Goal: Communication & Community: Answer question/provide support

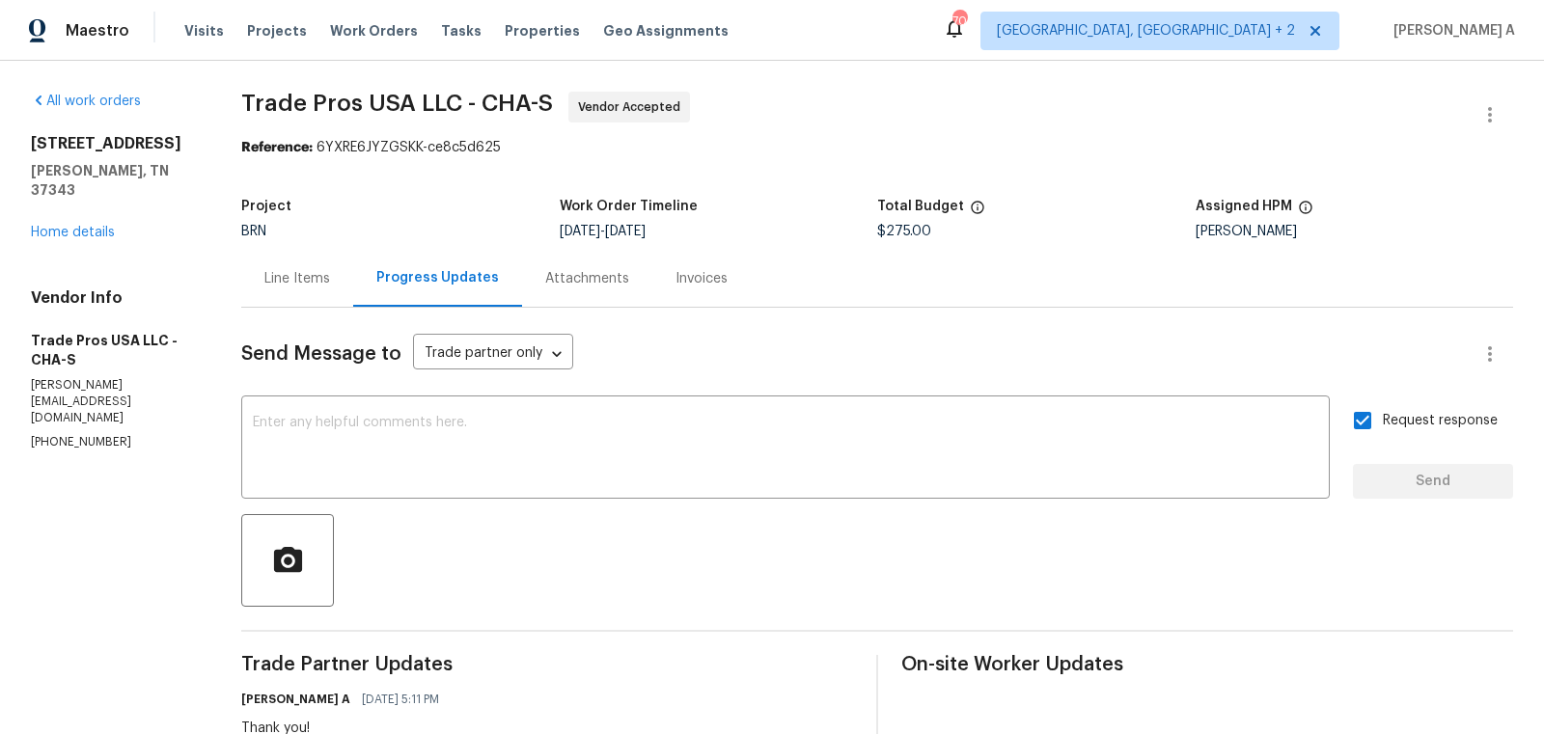
click at [287, 271] on div "Line Items" at bounding box center [297, 278] width 66 height 19
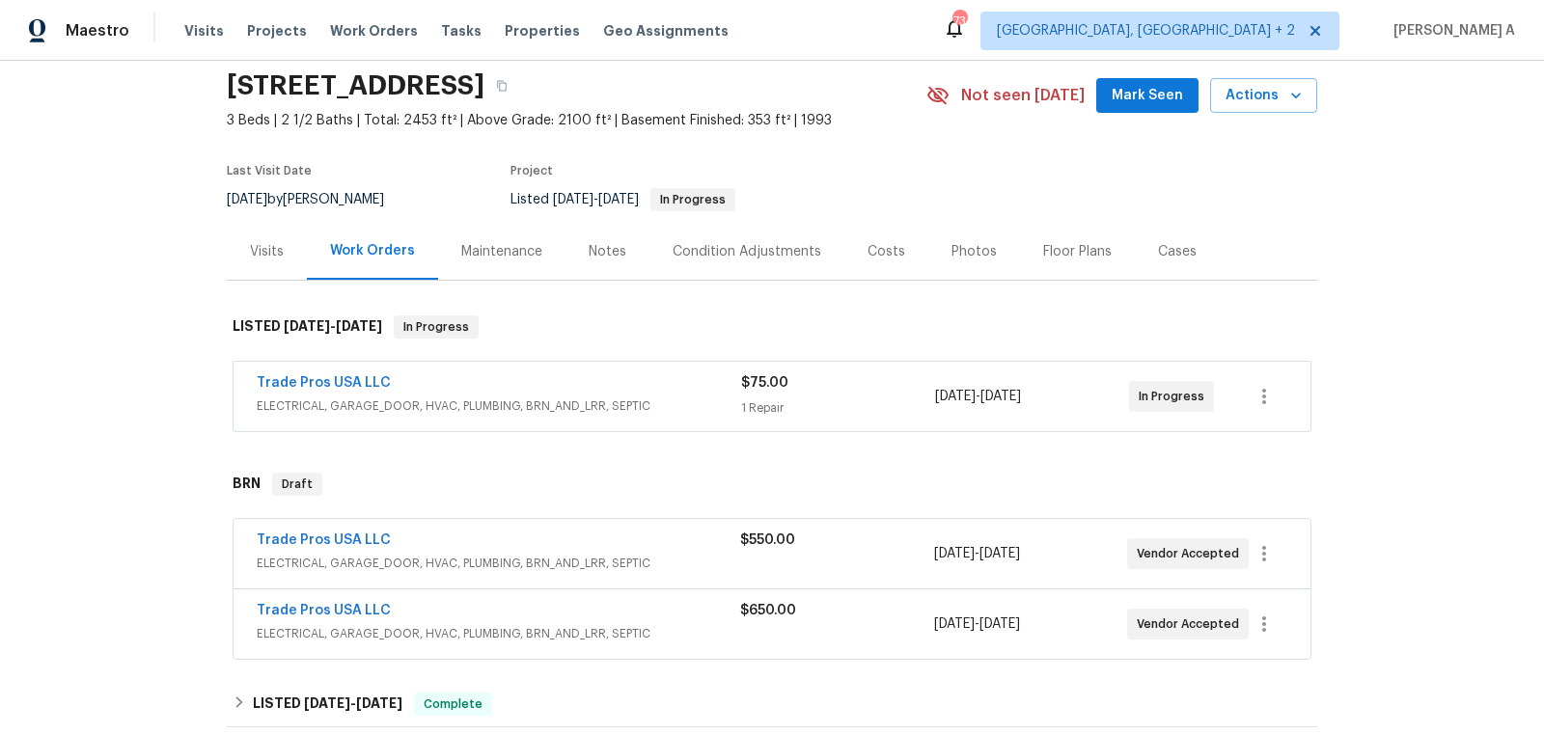
scroll to position [70, 0]
click at [314, 543] on link "Trade Pros USA LLC" at bounding box center [324, 540] width 134 height 14
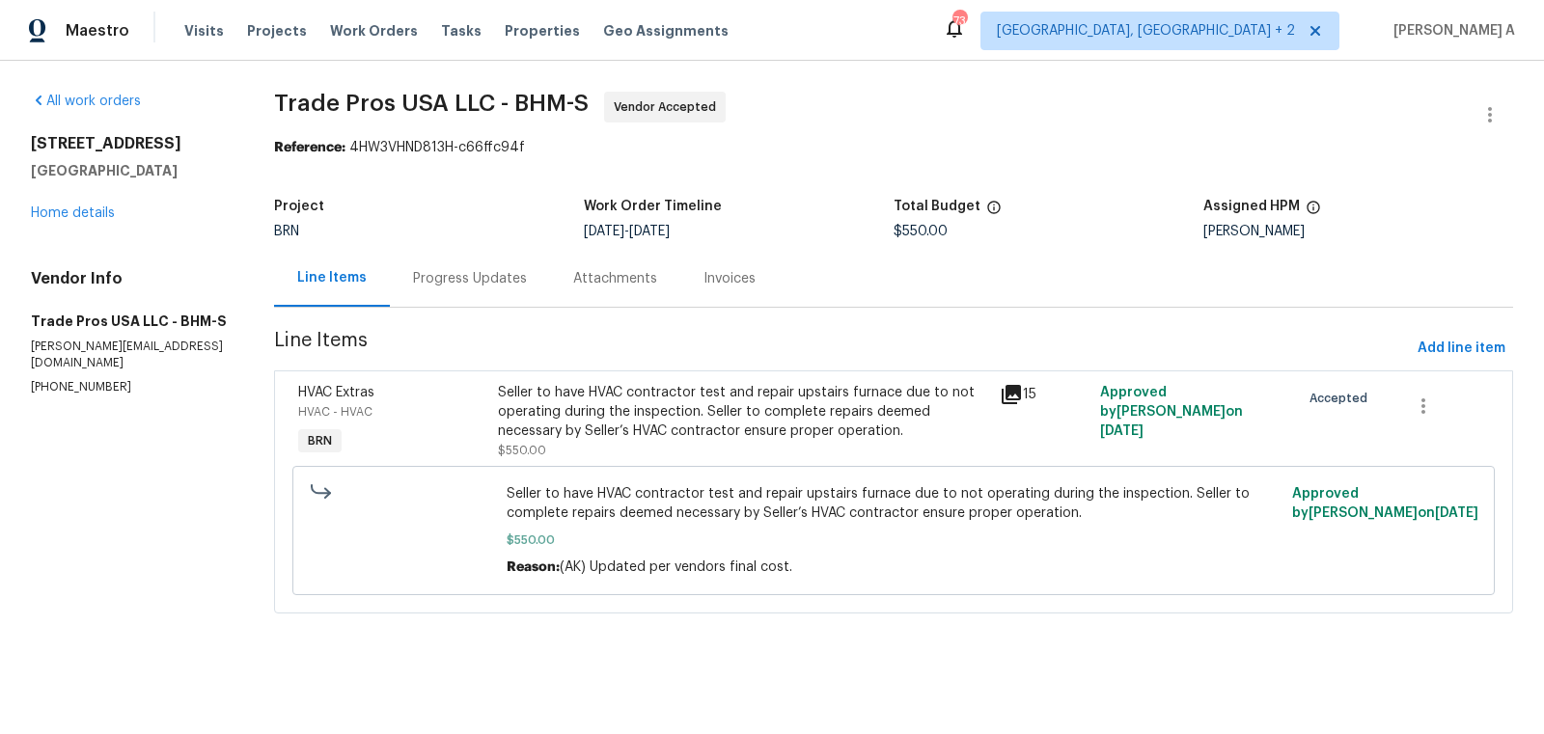
click at [484, 276] on div "Progress Updates" at bounding box center [470, 278] width 114 height 19
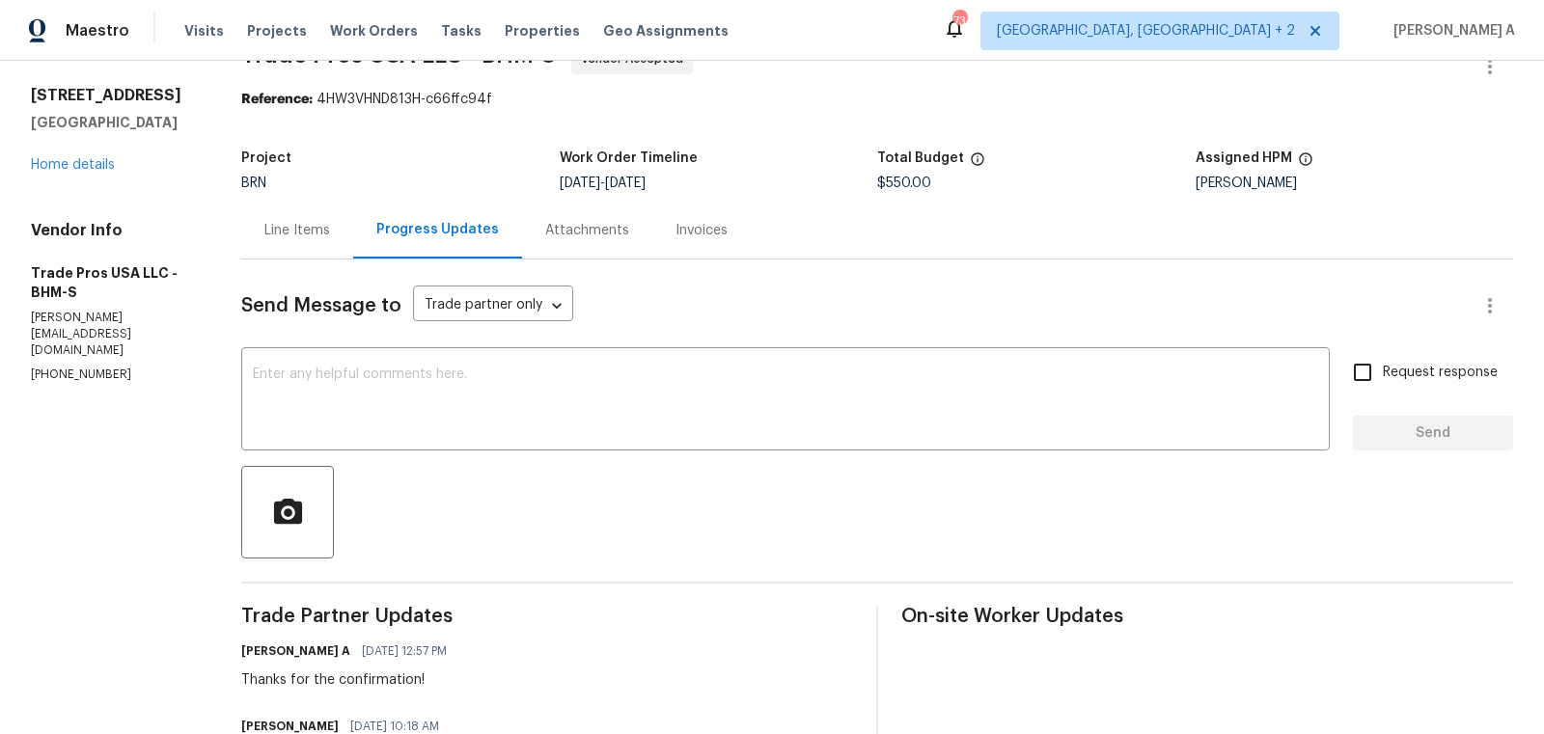
scroll to position [80, 0]
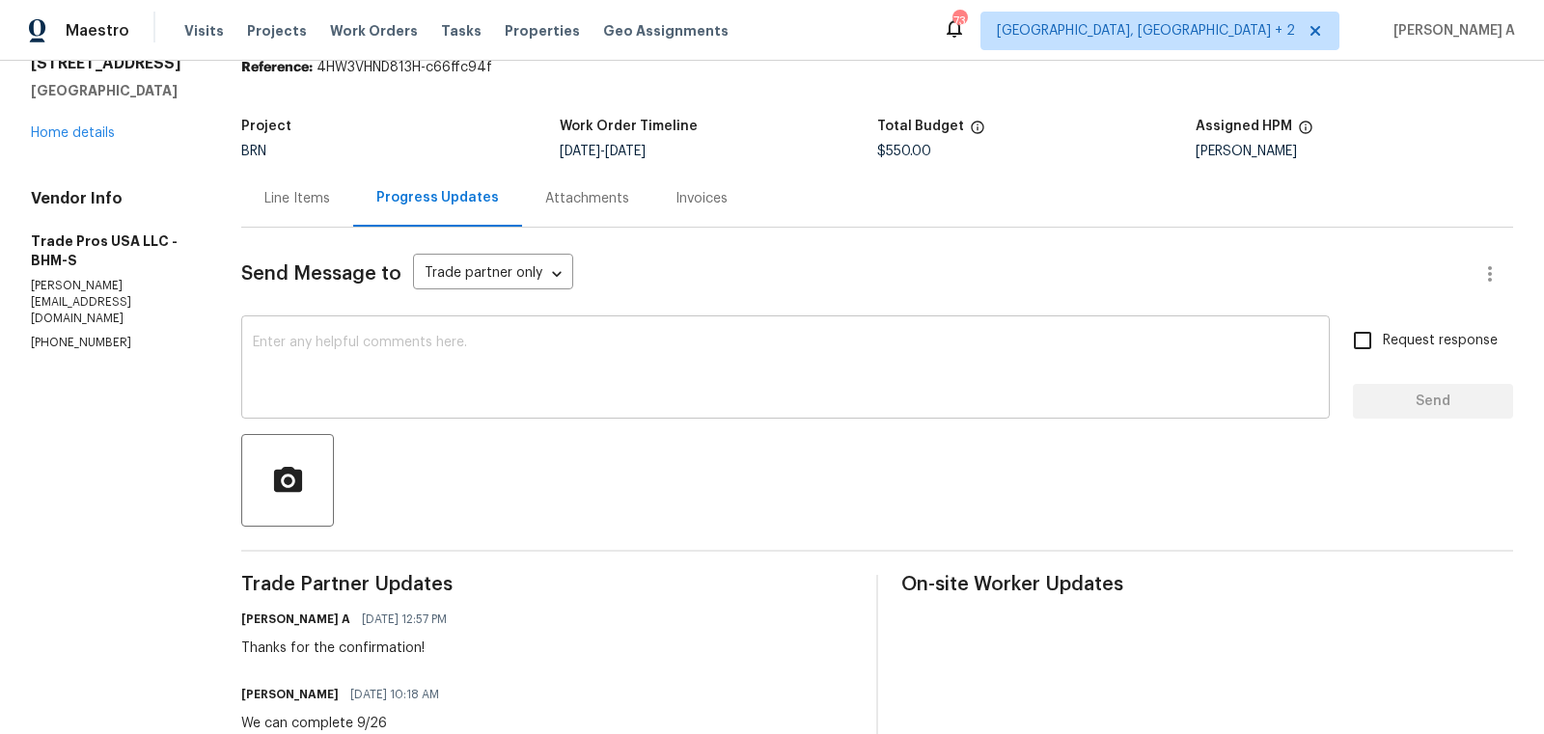
click at [510, 396] on textarea at bounding box center [785, 370] width 1065 height 68
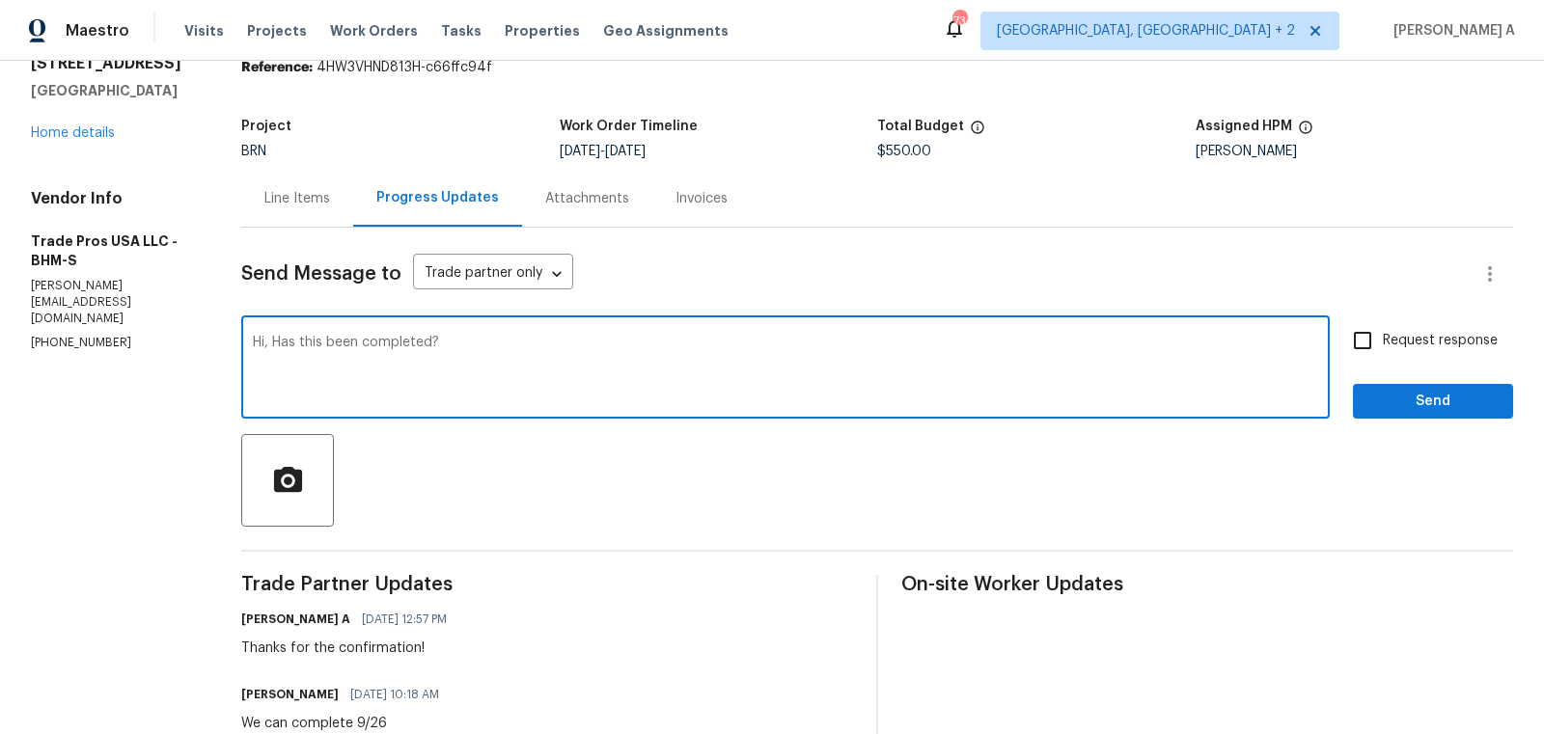
type textarea "Hi, Has this been completed?"
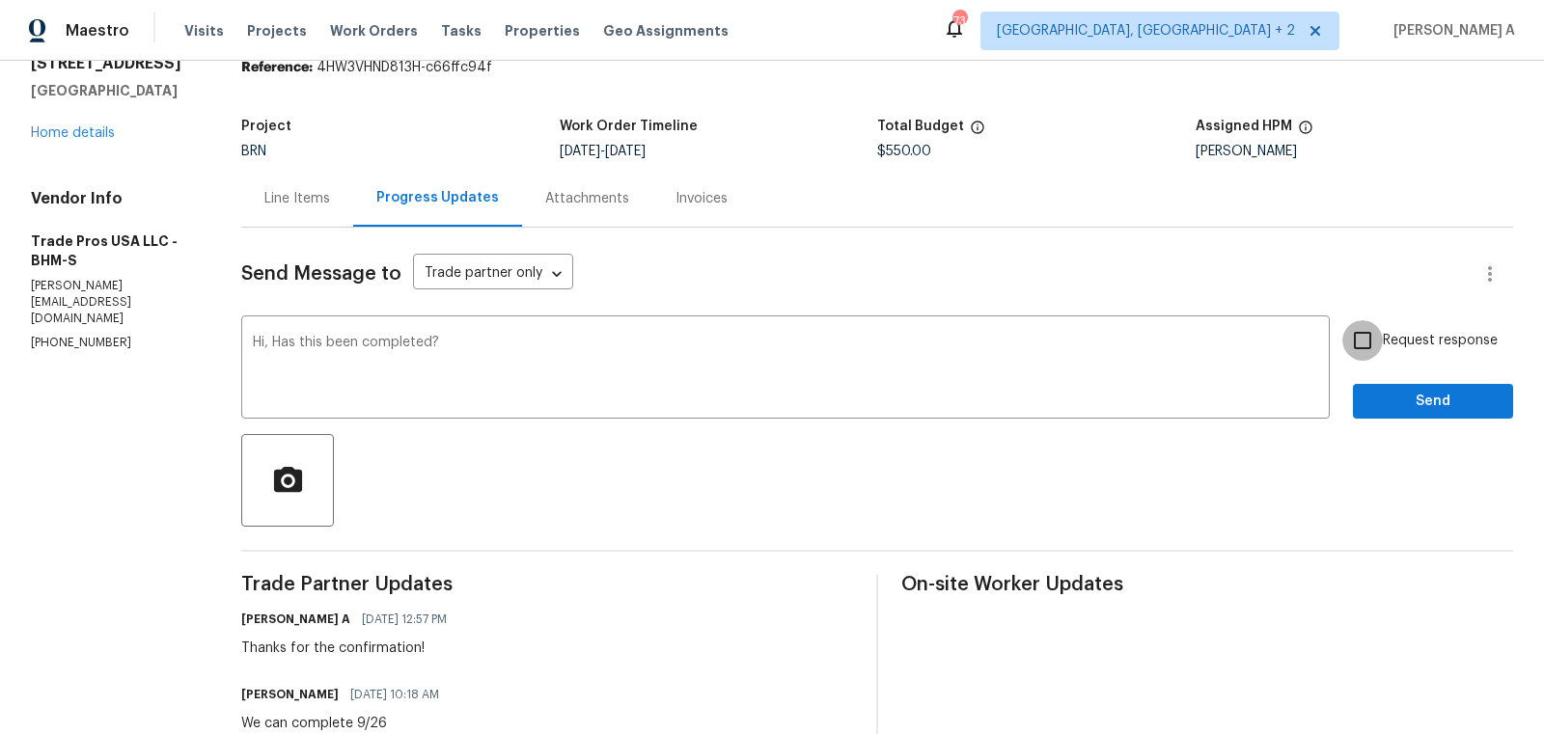
click at [1374, 326] on input "Request response" at bounding box center [1362, 340] width 41 height 41
checkbox input "true"
click at [1398, 407] on span "Send" at bounding box center [1432, 402] width 129 height 24
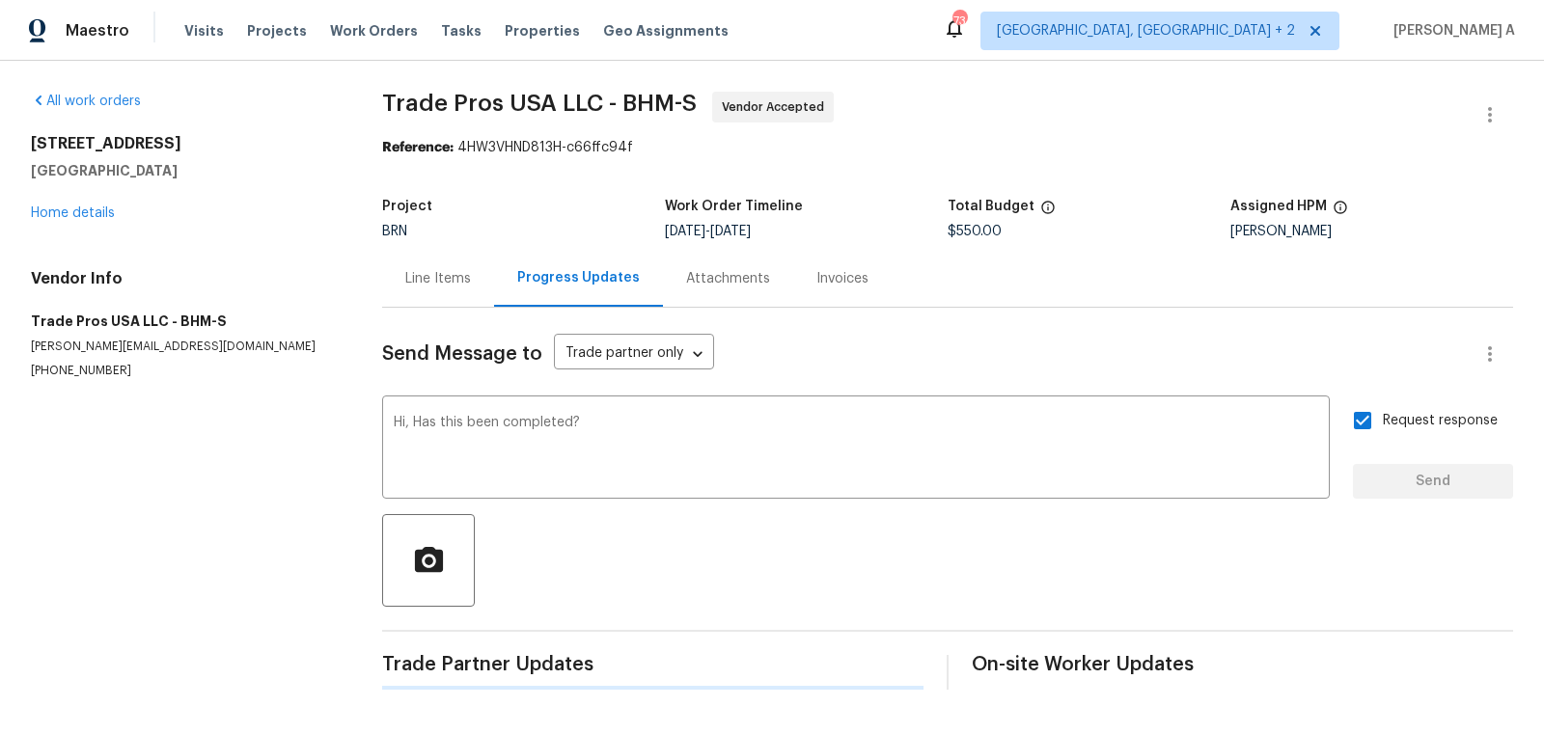
scroll to position [0, 0]
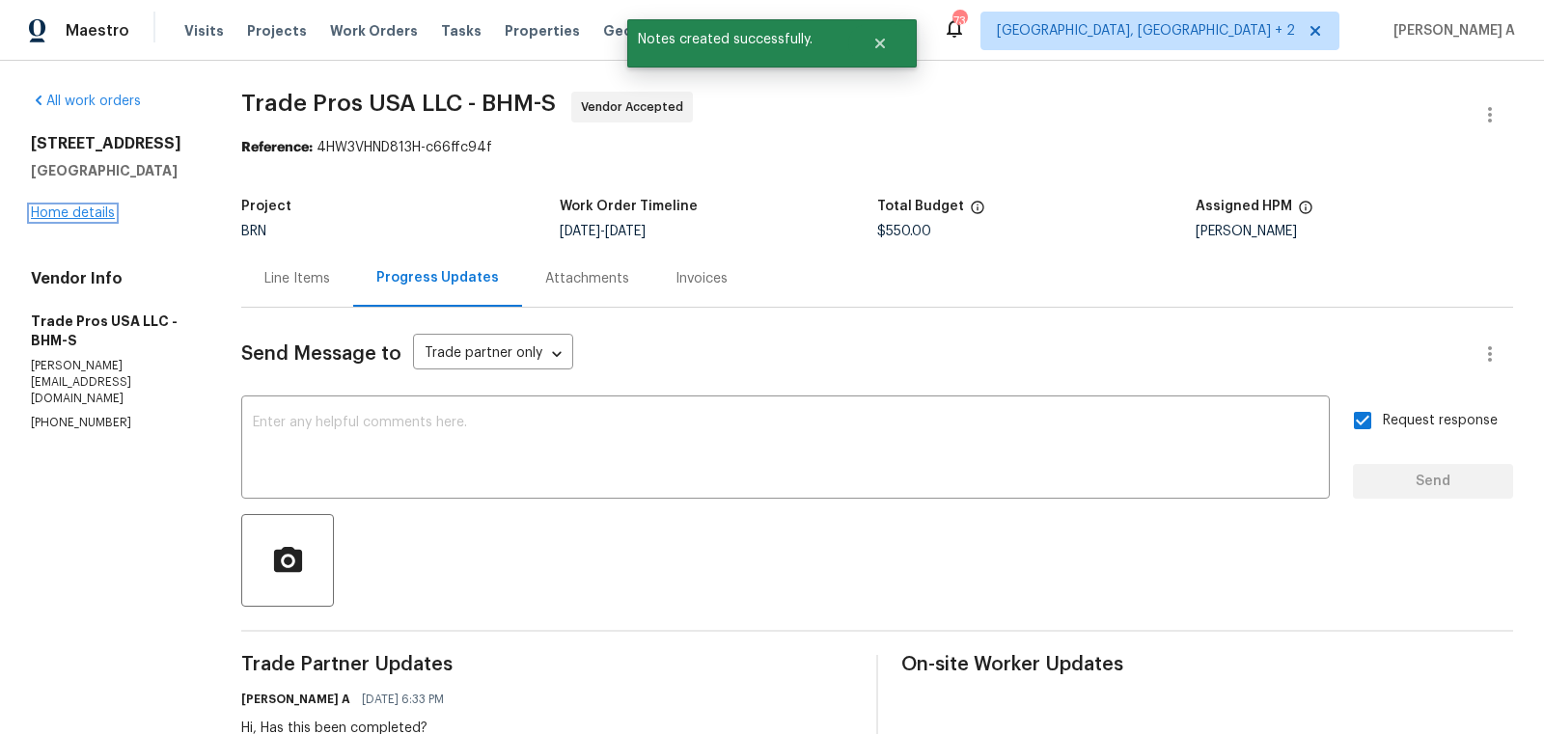
click at [64, 207] on link "Home details" at bounding box center [73, 213] width 84 height 14
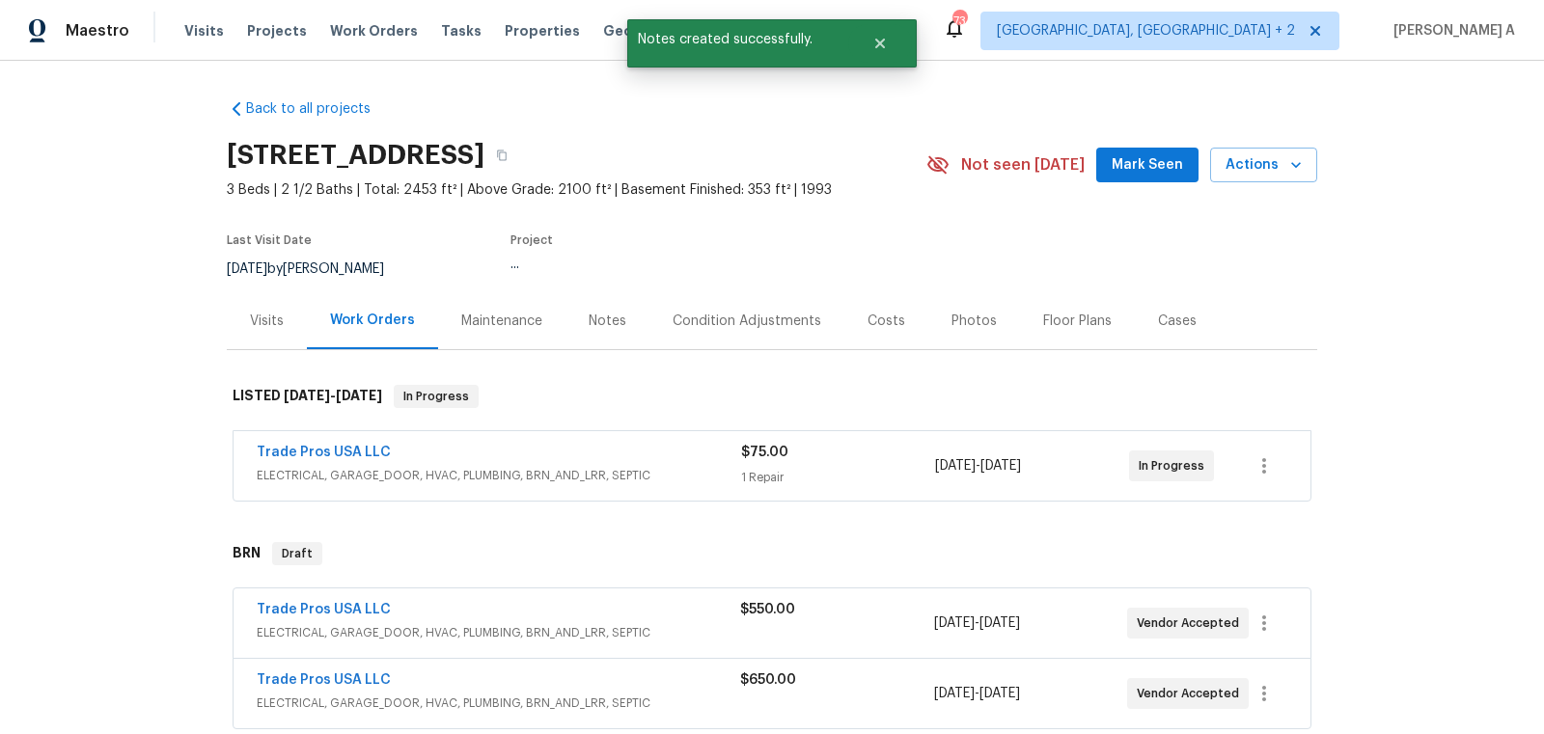
scroll to position [44, 0]
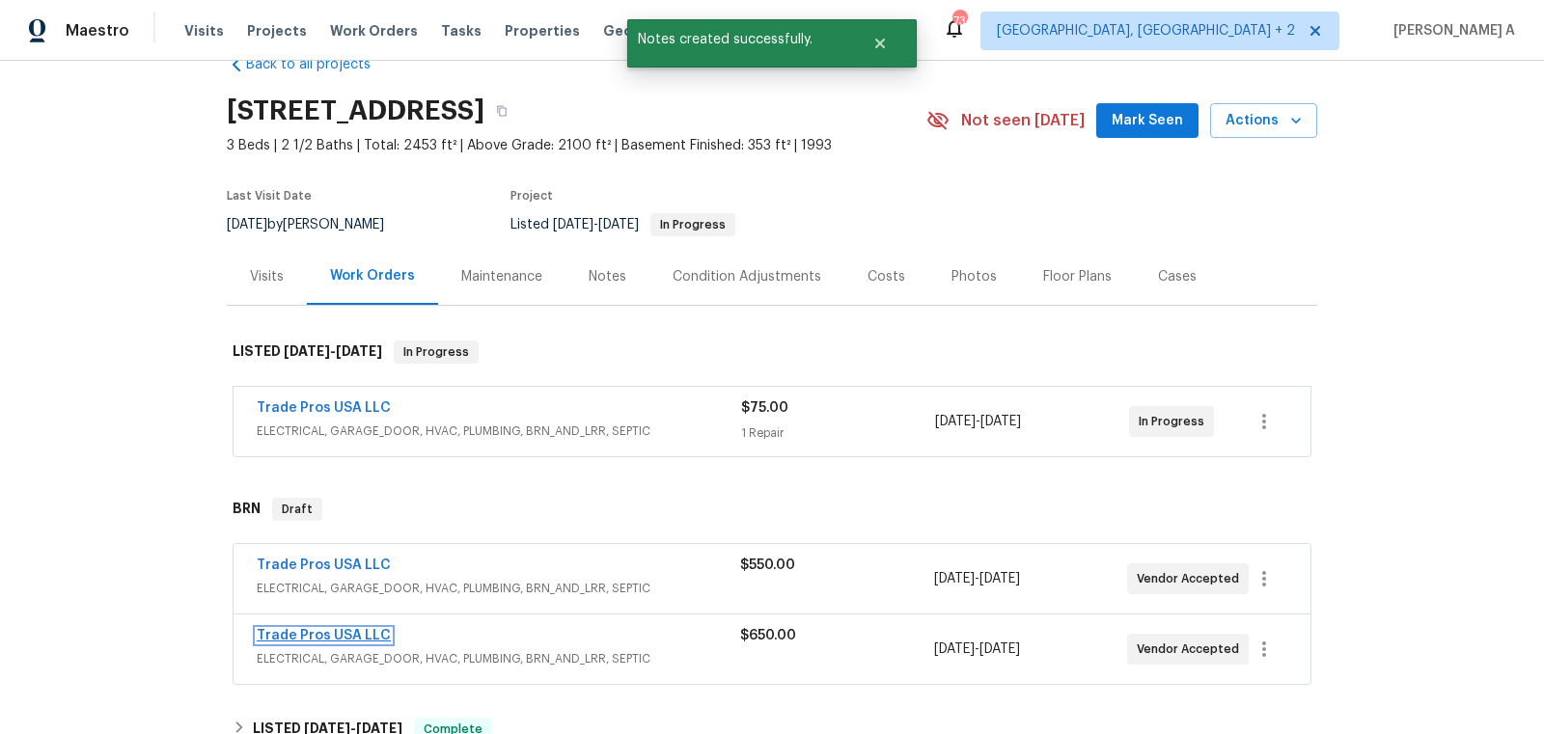
click at [347, 633] on link "Trade Pros USA LLC" at bounding box center [324, 636] width 134 height 14
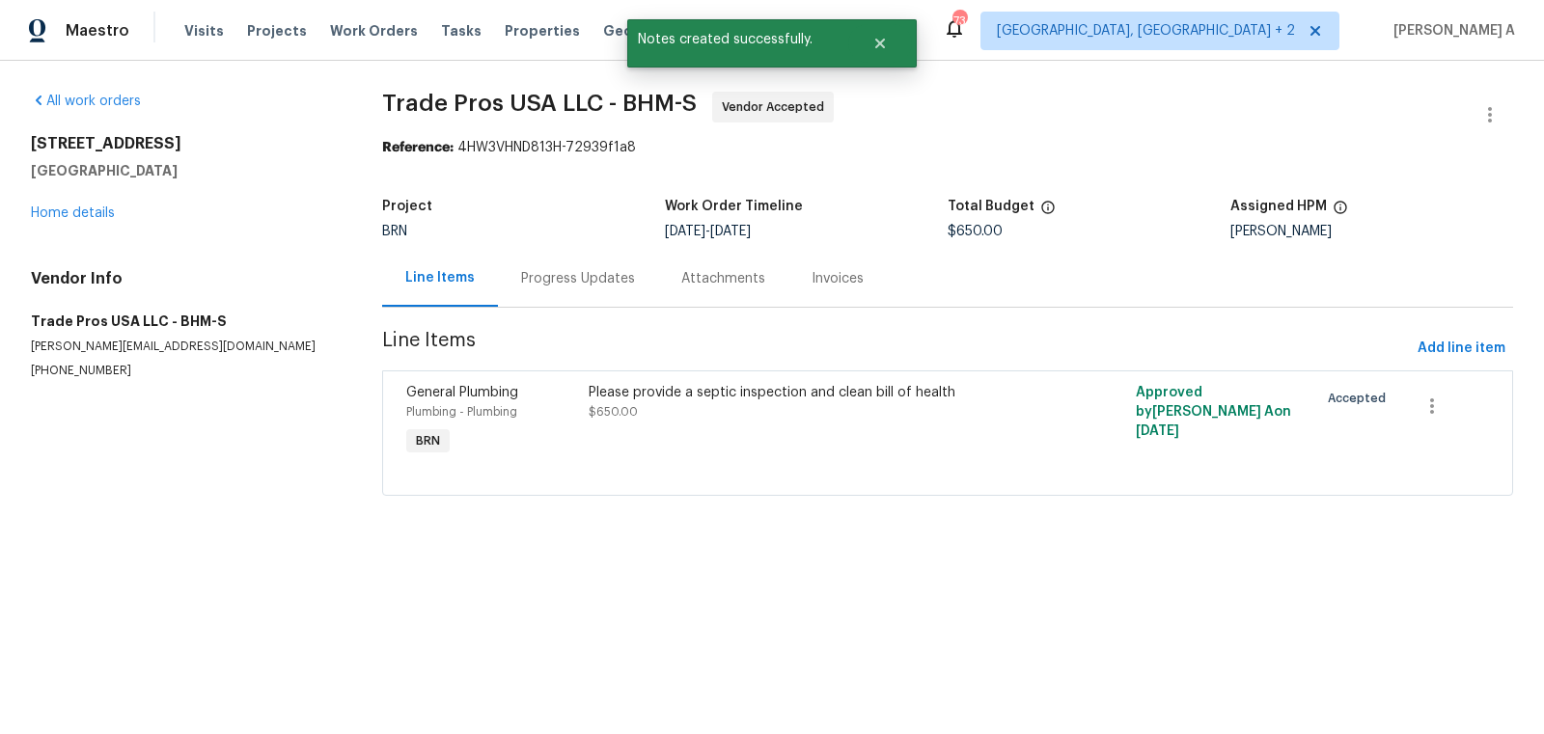
click at [511, 283] on div "Progress Updates" at bounding box center [578, 278] width 160 height 57
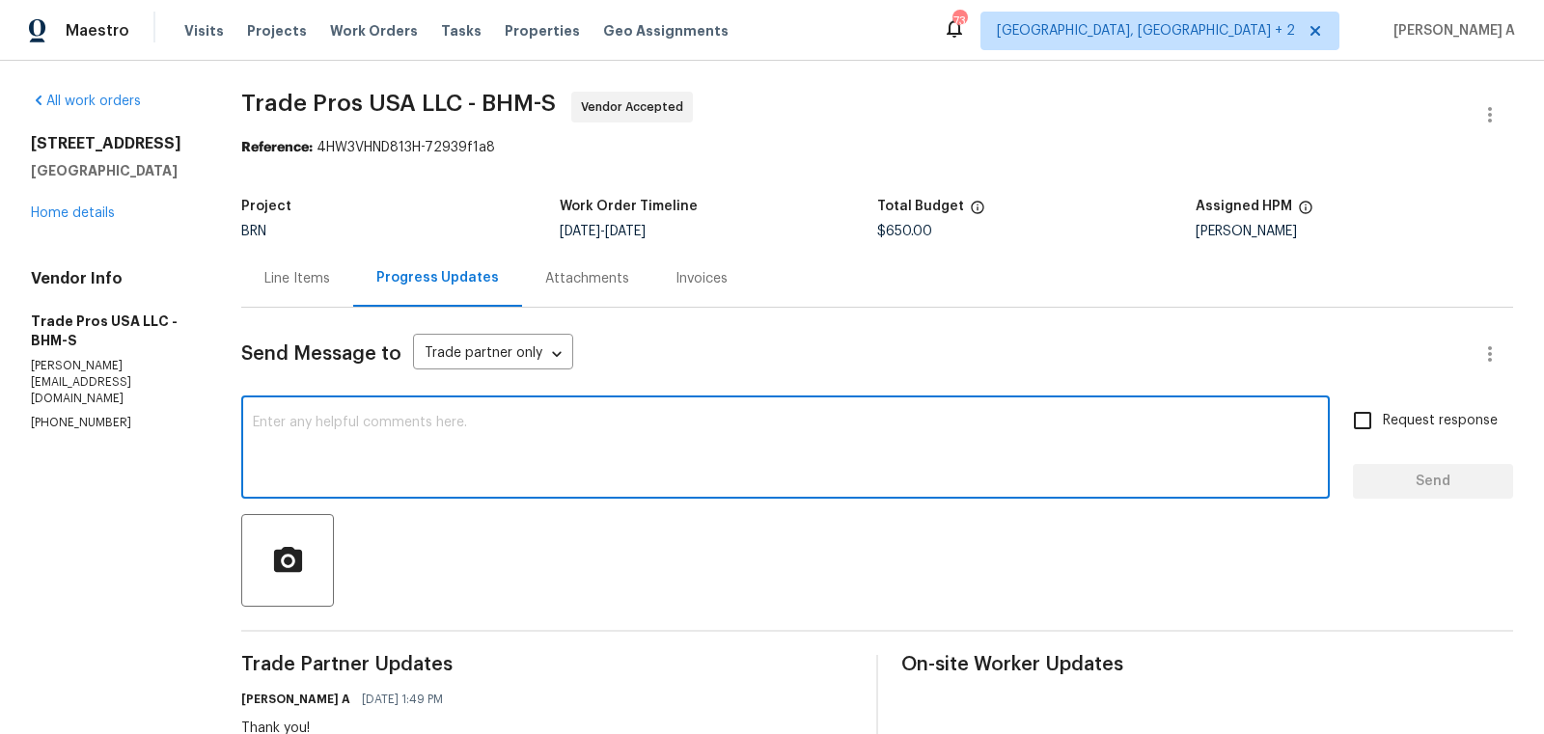
click at [597, 469] on textarea at bounding box center [785, 450] width 1065 height 68
type textarea "May I know the status of the inspection?"
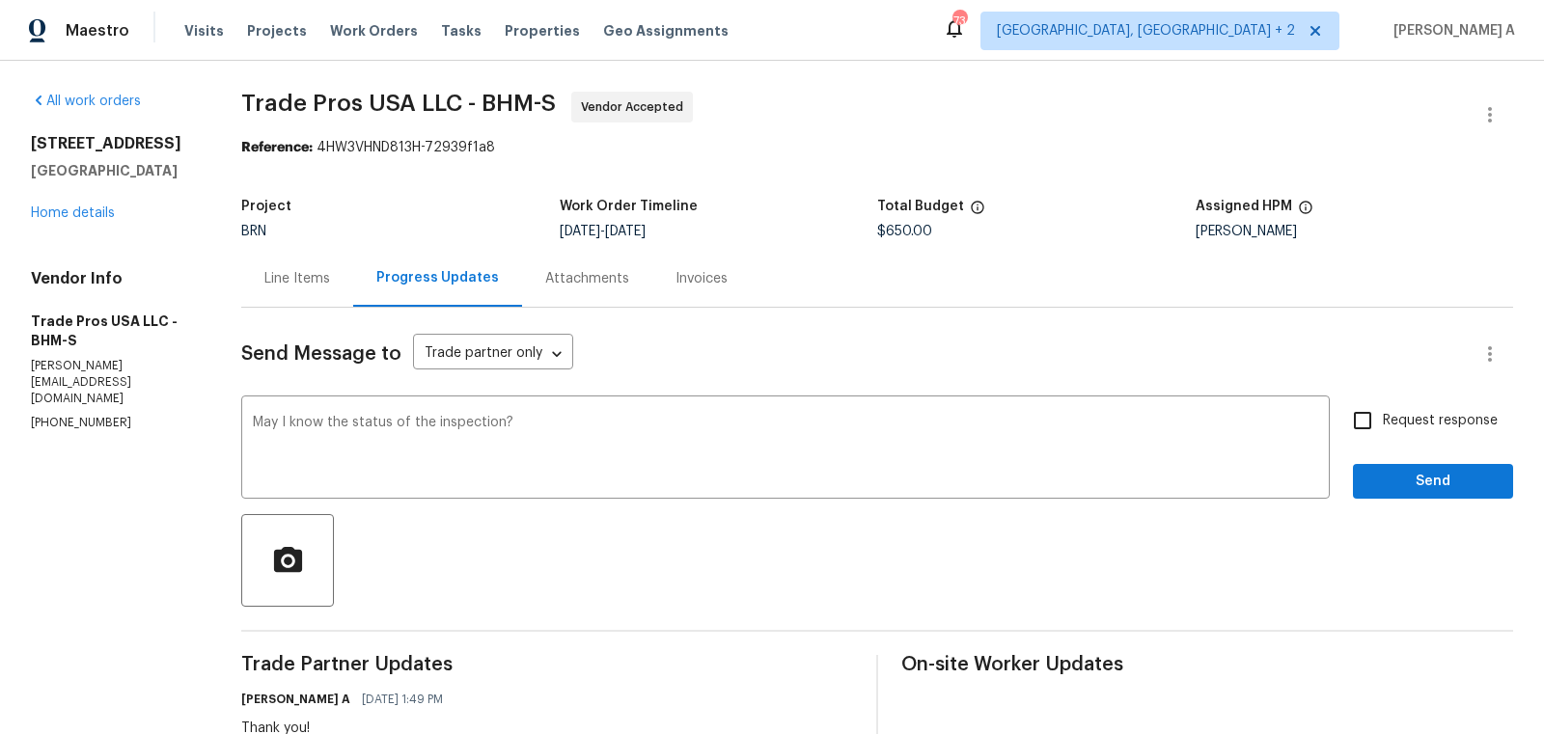
click at [1372, 441] on div "Request response Send" at bounding box center [1433, 449] width 160 height 98
click at [1369, 422] on input "Request response" at bounding box center [1362, 420] width 41 height 41
checkbox input "true"
click at [1407, 462] on div "Request response Send" at bounding box center [1433, 449] width 160 height 98
click at [1411, 479] on span "Send" at bounding box center [1432, 482] width 129 height 24
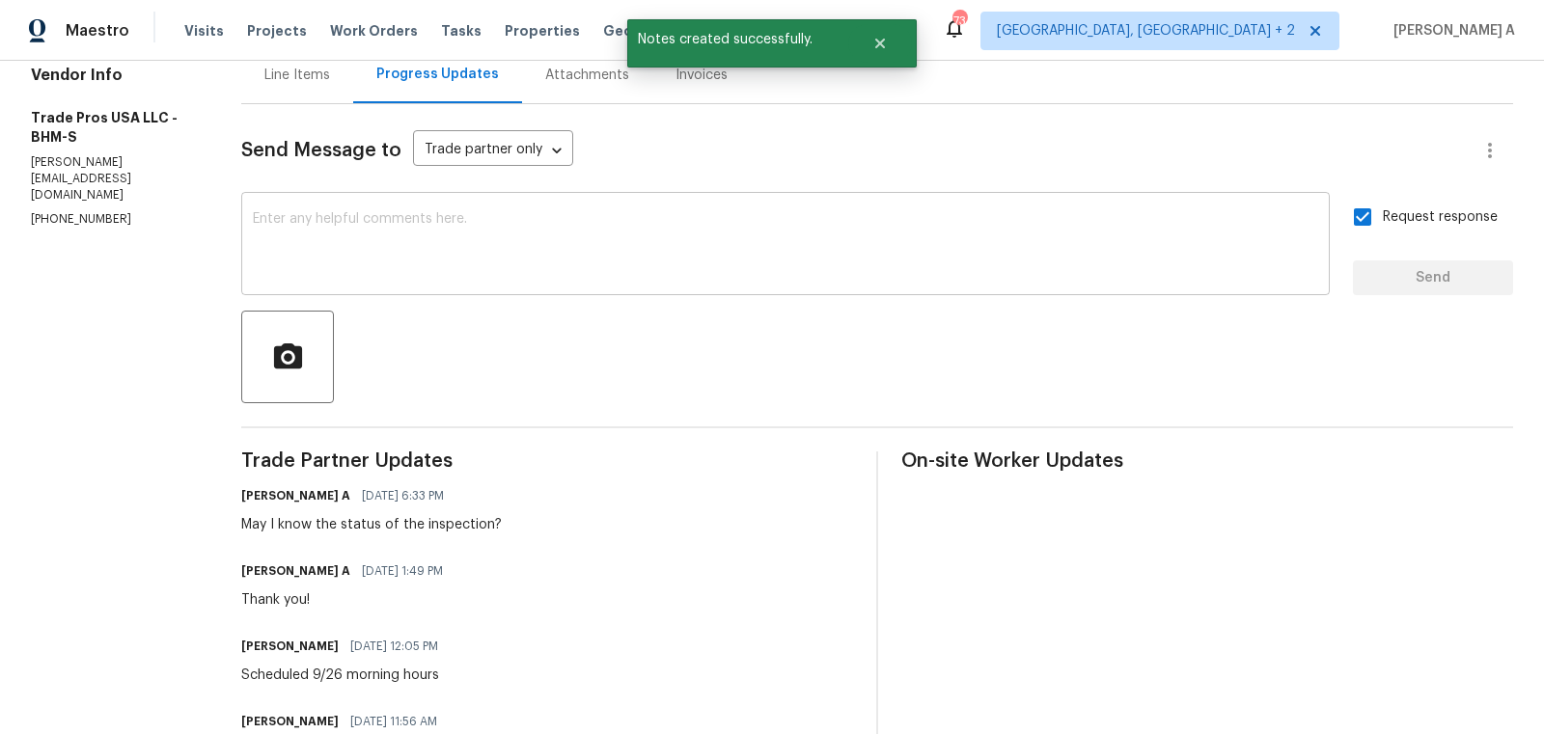
scroll to position [213, 0]
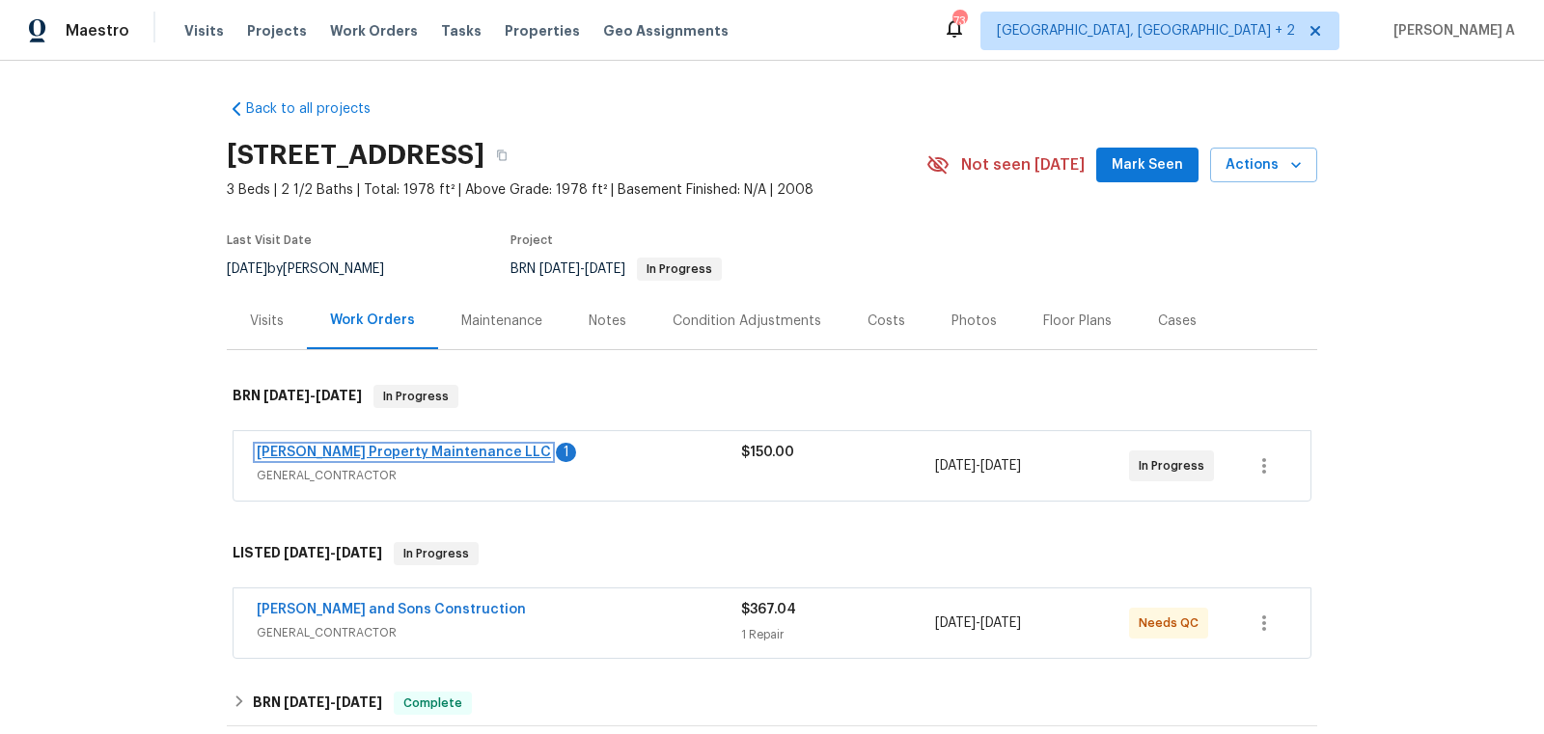
click at [372, 449] on link "Glen Property Maintenance LLC" at bounding box center [404, 453] width 294 height 14
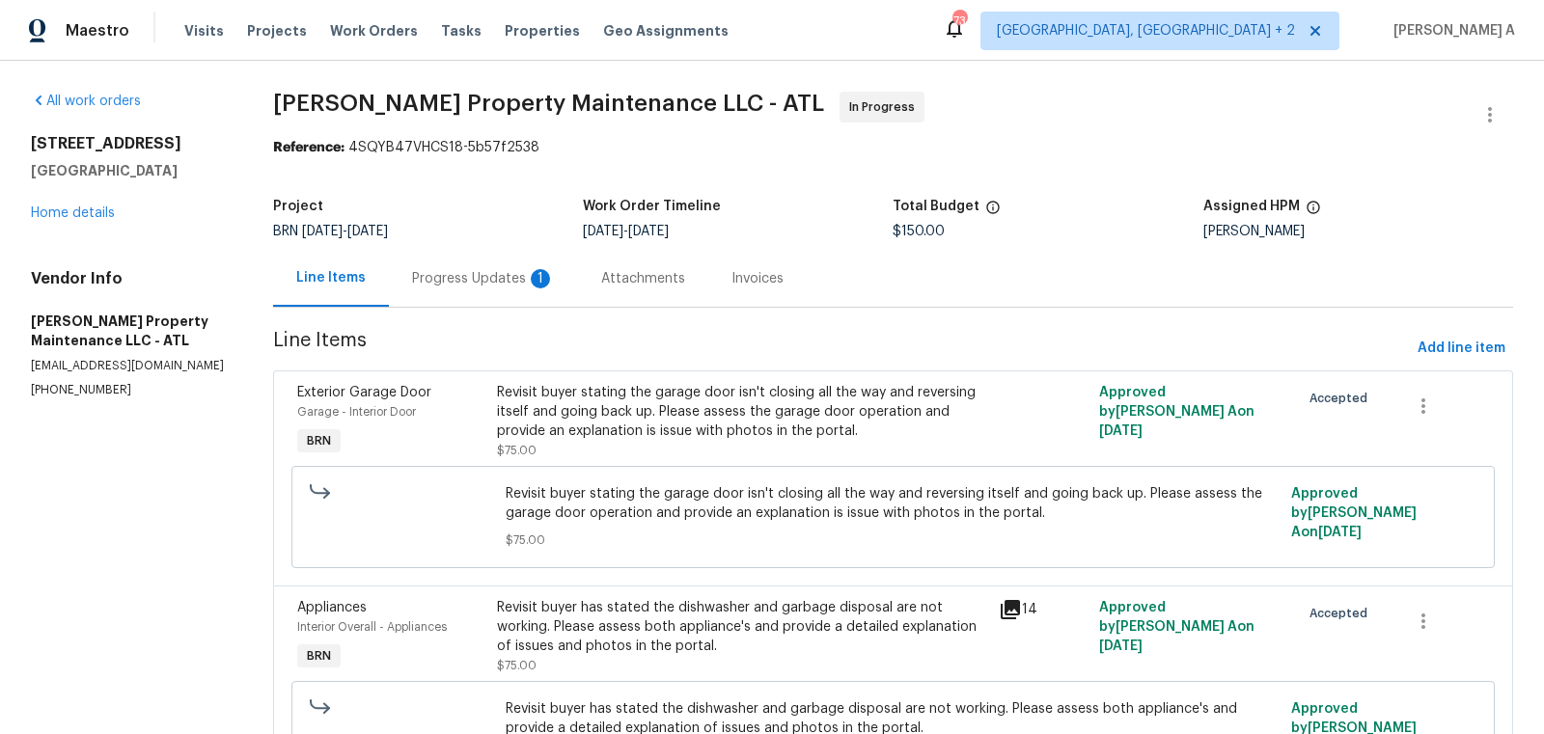
click at [542, 279] on div "Progress Updates 1" at bounding box center [483, 278] width 143 height 19
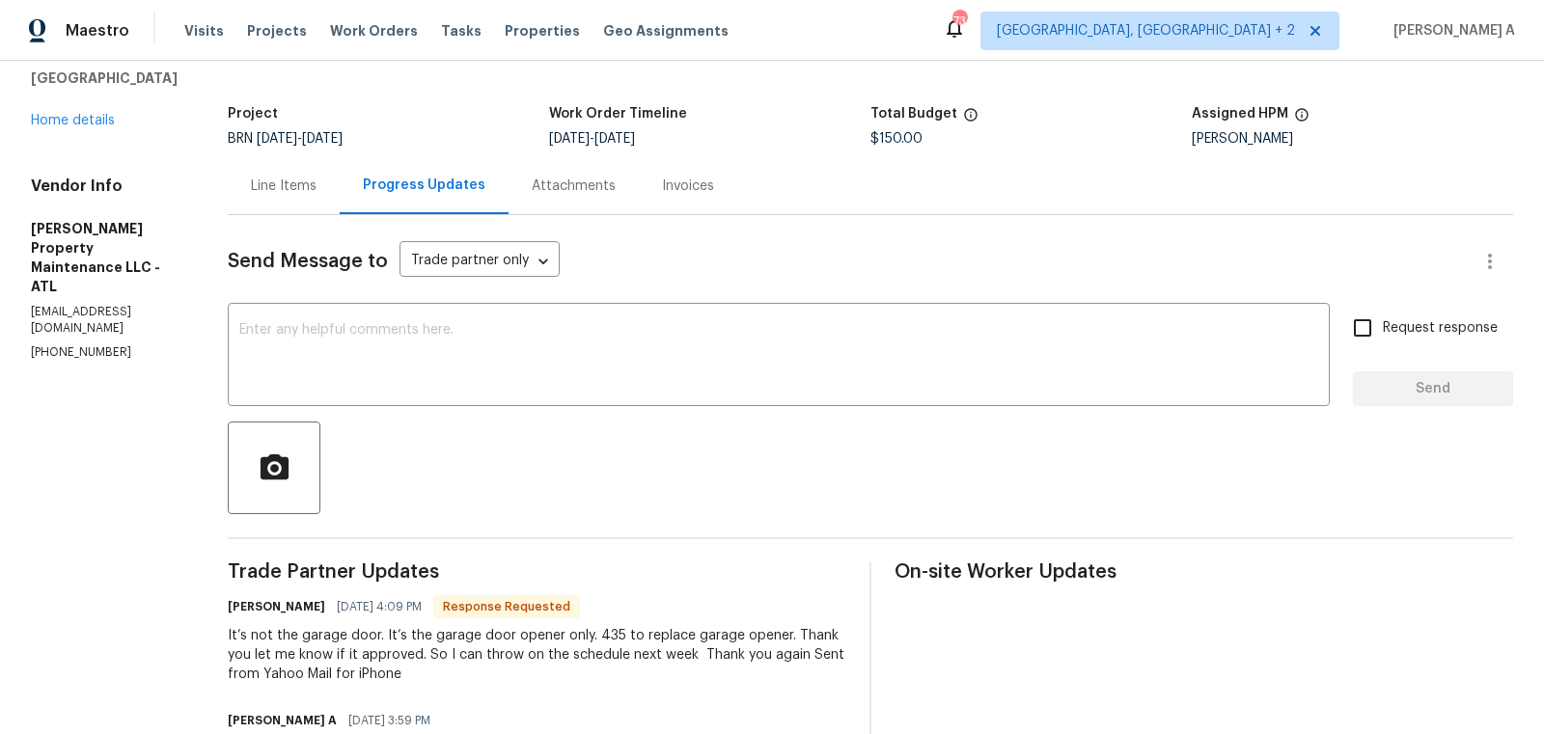
scroll to position [98, 0]
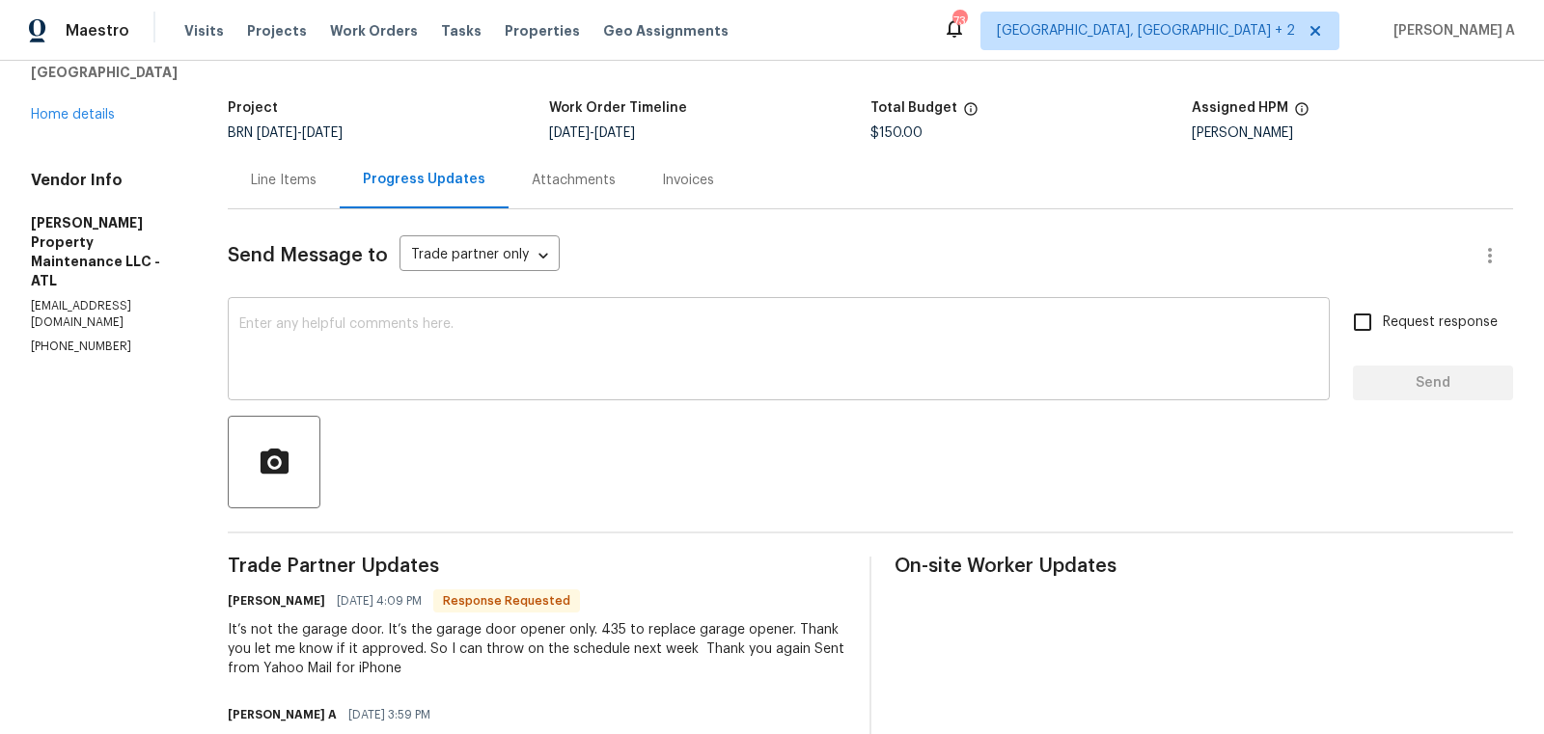
click at [616, 377] on textarea at bounding box center [778, 351] width 1079 height 68
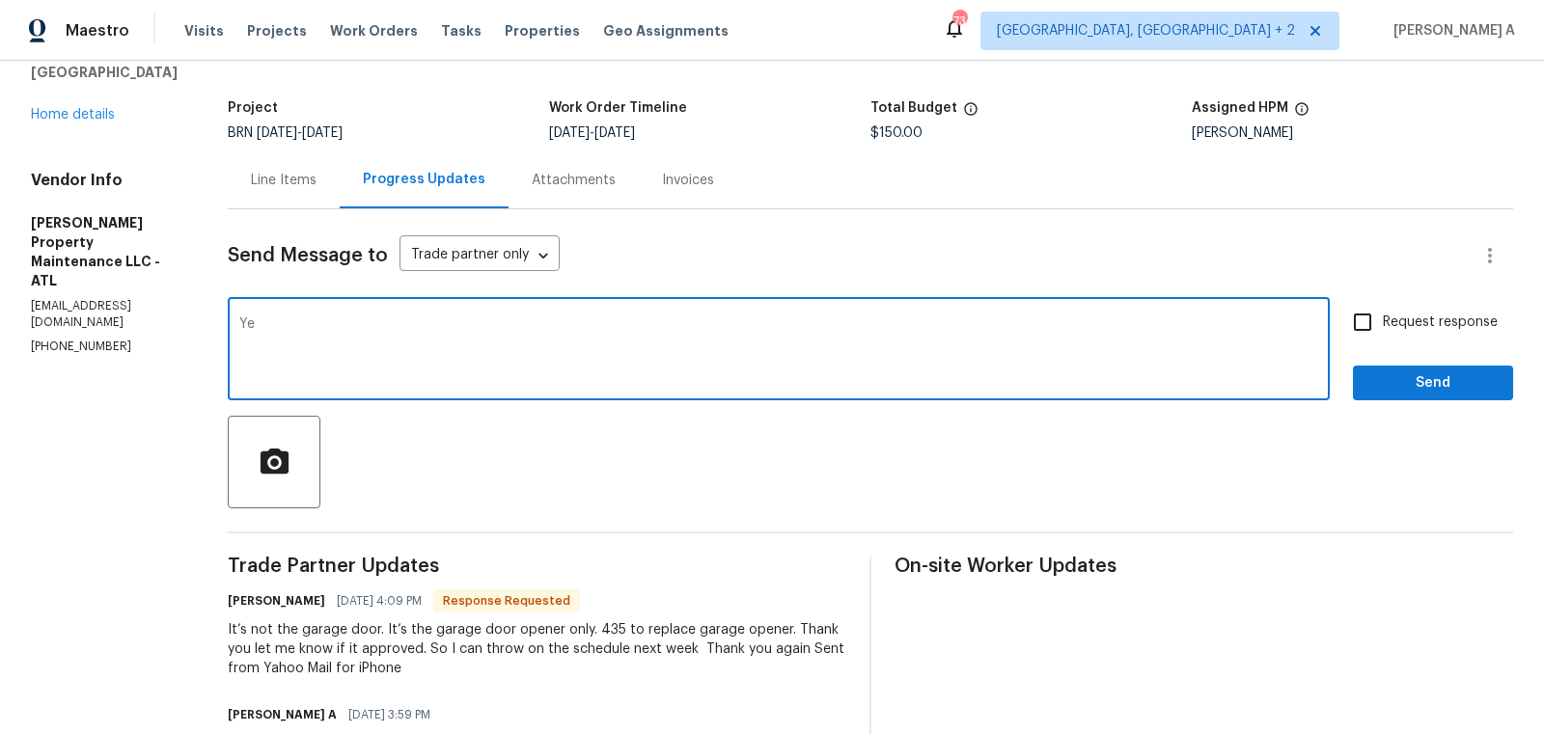
type textarea "Y"
type textarea "Okay, please proceed with it. Thanks"
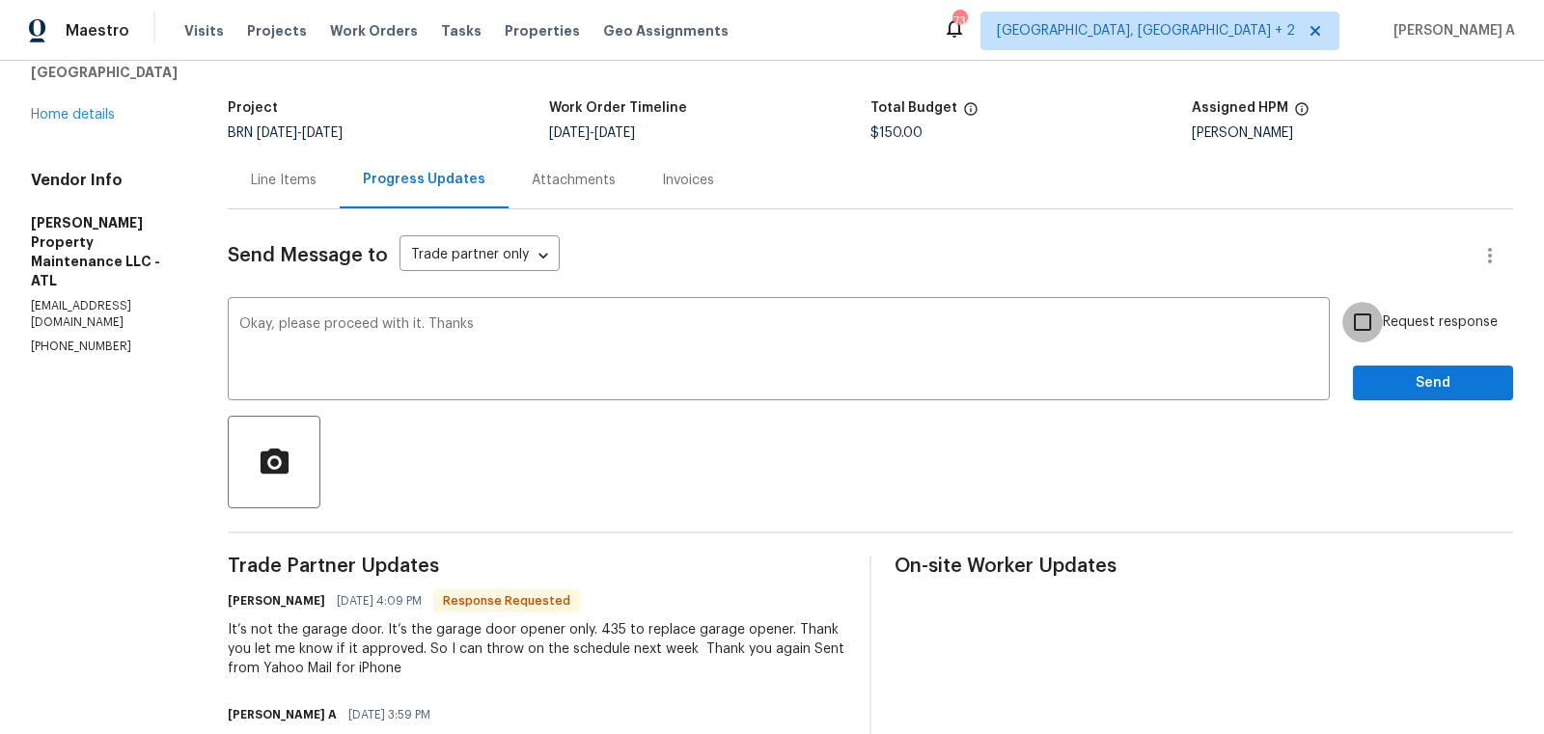
click at [1359, 332] on input "Request response" at bounding box center [1362, 322] width 41 height 41
checkbox input "true"
click at [1414, 367] on button "Send" at bounding box center [1433, 384] width 160 height 36
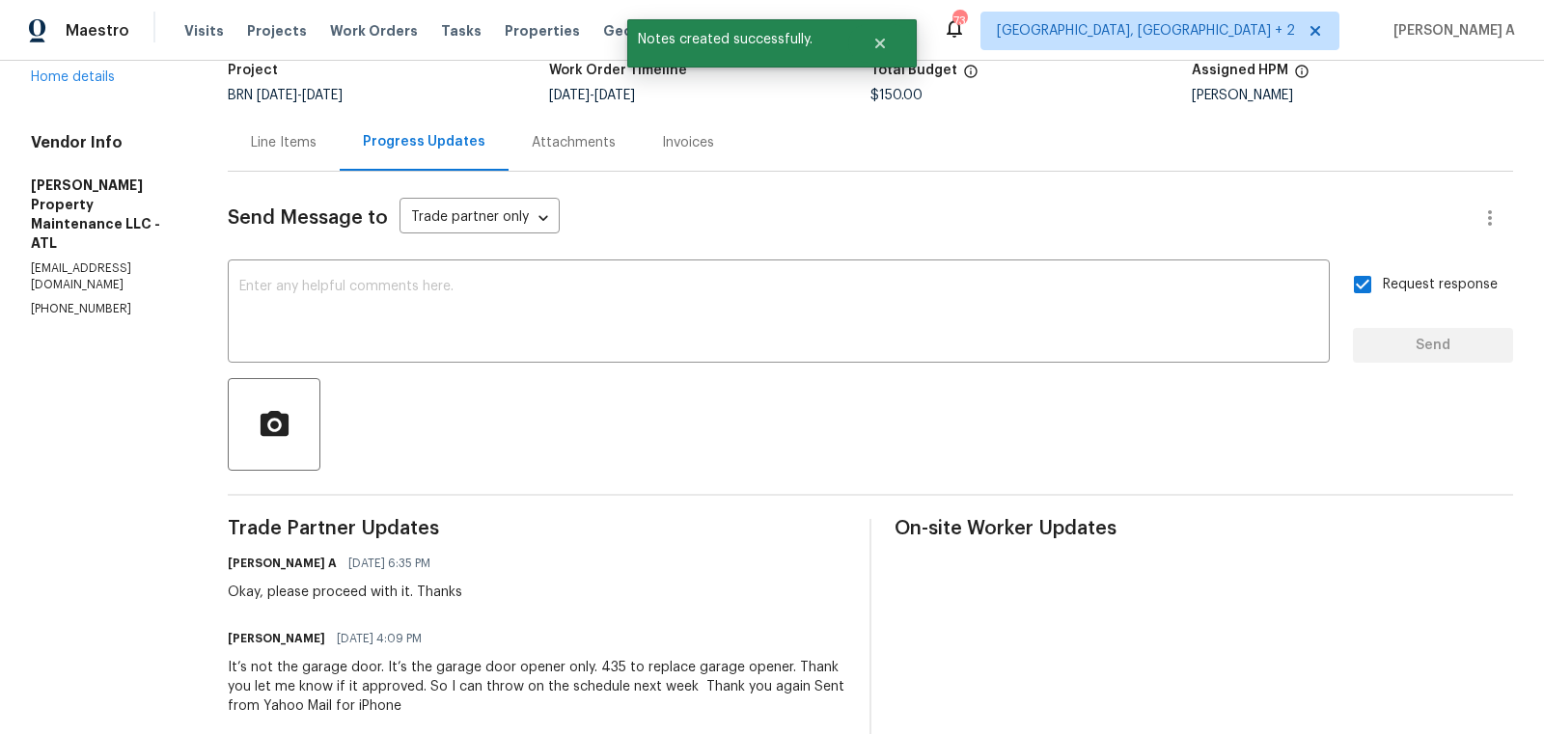
scroll to position [193, 0]
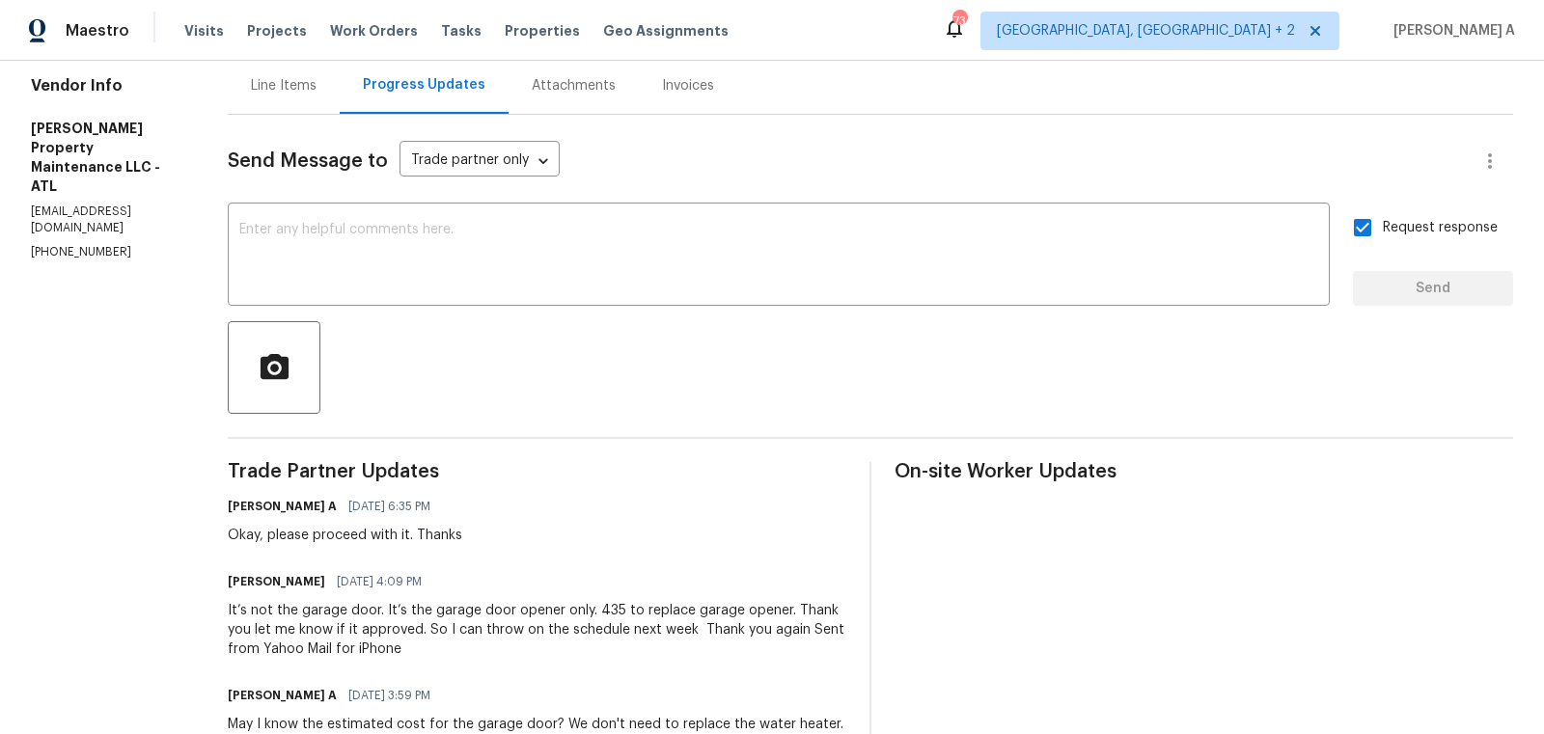
click at [603, 608] on div "It’s not the garage door. It’s the garage door opener only. 435 to replace gara…" at bounding box center [537, 630] width 618 height 58
copy div "435"
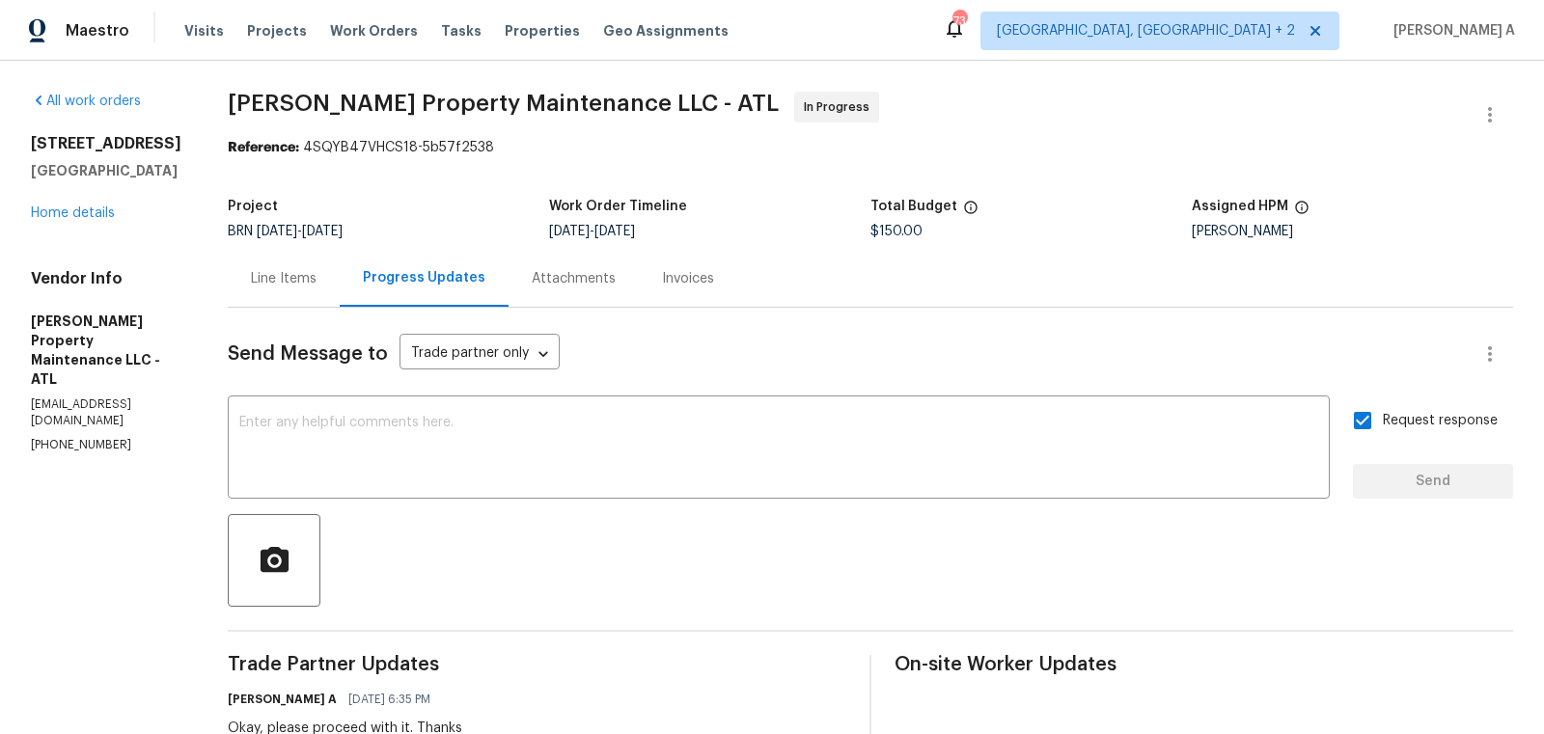
click at [277, 272] on div "Line Items" at bounding box center [284, 278] width 66 height 19
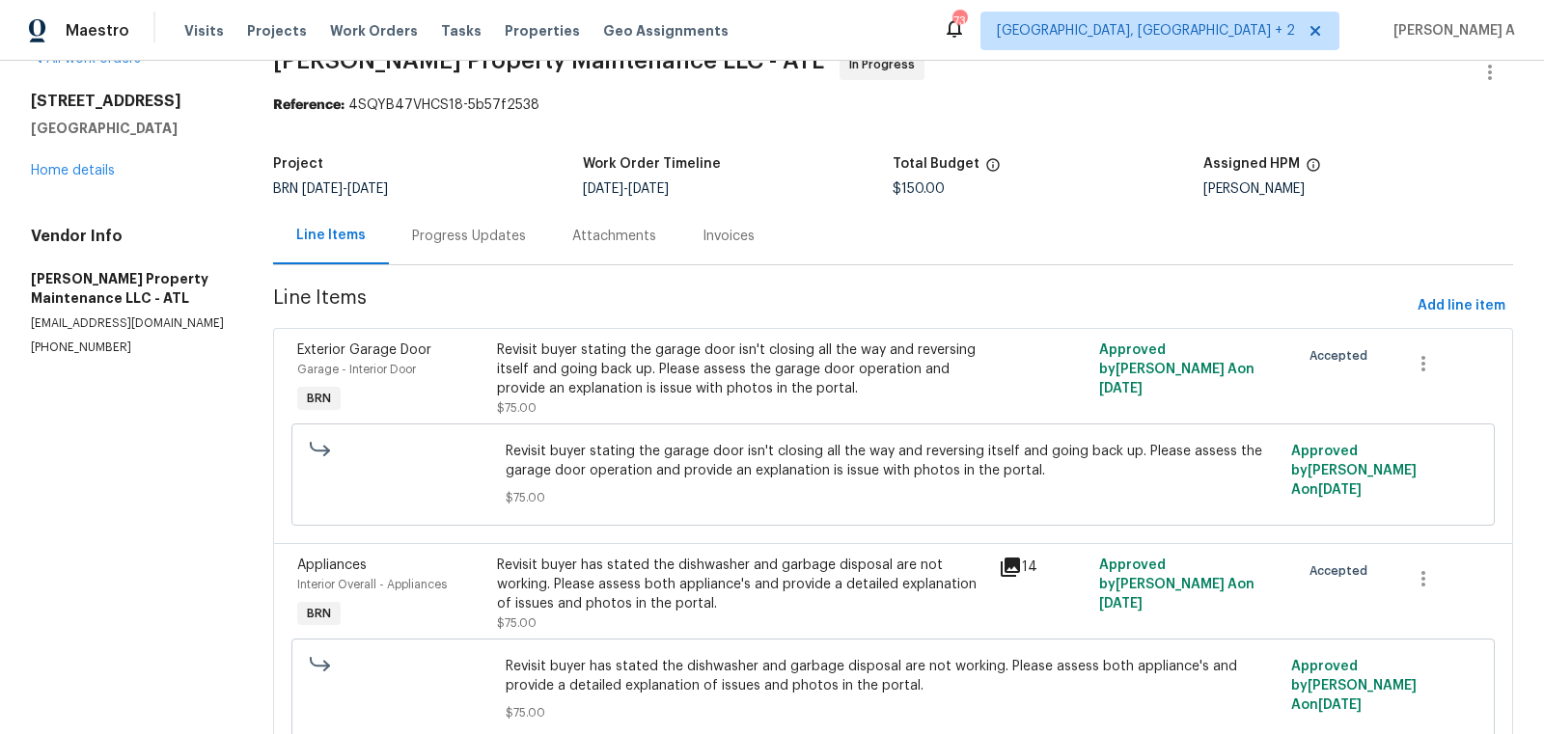
scroll to position [44, 0]
click at [641, 396] on div "Revisit buyer stating the garage door isn't closing all the way and reversing i…" at bounding box center [742, 377] width 490 height 77
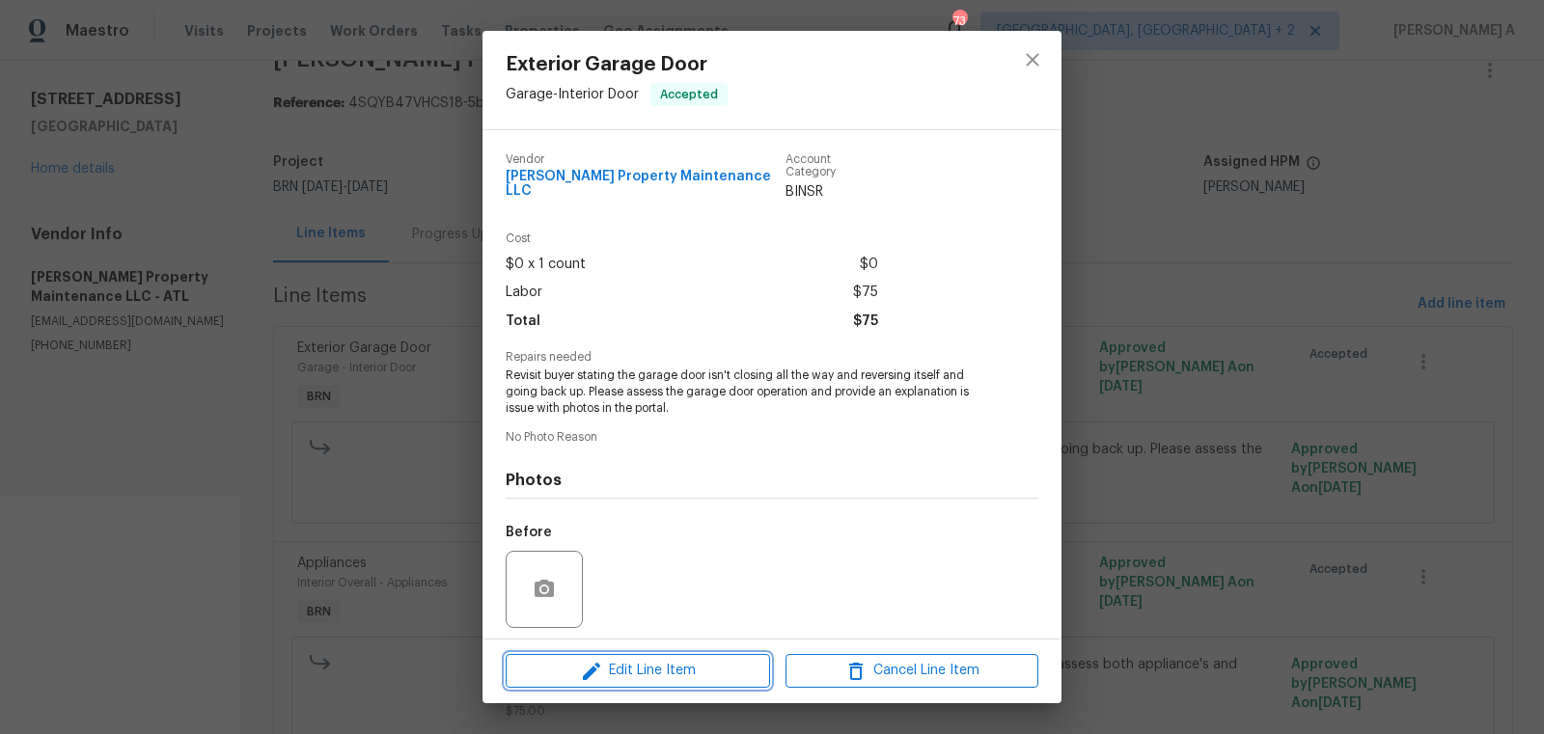
click at [669, 663] on span "Edit Line Item" at bounding box center [637, 671] width 253 height 24
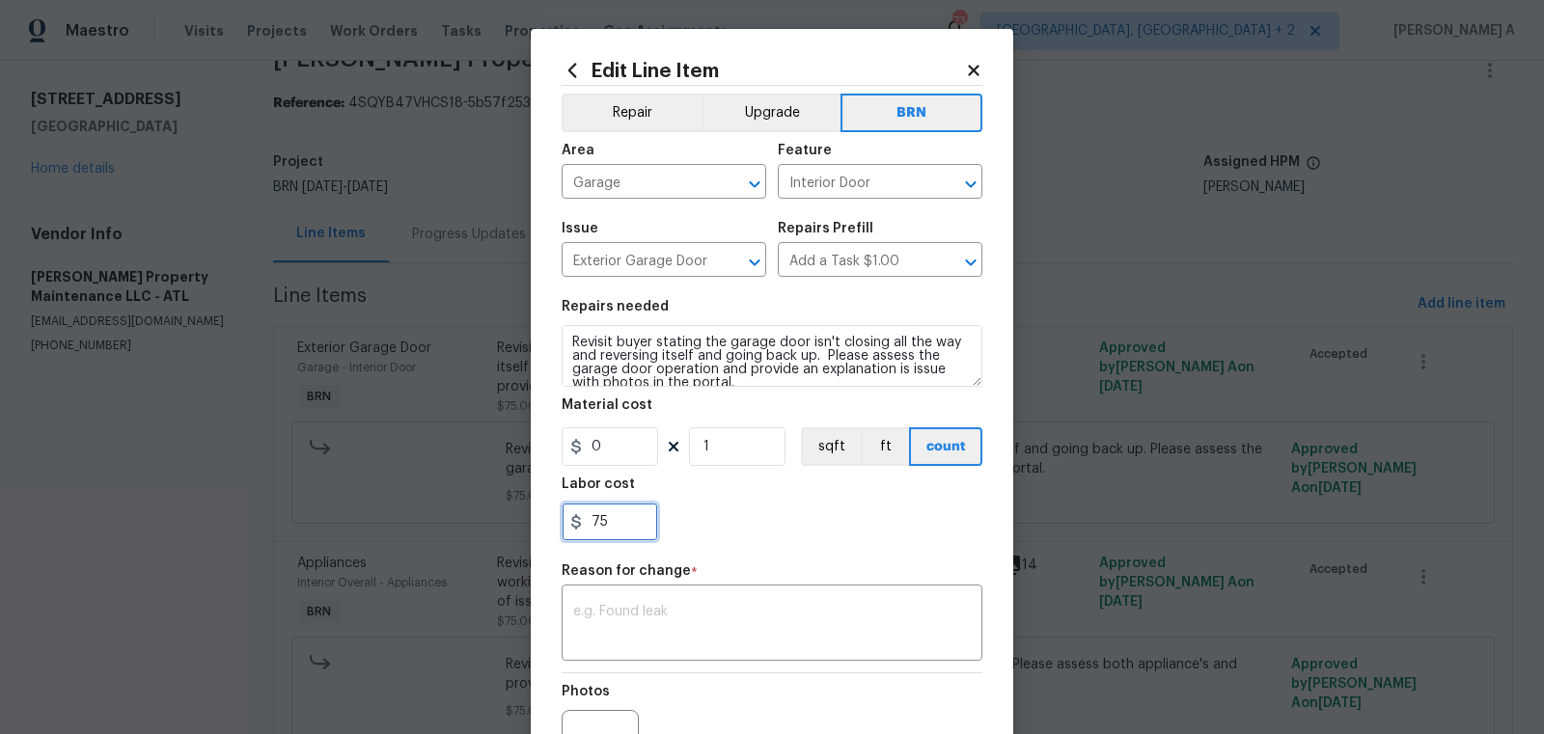
drag, startPoint x: 610, startPoint y: 514, endPoint x: 562, endPoint y: 513, distance: 47.3
click at [562, 513] on input "75" at bounding box center [610, 522] width 96 height 39
paste input "43"
type input "435"
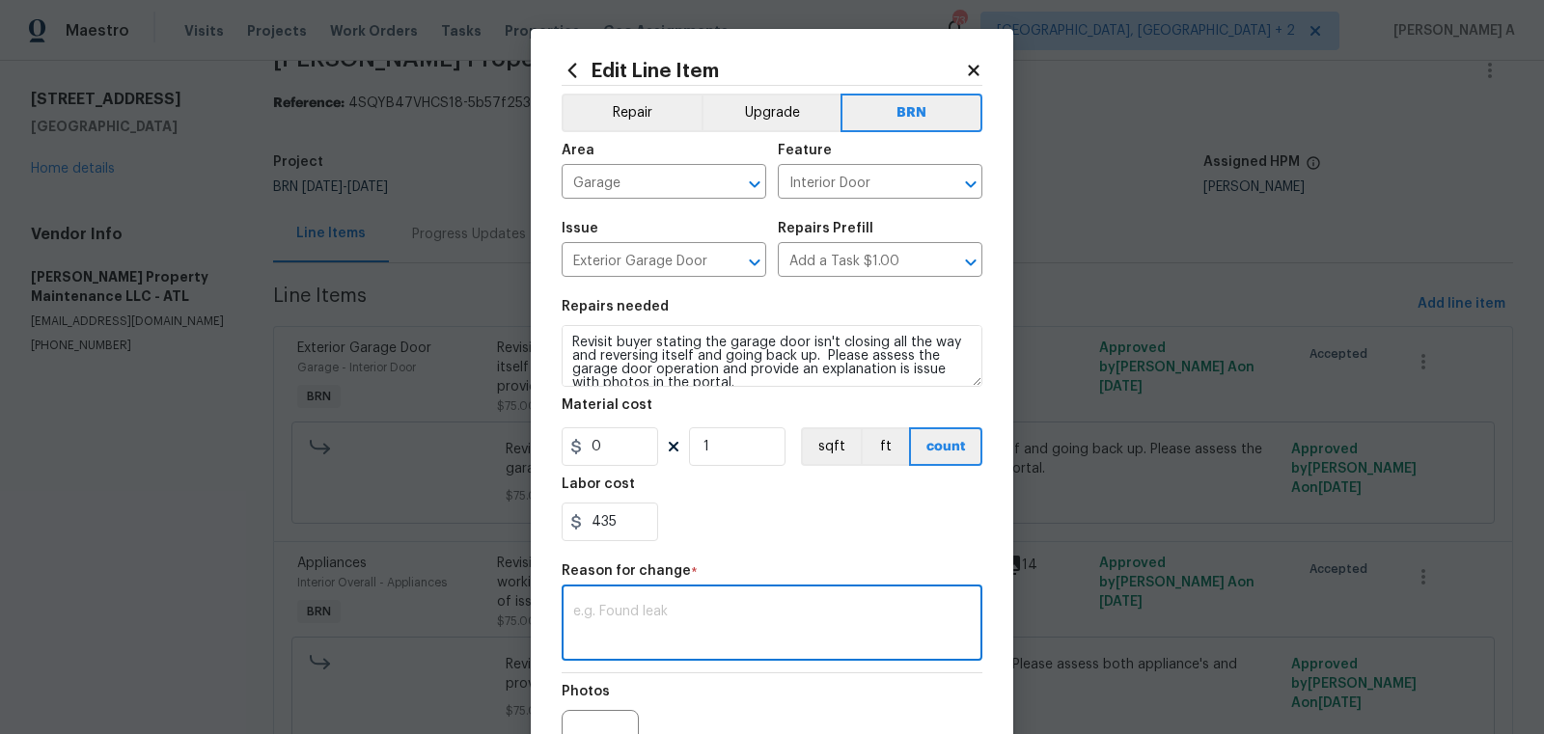
click at [644, 629] on textarea at bounding box center [771, 625] width 397 height 41
paste textarea "(AK) Updated cost per BR team’s approval."
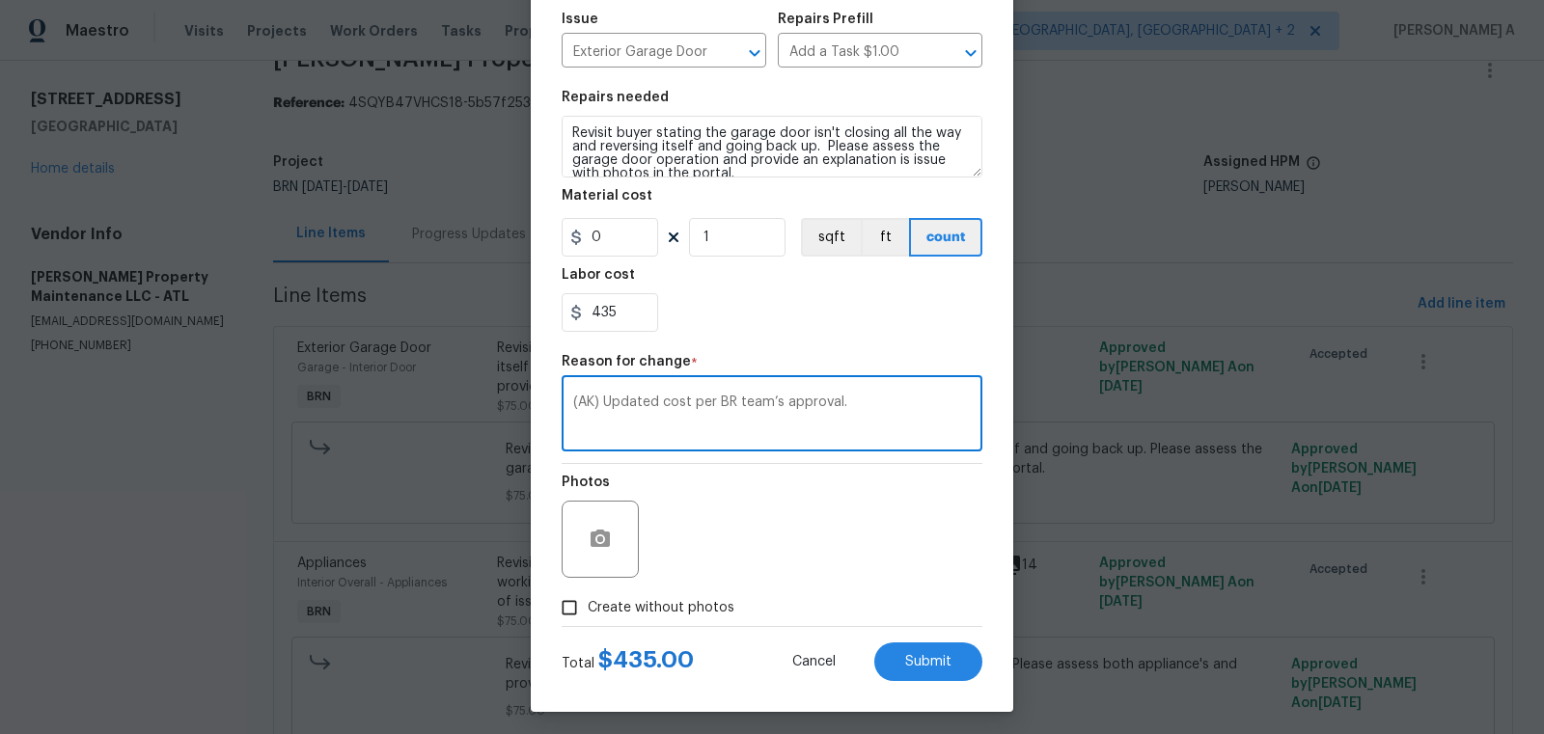
scroll to position [215, 0]
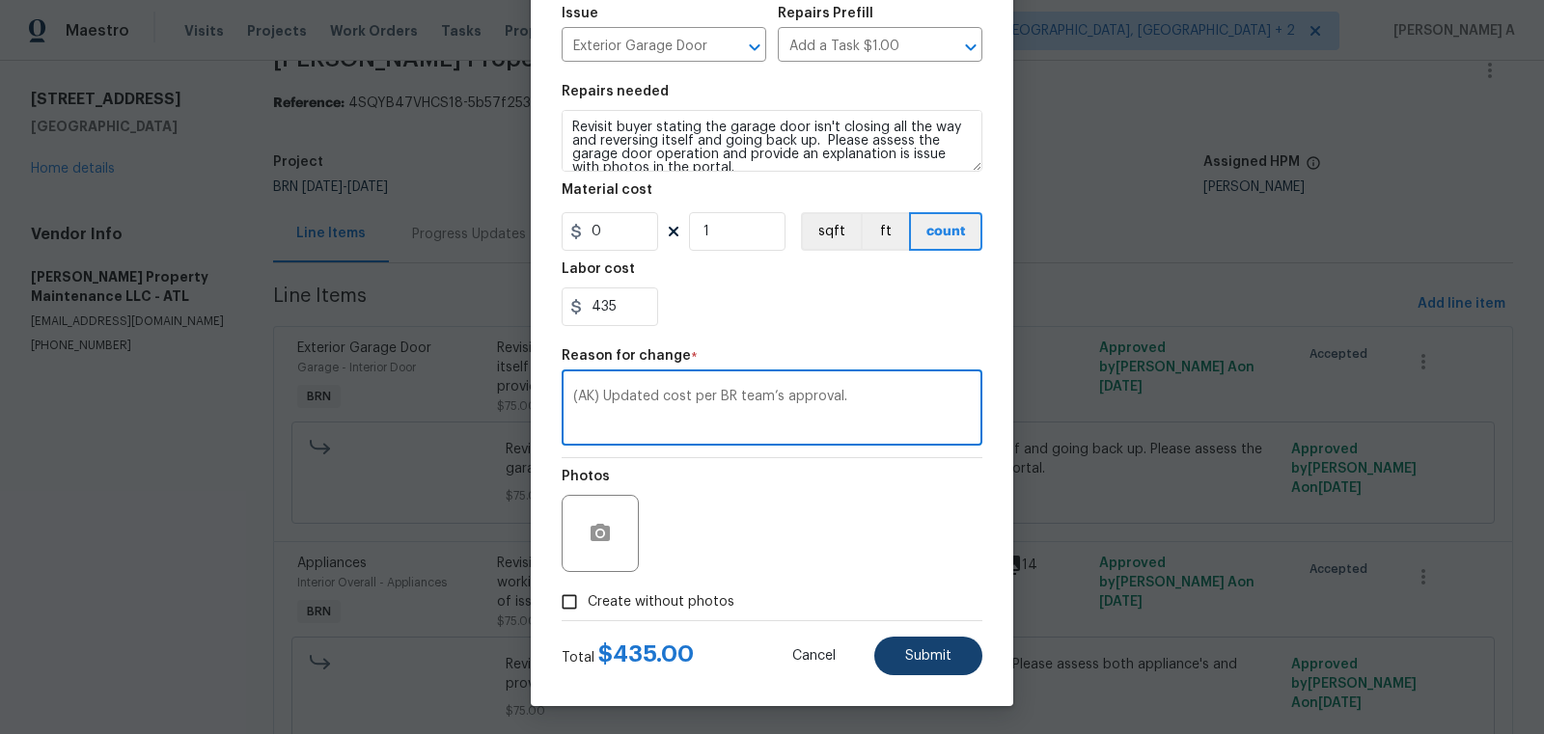
type textarea "(AK) Updated cost per BR team’s approval."
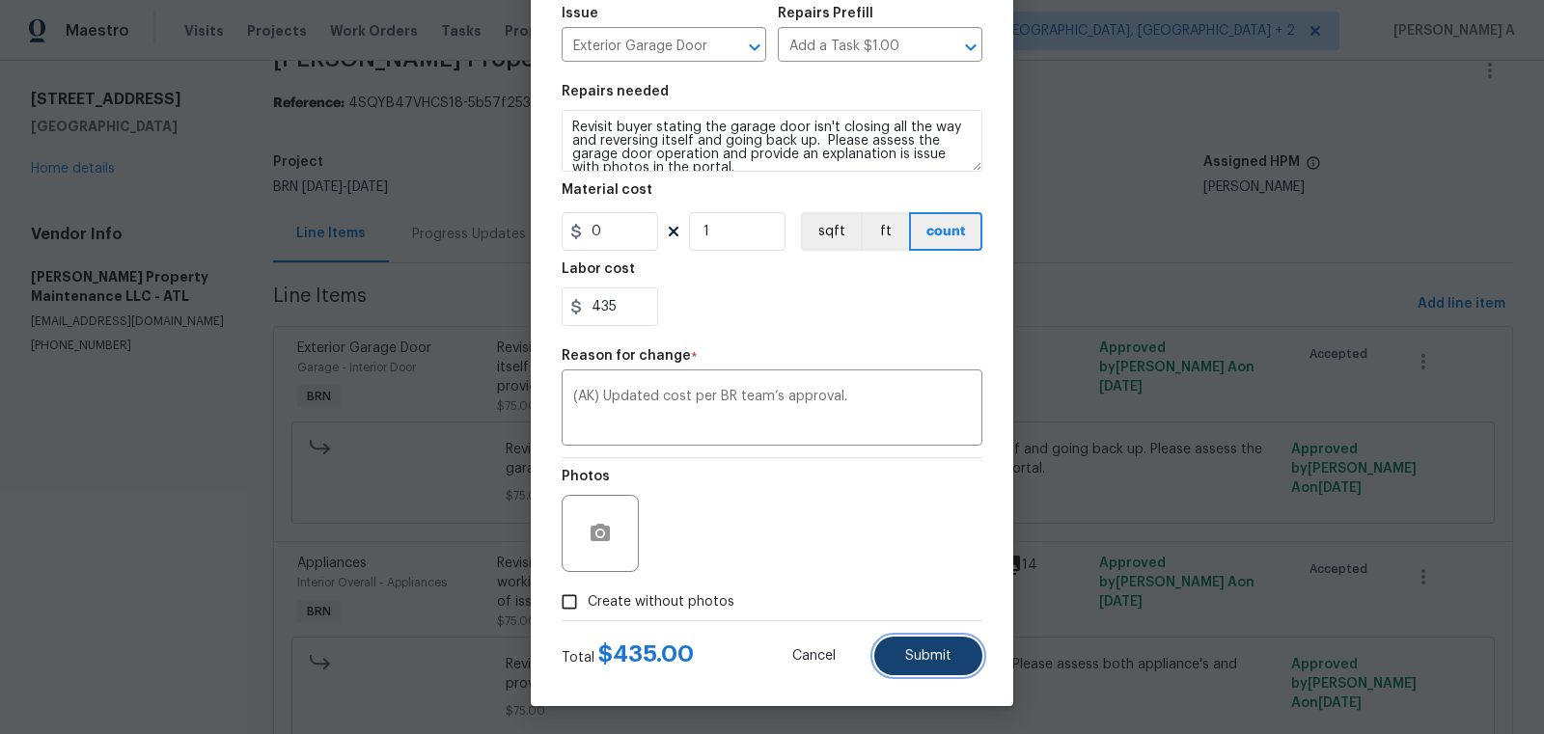
click at [910, 662] on span "Submit" at bounding box center [928, 656] width 46 height 14
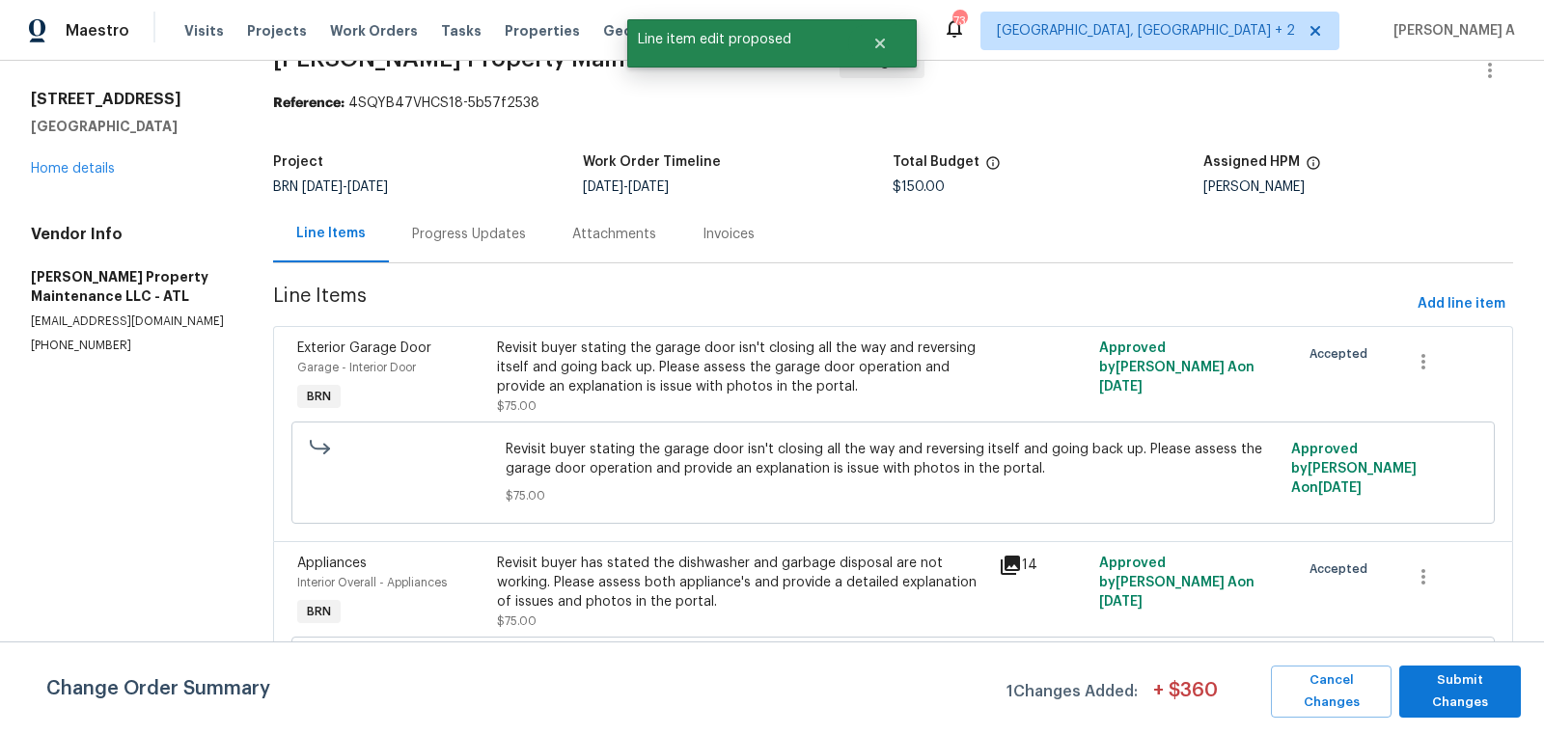
scroll to position [0, 0]
click at [1429, 690] on span "Submit Changes" at bounding box center [1460, 692] width 102 height 44
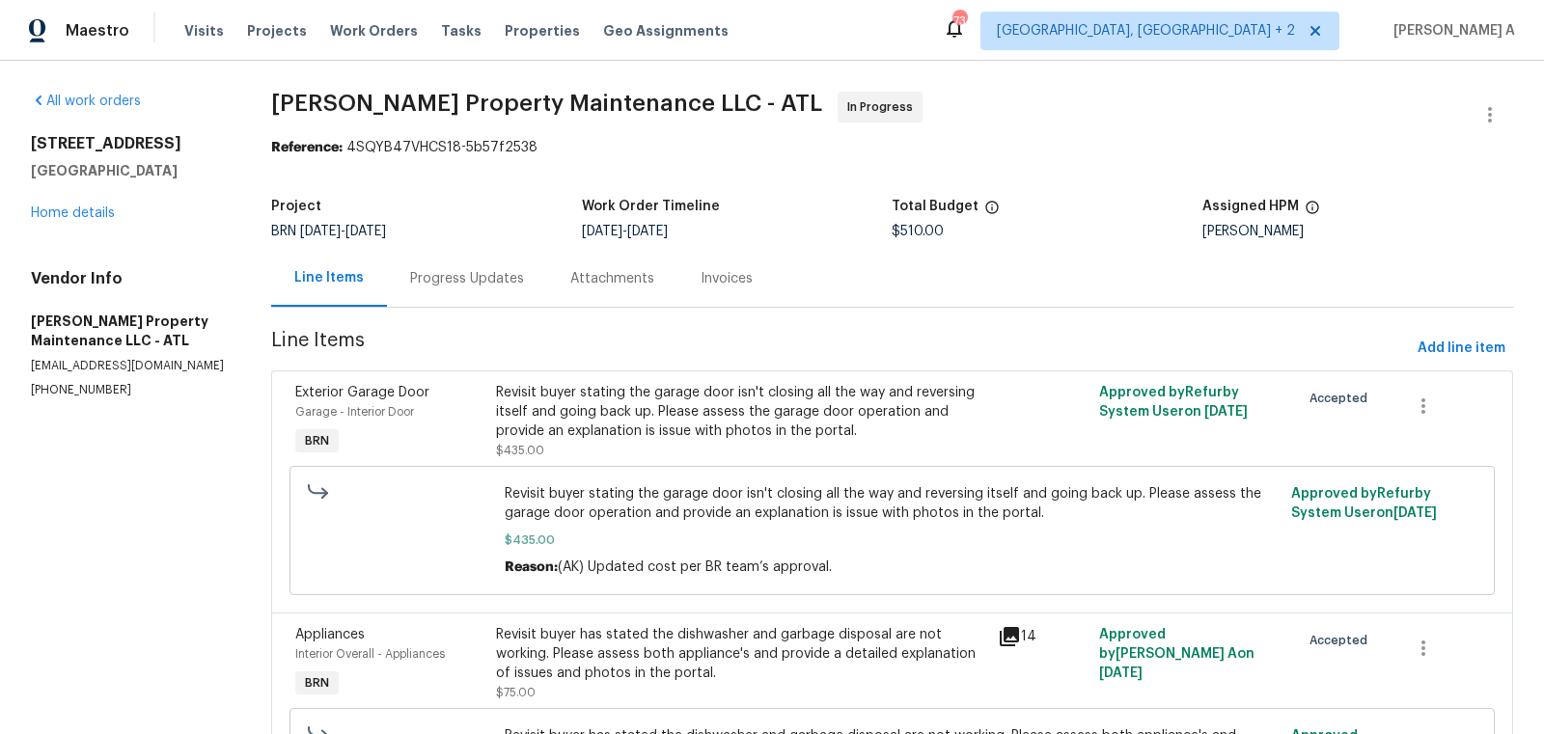
click at [441, 281] on div "Progress Updates" at bounding box center [467, 278] width 114 height 19
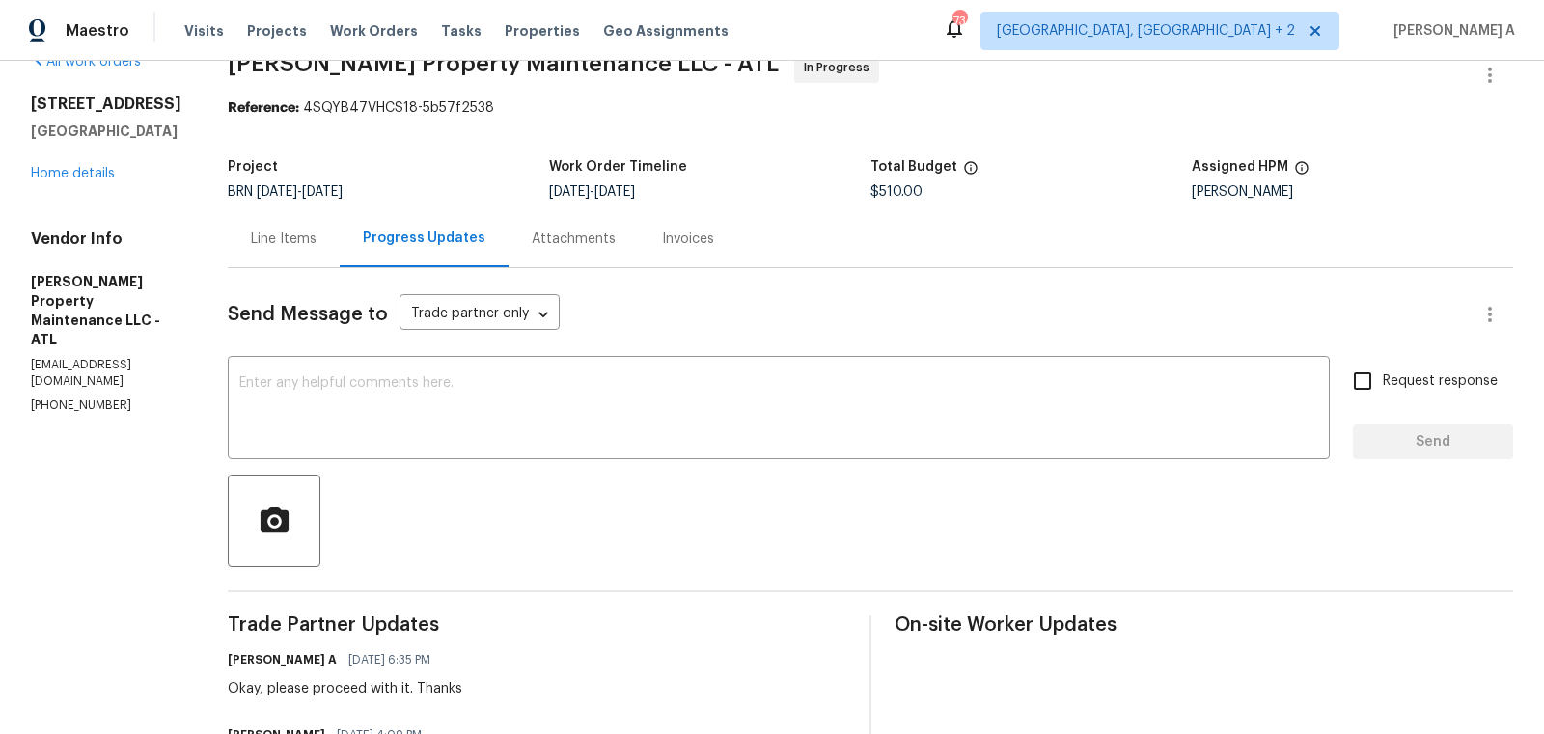
scroll to position [59, 0]
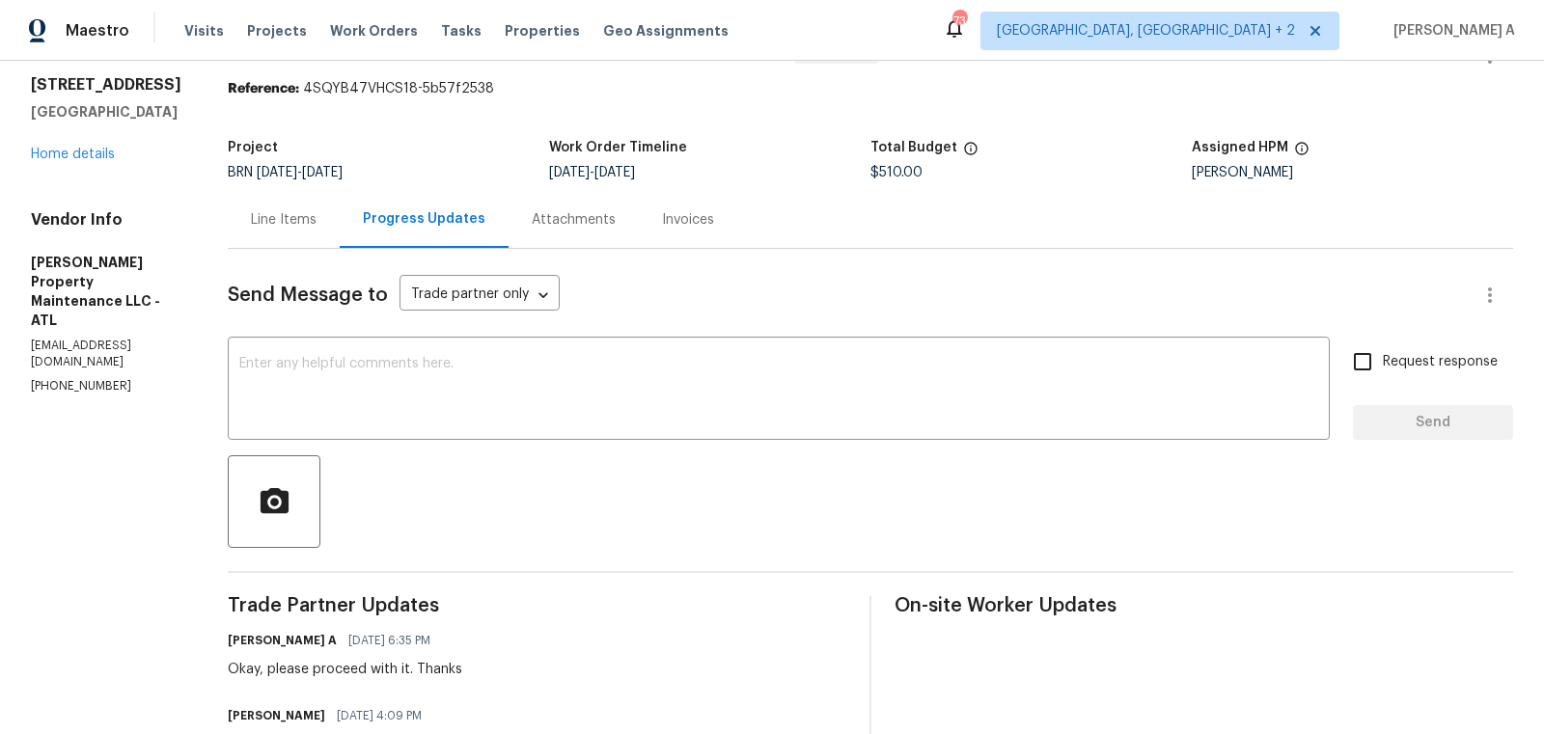
click at [292, 215] on div "Line Items" at bounding box center [284, 219] width 66 height 19
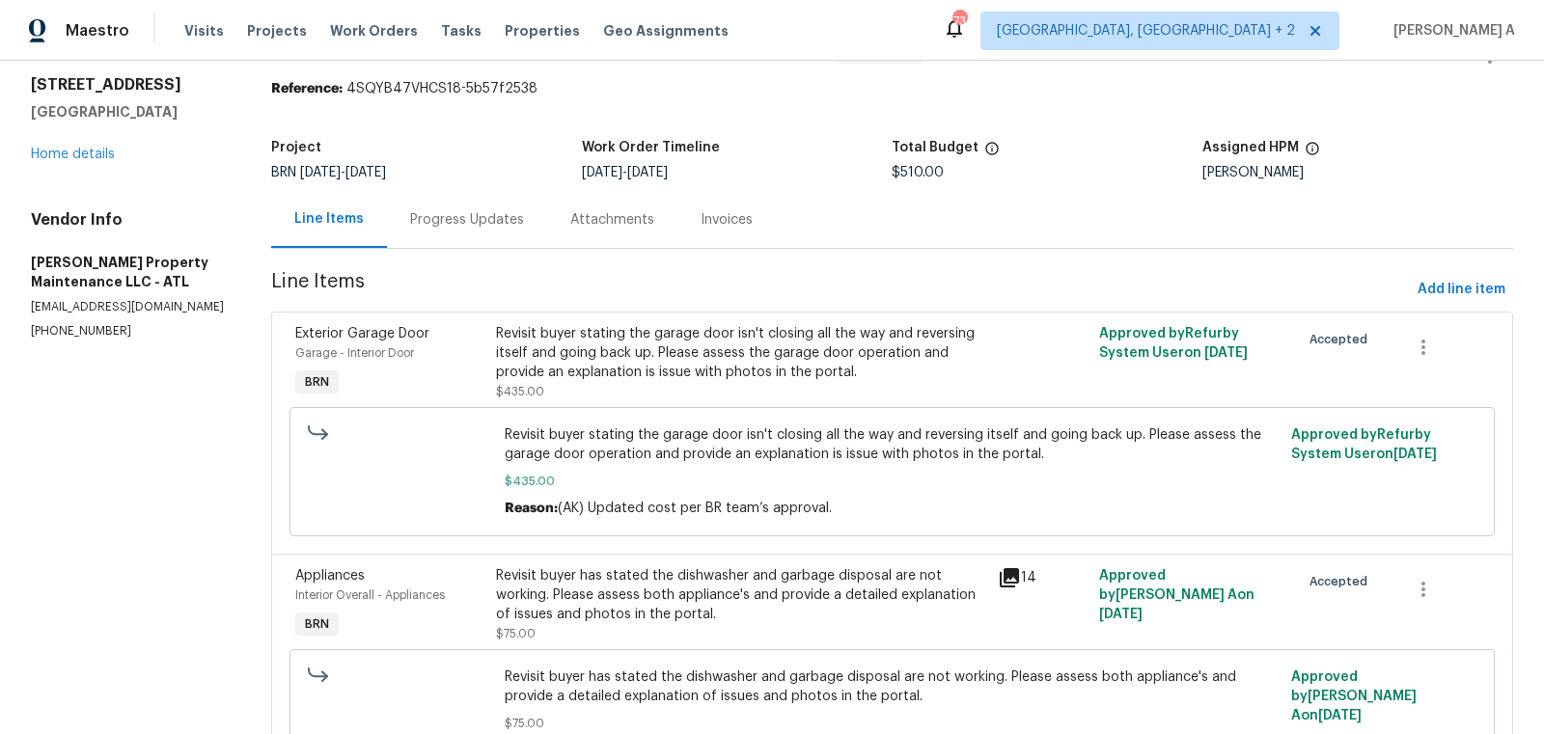
scroll to position [146, 0]
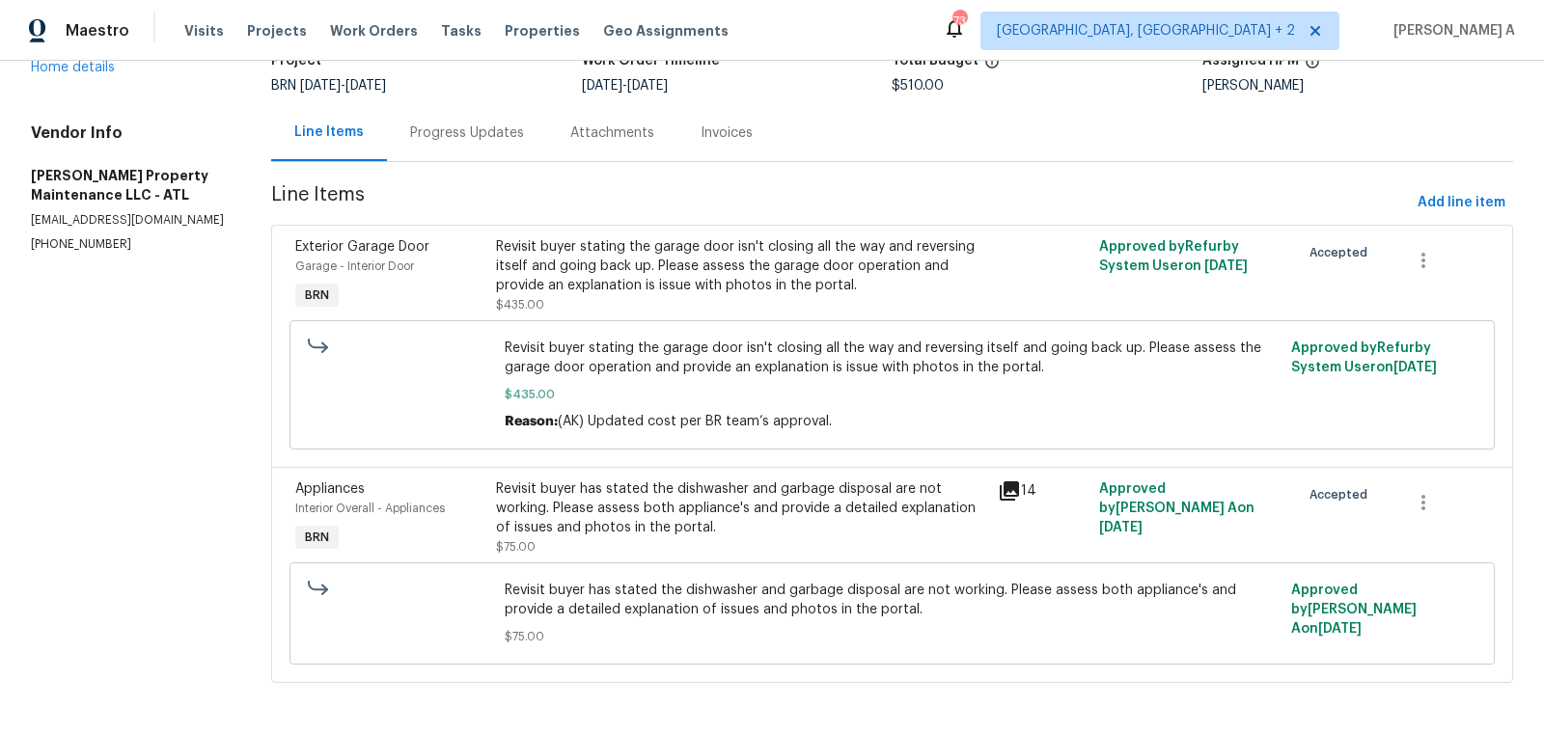
click at [664, 507] on div "Revisit buyer has stated the dishwasher and garbage disposal are not working. P…" at bounding box center [741, 509] width 491 height 58
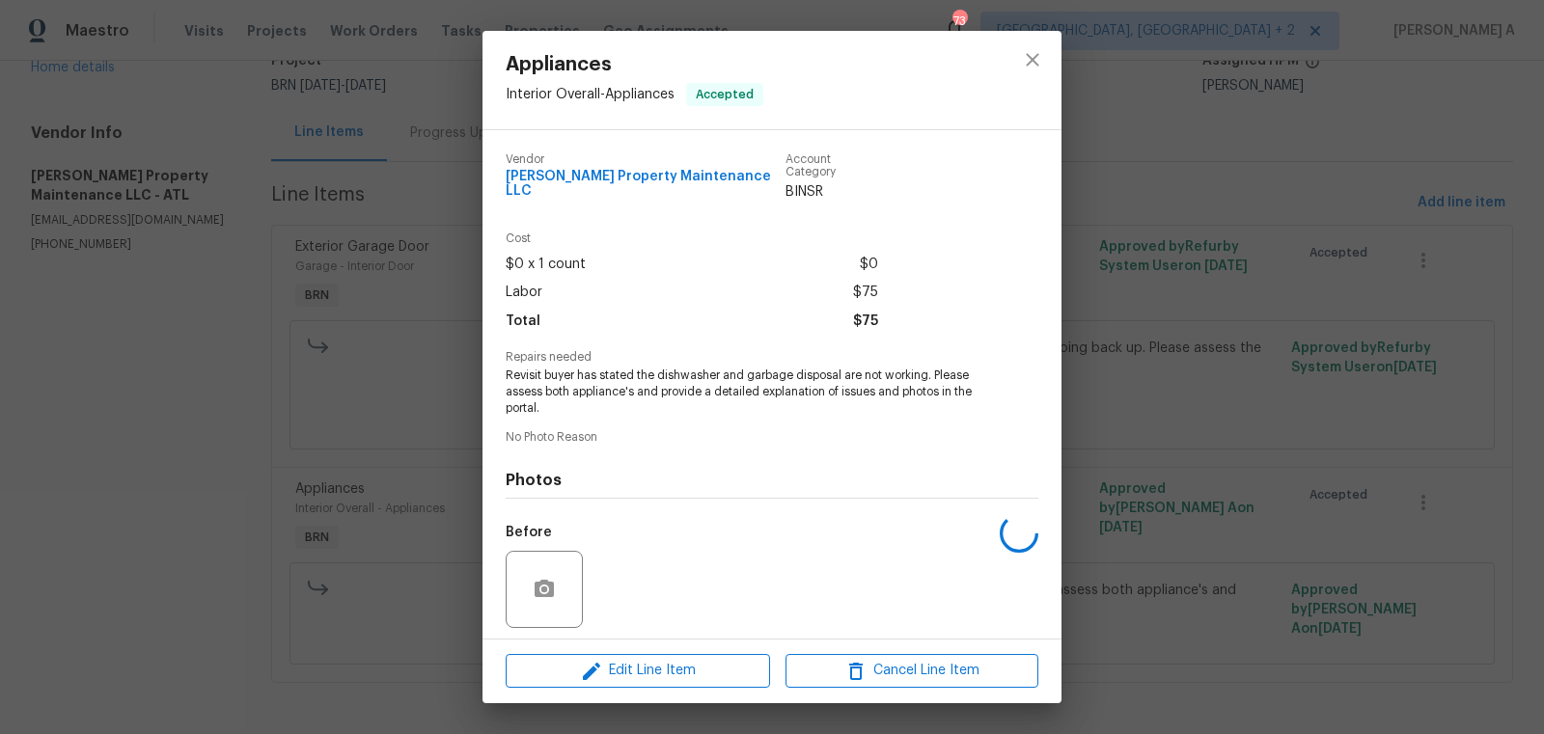
scroll to position [123, 0]
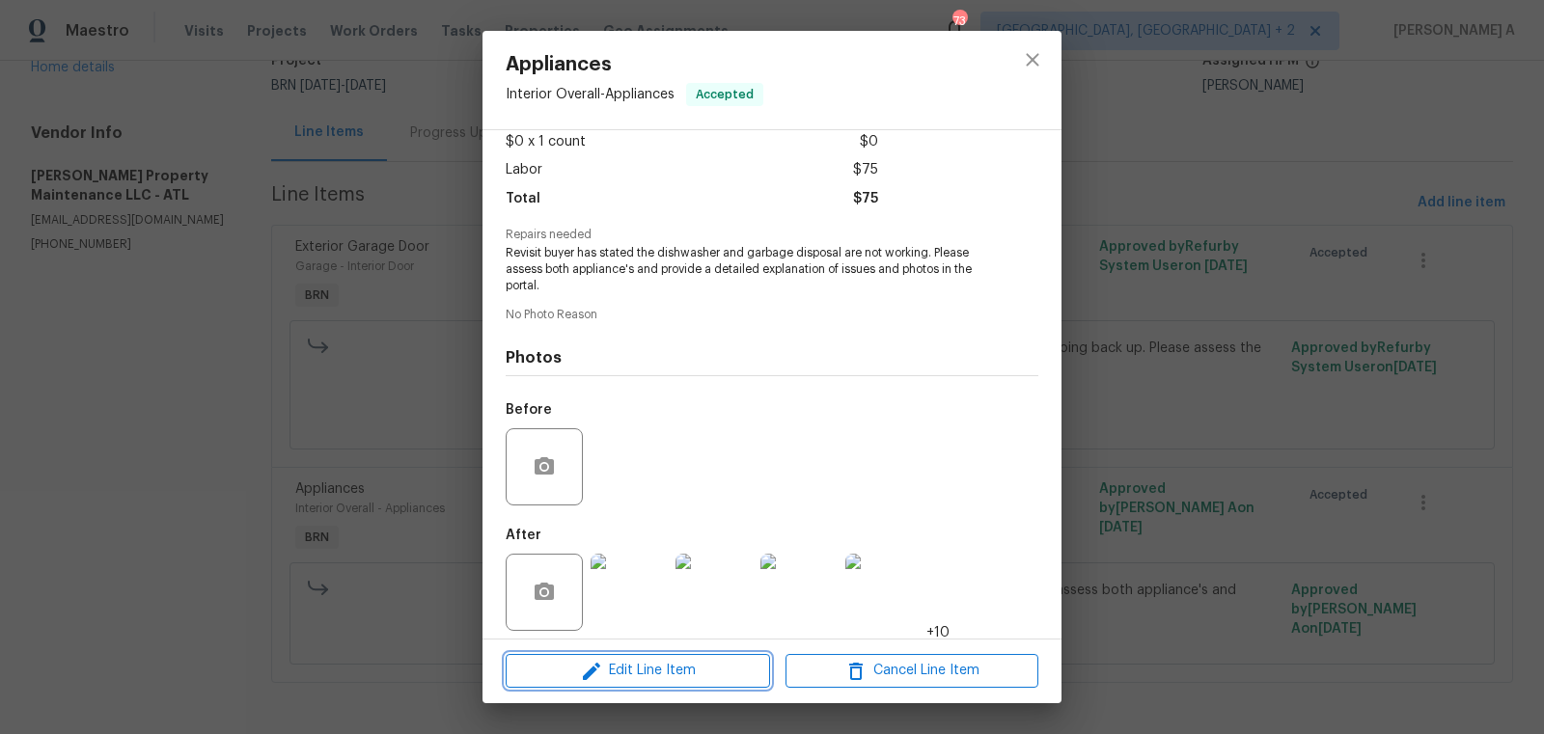
click at [664, 669] on span "Edit Line Item" at bounding box center [637, 671] width 253 height 24
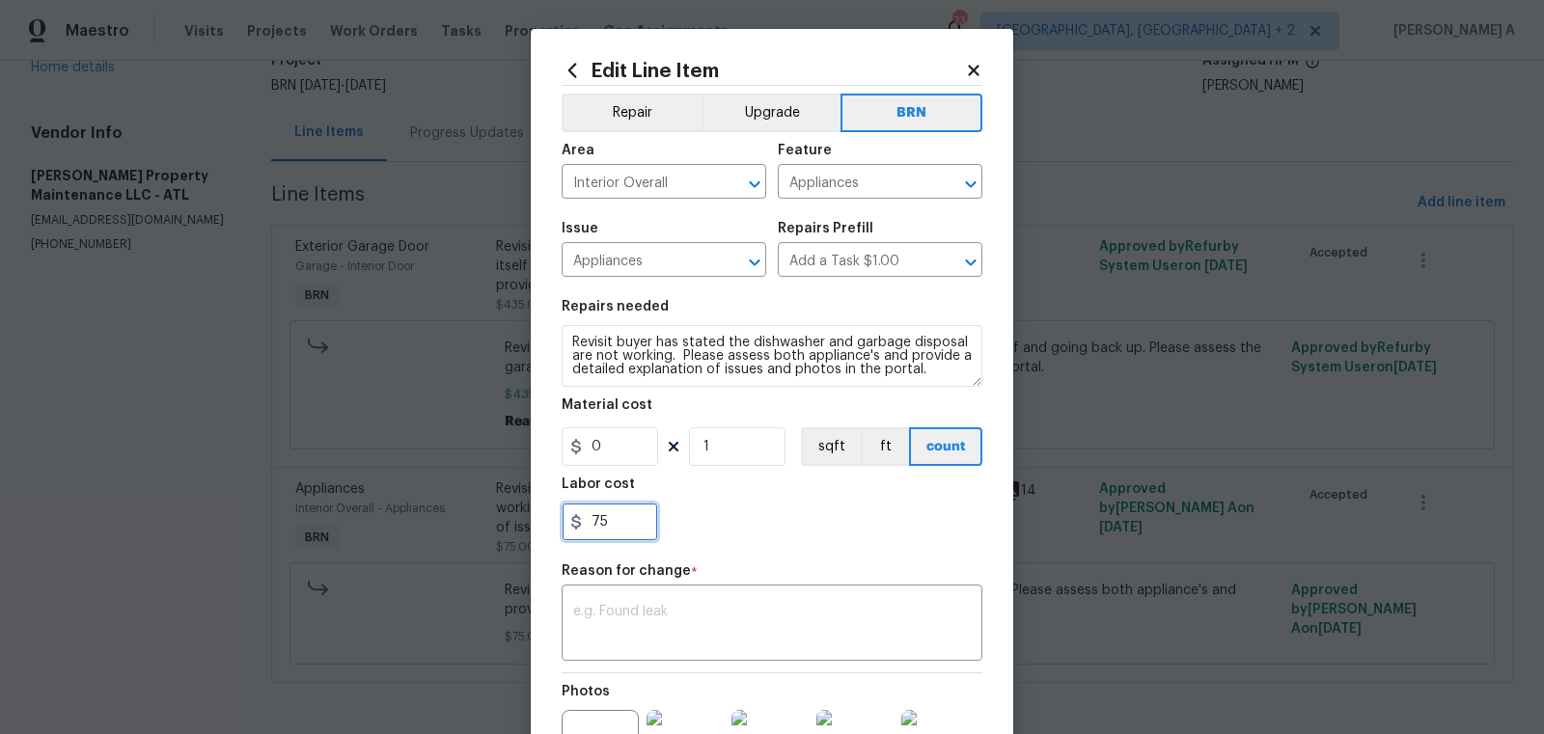
drag, startPoint x: 611, startPoint y: 527, endPoint x: 488, endPoint y: 527, distance: 122.5
click at [488, 527] on div "Edit Line Item Repair Upgrade BRN Area Interior Overall ​ Feature Appliances ​ …" at bounding box center [772, 367] width 1544 height 734
type input "0"
click at [670, 587] on div "Reason for change *" at bounding box center [772, 576] width 421 height 25
click at [677, 638] on textarea at bounding box center [771, 625] width 397 height 41
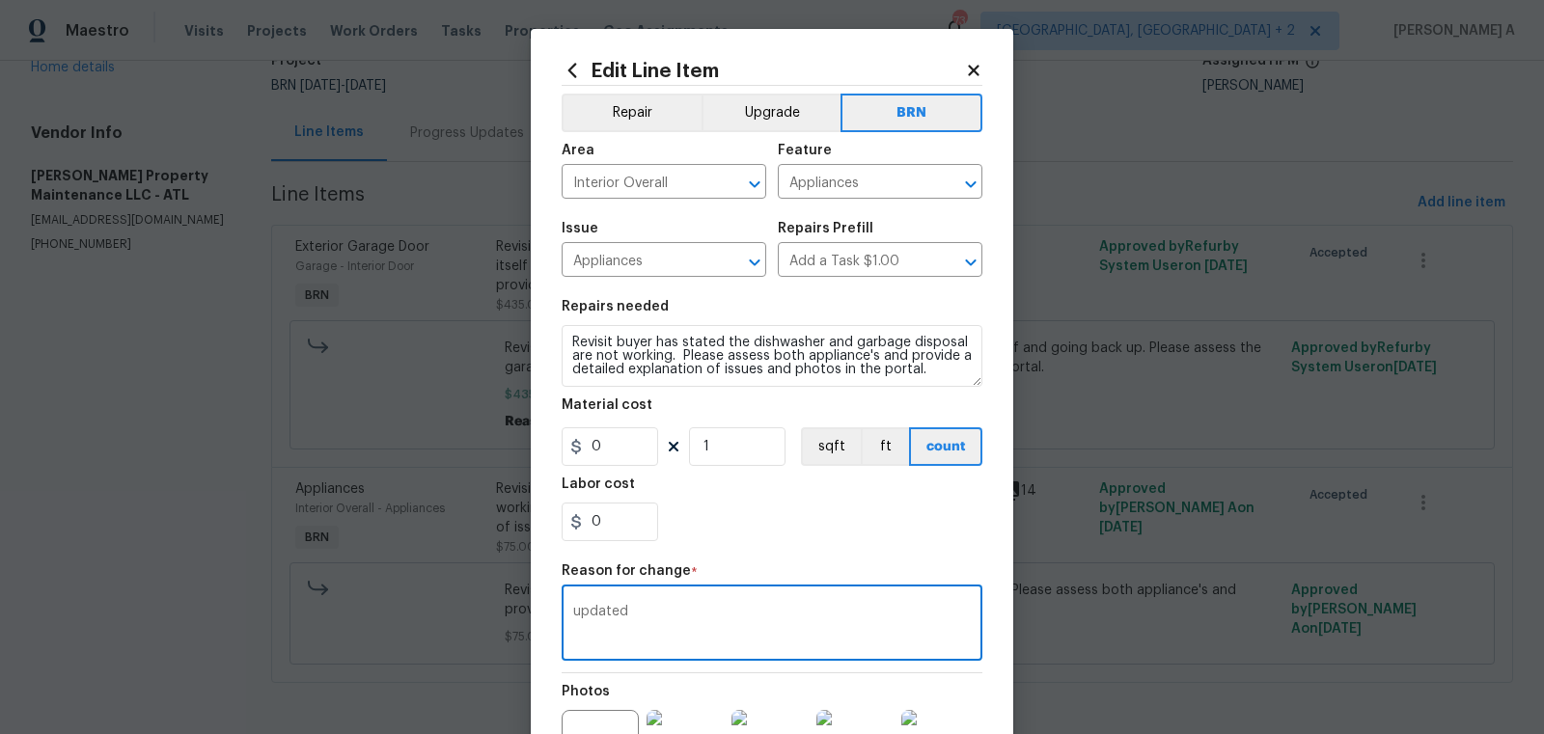
scroll to position [234, 0]
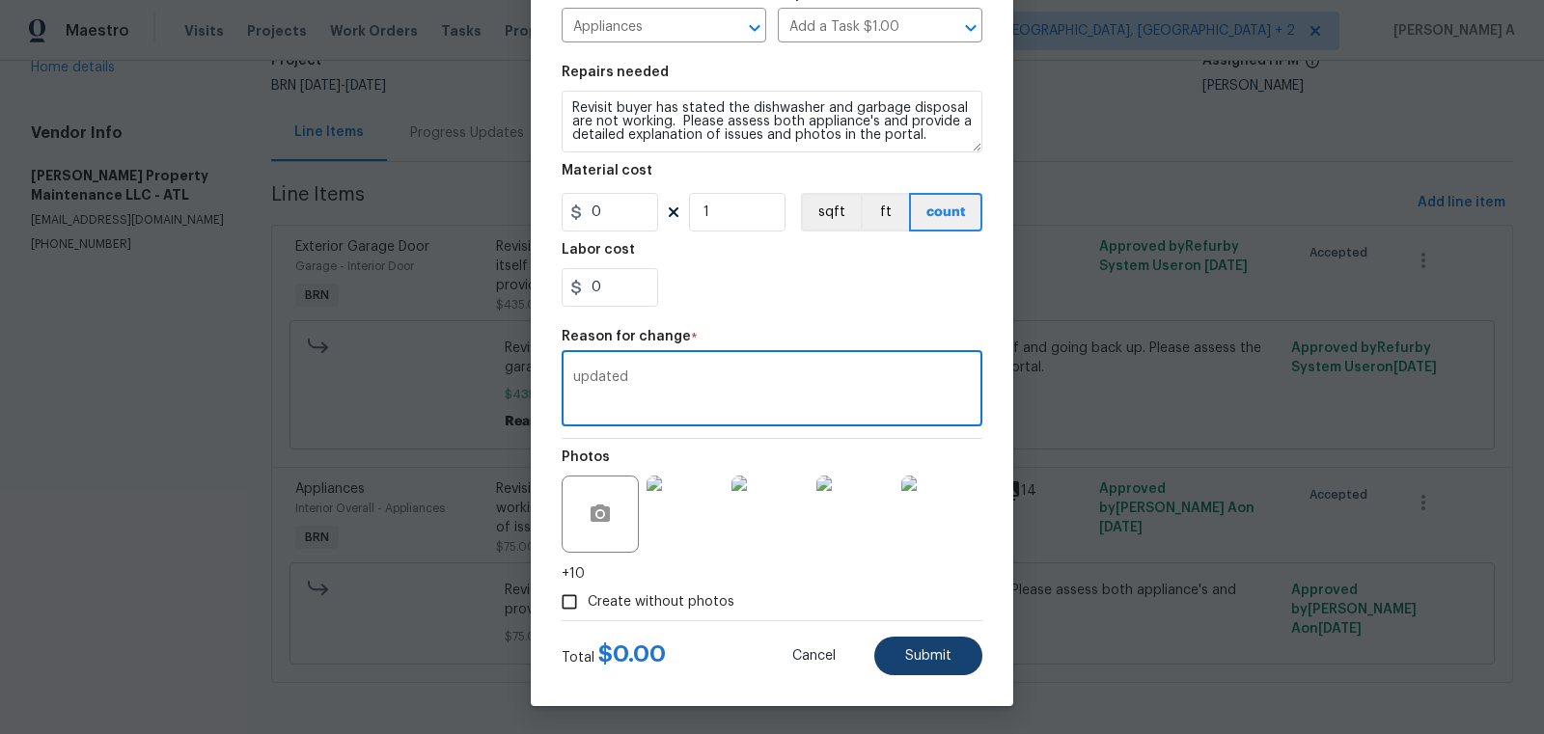
type textarea "updated"
click at [931, 658] on span "Submit" at bounding box center [928, 656] width 46 height 14
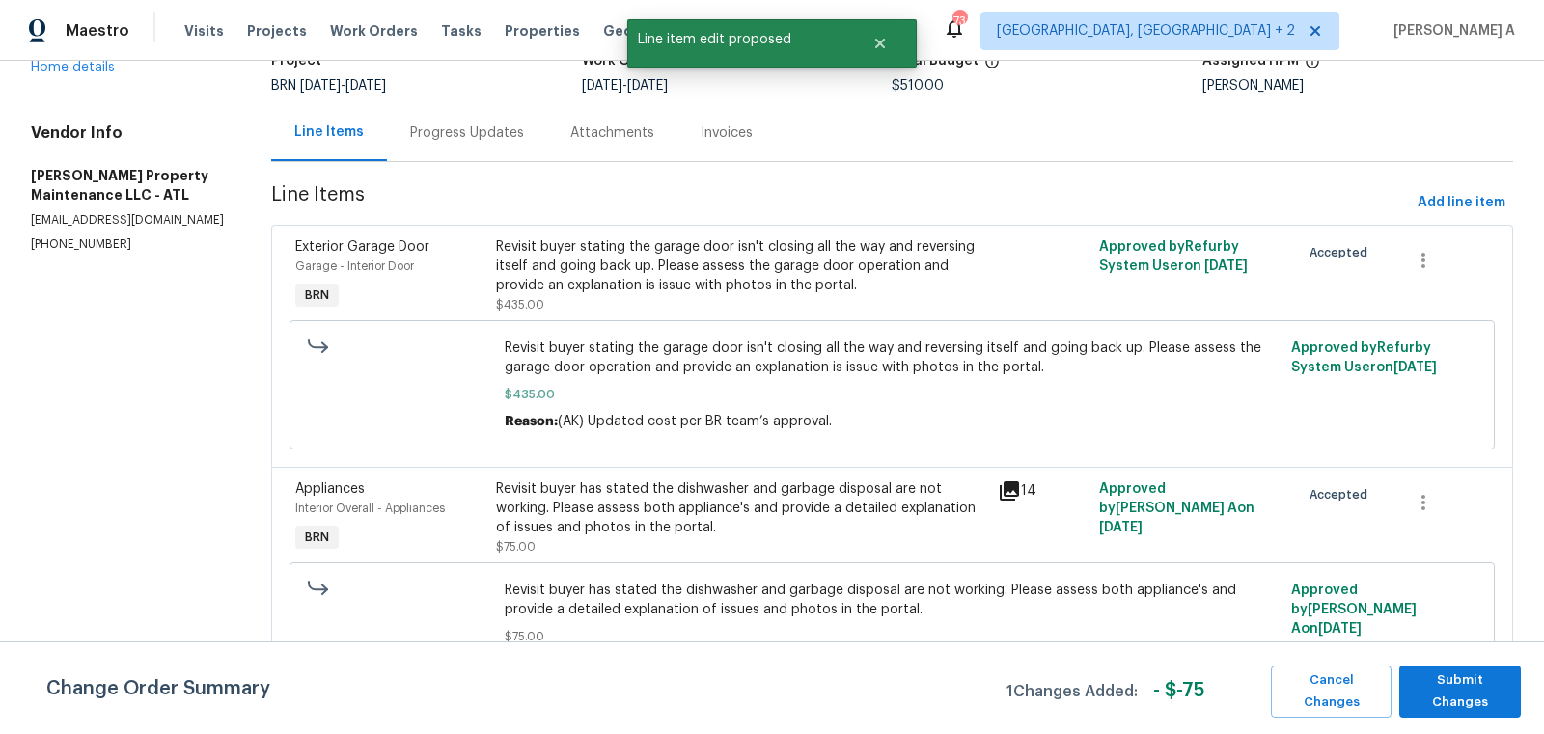
scroll to position [0, 0]
click at [1433, 690] on span "Submit Changes" at bounding box center [1460, 692] width 102 height 44
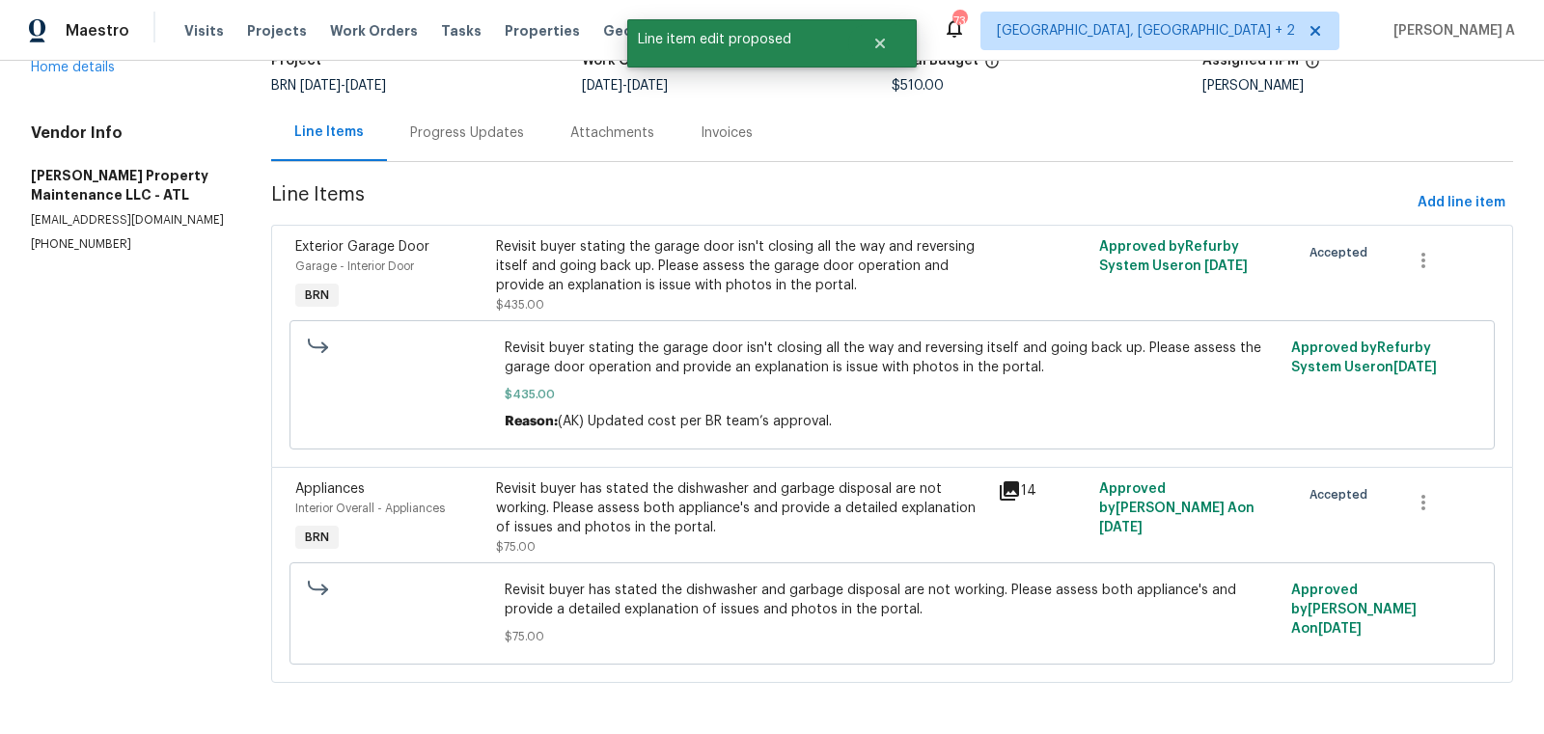
click at [441, 145] on div "Progress Updates" at bounding box center [467, 132] width 160 height 57
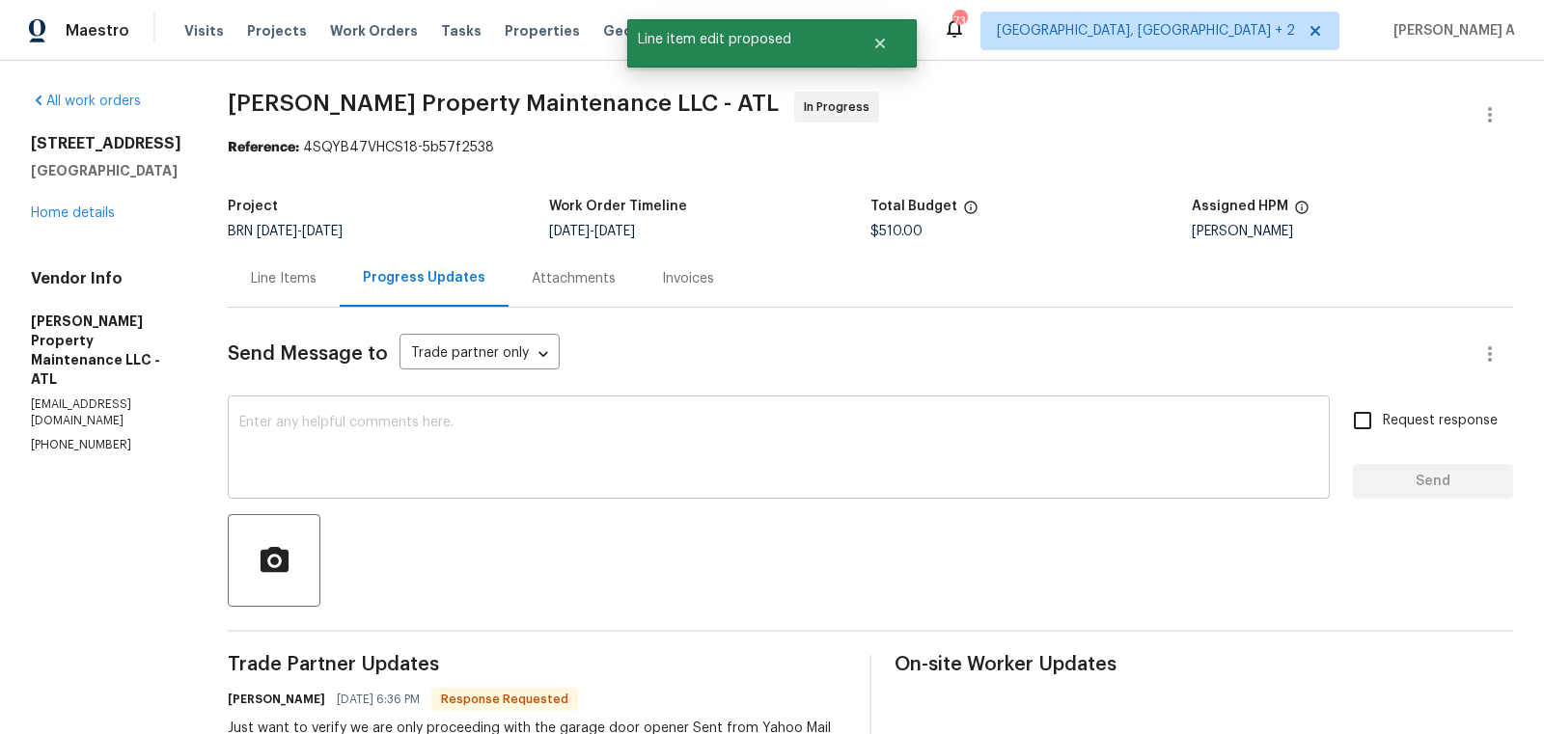
click at [493, 401] on div "x ​" at bounding box center [779, 449] width 1102 height 98
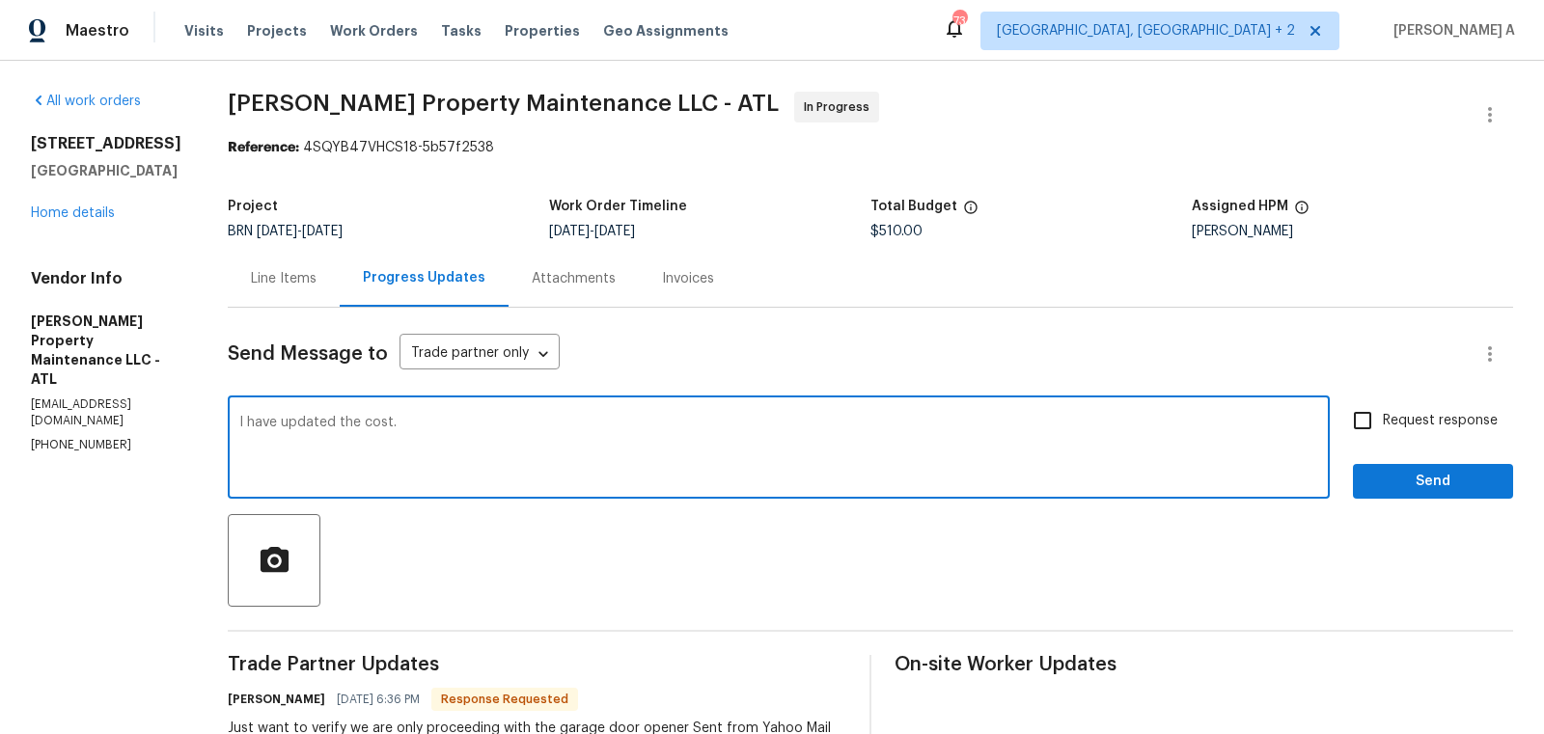
type textarea "I have updated the cost."
click at [1362, 411] on input "Request response" at bounding box center [1362, 420] width 41 height 41
checkbox input "true"
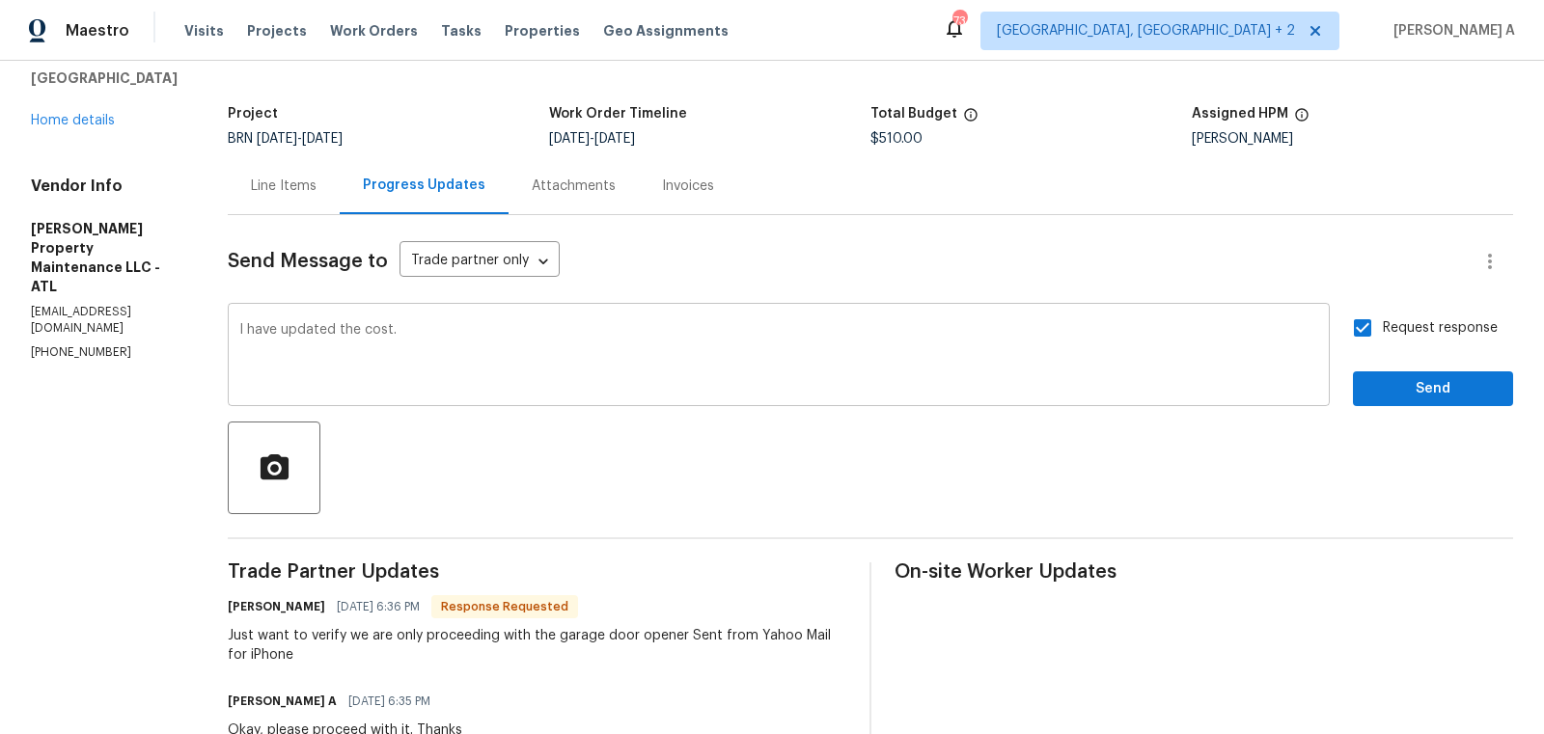
scroll to position [69, 0]
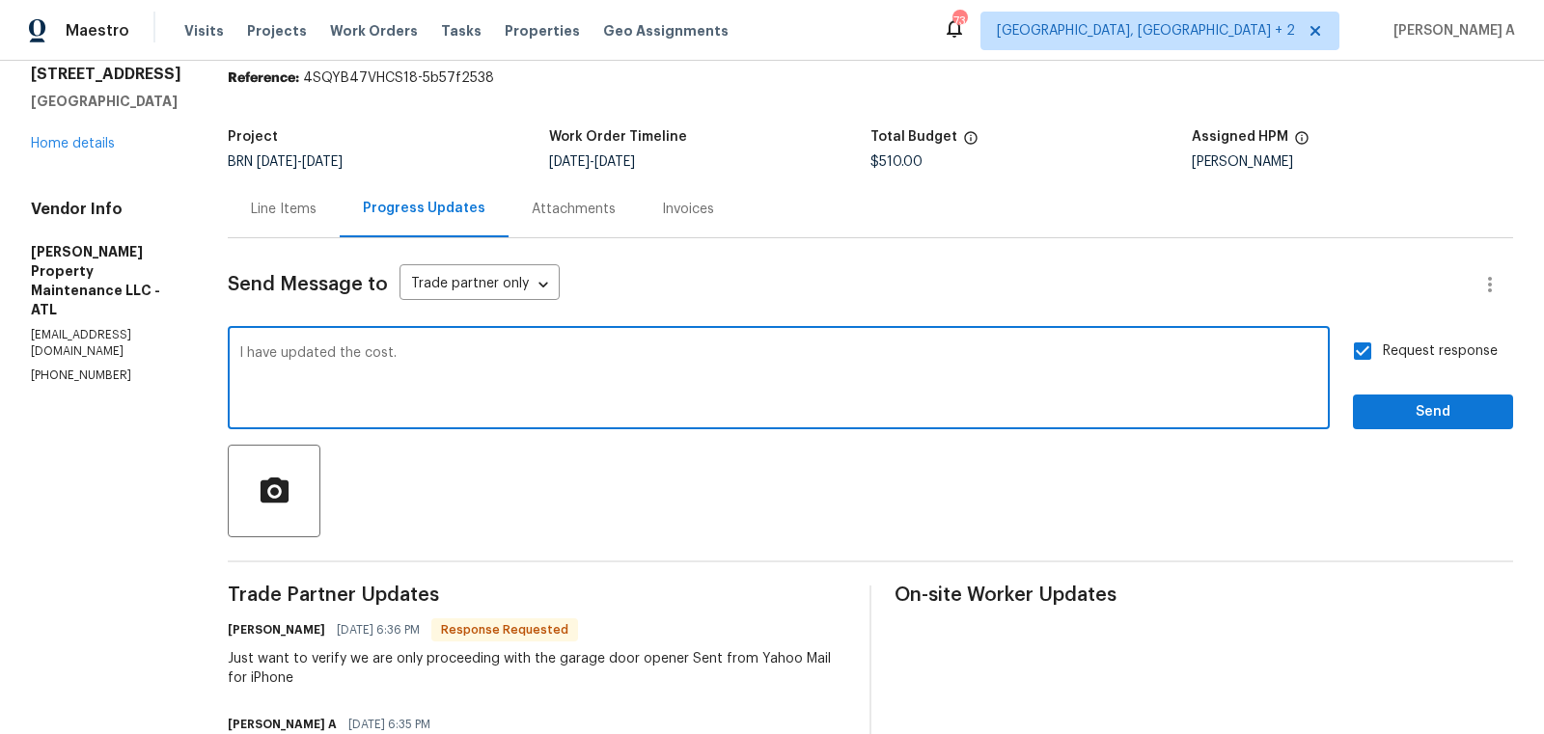
drag, startPoint x: 482, startPoint y: 350, endPoint x: 153, endPoint y: 348, distance: 329.0
click at [331, 397] on textarea "Yes, we don't need to replace water heater." at bounding box center [778, 380] width 1079 height 68
click at [0, 0] on div "the water" at bounding box center [0, 0] width 0 height 0
click at [574, 351] on textarea "Yes, we don't need to replace the water heater." at bounding box center [778, 380] width 1079 height 68
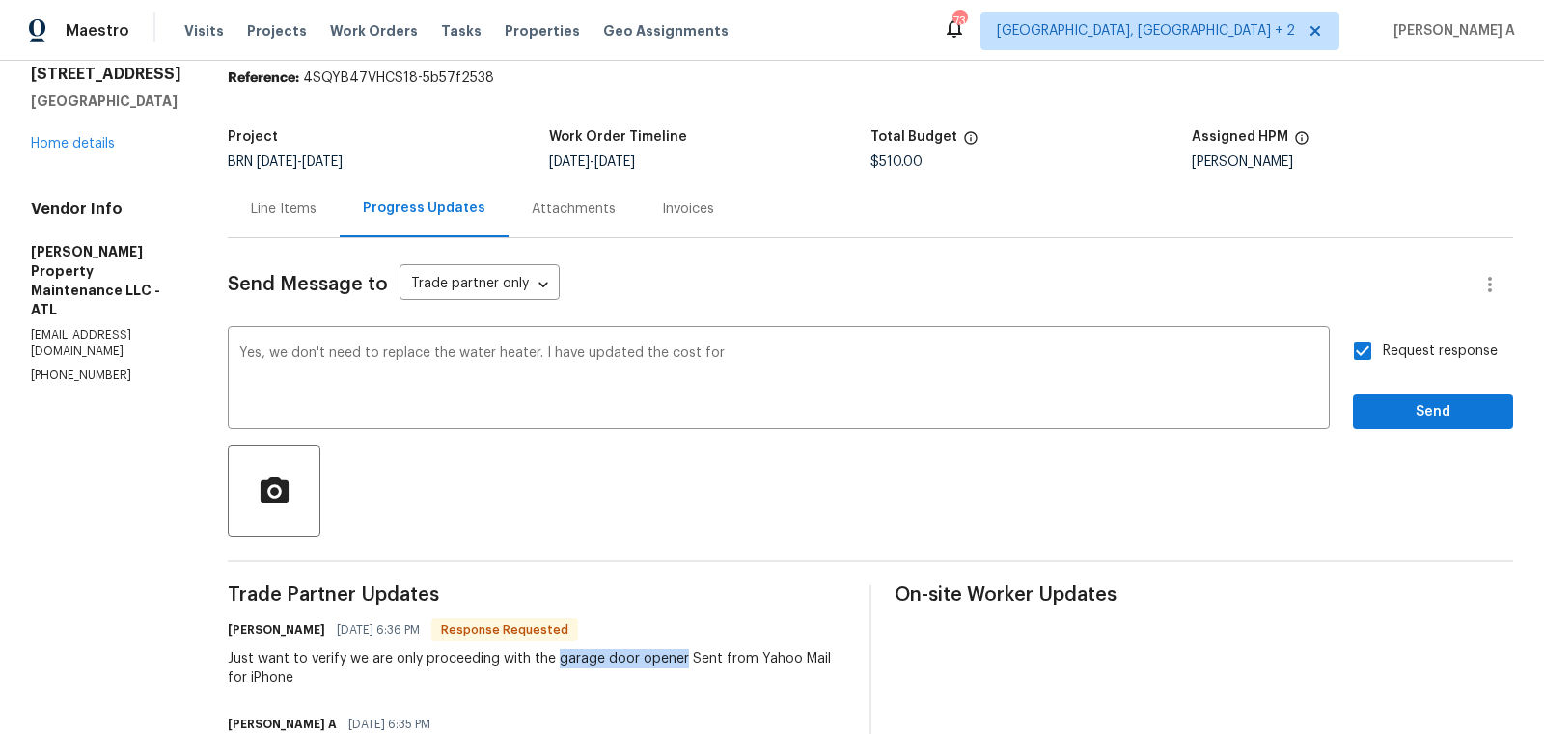
drag, startPoint x: 560, startPoint y: 655, endPoint x: 691, endPoint y: 659, distance: 131.3
click at [689, 659] on div "Just want to verify we are only proceeding with the garage door opener Sent fro…" at bounding box center [537, 668] width 618 height 39
copy div "garage door opener"
click at [786, 356] on textarea "Yes, we don't need to replace the water heater. I have updated the cost for" at bounding box center [778, 380] width 1079 height 68
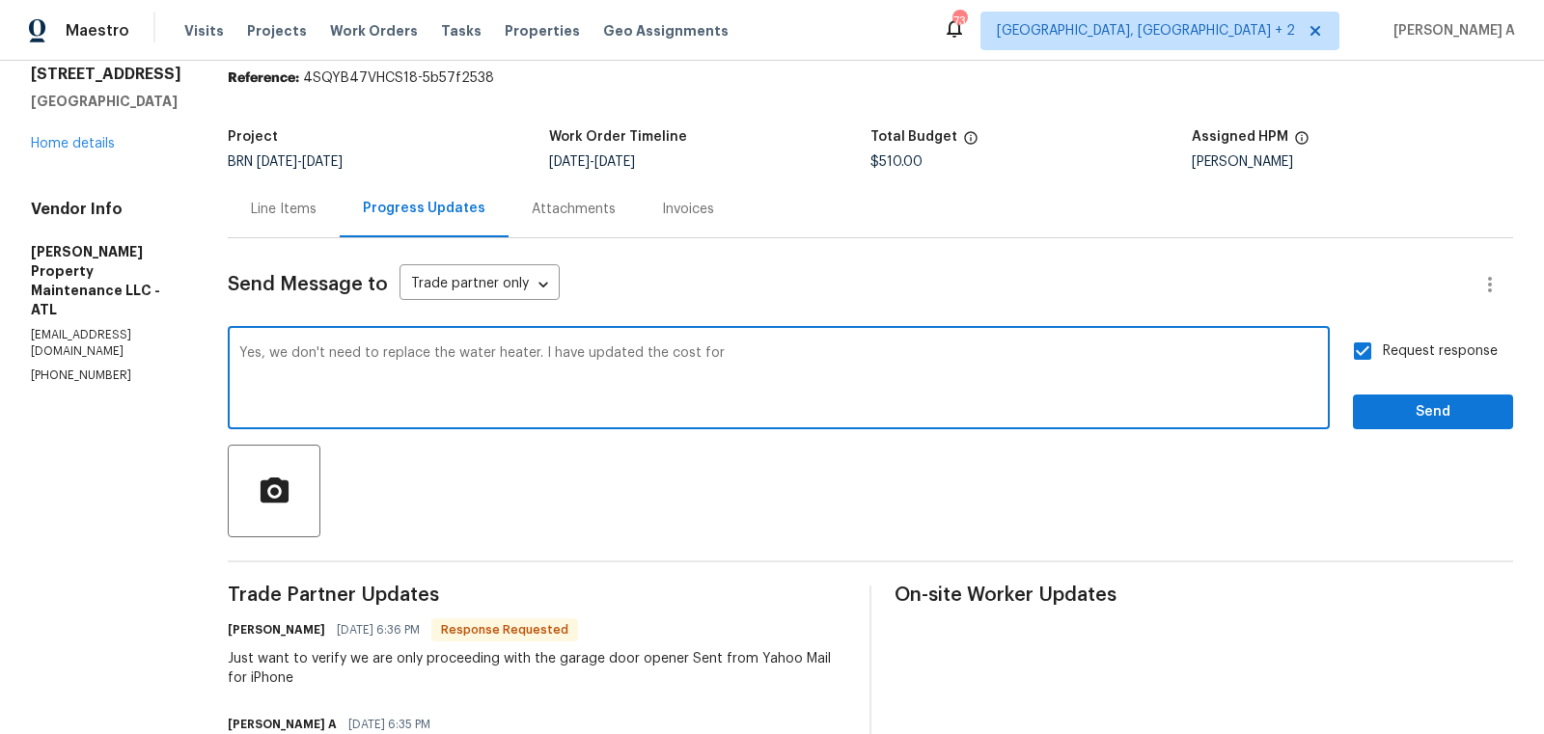
paste textarea "garage door opener"
type textarea "Yes, we don't need to replace the water heater. I have updated the cost for gar…"
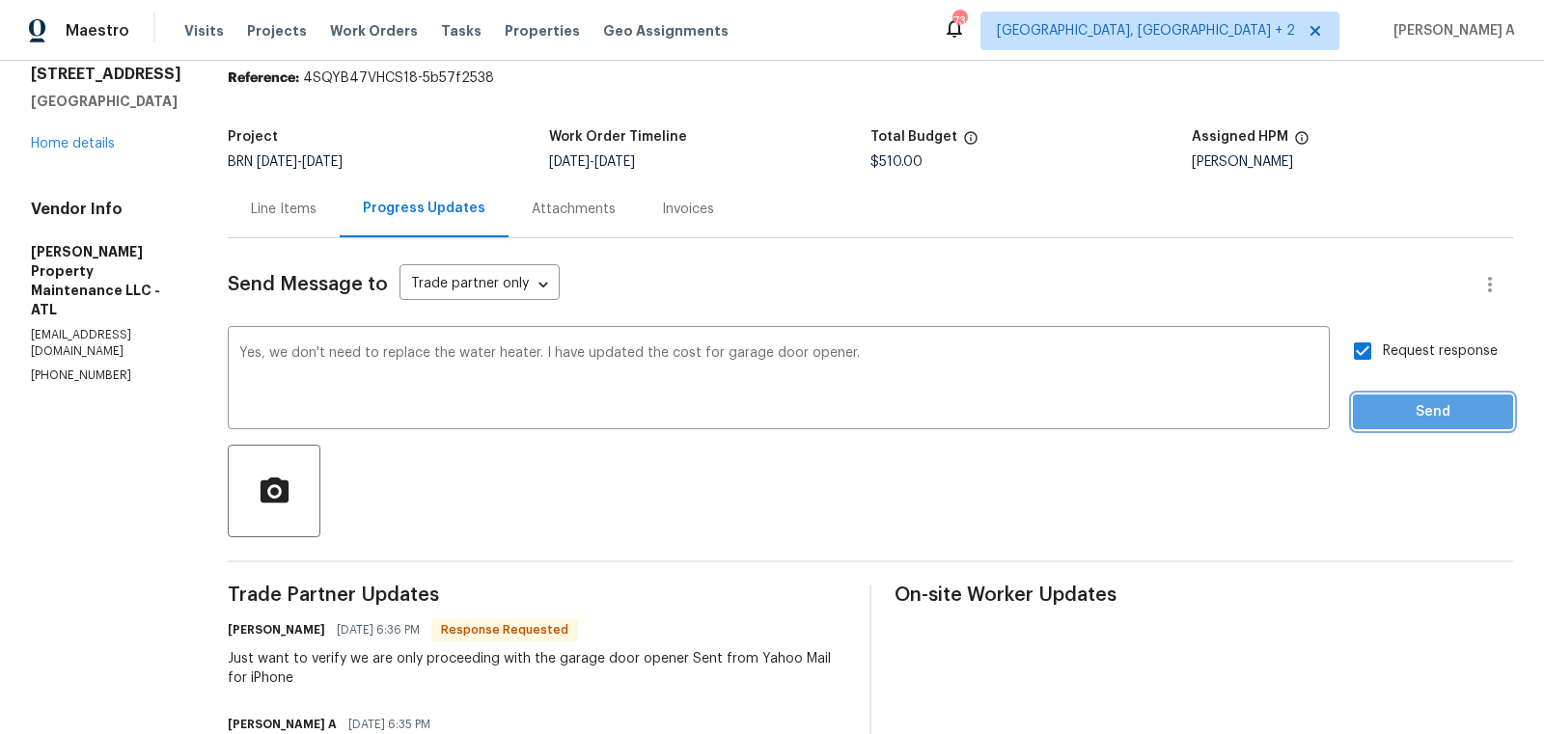
click at [1473, 405] on span "Send" at bounding box center [1432, 412] width 129 height 24
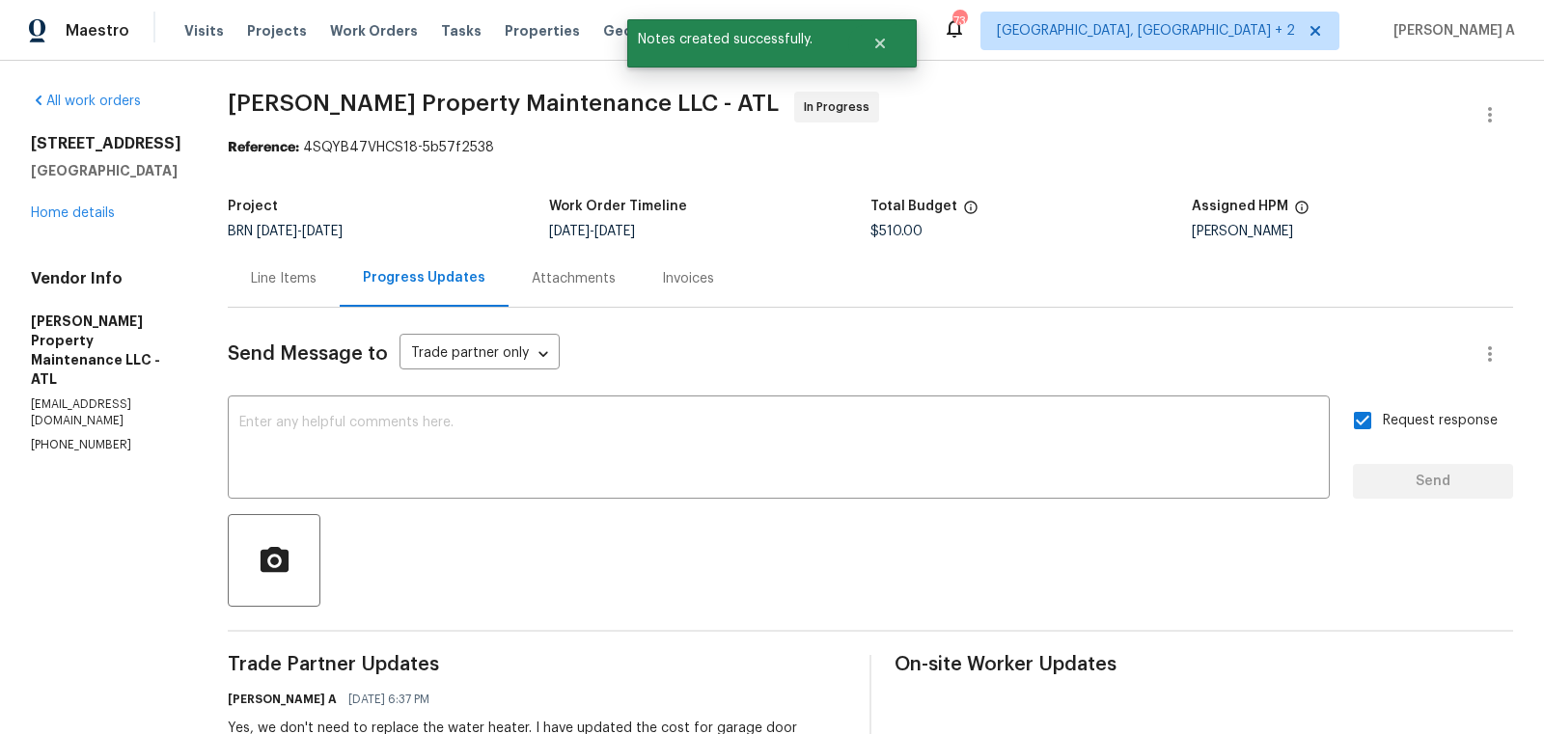
click at [311, 279] on div "Line Items" at bounding box center [284, 278] width 66 height 19
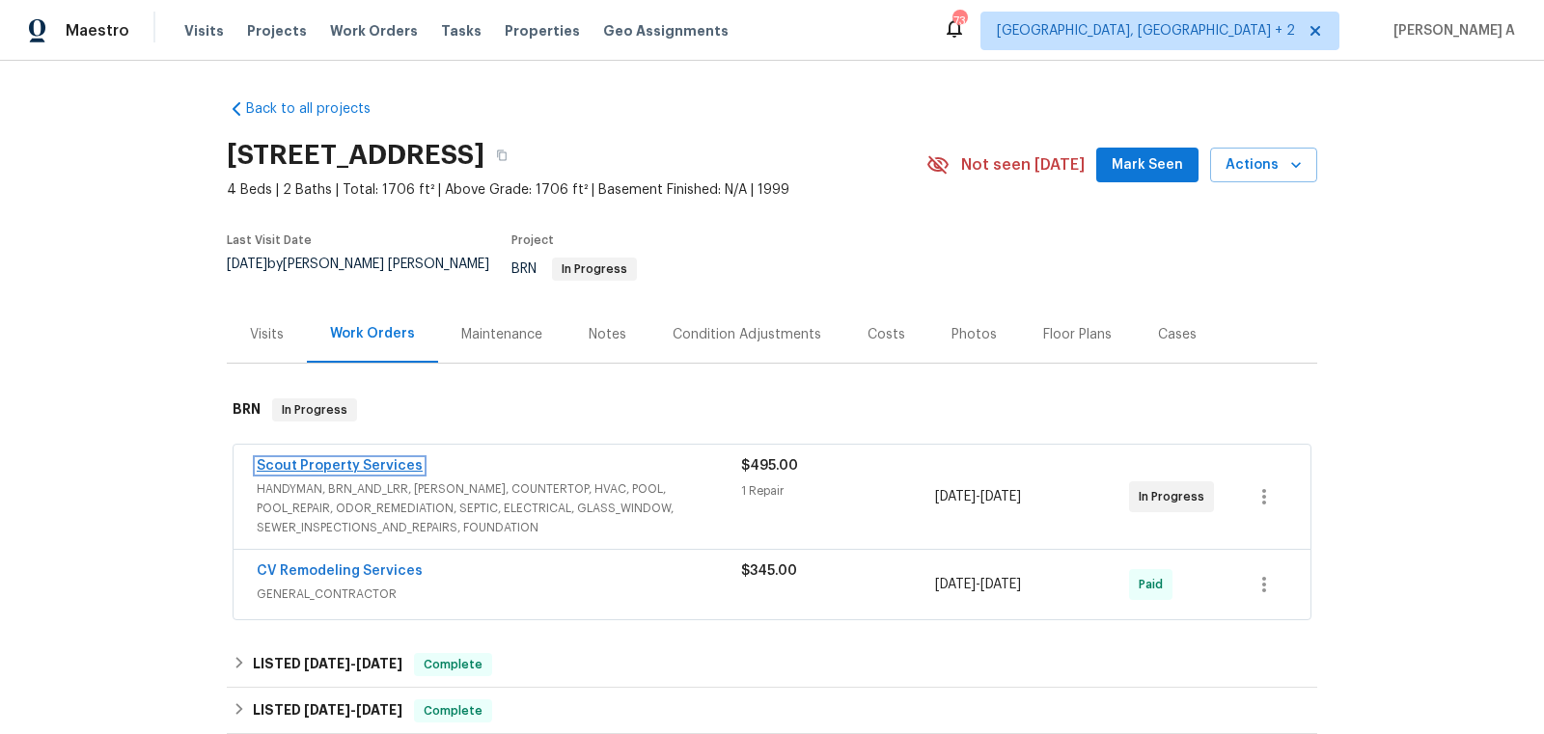
click at [361, 459] on link "Scout Property Services" at bounding box center [340, 466] width 166 height 14
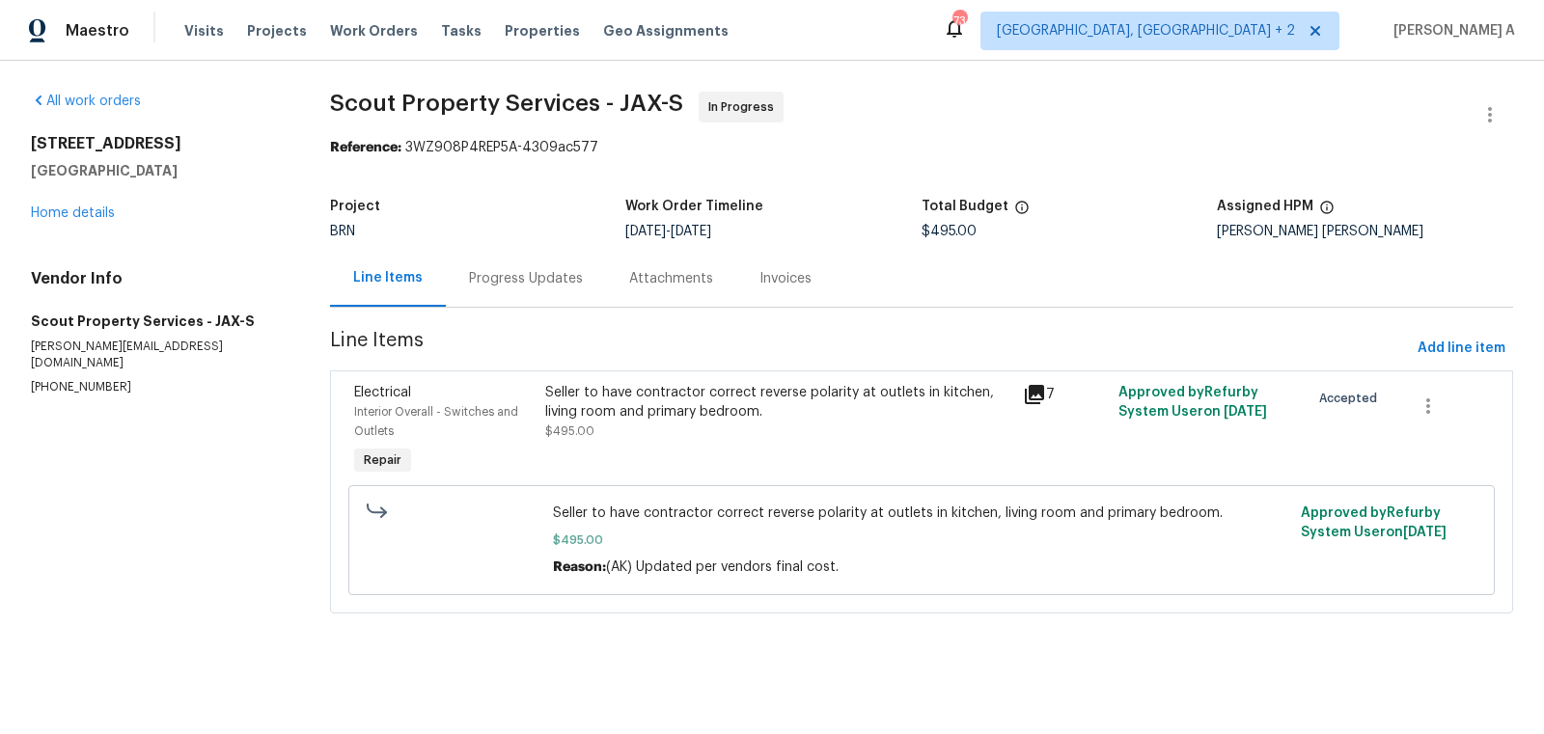
click at [696, 423] on div "Seller to have contractor correct reverse polarity at outlets in kitchen, livin…" at bounding box center [778, 412] width 466 height 58
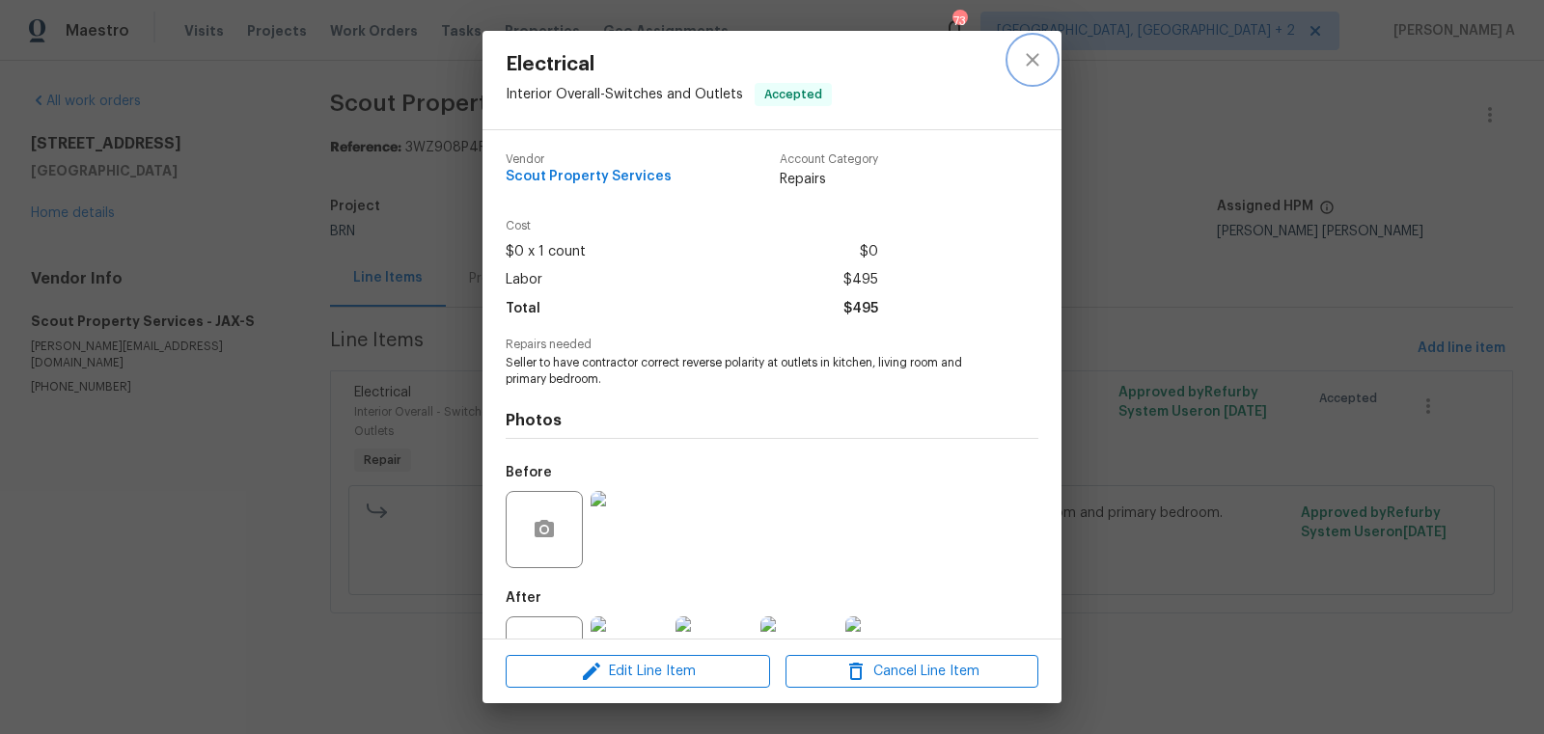
click at [1030, 38] on button "close" at bounding box center [1032, 60] width 46 height 46
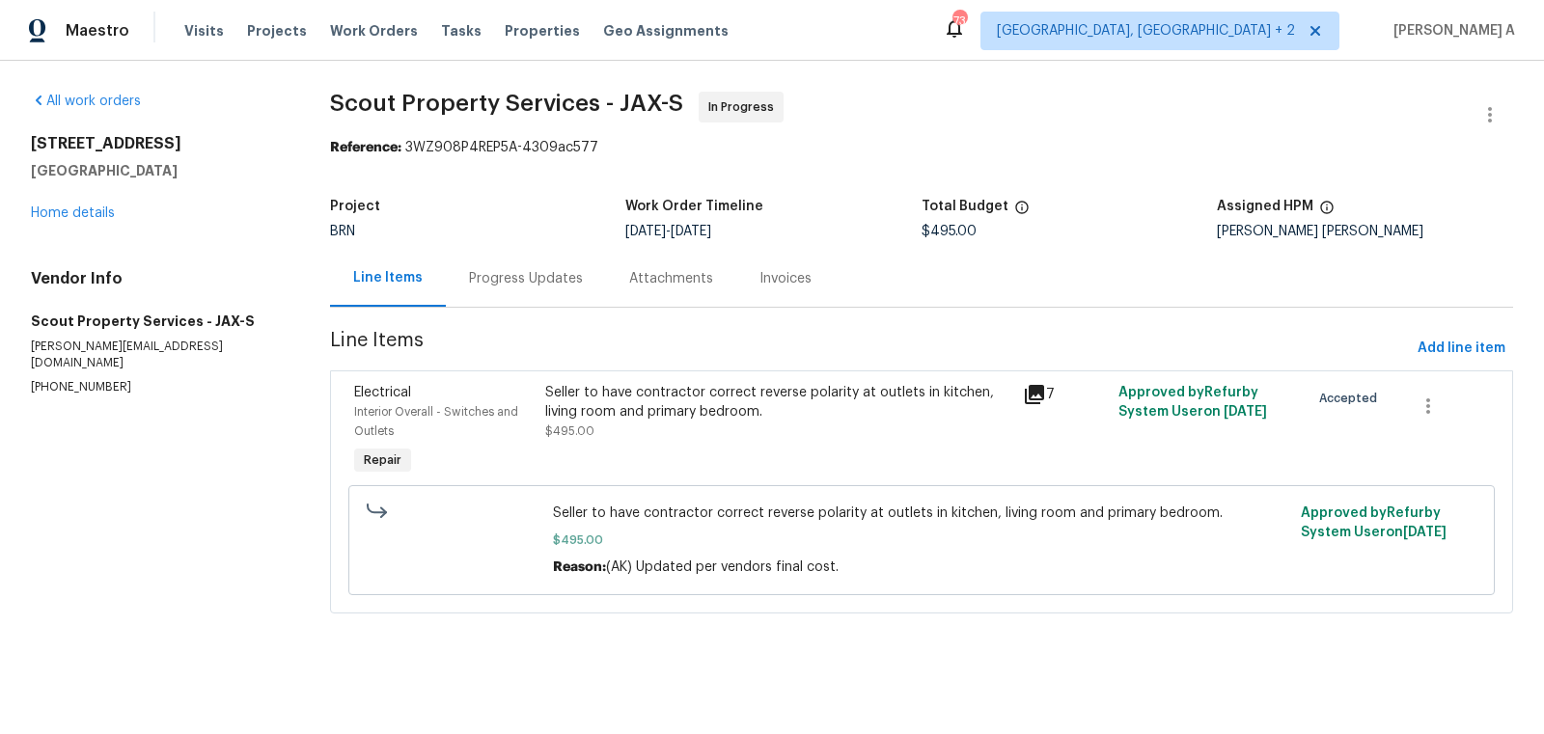
click at [543, 285] on div "Progress Updates" at bounding box center [526, 278] width 114 height 19
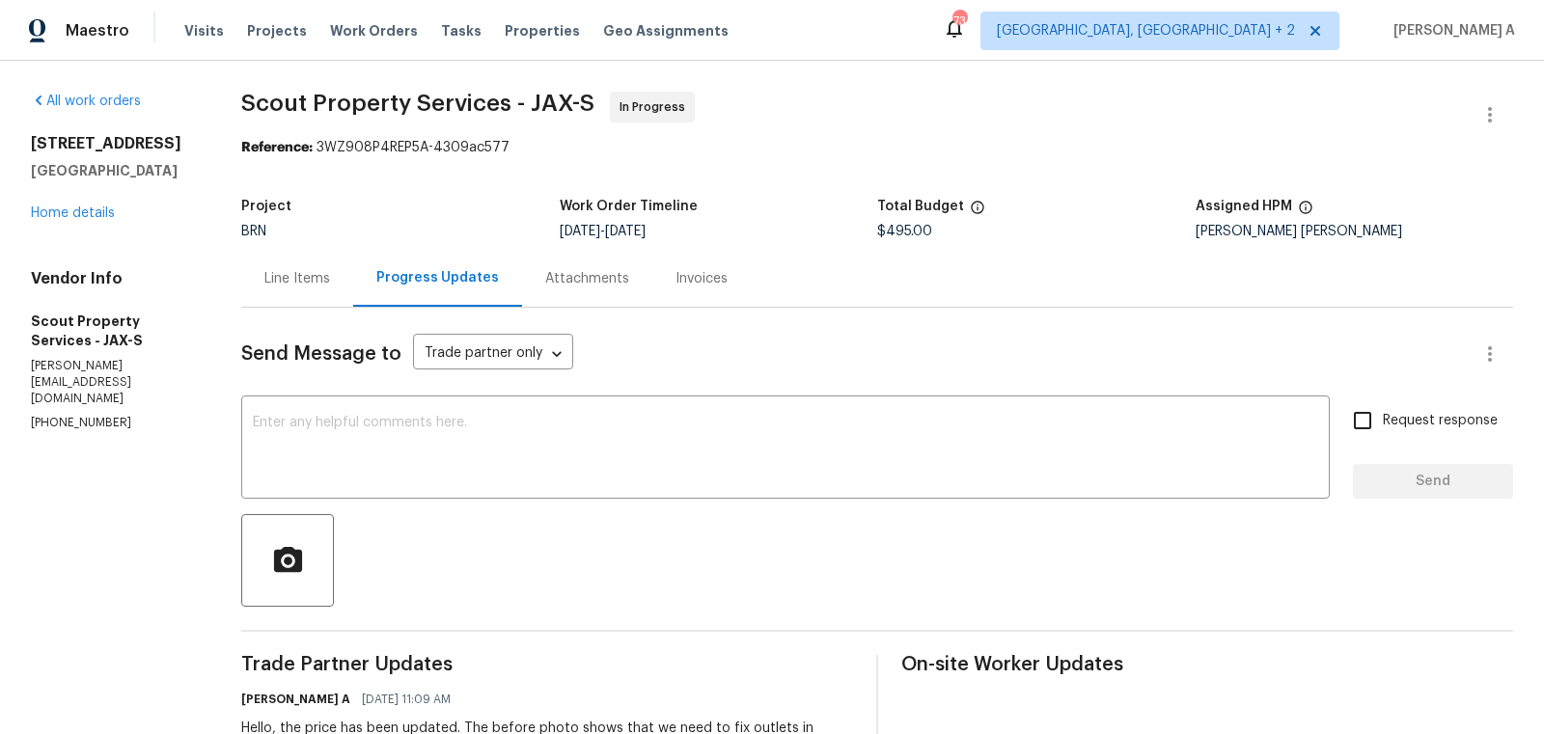
click at [277, 270] on div "Line Items" at bounding box center [297, 278] width 66 height 19
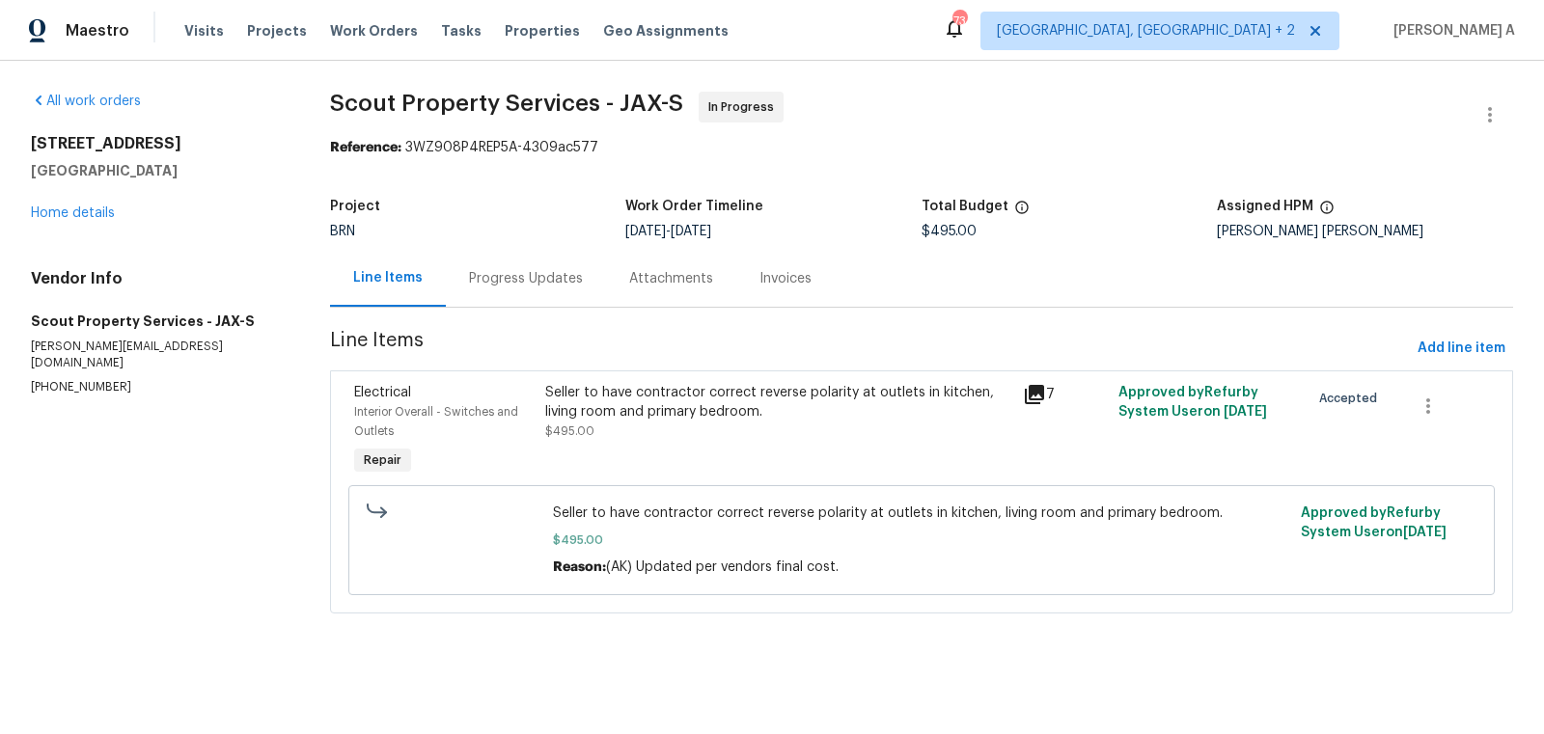
click at [649, 414] on div "Seller to have contractor correct reverse polarity at outlets in kitchen, livin…" at bounding box center [778, 402] width 466 height 39
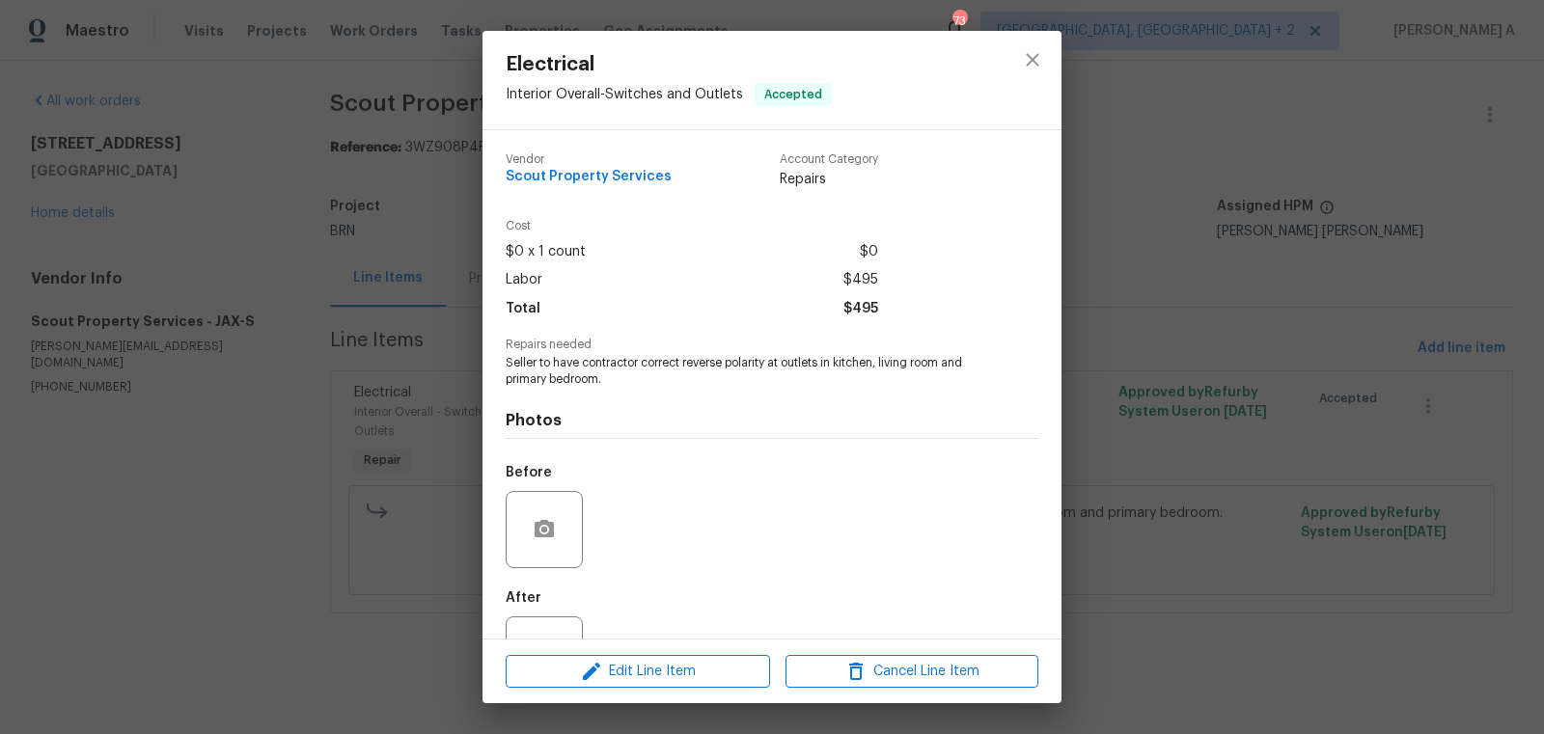
scroll to position [73, 0]
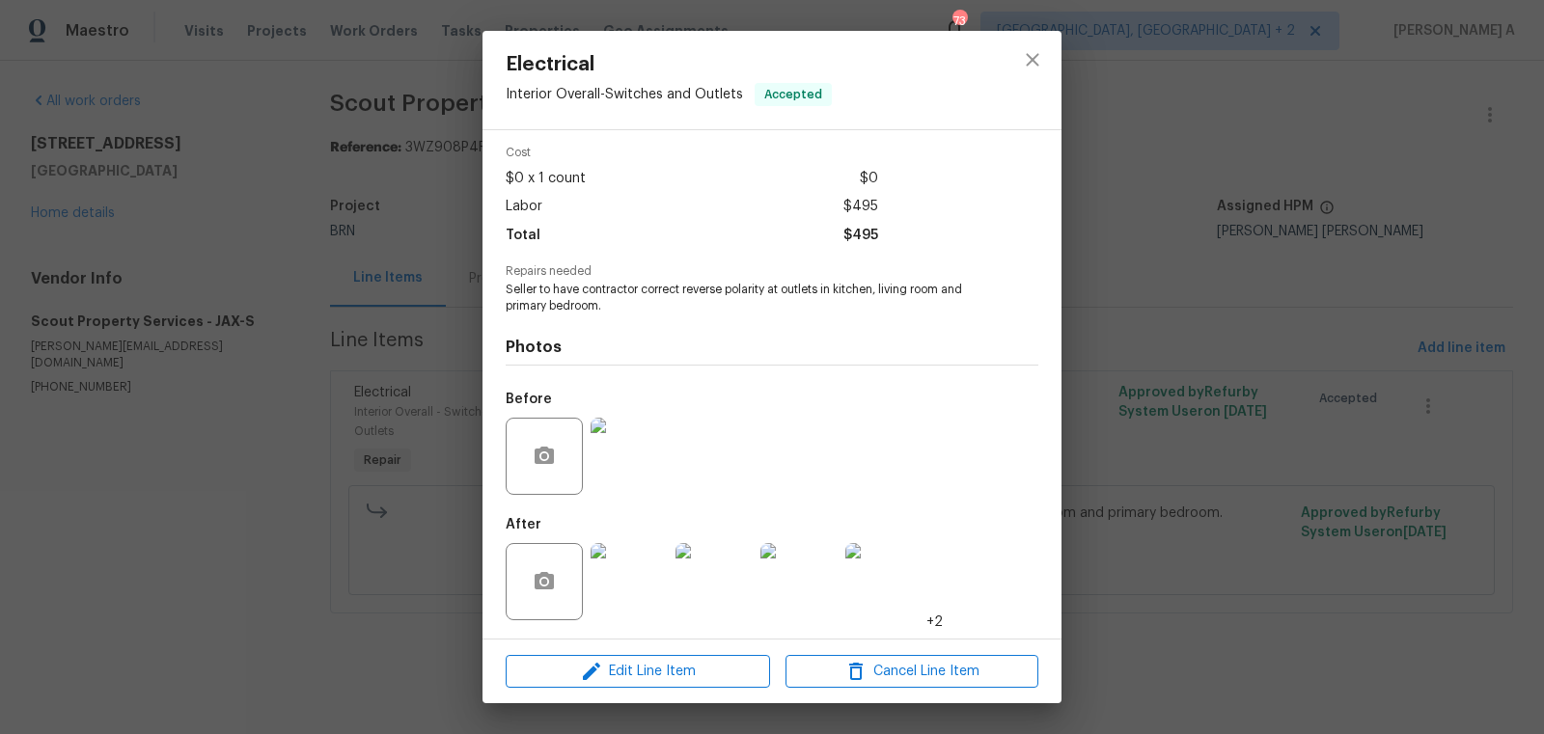
click at [623, 614] on img at bounding box center [628, 581] width 77 height 77
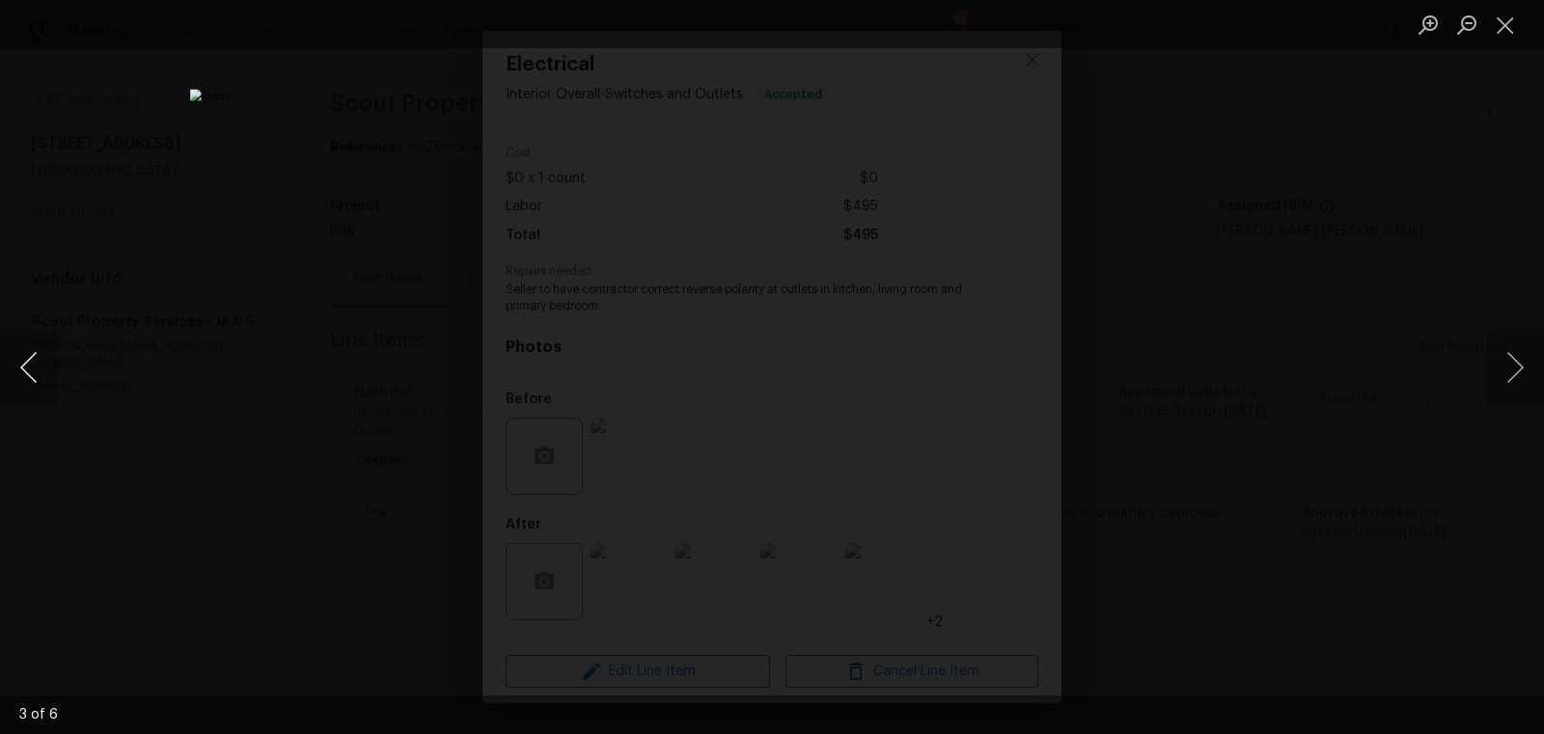
click at [53, 369] on button "Previous image" at bounding box center [29, 367] width 58 height 77
click at [63, 369] on div "Lightbox" at bounding box center [772, 367] width 1544 height 734
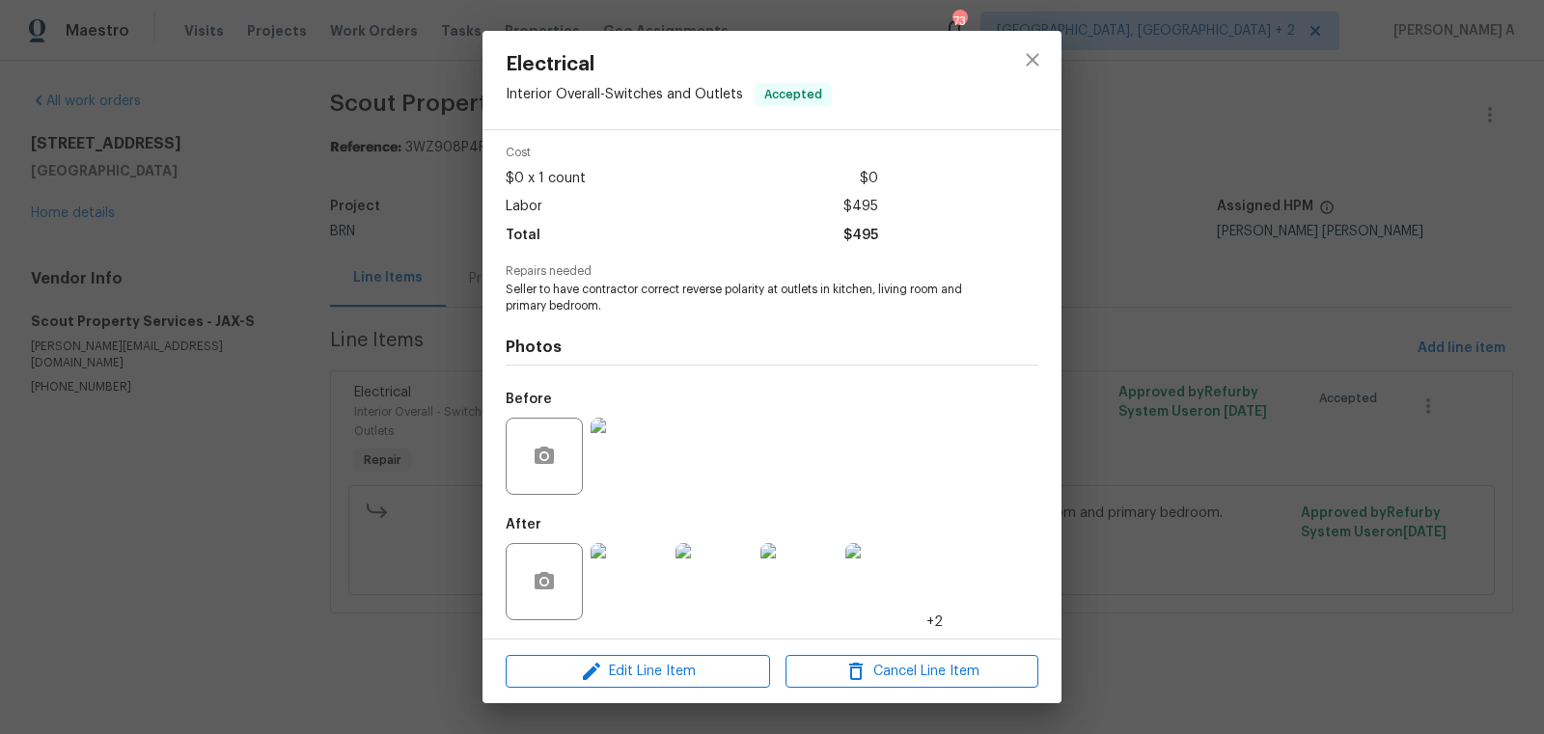
click at [640, 583] on img at bounding box center [628, 581] width 77 height 77
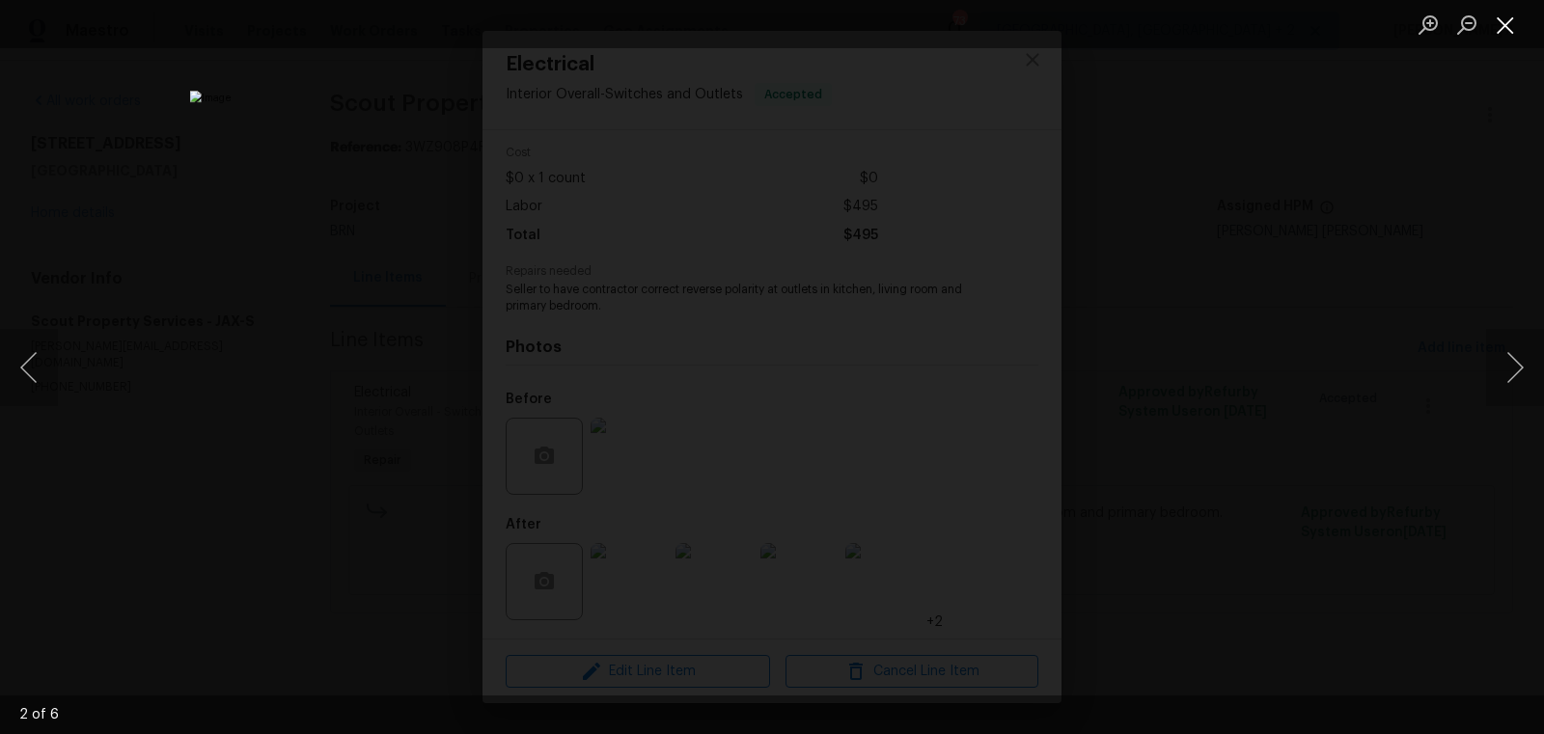
click at [1506, 31] on button "Close lightbox" at bounding box center [1505, 25] width 39 height 34
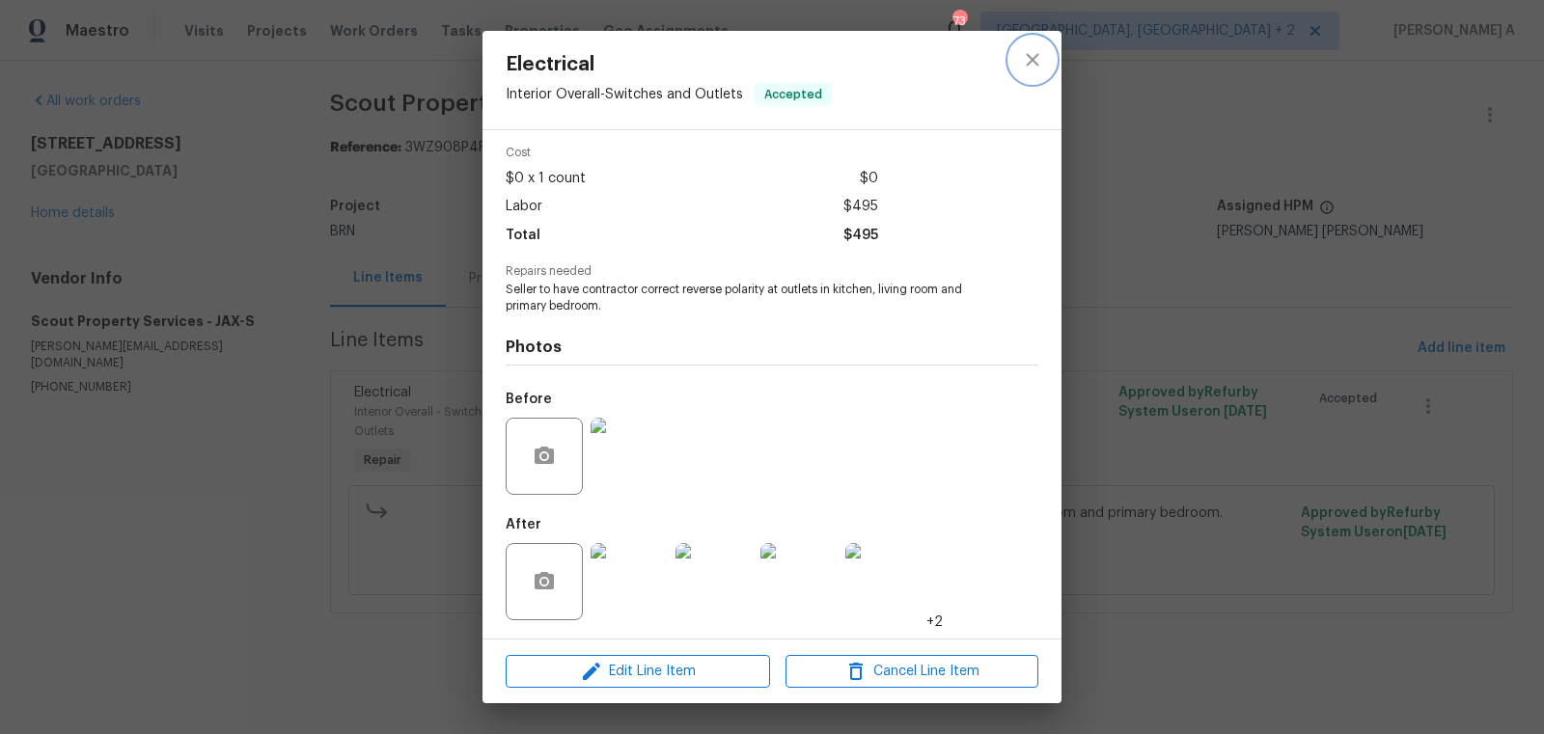
click at [1027, 48] on icon "close" at bounding box center [1032, 59] width 23 height 23
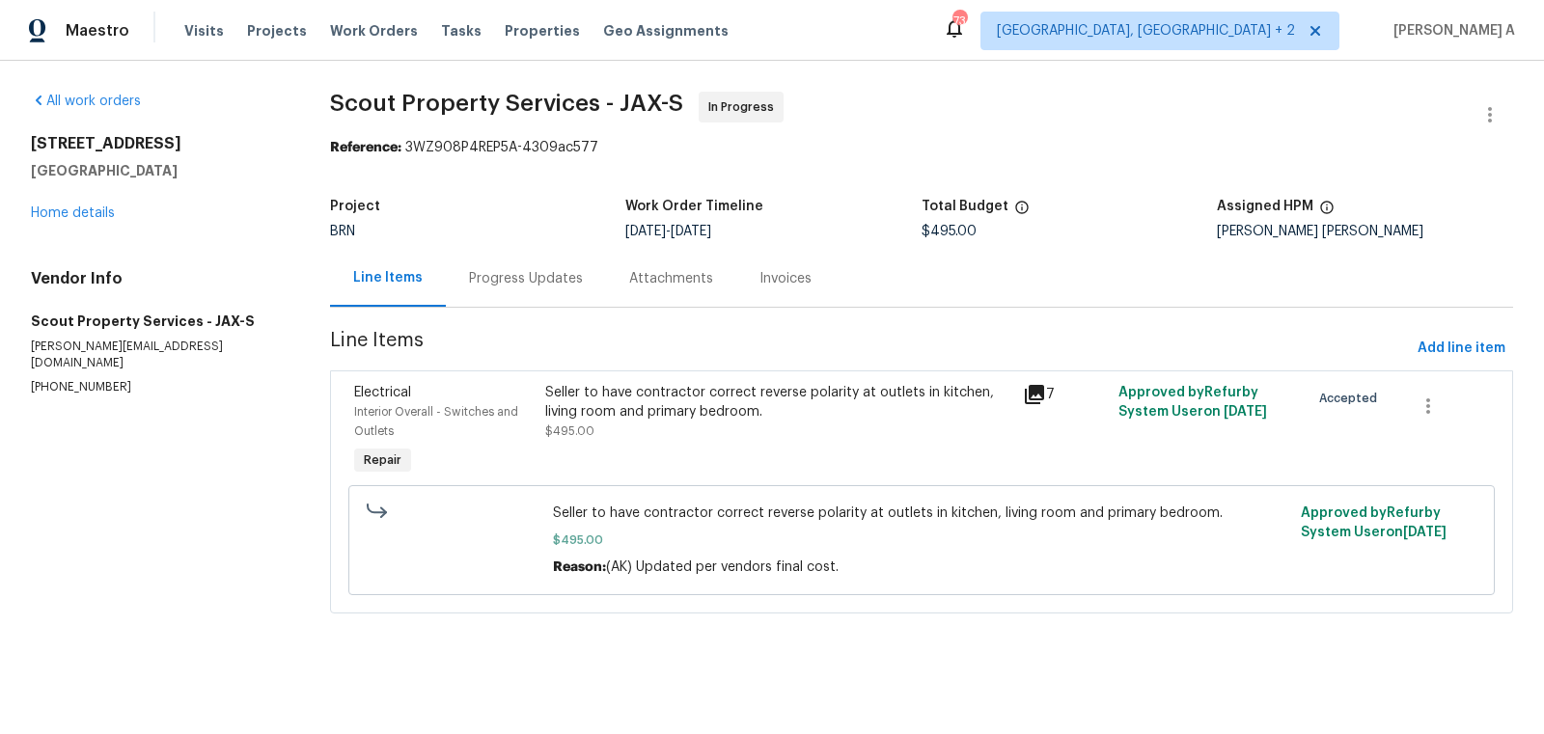
click at [717, 409] on div "Seller to have contractor correct reverse polarity at outlets in kitchen, livin…" at bounding box center [778, 402] width 466 height 39
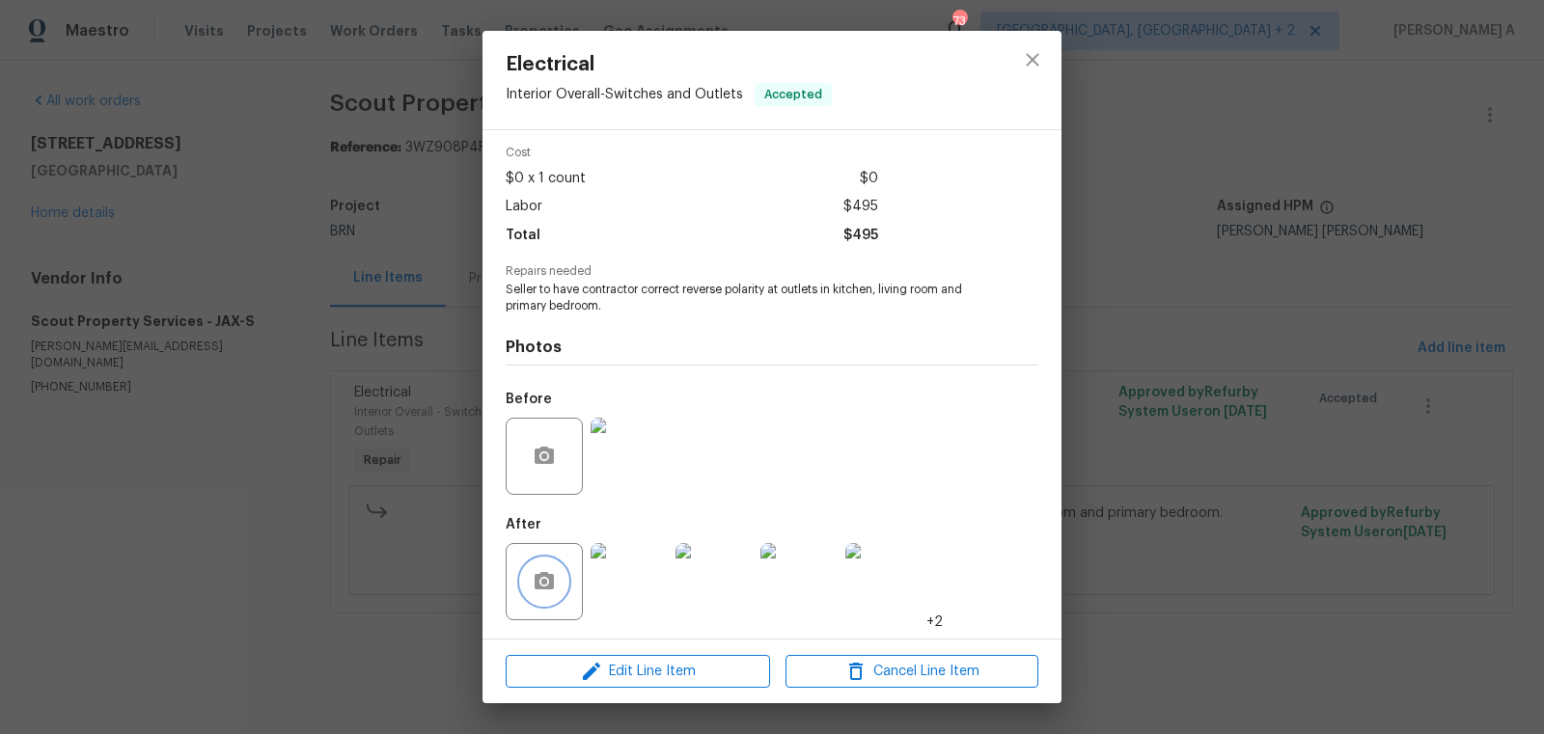
click at [536, 591] on icon "button" at bounding box center [544, 581] width 23 height 23
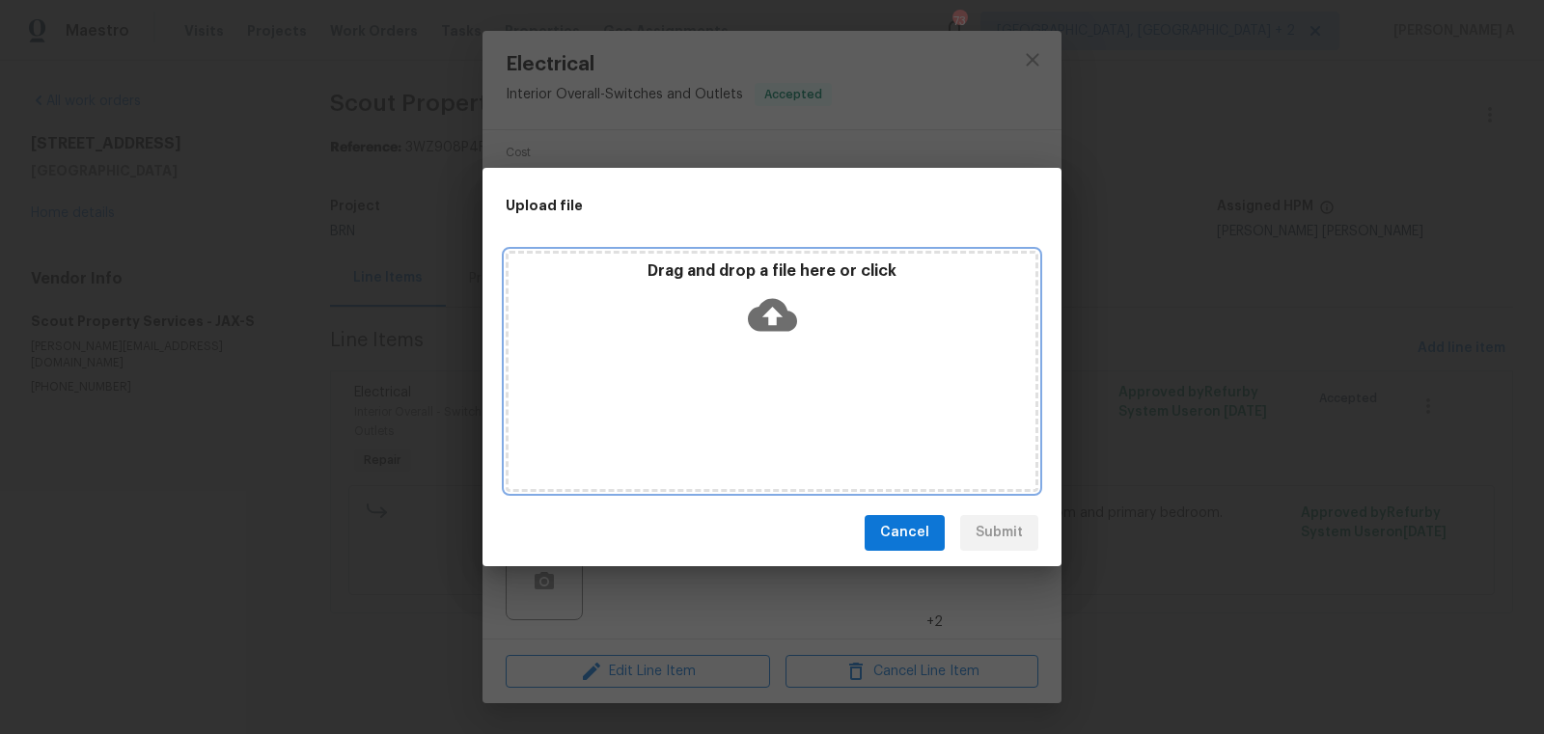
click at [752, 308] on icon at bounding box center [772, 314] width 49 height 33
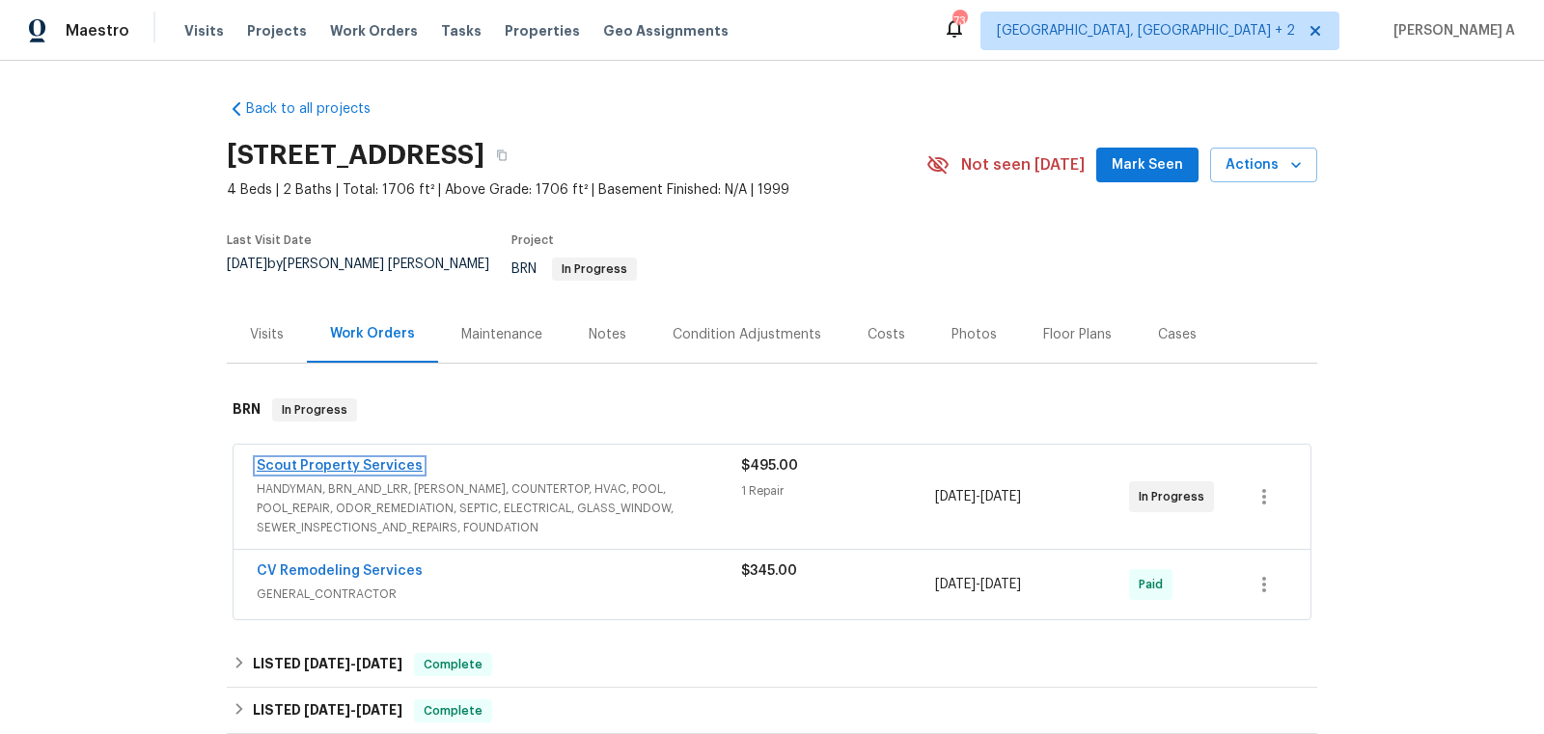
click at [323, 459] on link "Scout Property Services" at bounding box center [340, 466] width 166 height 14
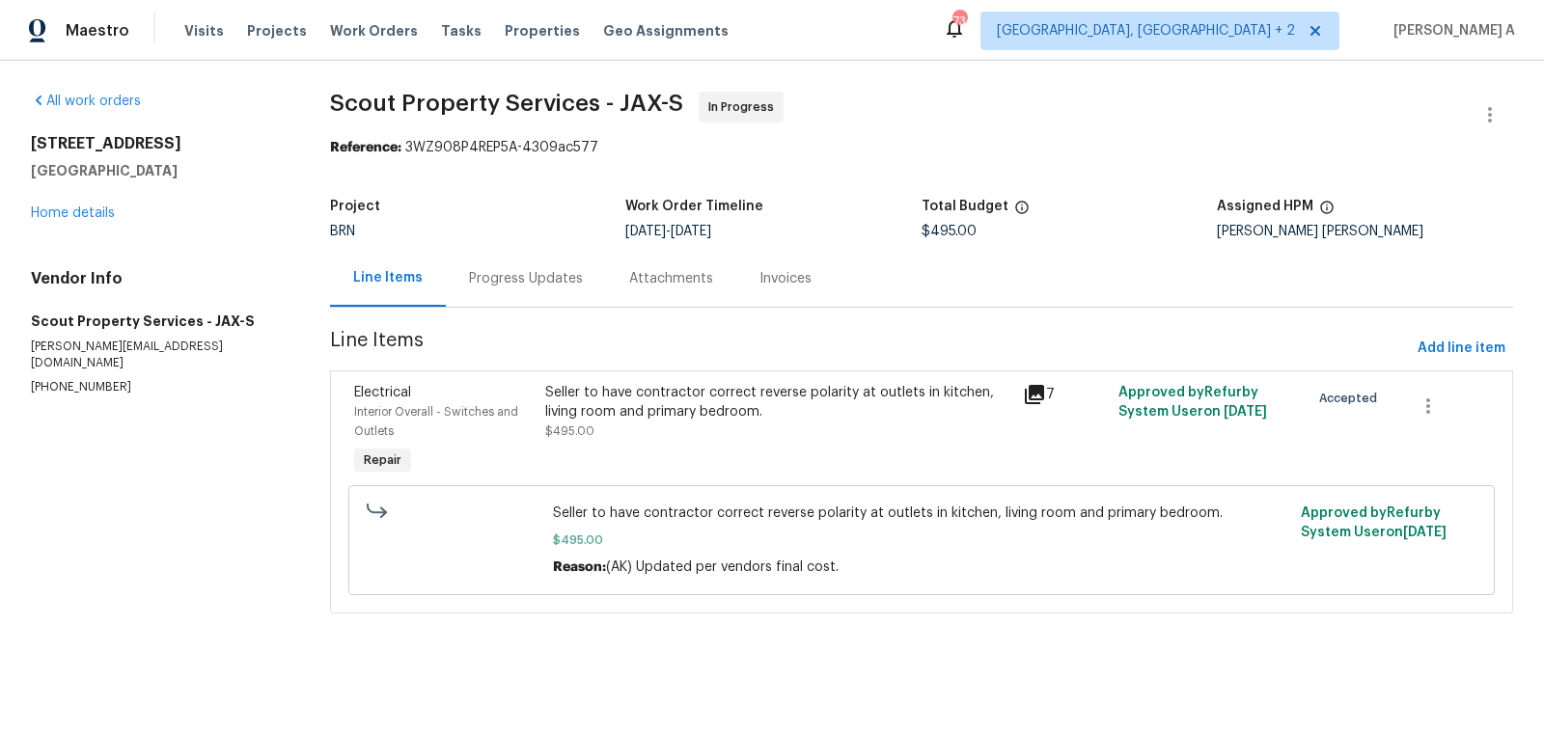
click at [625, 422] on div "Seller to have contractor correct reverse polarity at outlets in kitchen, livin…" at bounding box center [778, 412] width 466 height 58
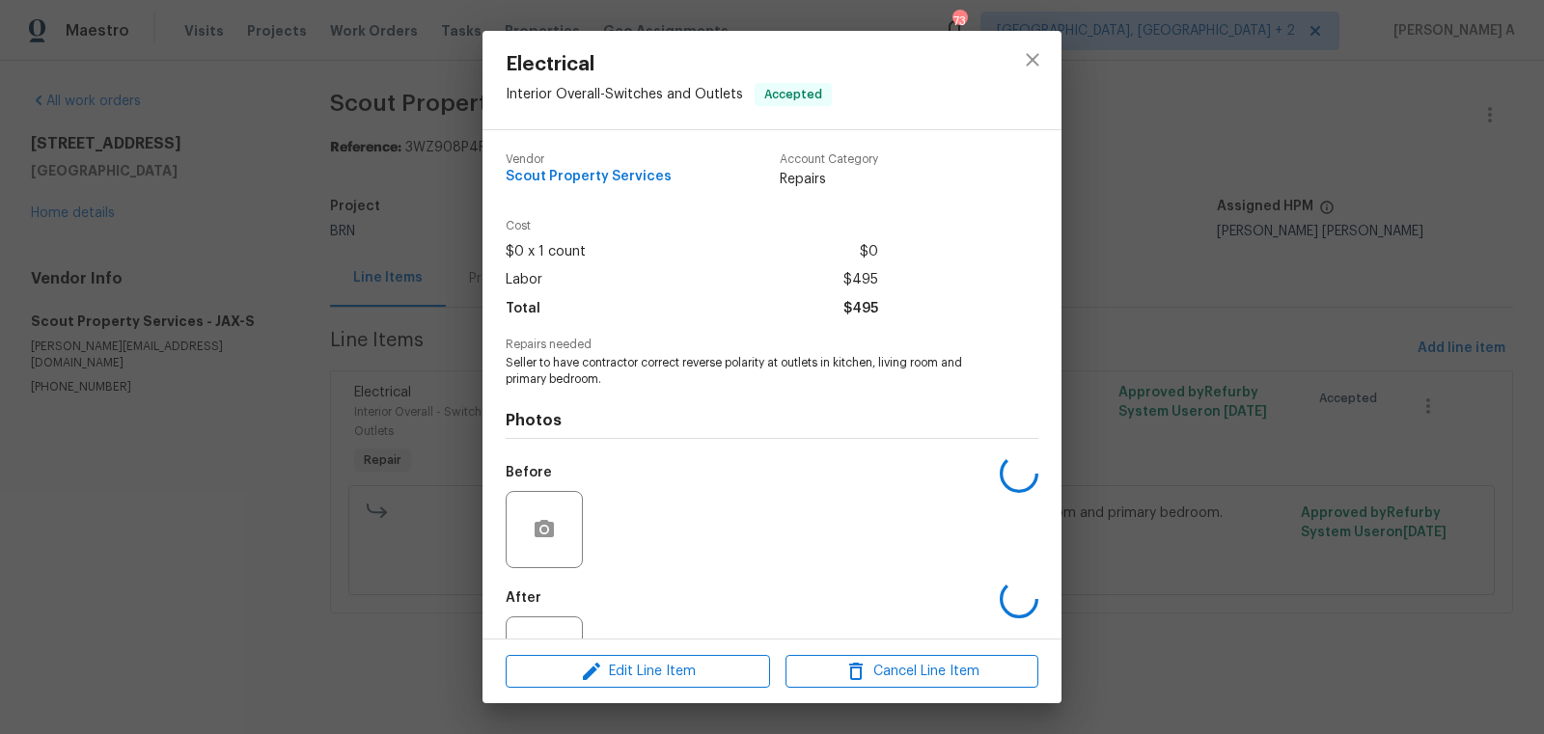
scroll to position [73, 0]
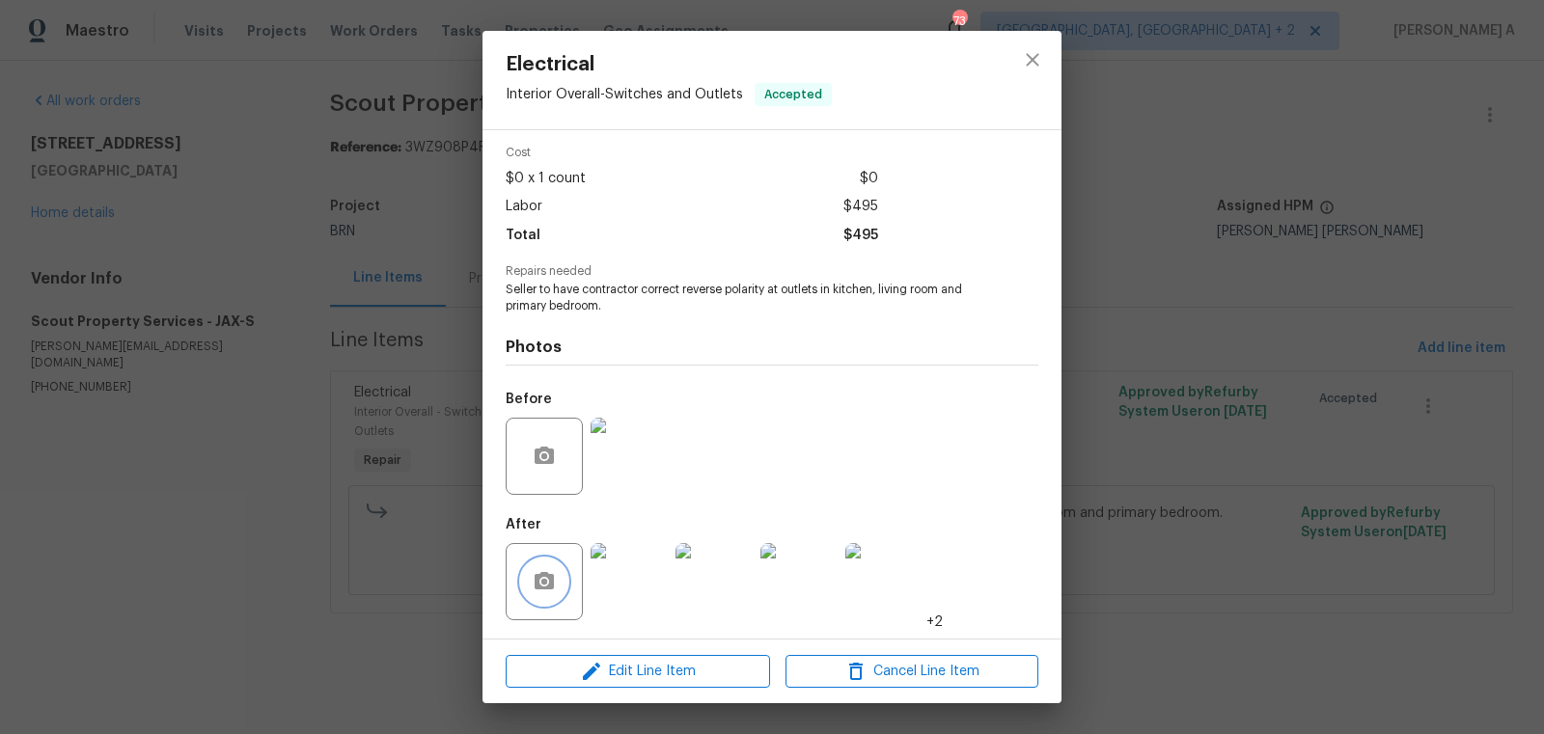
click at [534, 575] on icon "button" at bounding box center [544, 581] width 23 height 23
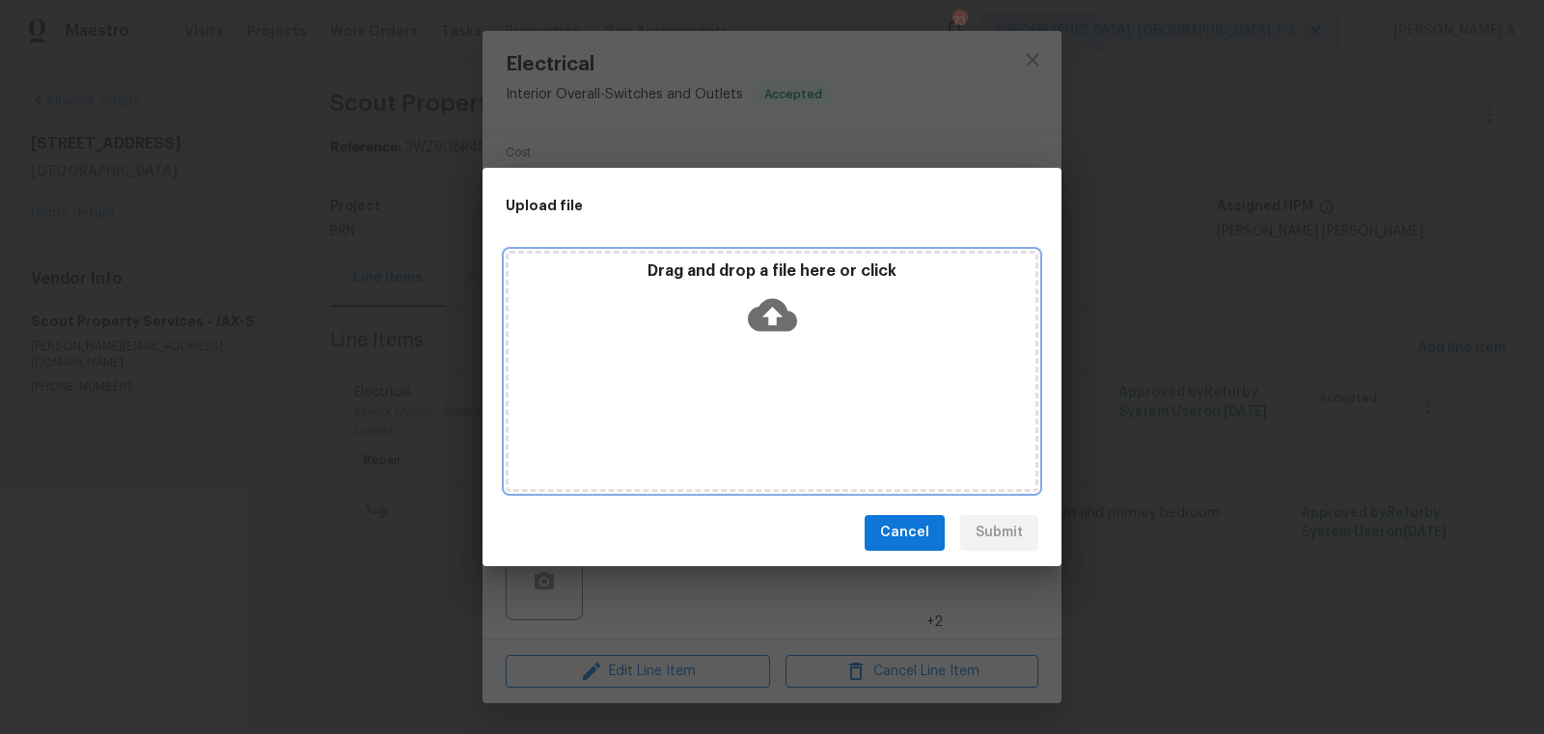
click at [771, 322] on icon at bounding box center [772, 314] width 49 height 49
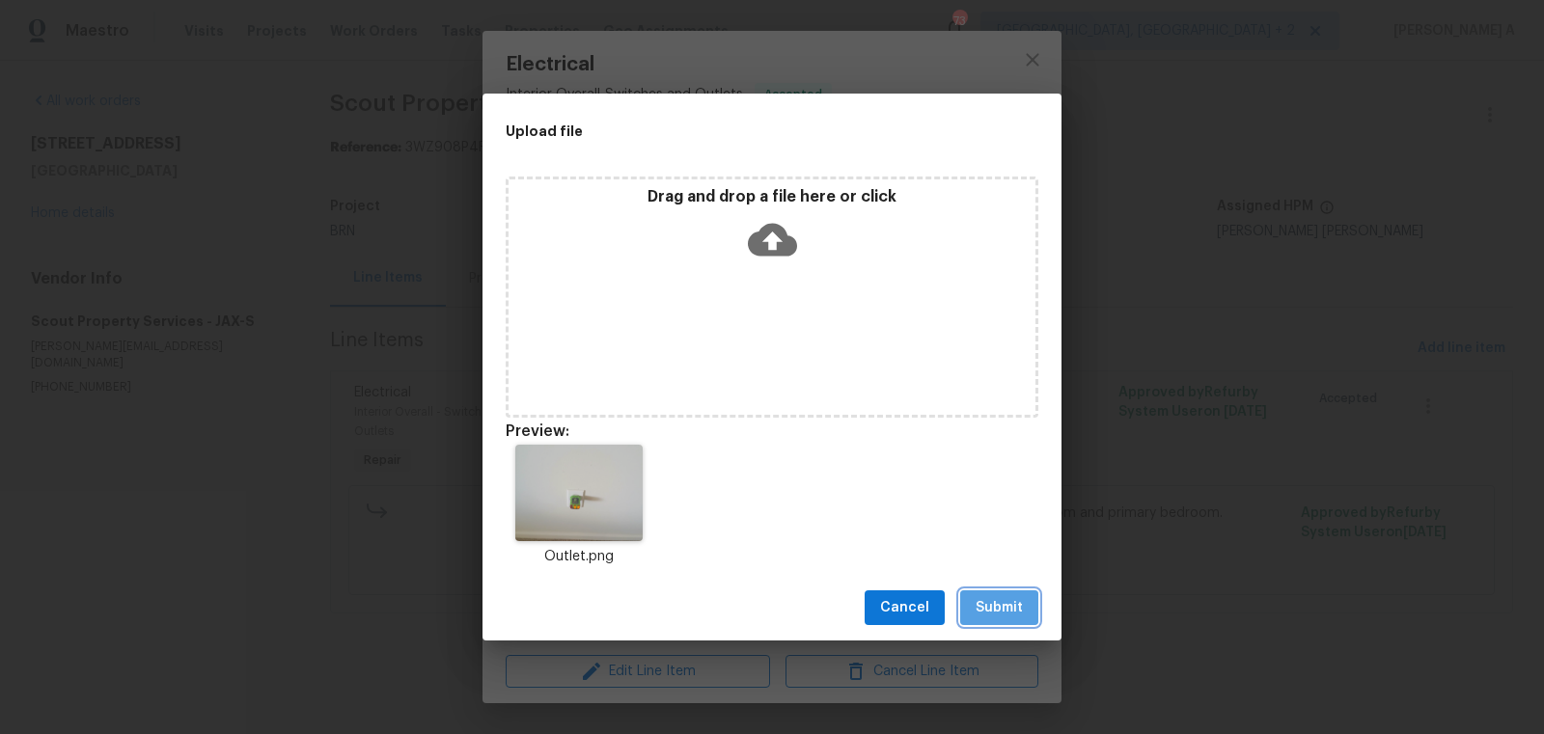
click at [1018, 598] on span "Submit" at bounding box center [998, 608] width 47 height 24
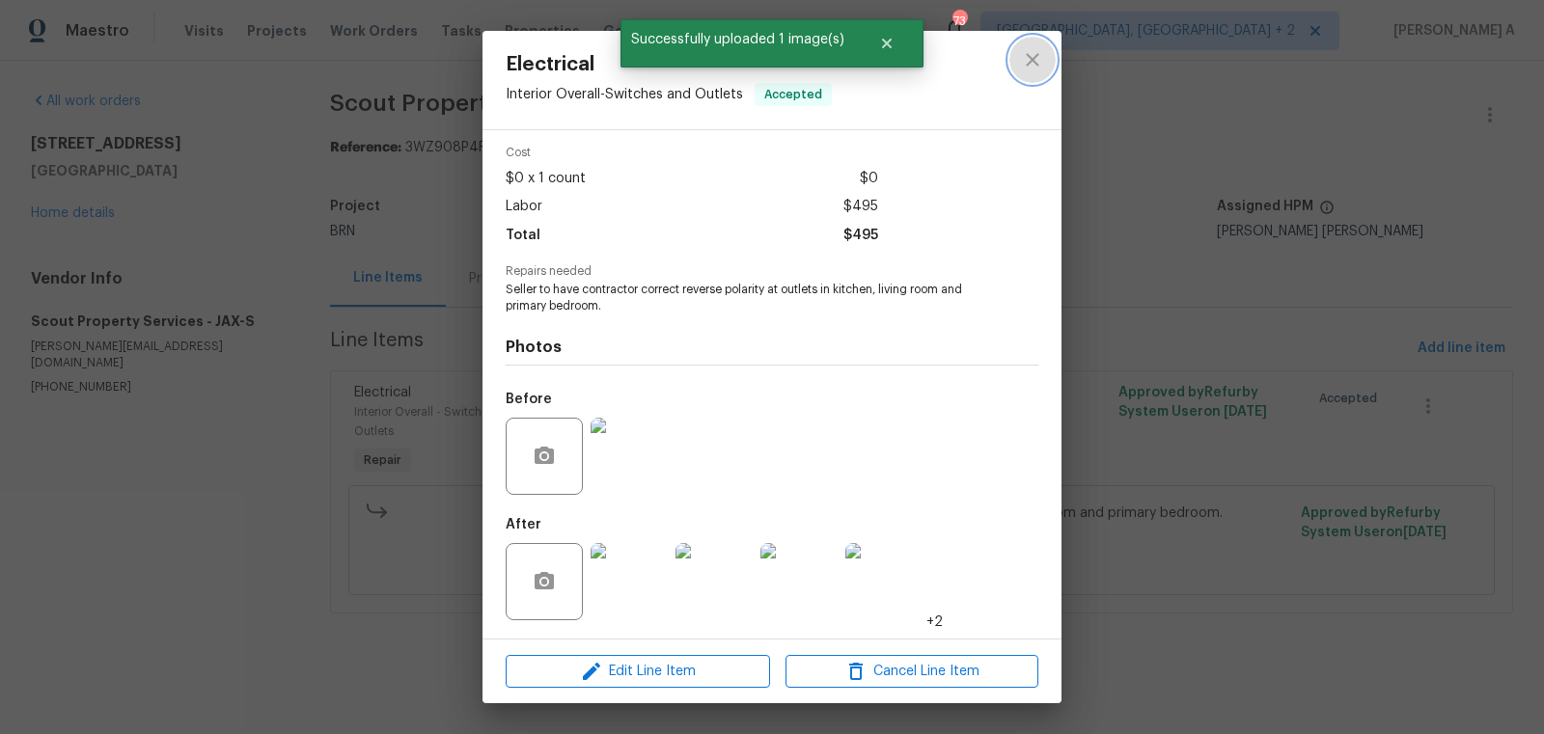
click at [1029, 67] on icon "close" at bounding box center [1032, 59] width 23 height 23
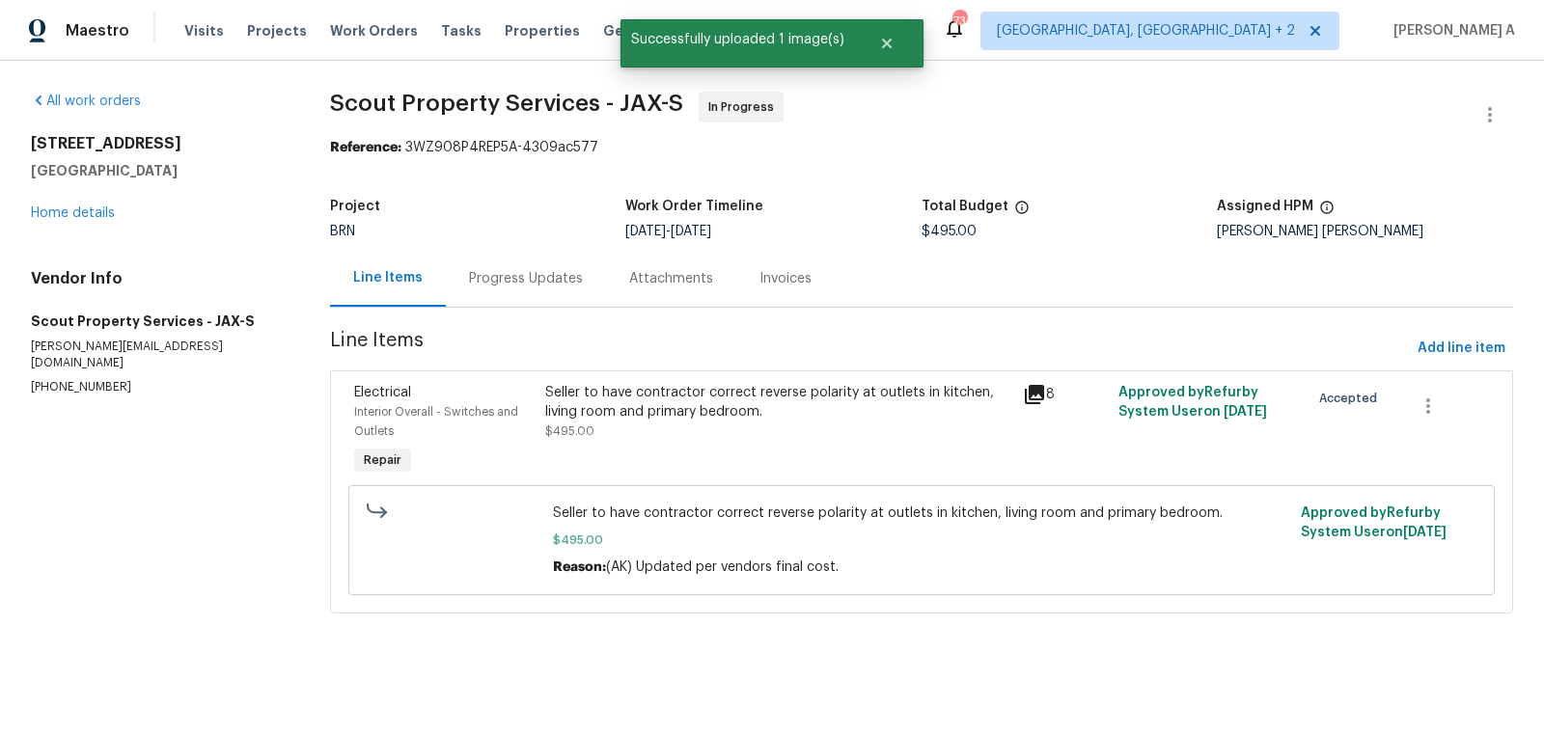
click at [481, 314] on section "Scout Property Services - JAX-S In Progress Reference: 3WZ908P4REP5A-4309ac577 …" at bounding box center [921, 364] width 1183 height 545
click at [506, 271] on div "Progress Updates" at bounding box center [526, 278] width 114 height 19
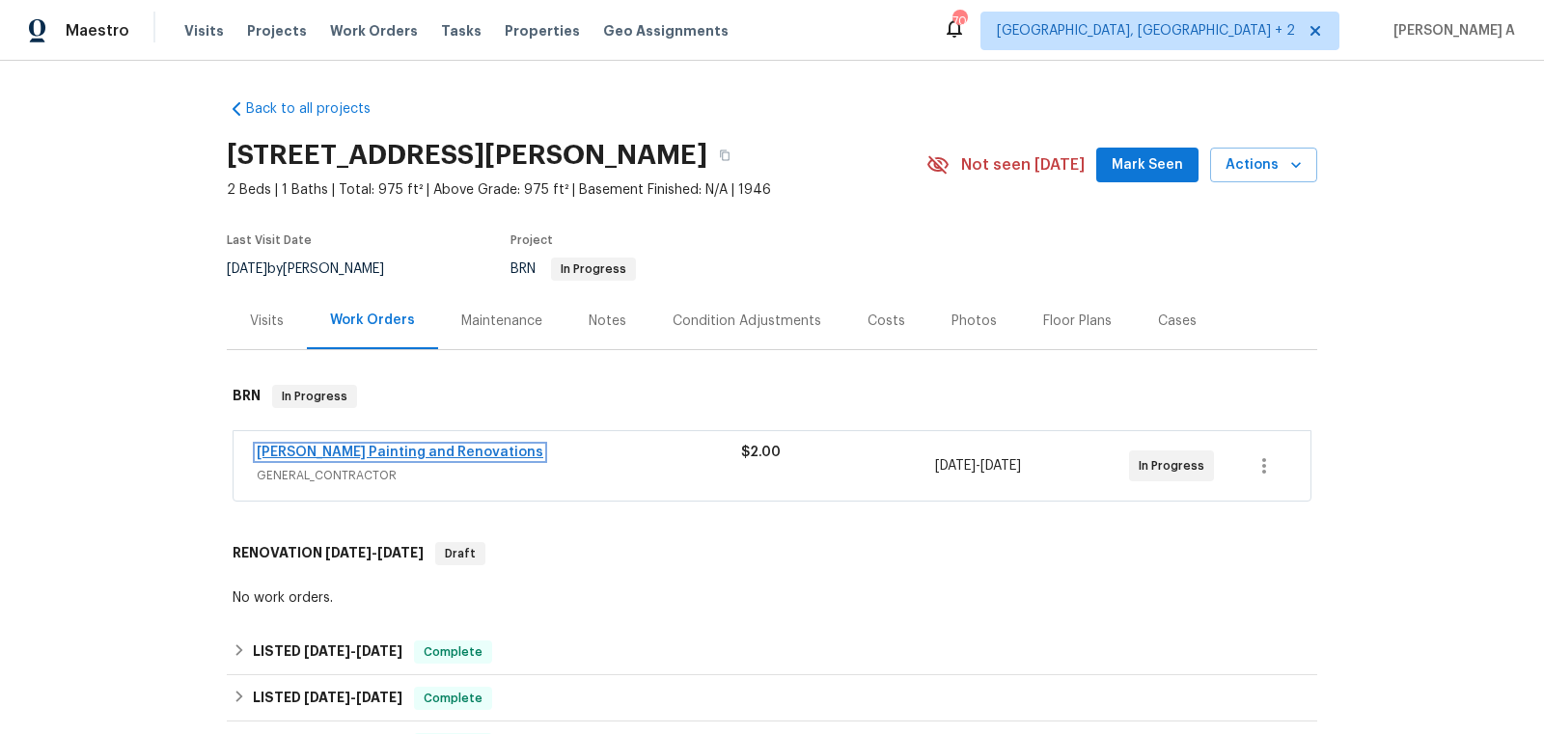
click at [456, 451] on link "[PERSON_NAME] Painting and Renovations" at bounding box center [400, 453] width 287 height 14
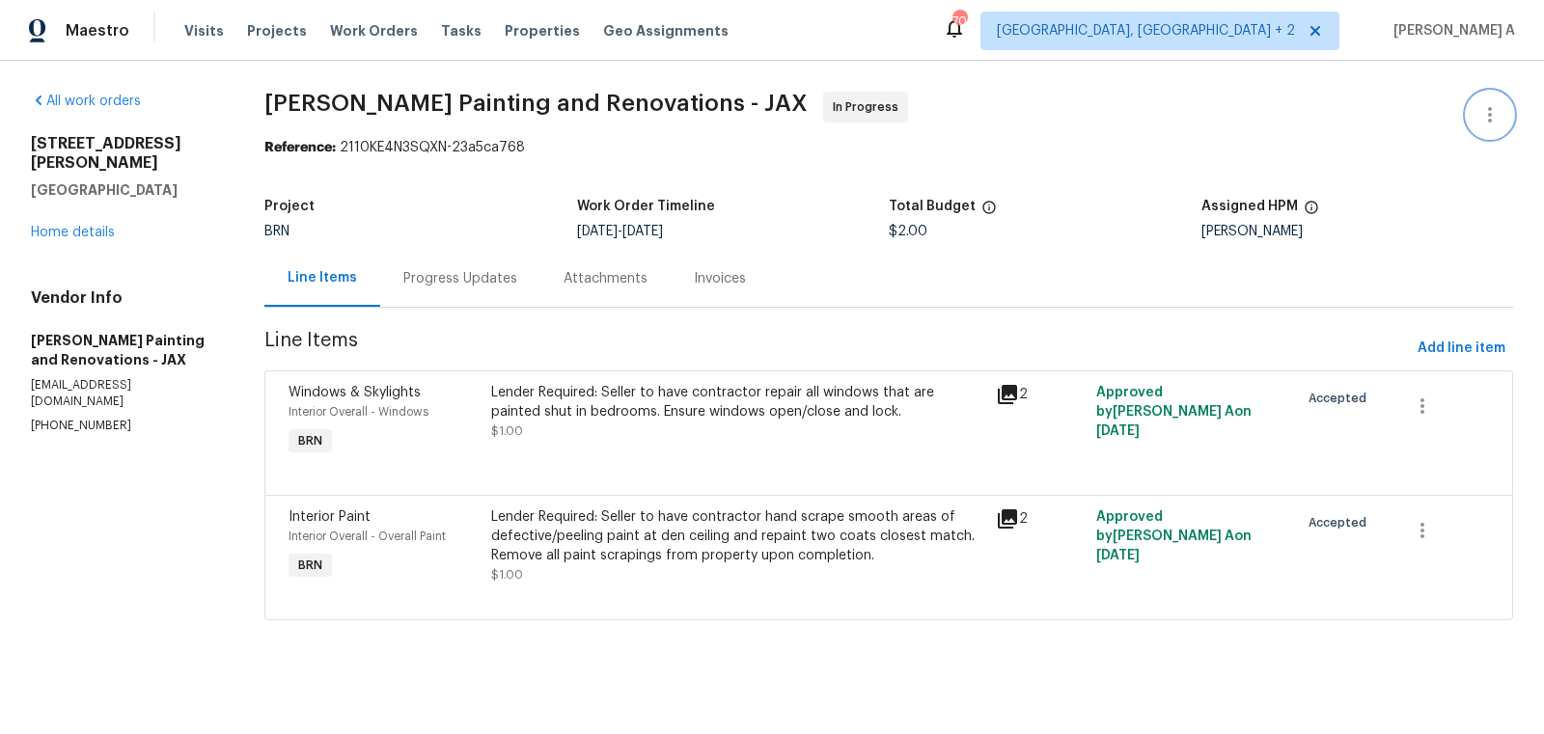
click at [1495, 119] on icon "button" at bounding box center [1489, 114] width 23 height 23
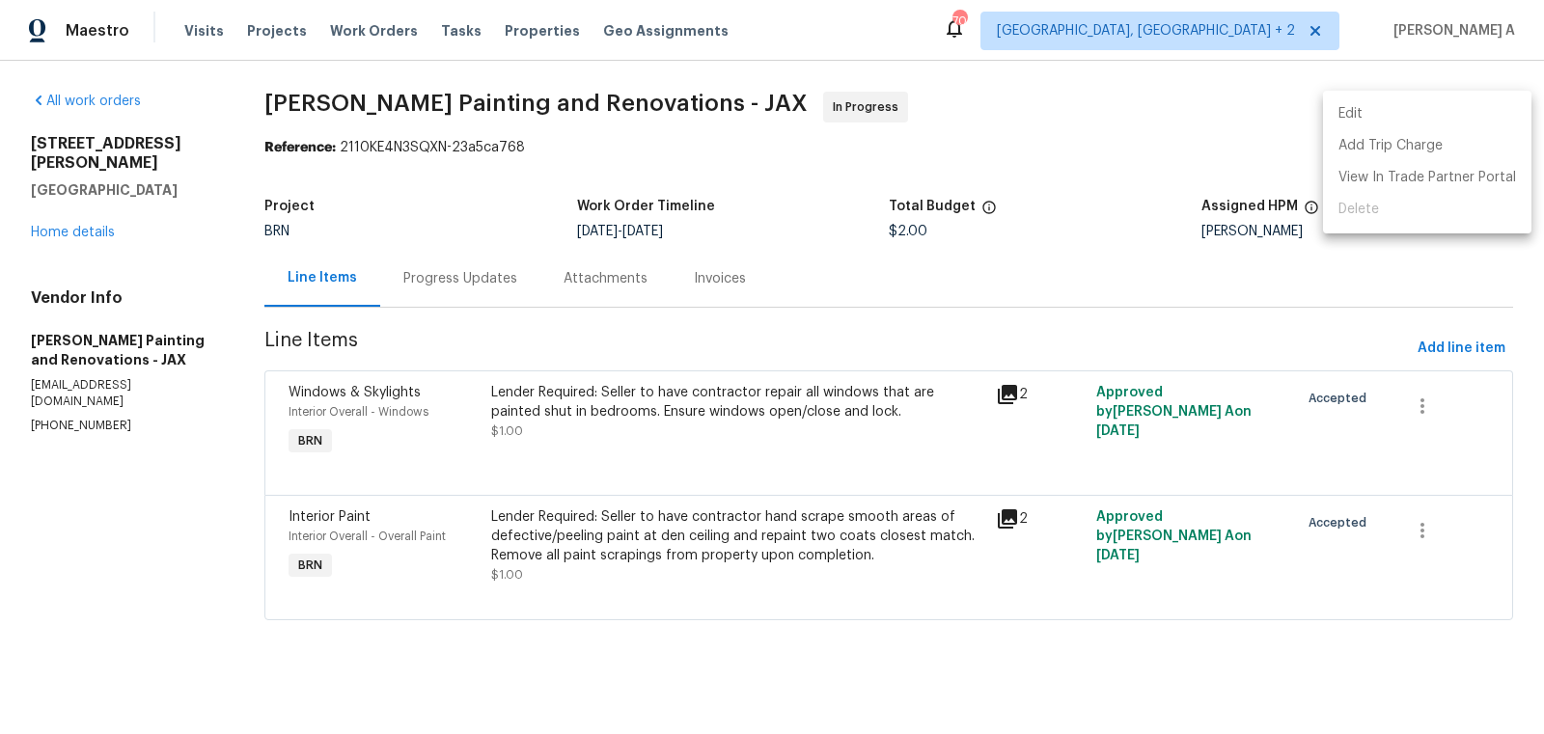
click at [1429, 114] on li "Edit" at bounding box center [1427, 114] width 208 height 32
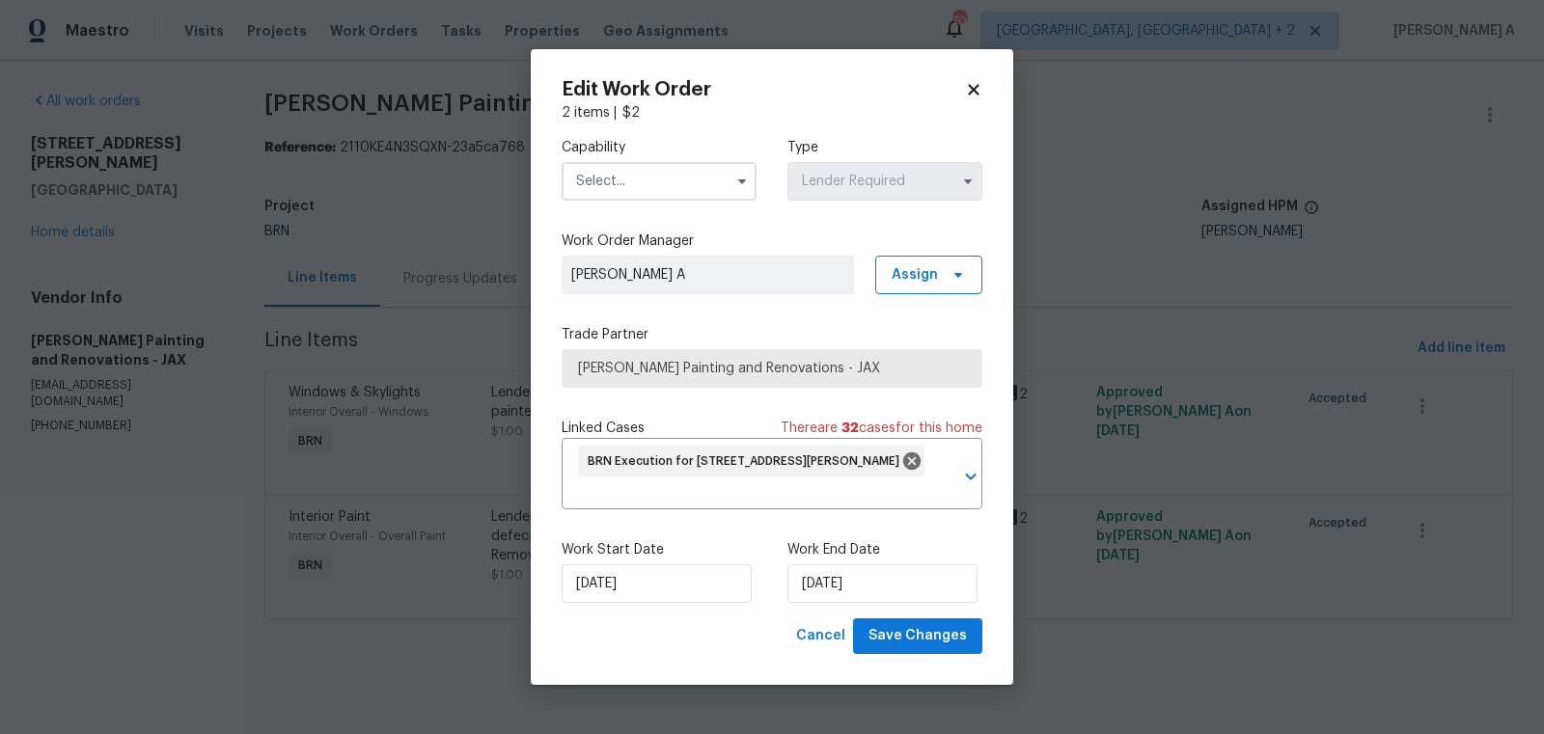
click at [678, 182] on input "text" at bounding box center [659, 181] width 195 height 39
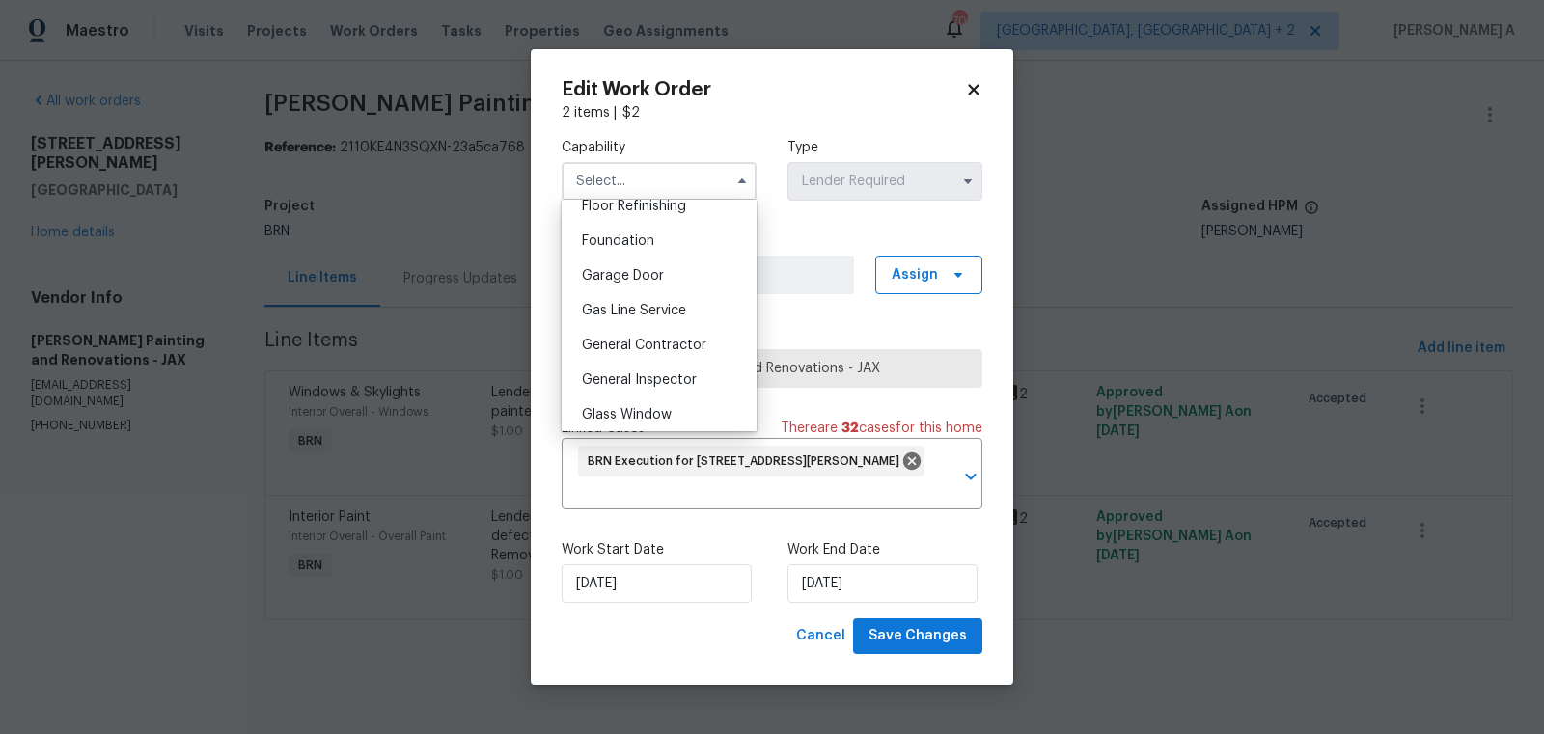
scroll to position [817, 0]
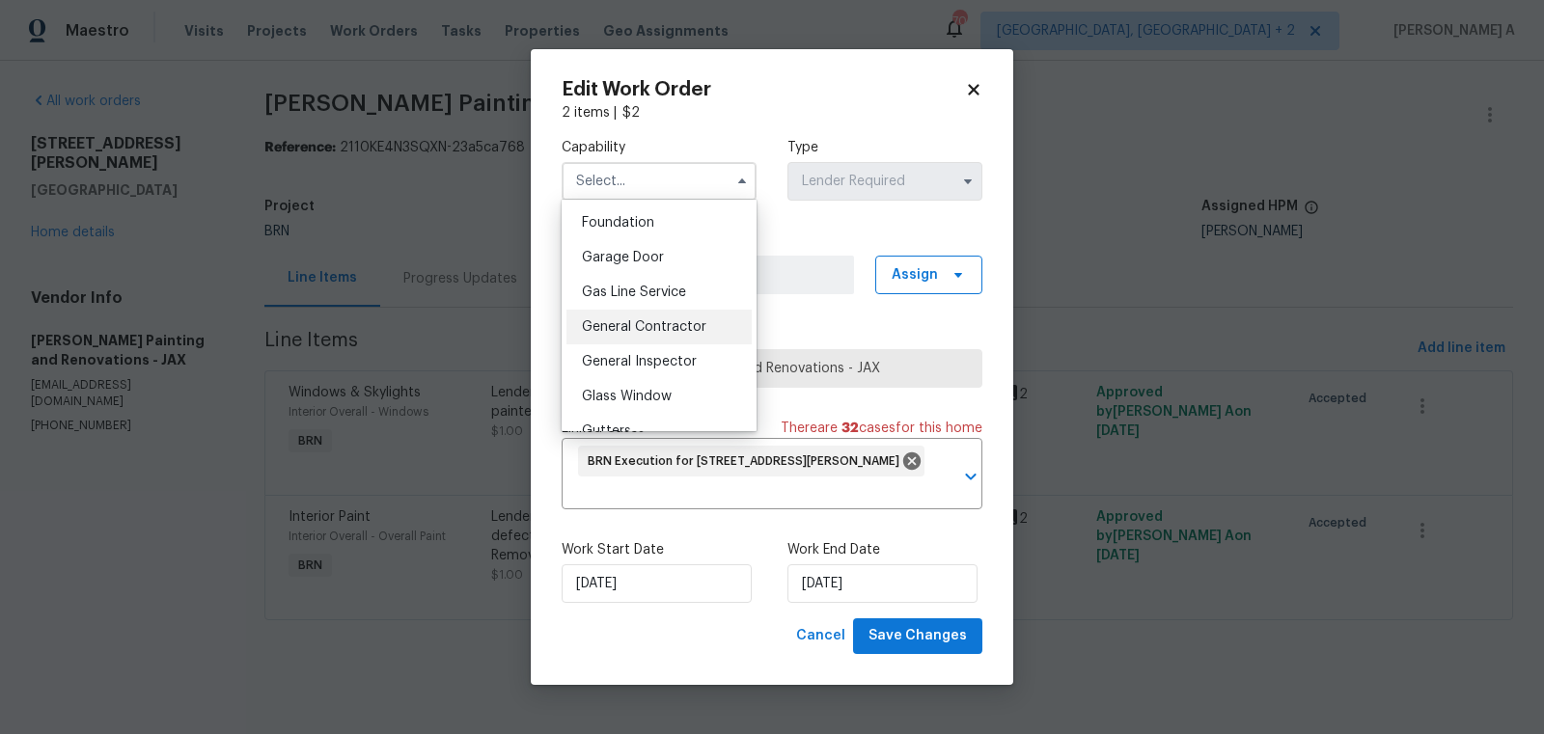
click at [651, 332] on span "General Contractor" at bounding box center [644, 327] width 124 height 14
type input "General Contractor"
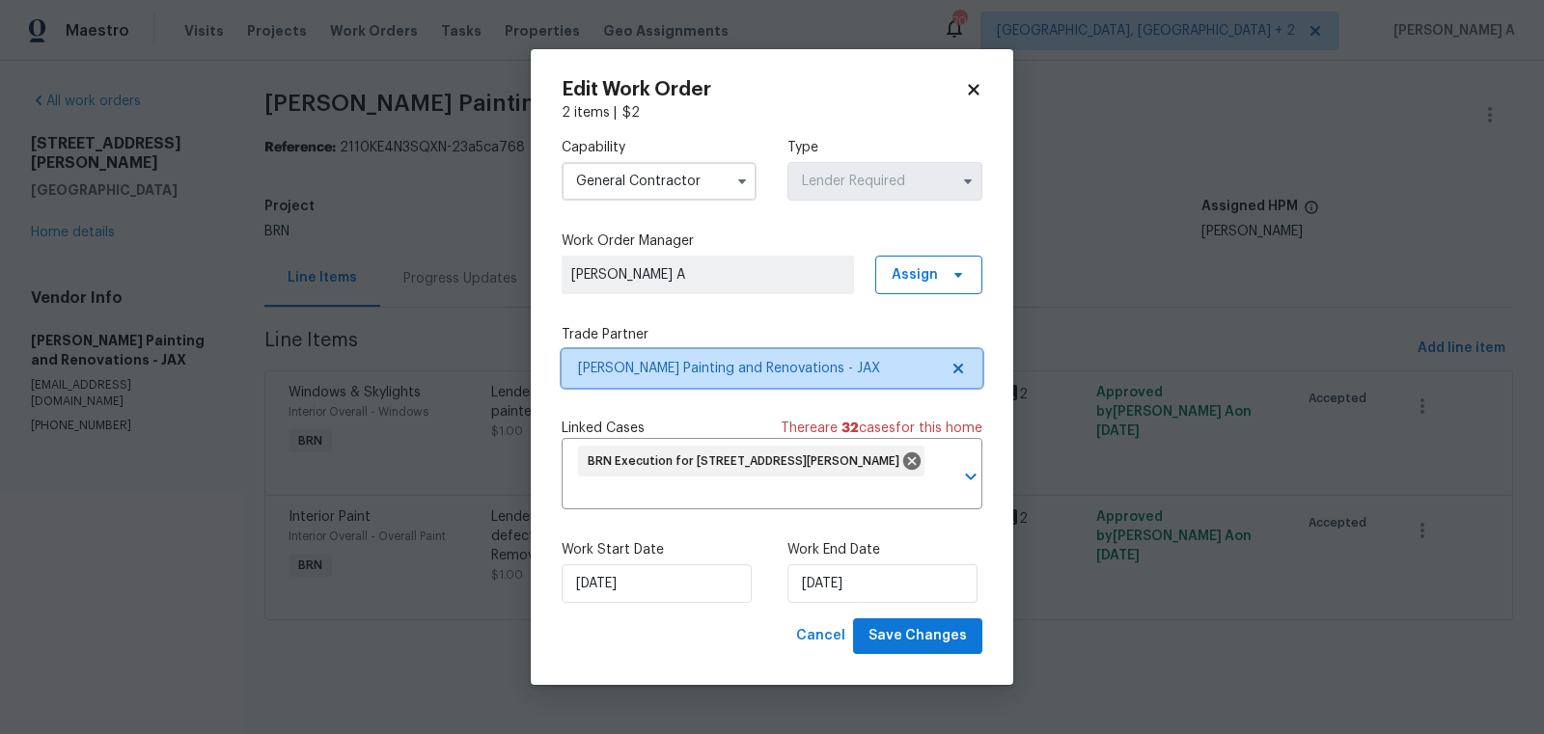
click at [959, 366] on icon at bounding box center [958, 369] width 10 height 10
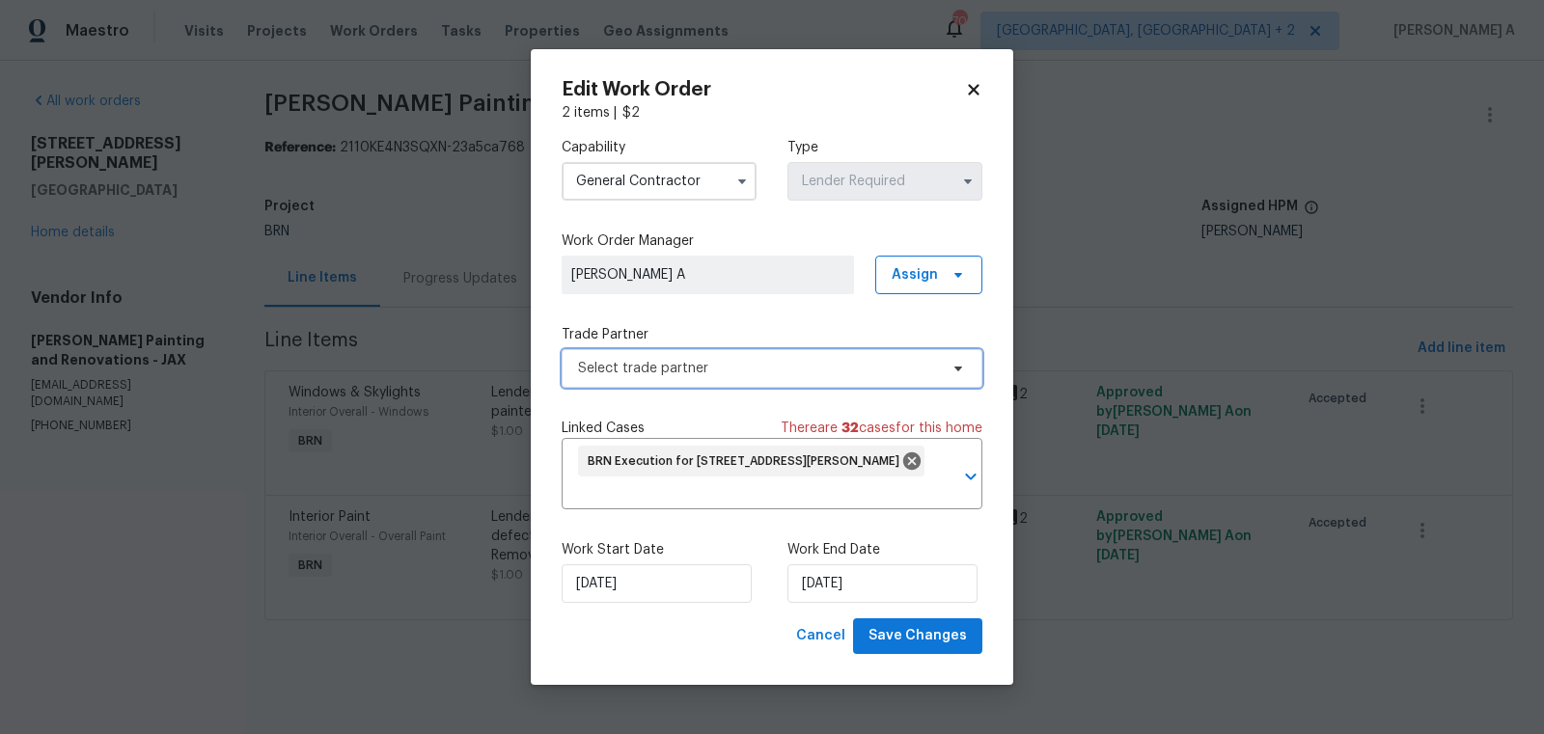
click at [801, 369] on span "Select trade partner" at bounding box center [758, 368] width 360 height 19
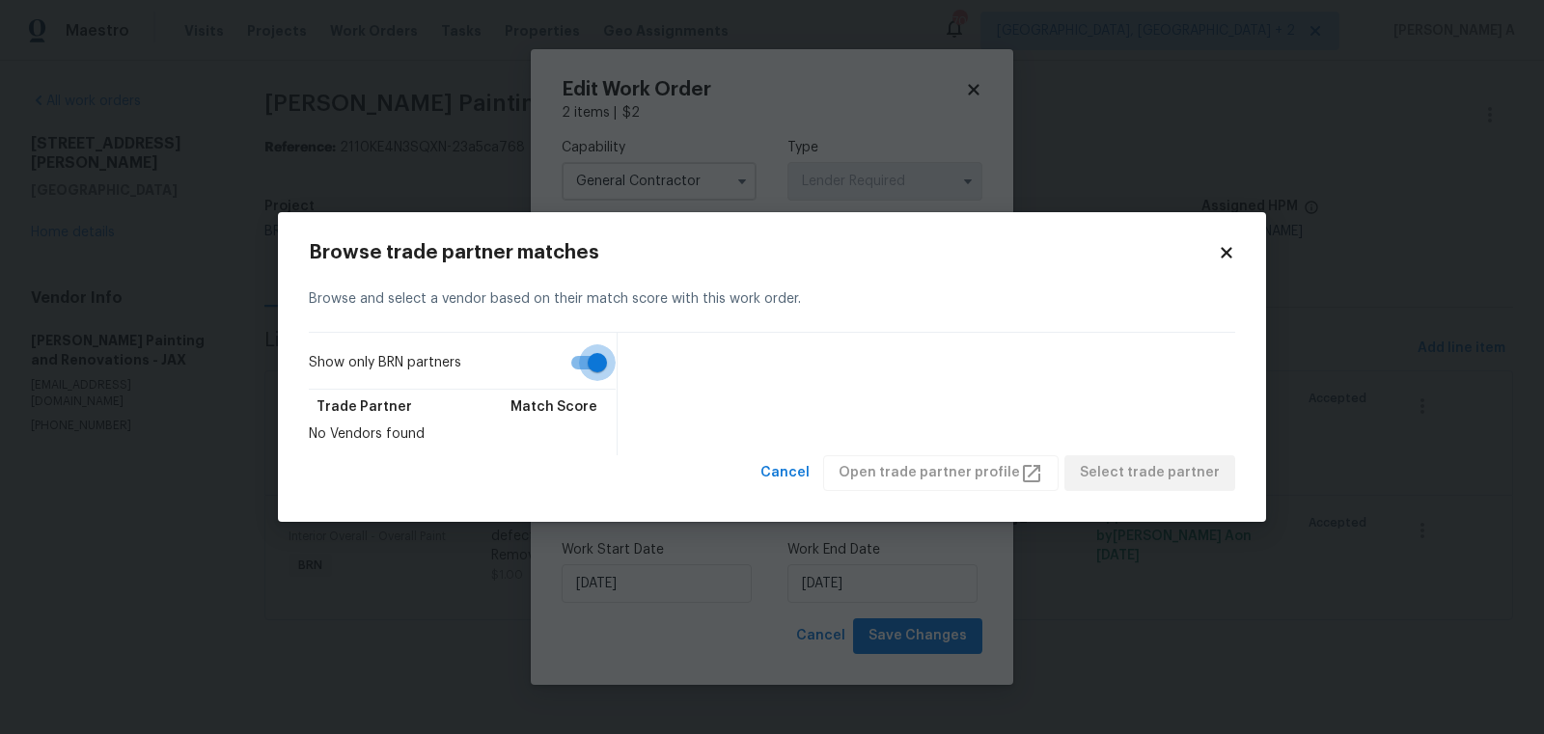
click at [585, 372] on input "Show only BRN partners" at bounding box center [597, 362] width 110 height 37
checkbox input "false"
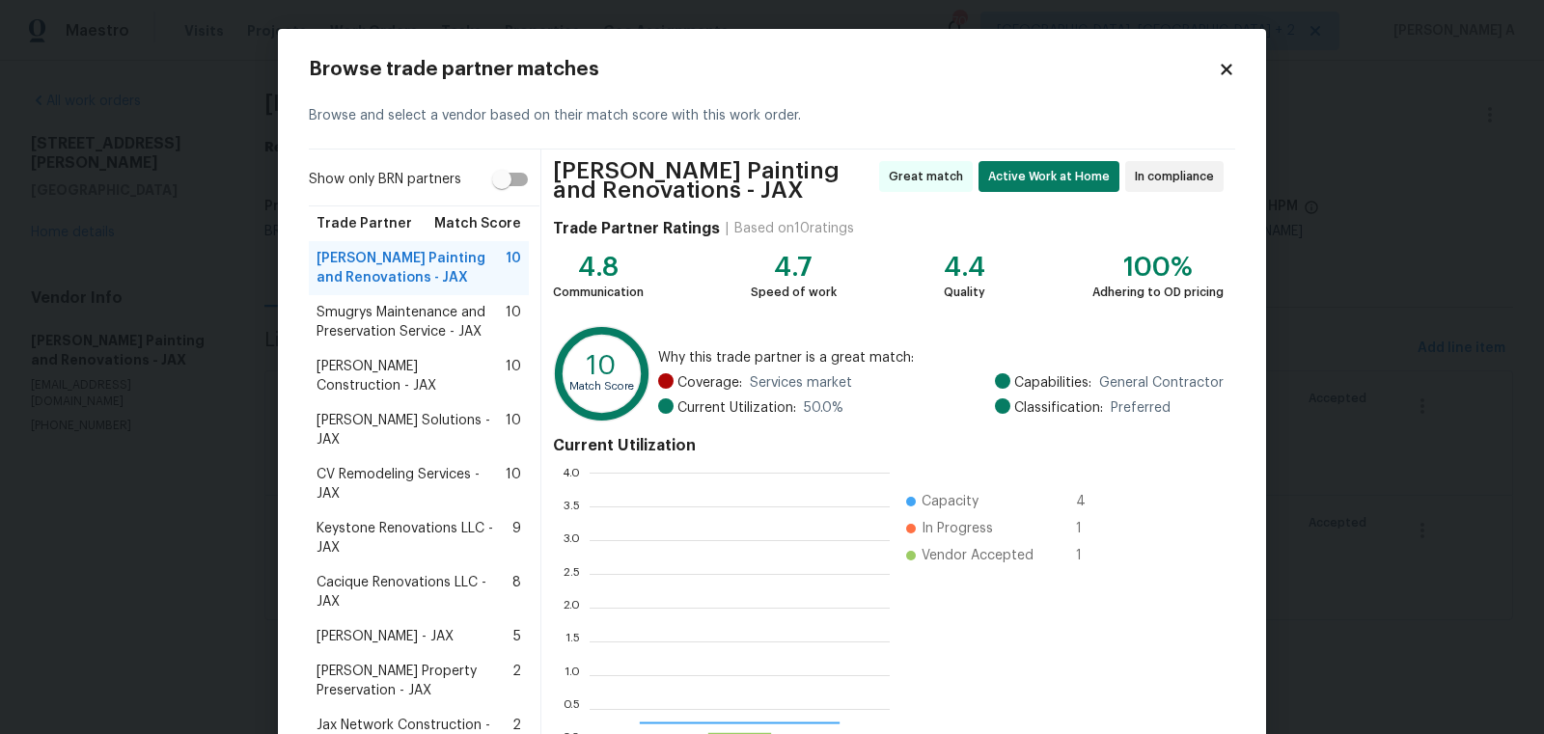
scroll to position [270, 300]
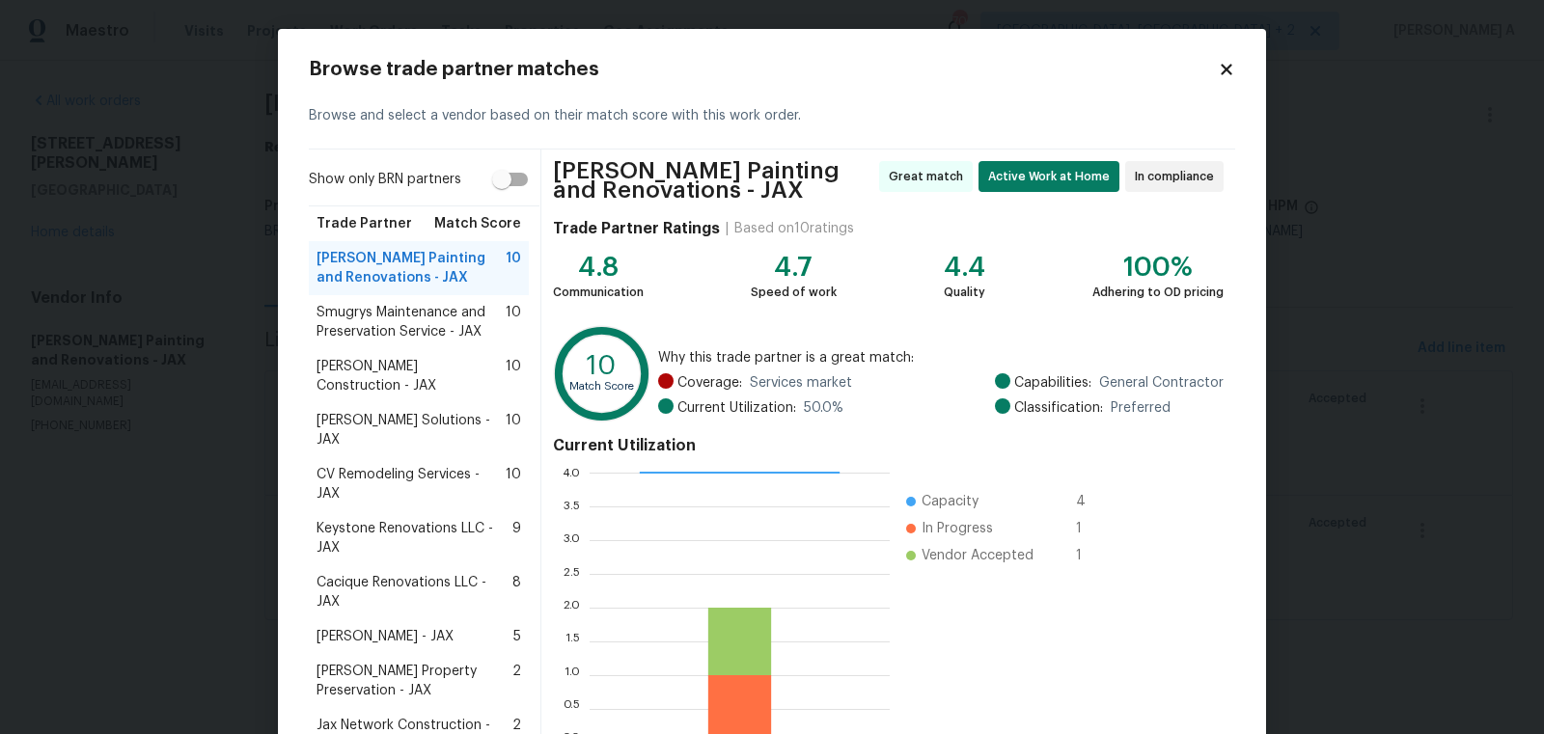
click at [348, 320] on span "Smugrys Maintenance and Preservation Service - JAX" at bounding box center [410, 322] width 189 height 39
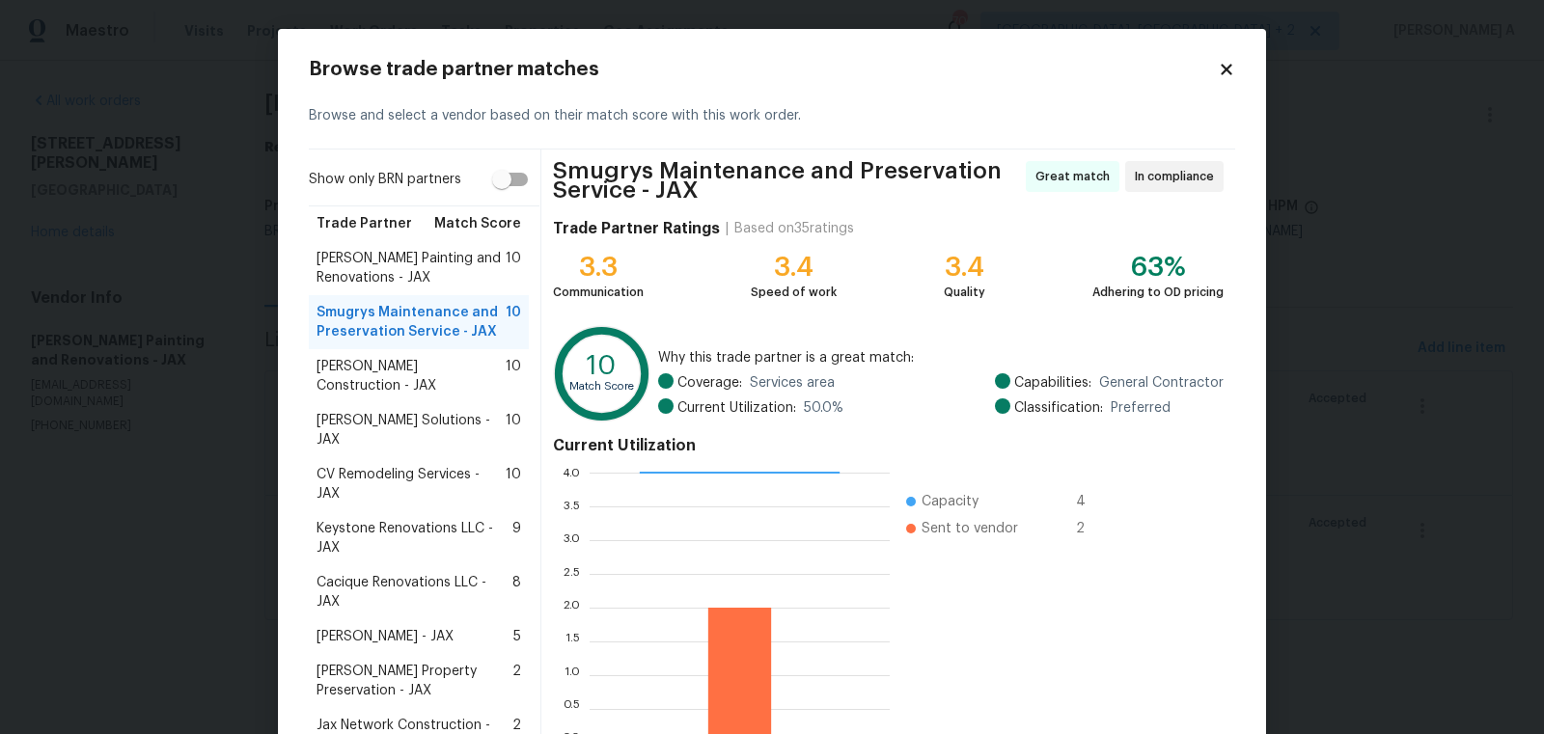
scroll to position [123, 0]
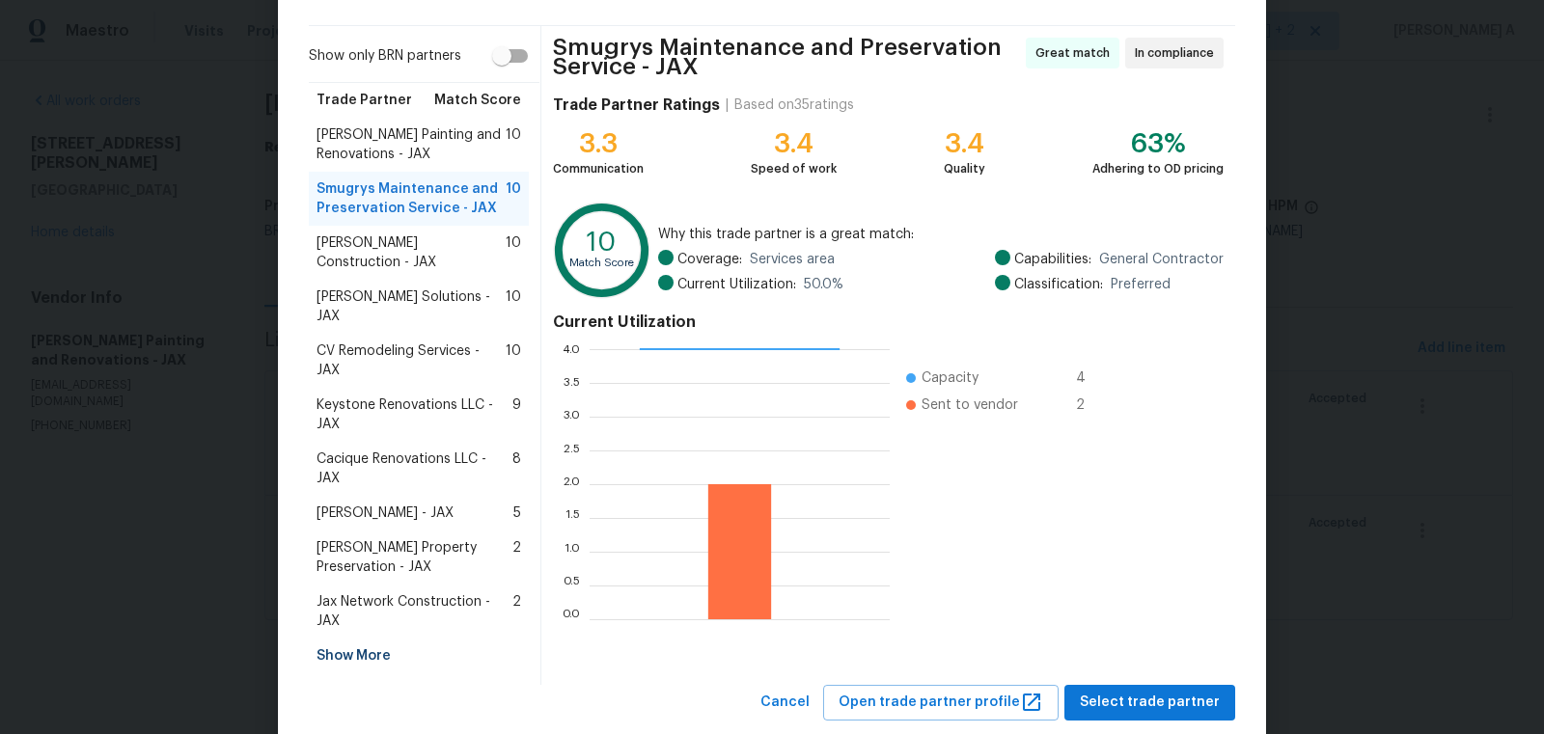
click at [1151, 677] on div "Browse trade partner matches Browse and select a vendor based on their match sc…" at bounding box center [772, 328] width 988 height 846
click at [1150, 691] on span "Select trade partner" at bounding box center [1150, 703] width 140 height 24
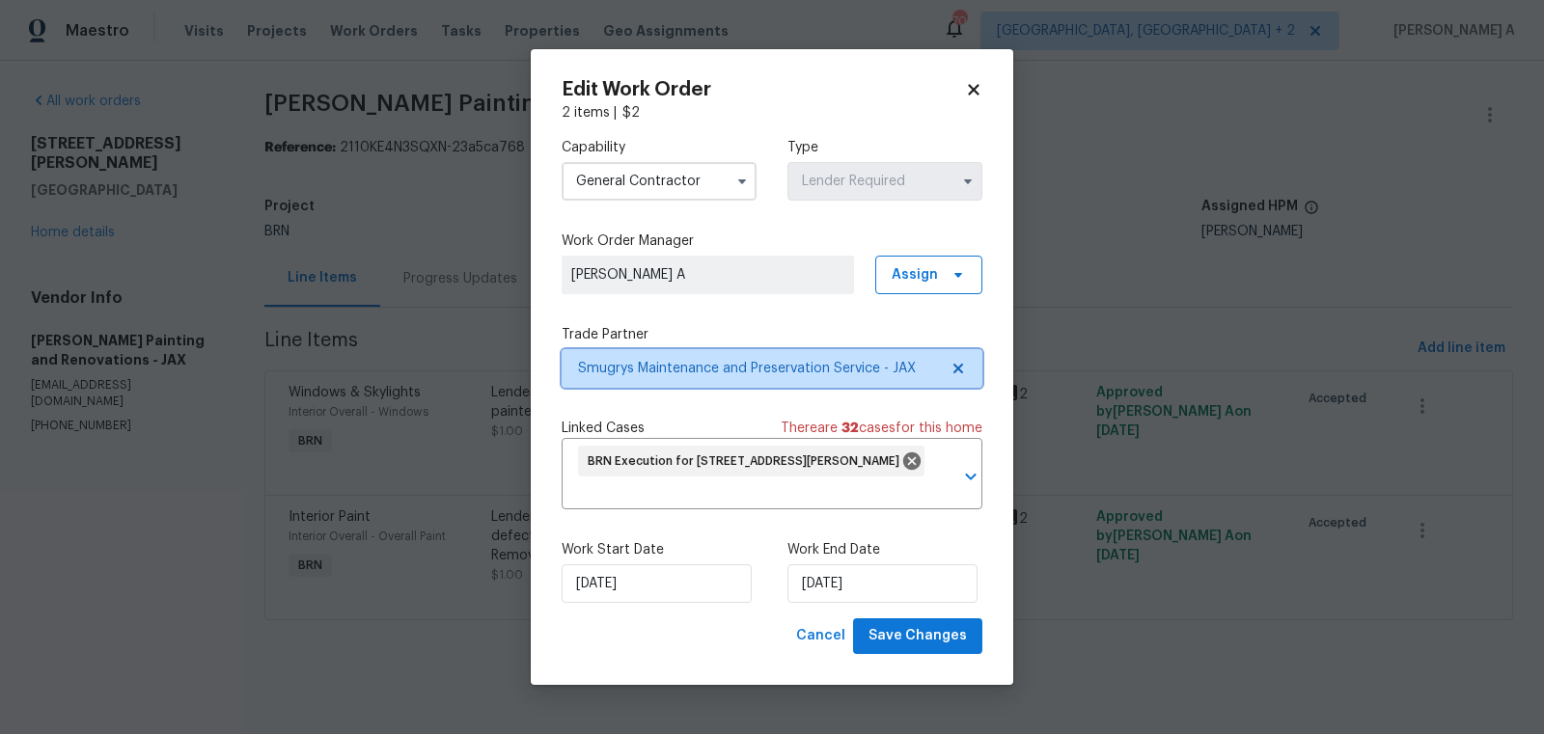
scroll to position [0, 0]
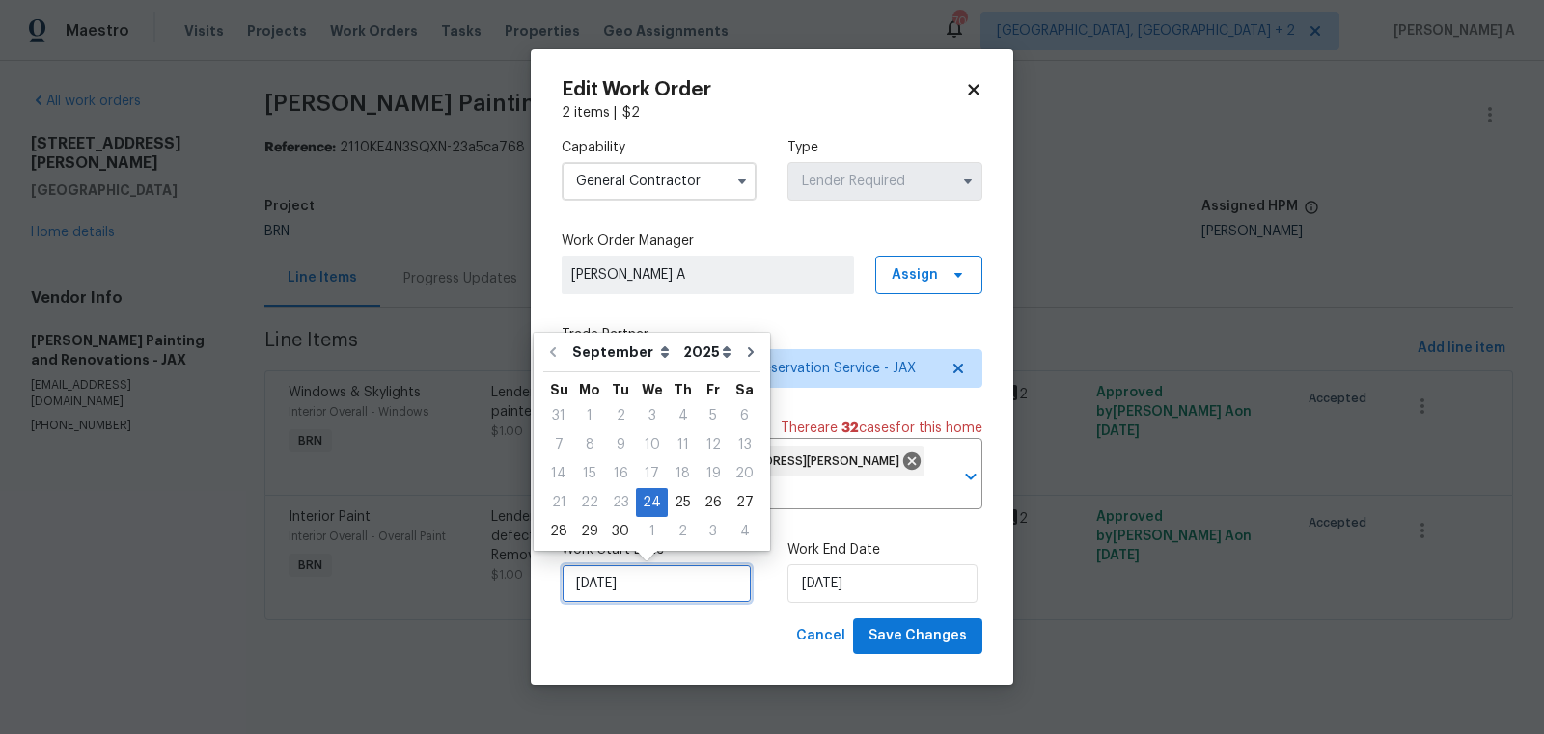
click at [647, 589] on input "[DATE]" at bounding box center [657, 583] width 190 height 39
click at [737, 500] on div "27" at bounding box center [744, 502] width 32 height 27
type input "9/27/2025"
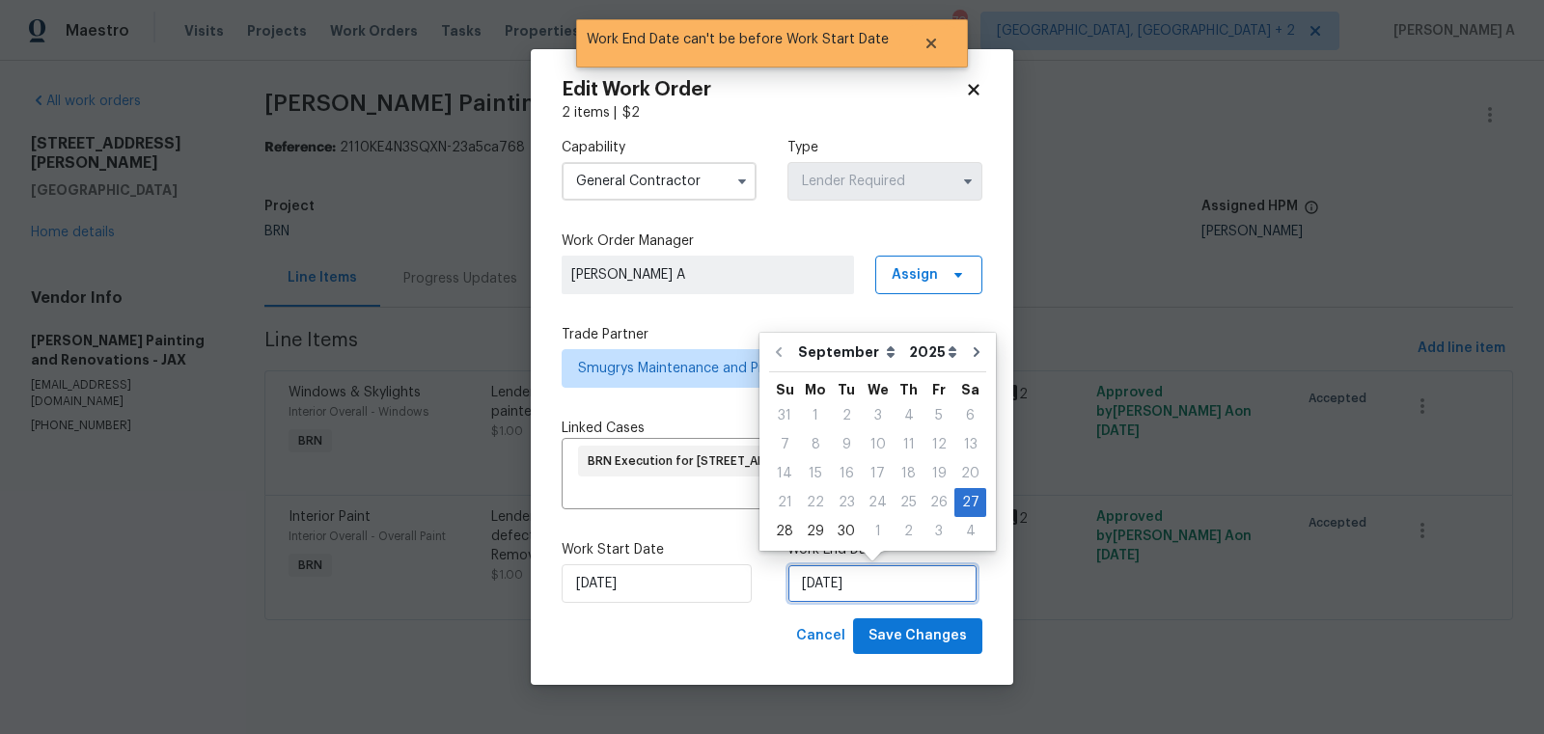
click at [832, 578] on input "9/27/2025" at bounding box center [882, 583] width 190 height 39
click at [836, 529] on div "30" at bounding box center [846, 531] width 31 height 27
type input "9/30/2025"
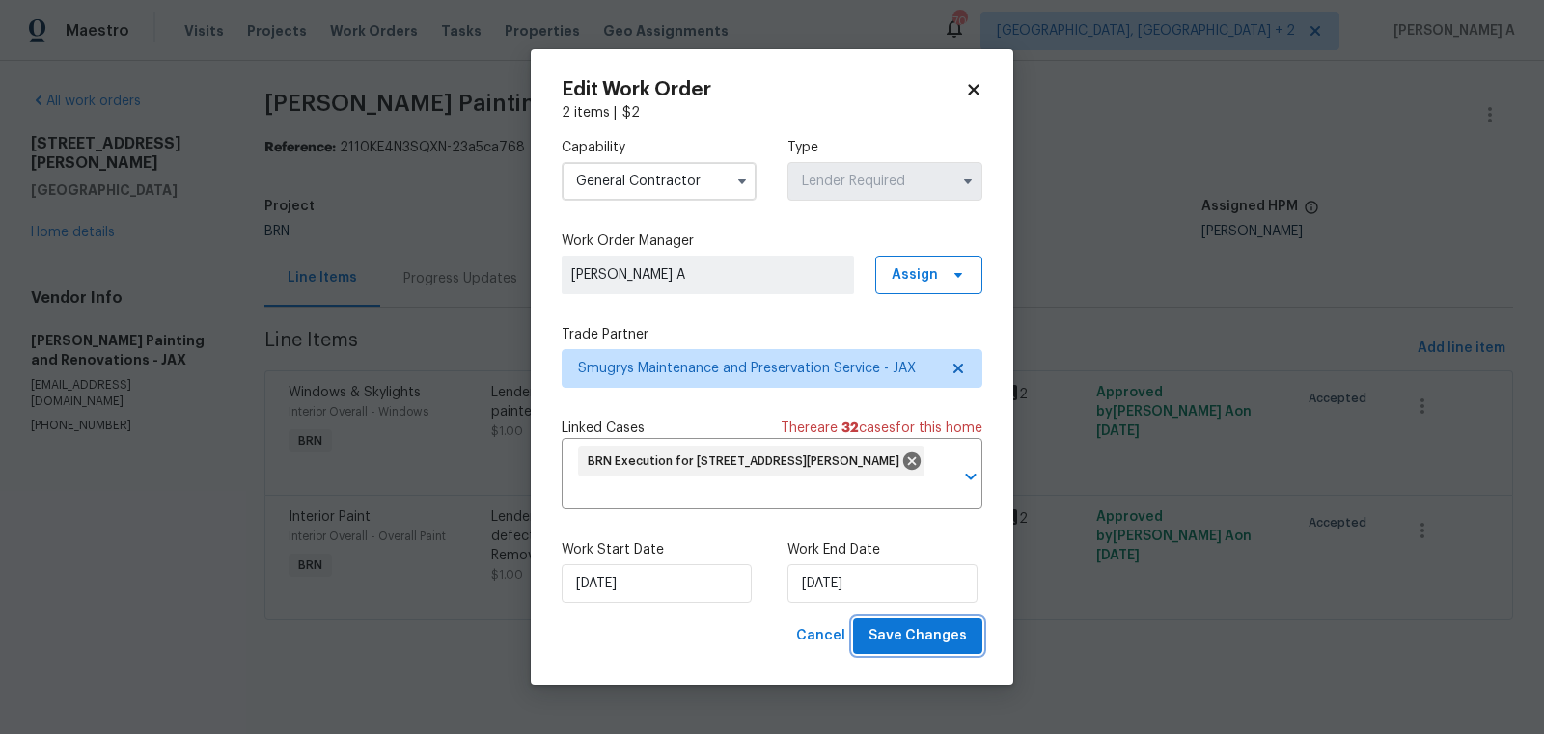
click at [927, 635] on span "Save Changes" at bounding box center [917, 636] width 98 height 24
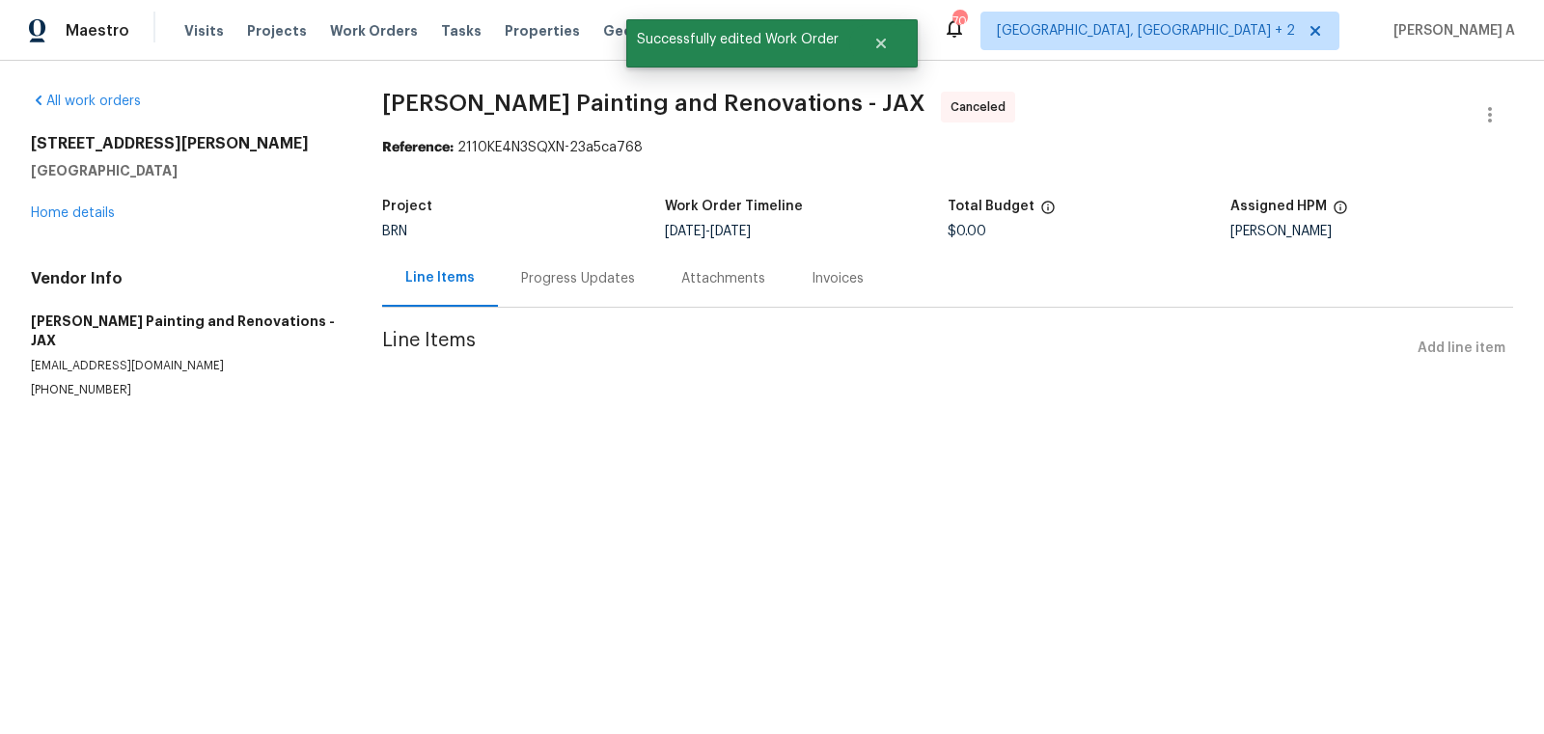
click at [571, 290] on div "Progress Updates" at bounding box center [578, 278] width 160 height 57
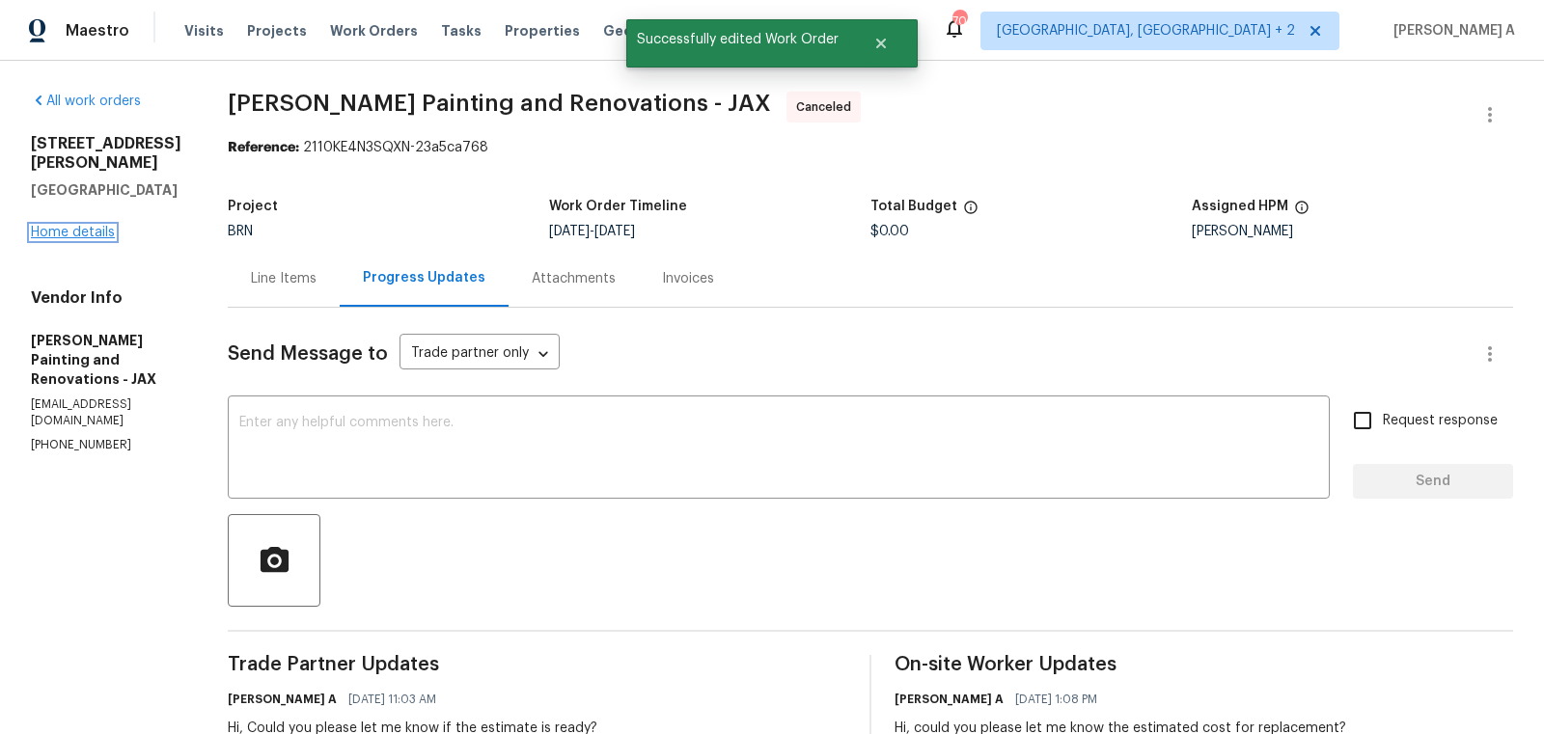
click at [88, 226] on link "Home details" at bounding box center [73, 233] width 84 height 14
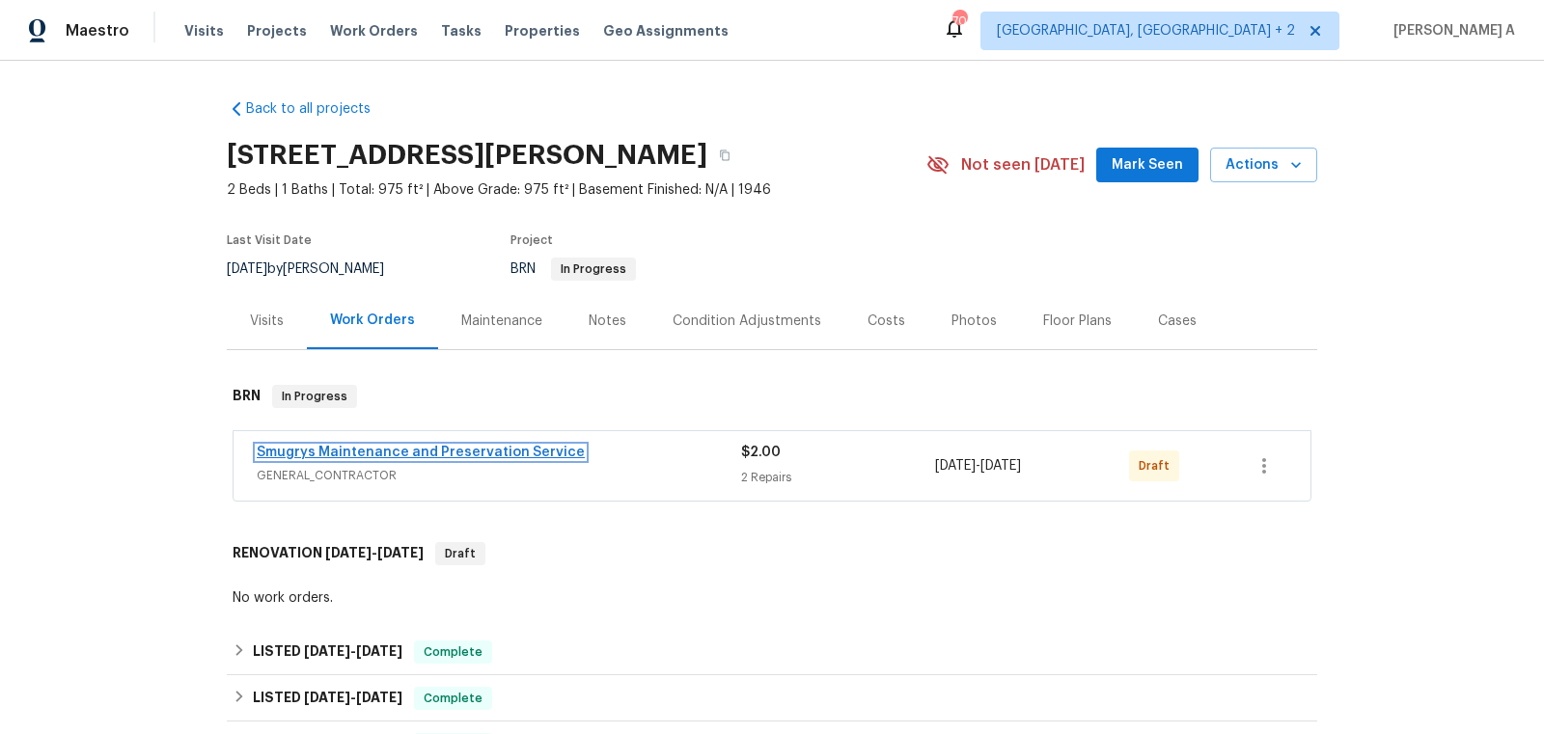
click at [496, 452] on link "Smugrys Maintenance and Preservation Service" at bounding box center [421, 453] width 328 height 14
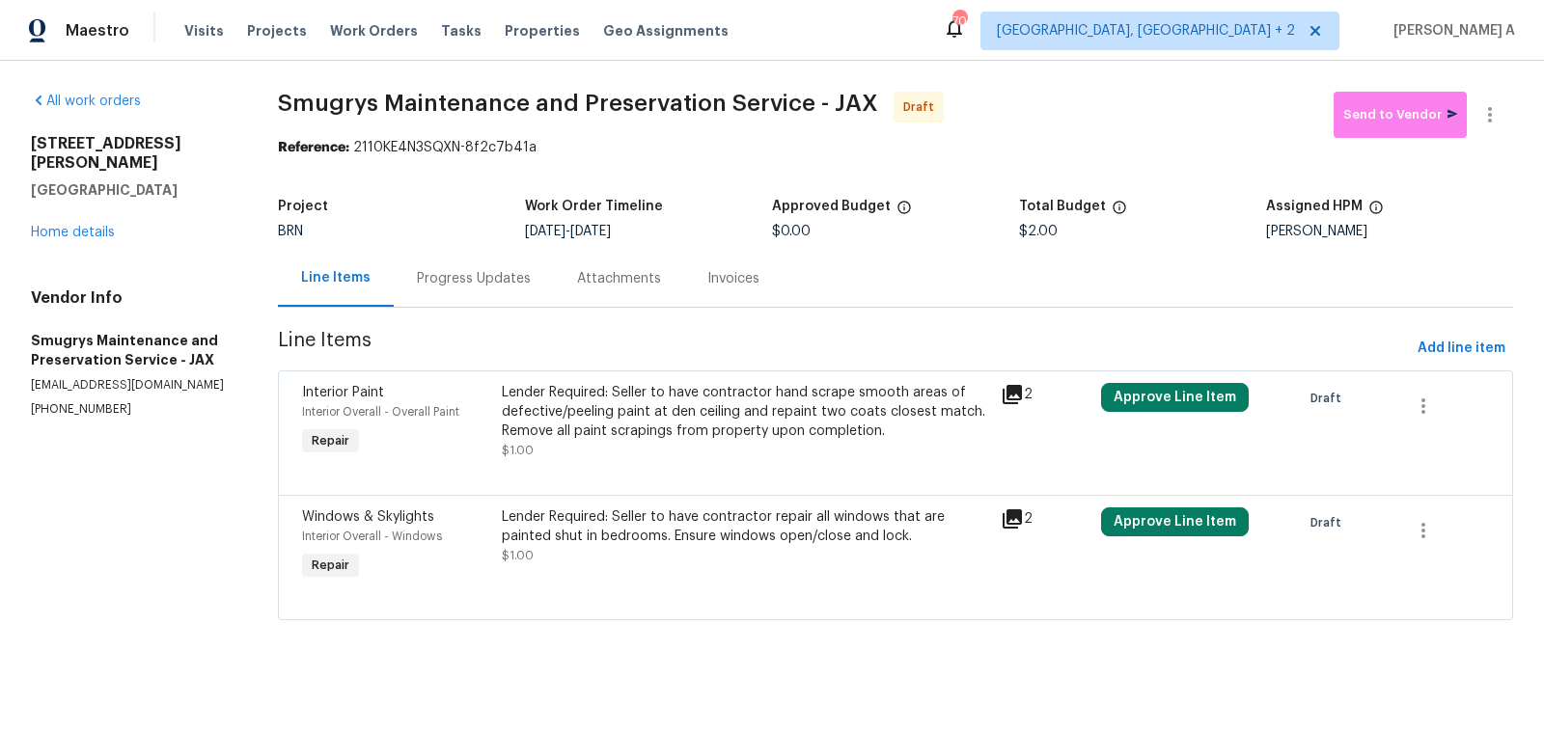
click at [484, 273] on div "Progress Updates" at bounding box center [474, 278] width 114 height 19
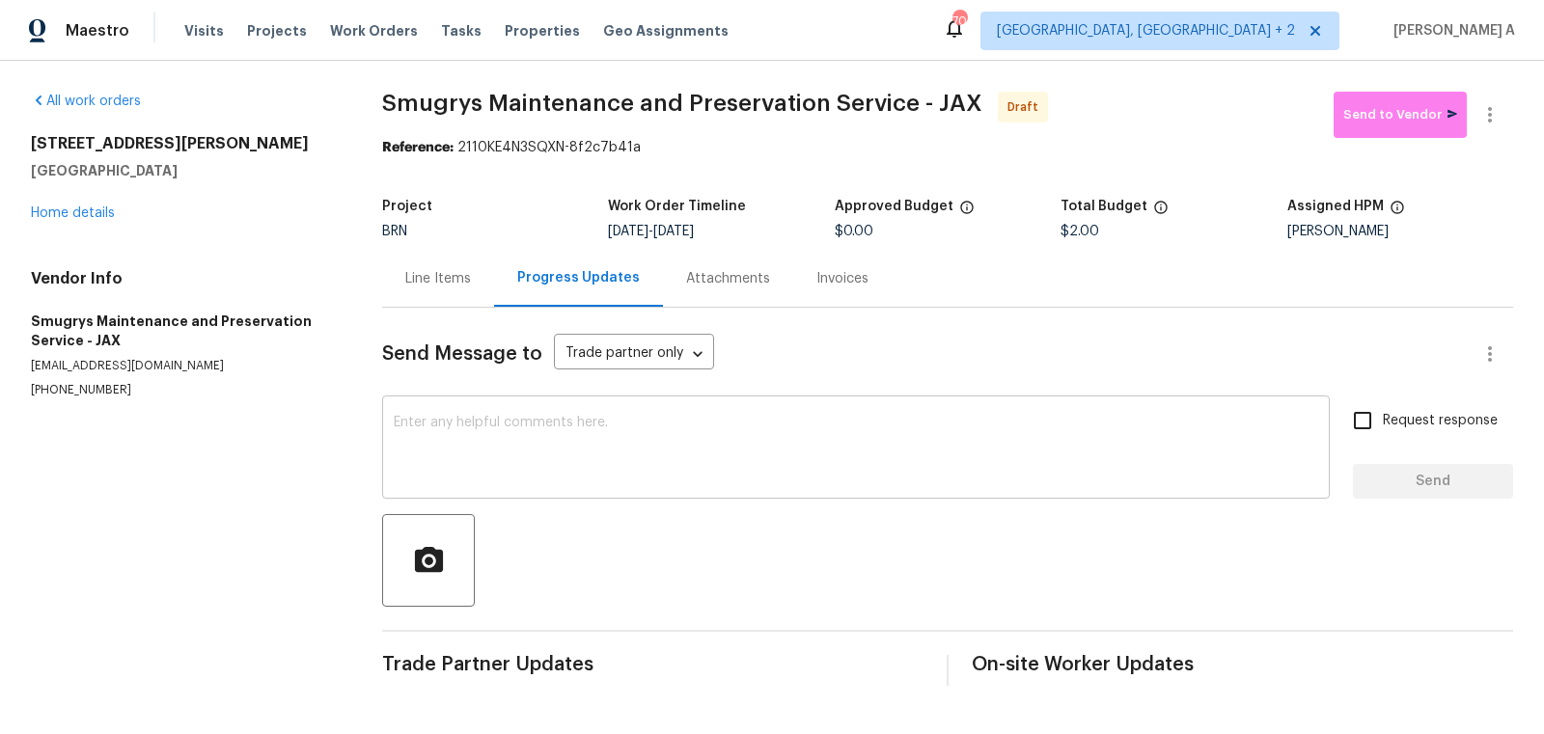
click at [512, 458] on textarea at bounding box center [856, 450] width 924 height 68
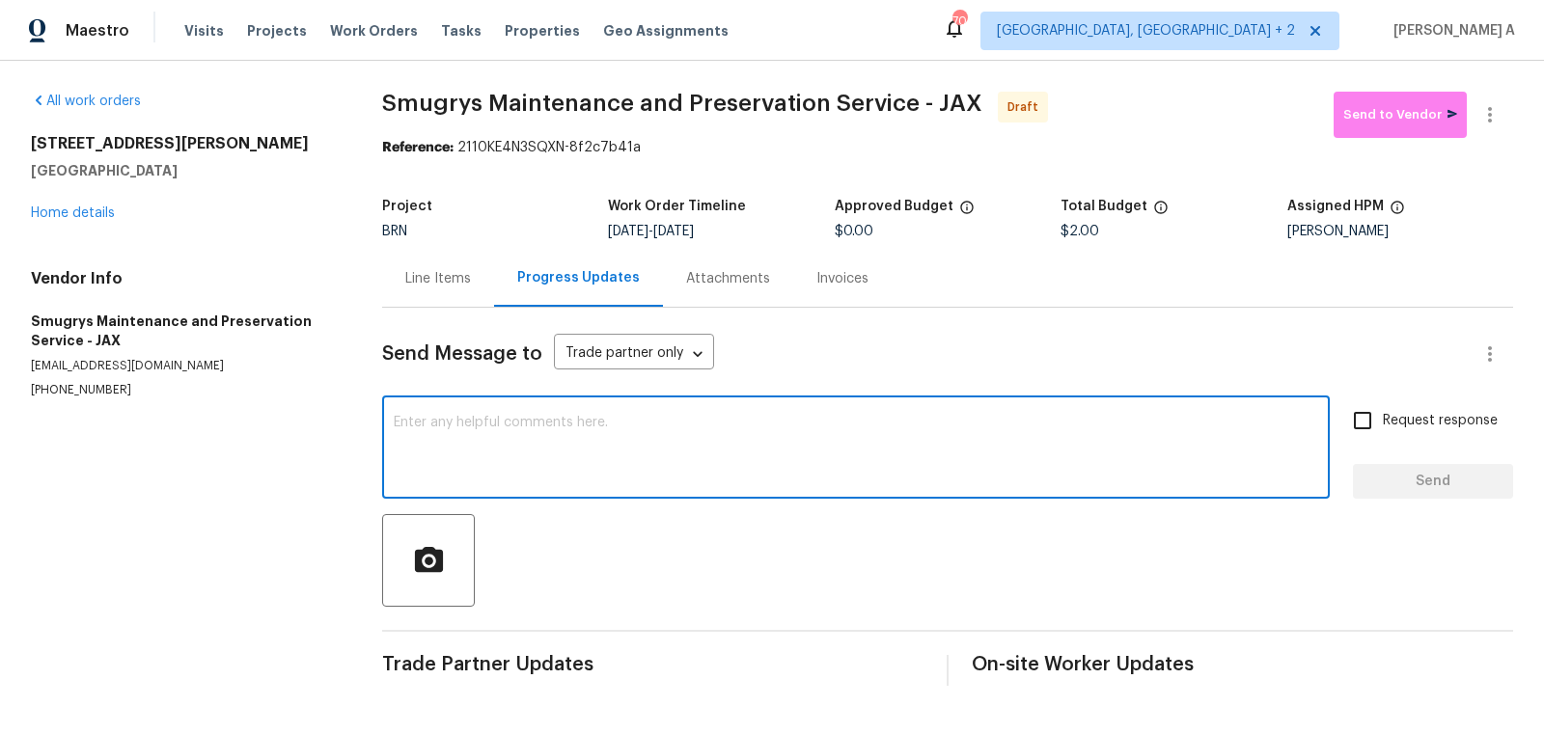
click at [512, 458] on textarea at bounding box center [856, 450] width 924 height 68
paste textarea "Hi, I'm Akshay from Opendoor. Just wanted to check if you received the workorde…"
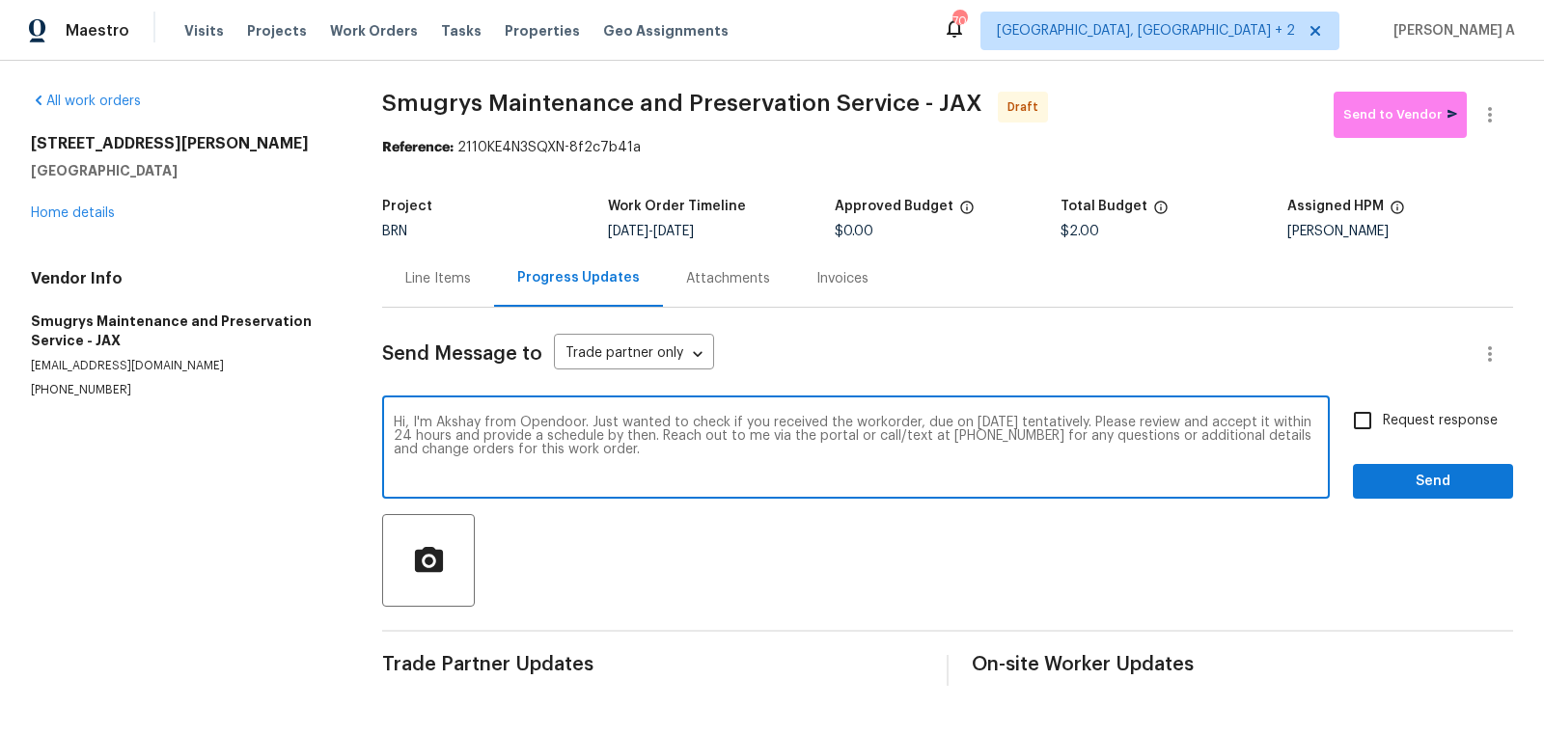
type textarea "Hi, I'm Akshay from Opendoor. Just wanted to check if you received the workorde…"
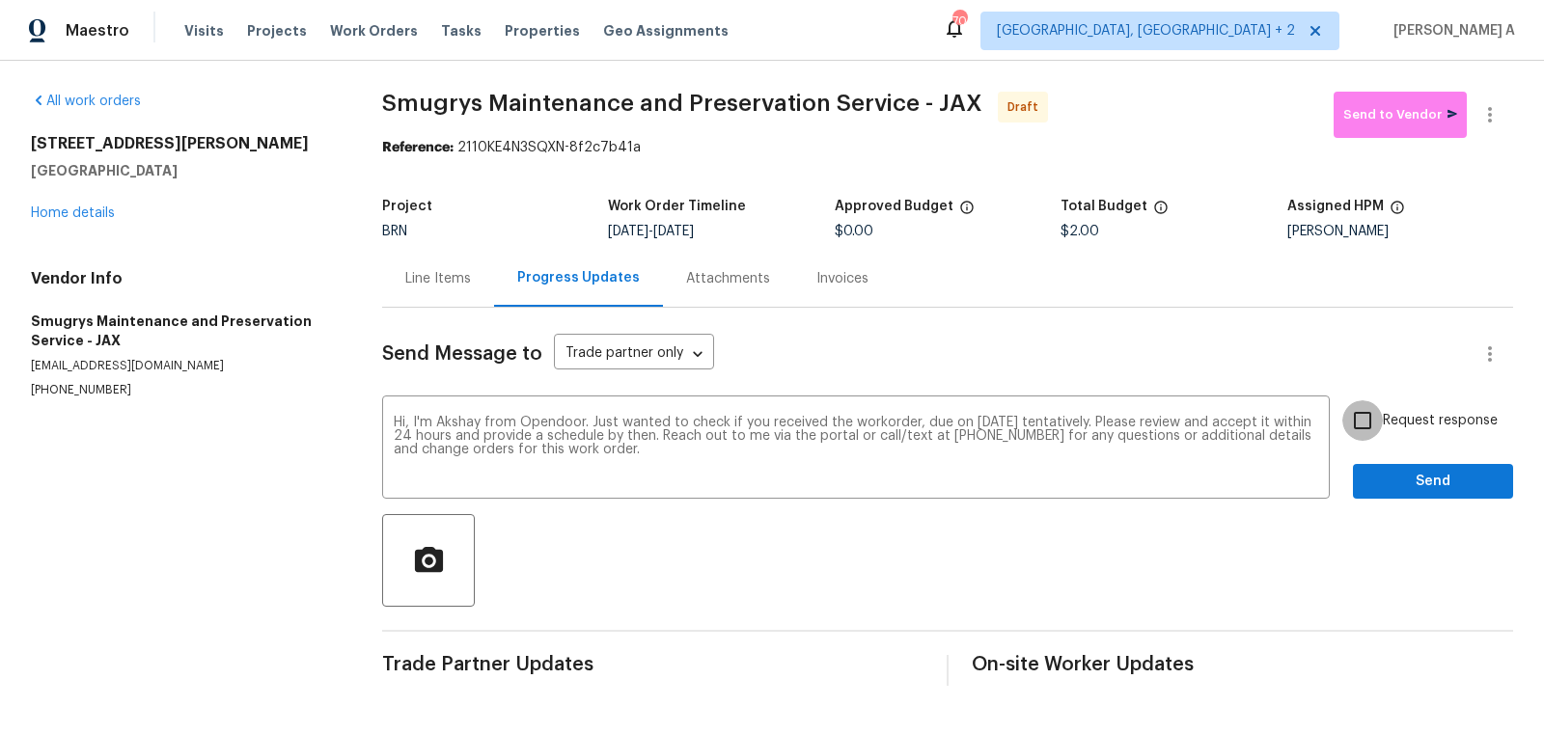
click at [1359, 405] on input "Request response" at bounding box center [1362, 420] width 41 height 41
checkbox input "true"
click at [1410, 496] on button "Send" at bounding box center [1433, 482] width 160 height 36
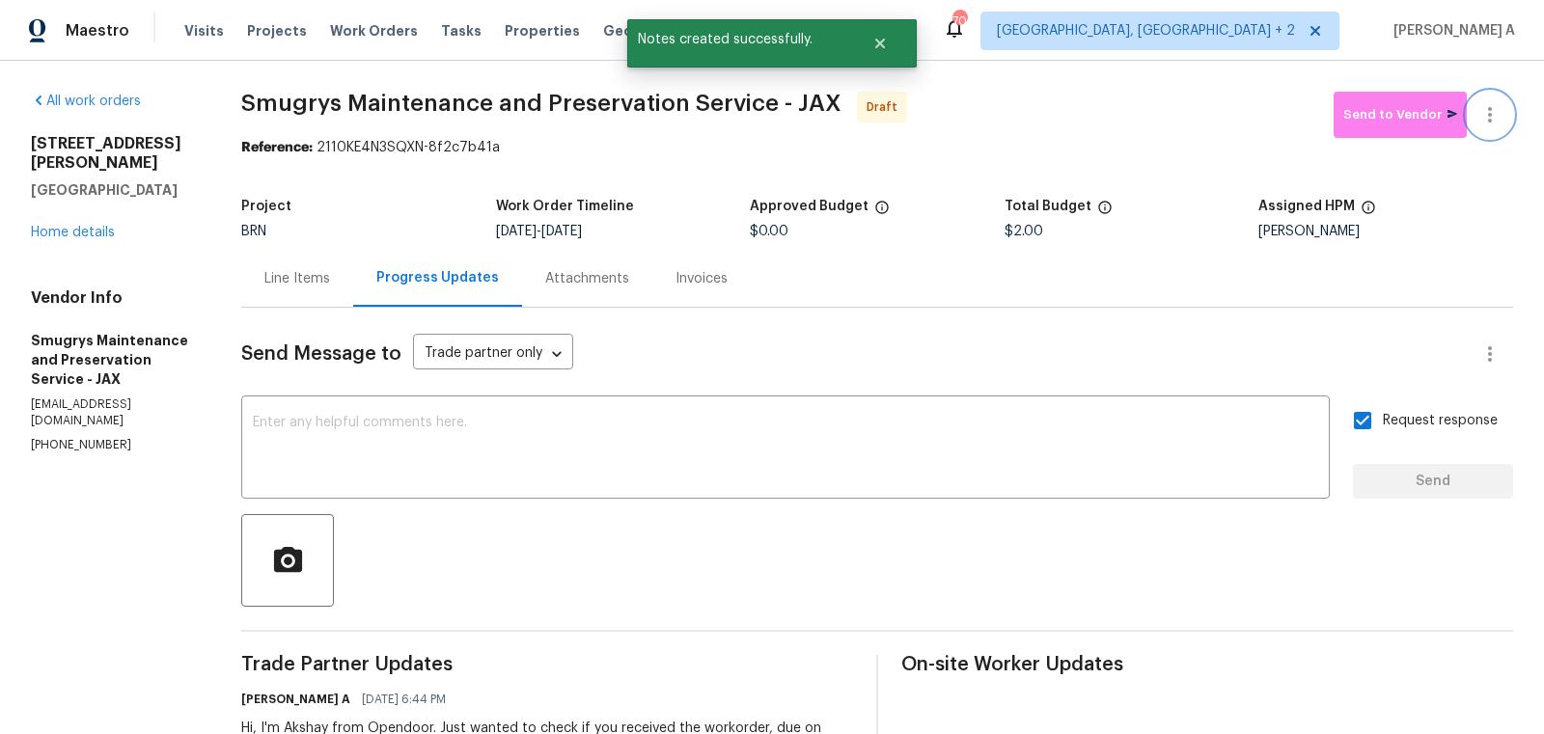
click at [1493, 115] on icon "button" at bounding box center [1489, 114] width 23 height 23
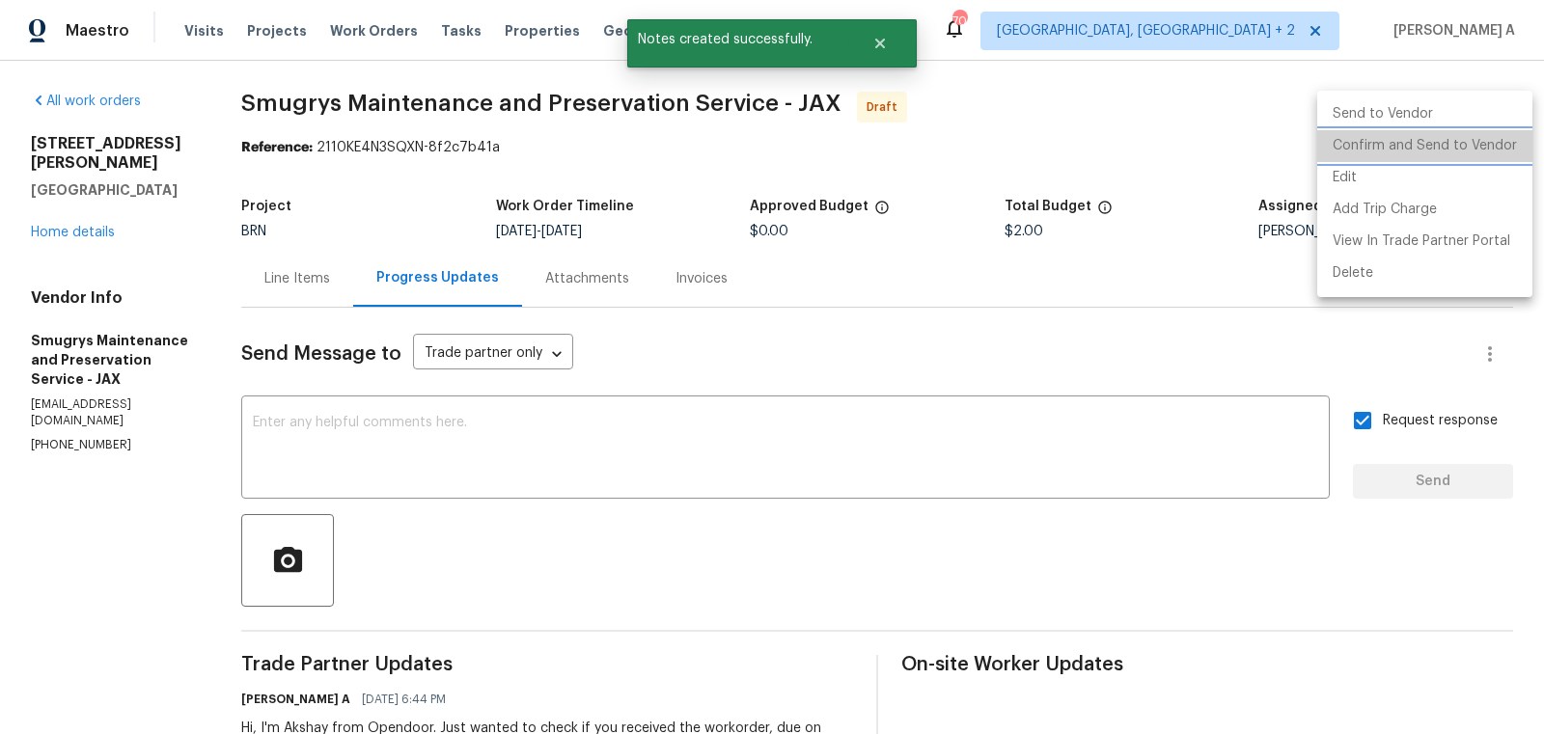
click at [1494, 136] on li "Confirm and Send to Vendor" at bounding box center [1424, 146] width 215 height 32
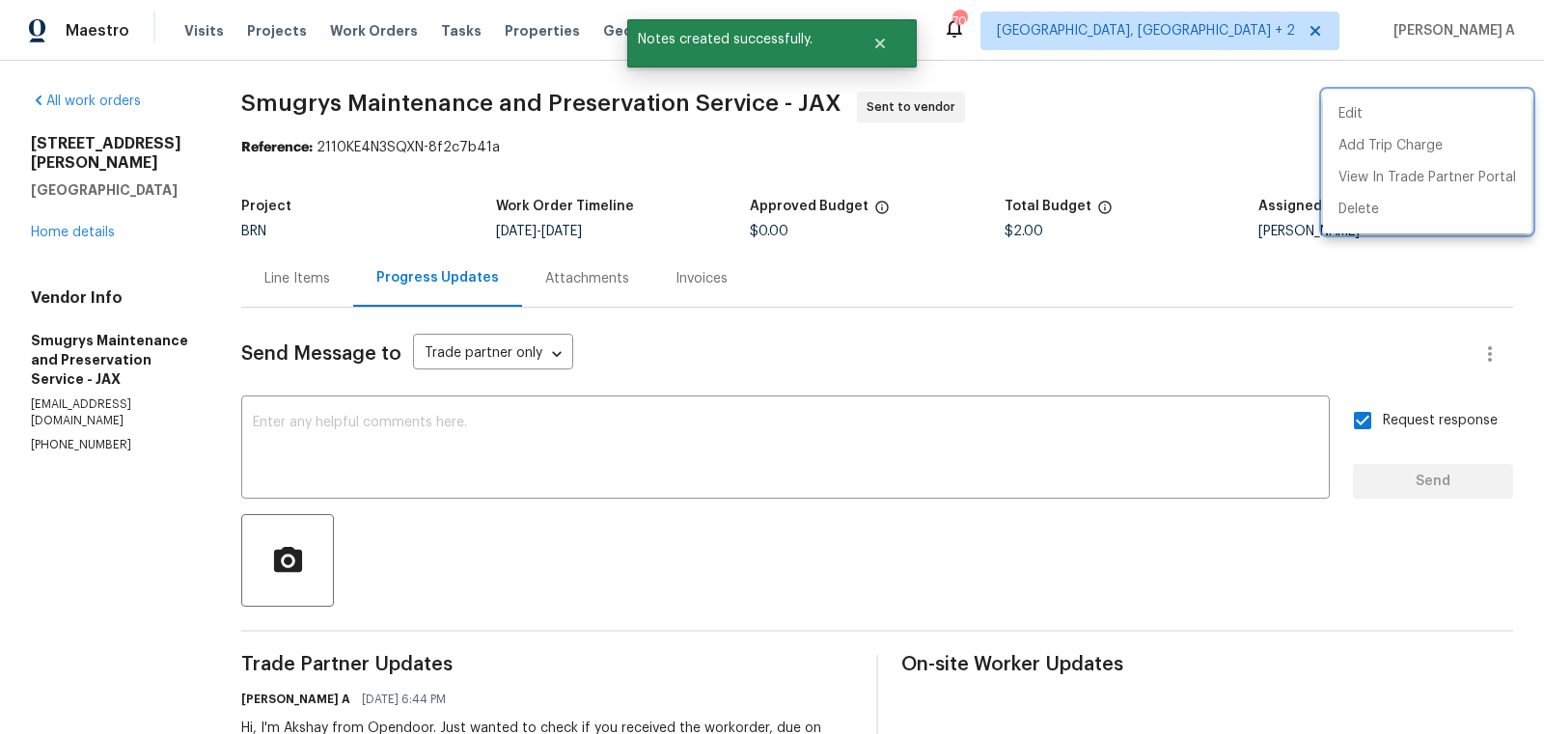
click at [502, 121] on div at bounding box center [772, 367] width 1544 height 734
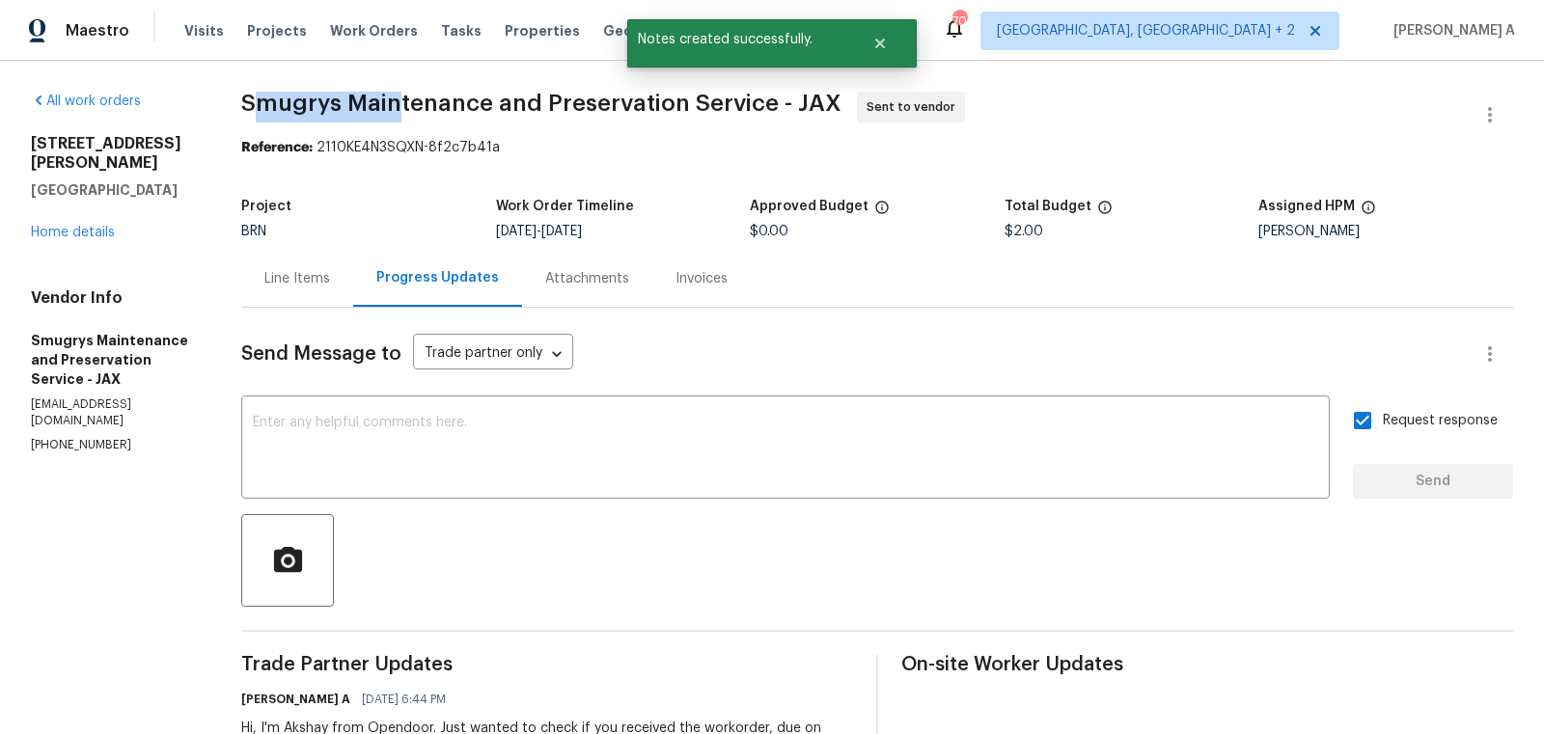
drag, startPoint x: 251, startPoint y: 108, endPoint x: 405, endPoint y: 105, distance: 154.4
click at [406, 105] on span "Smugrys Maintenance and Preservation Service - JAX" at bounding box center [541, 103] width 600 height 23
click at [402, 105] on span "Smugrys Maintenance and Preservation Service - JAX" at bounding box center [541, 103] width 600 height 23
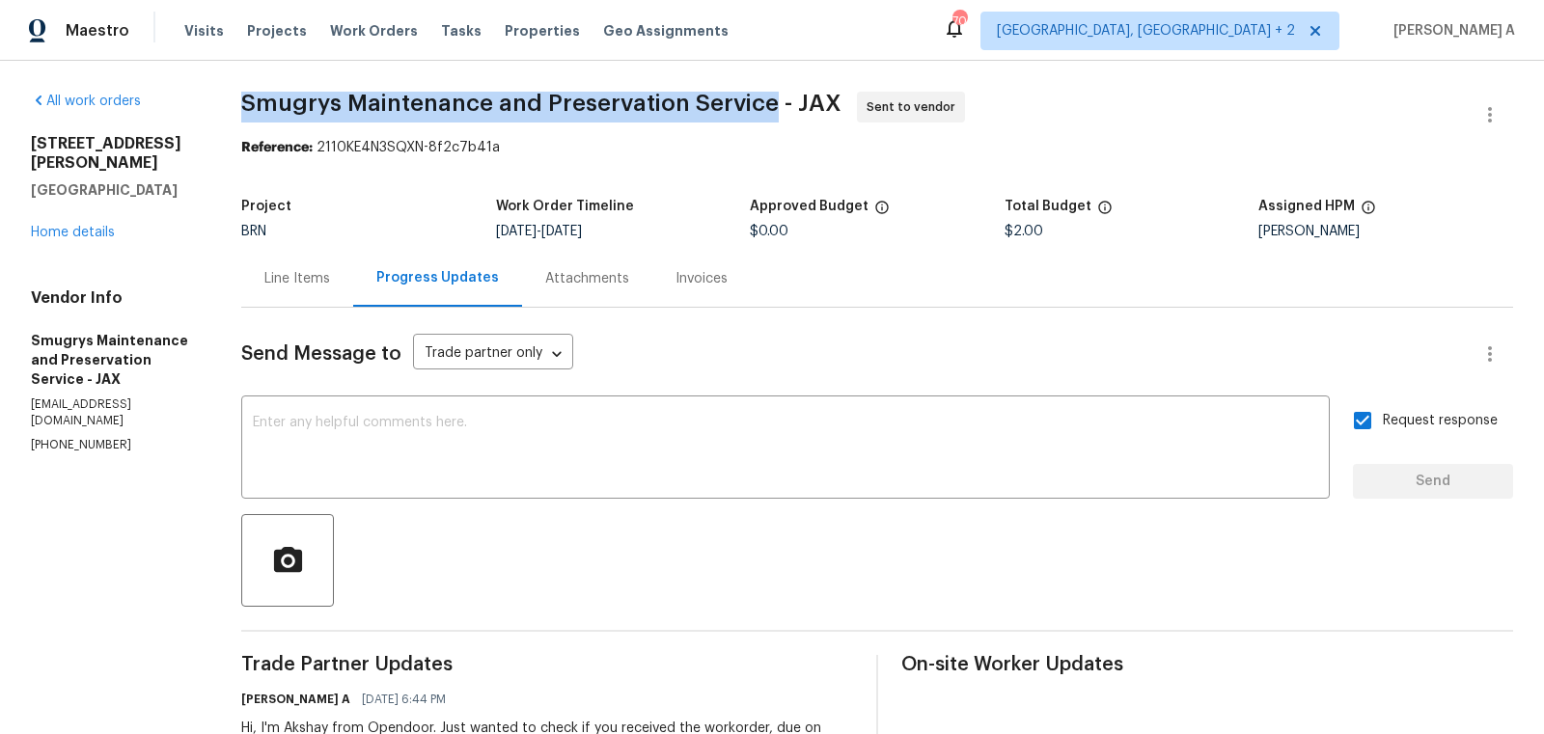
copy span "Smugrys Maintenance and Preservation Service"
drag, startPoint x: 243, startPoint y: 99, endPoint x: 770, endPoint y: 105, distance: 526.8
click at [770, 105] on span "Smugrys Maintenance and Preservation Service - JAX" at bounding box center [541, 103] width 600 height 23
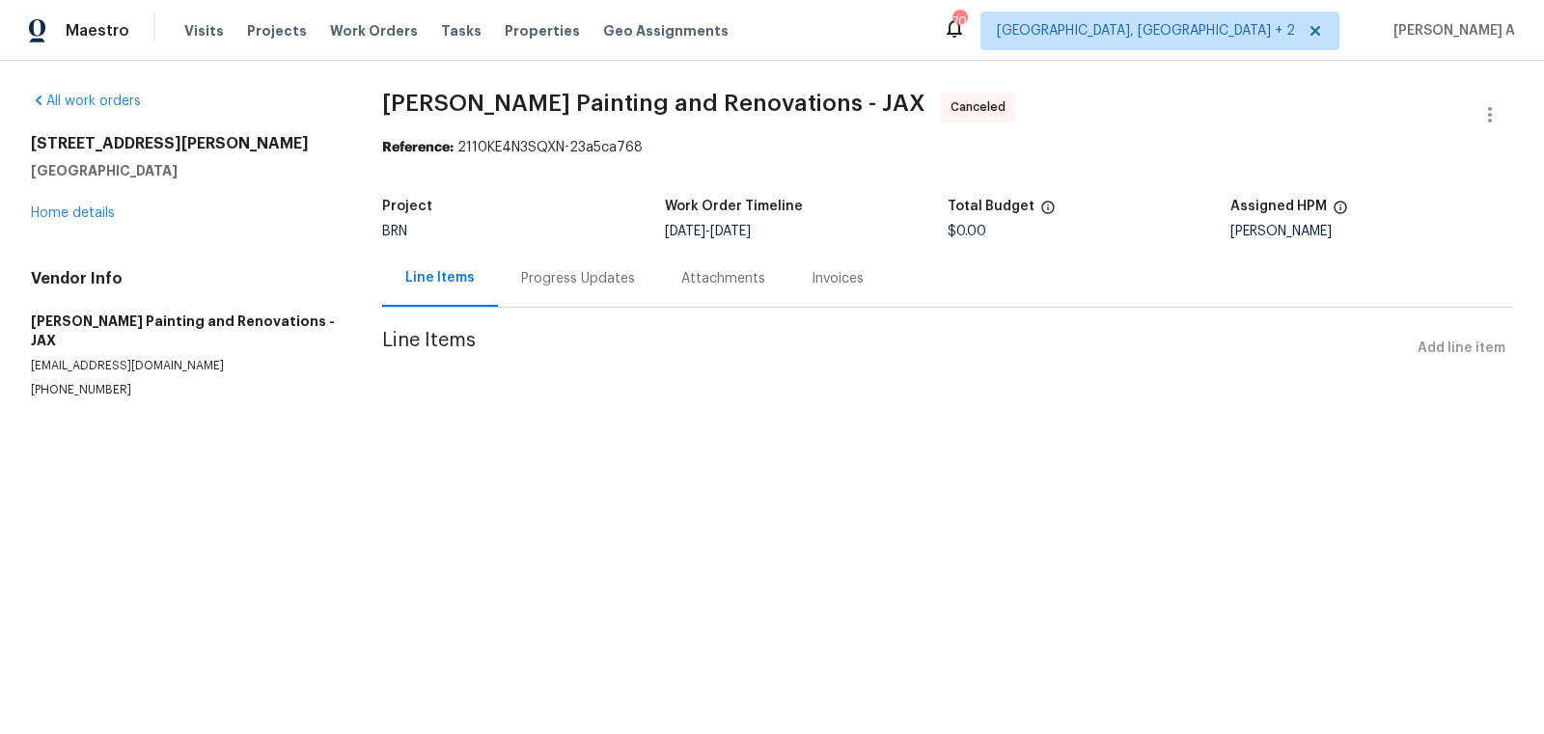
click at [538, 282] on div "Progress Updates" at bounding box center [578, 278] width 114 height 19
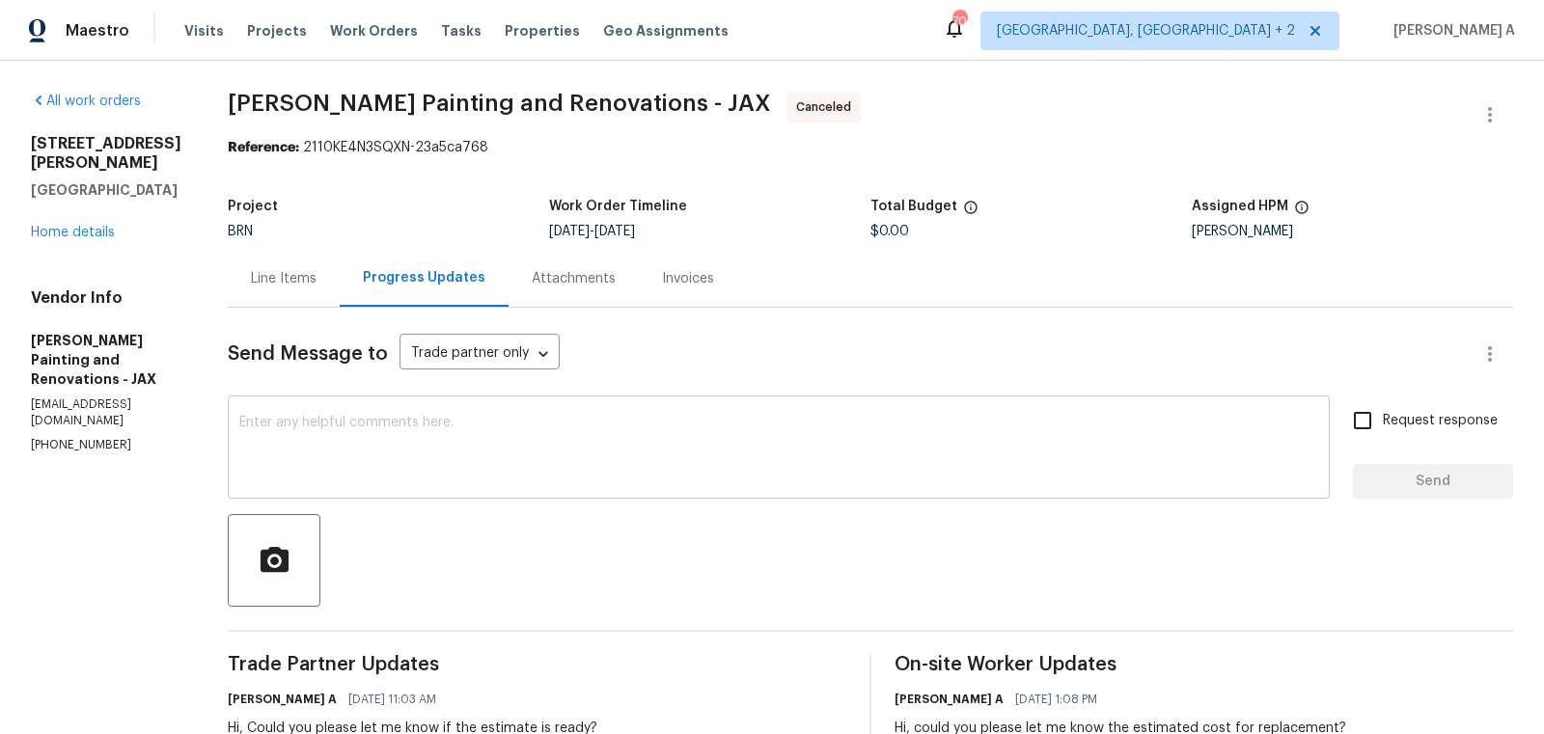
click at [534, 470] on textarea at bounding box center [778, 450] width 1079 height 68
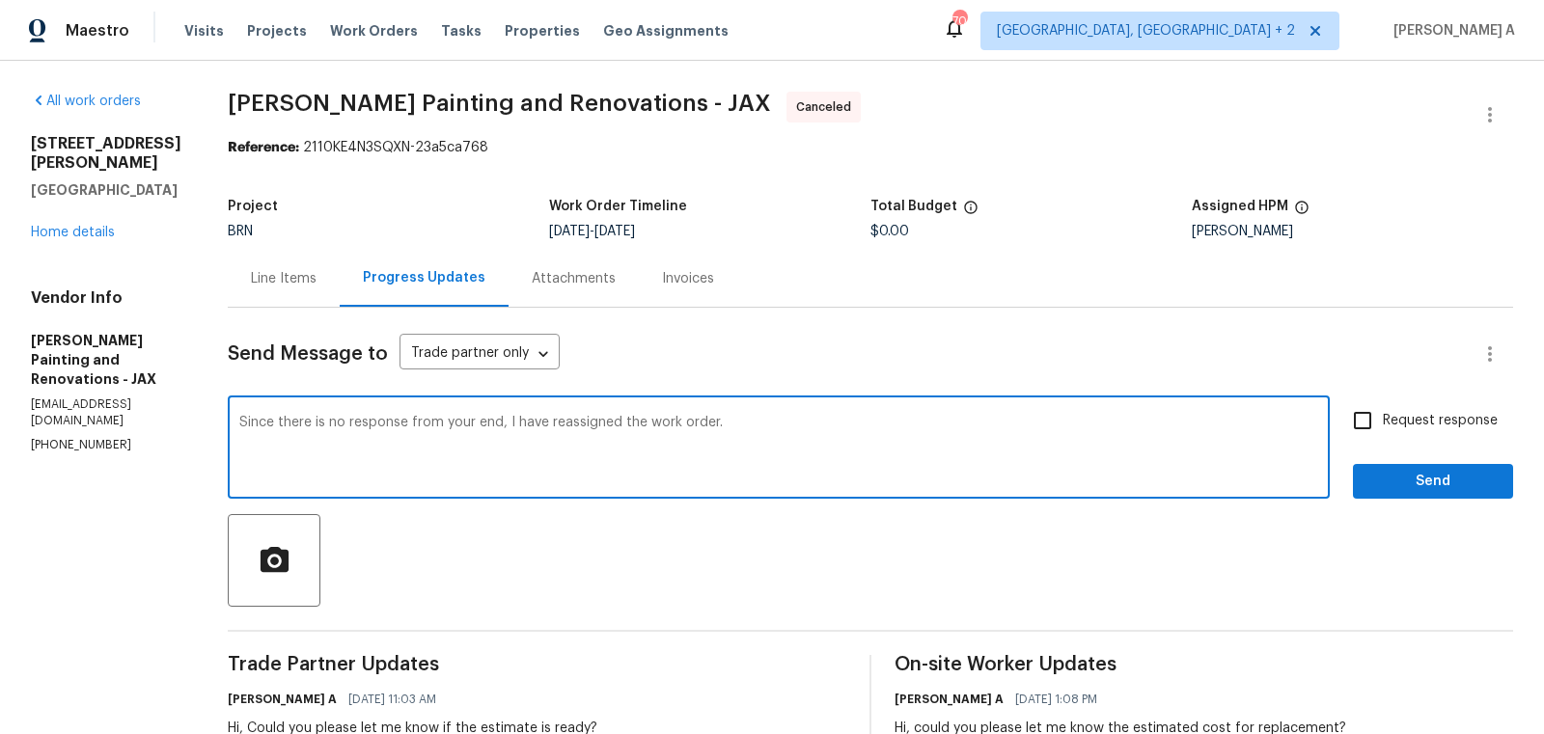
type textarea "Since there is no response from your end, I have reassigned the work order."
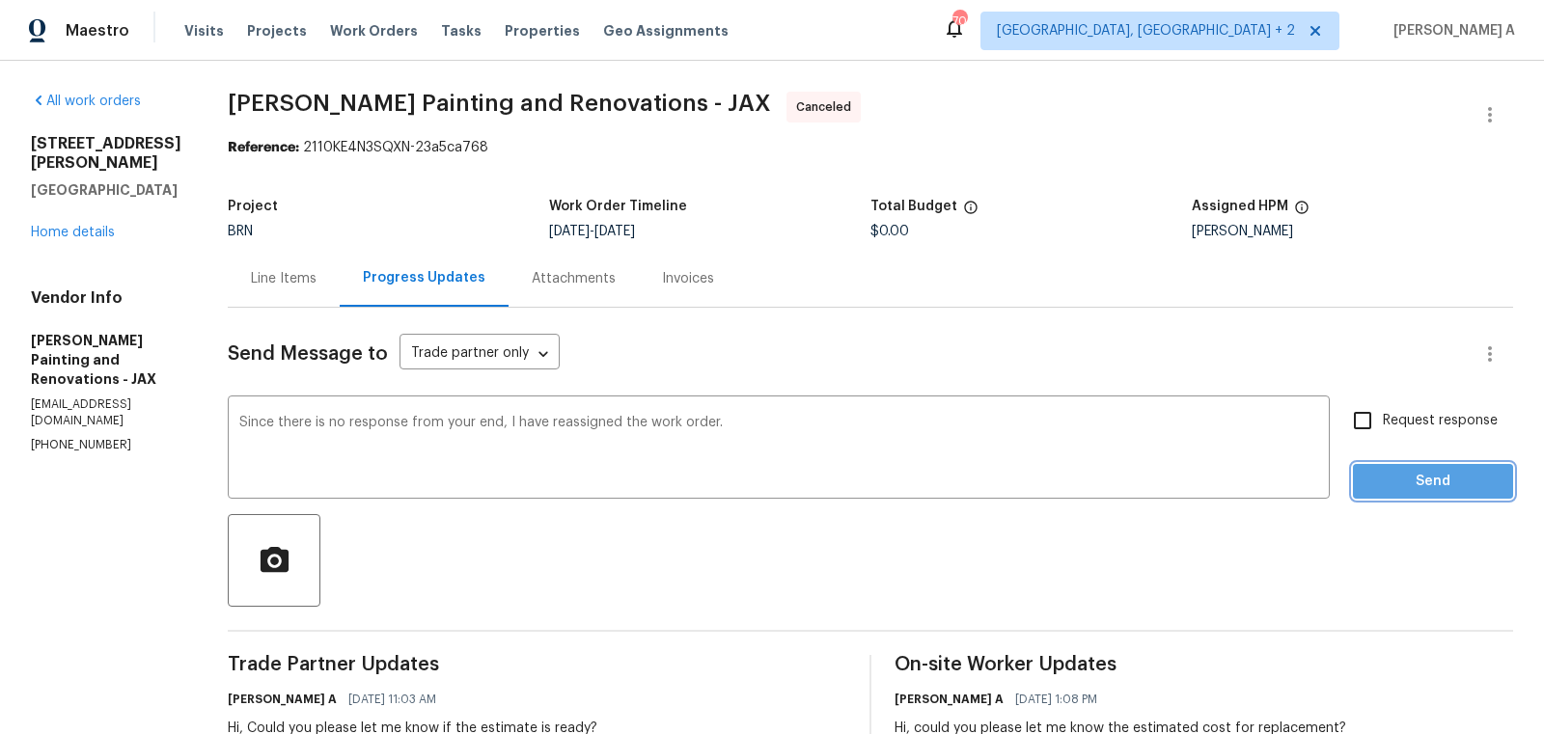
click at [1476, 485] on span "Send" at bounding box center [1432, 482] width 129 height 24
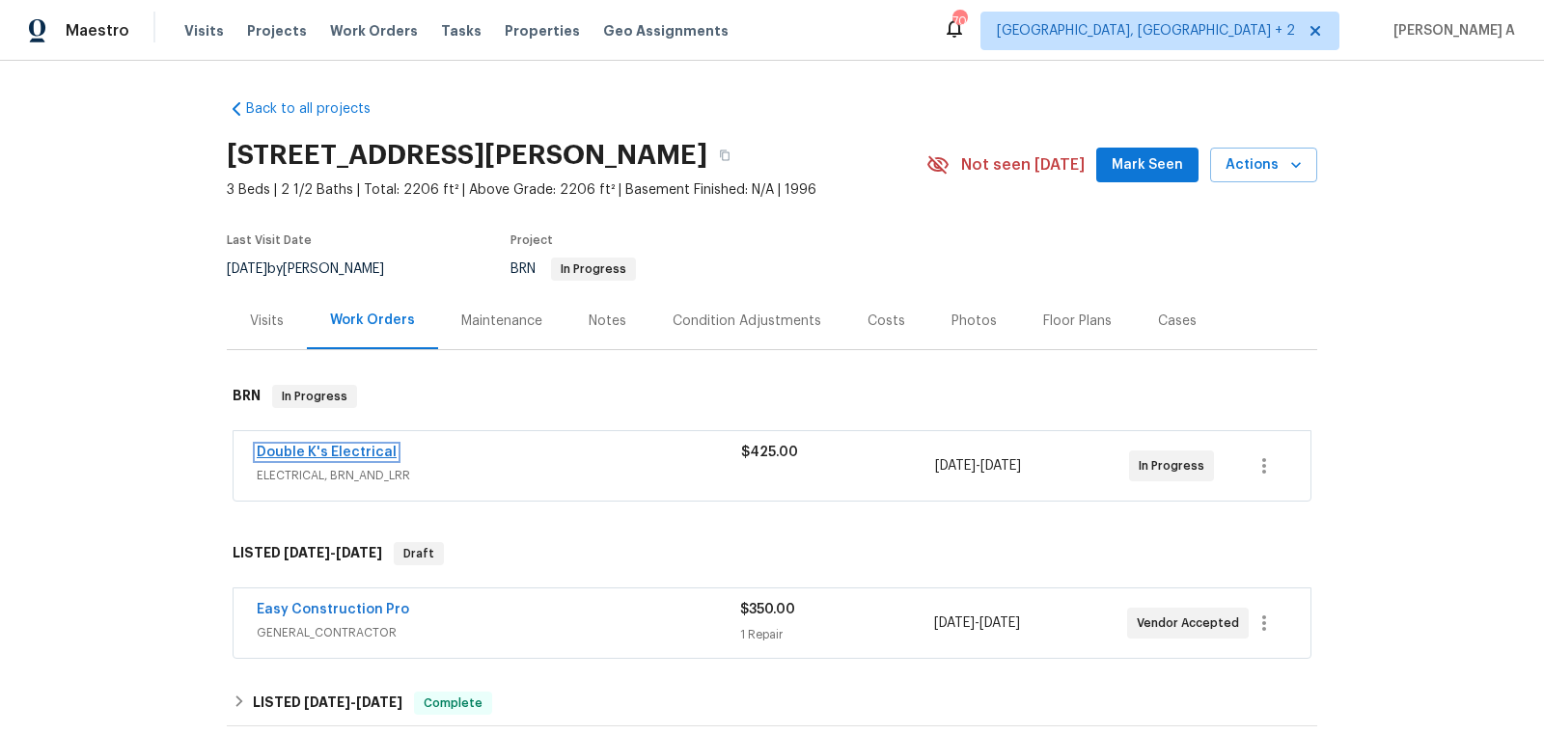
click at [340, 453] on link "Double K's Electrical" at bounding box center [327, 453] width 140 height 14
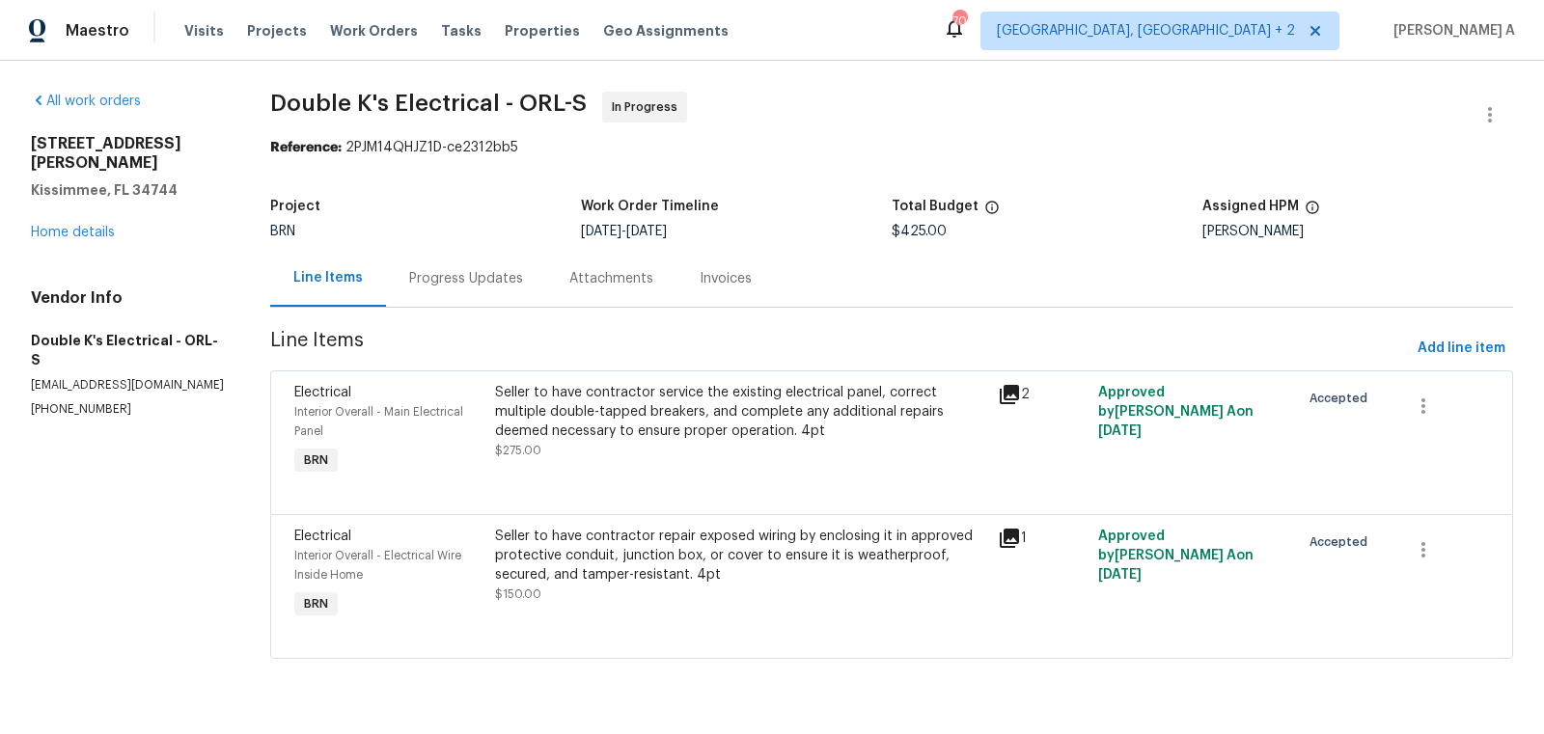
click at [449, 276] on div "Progress Updates" at bounding box center [466, 278] width 114 height 19
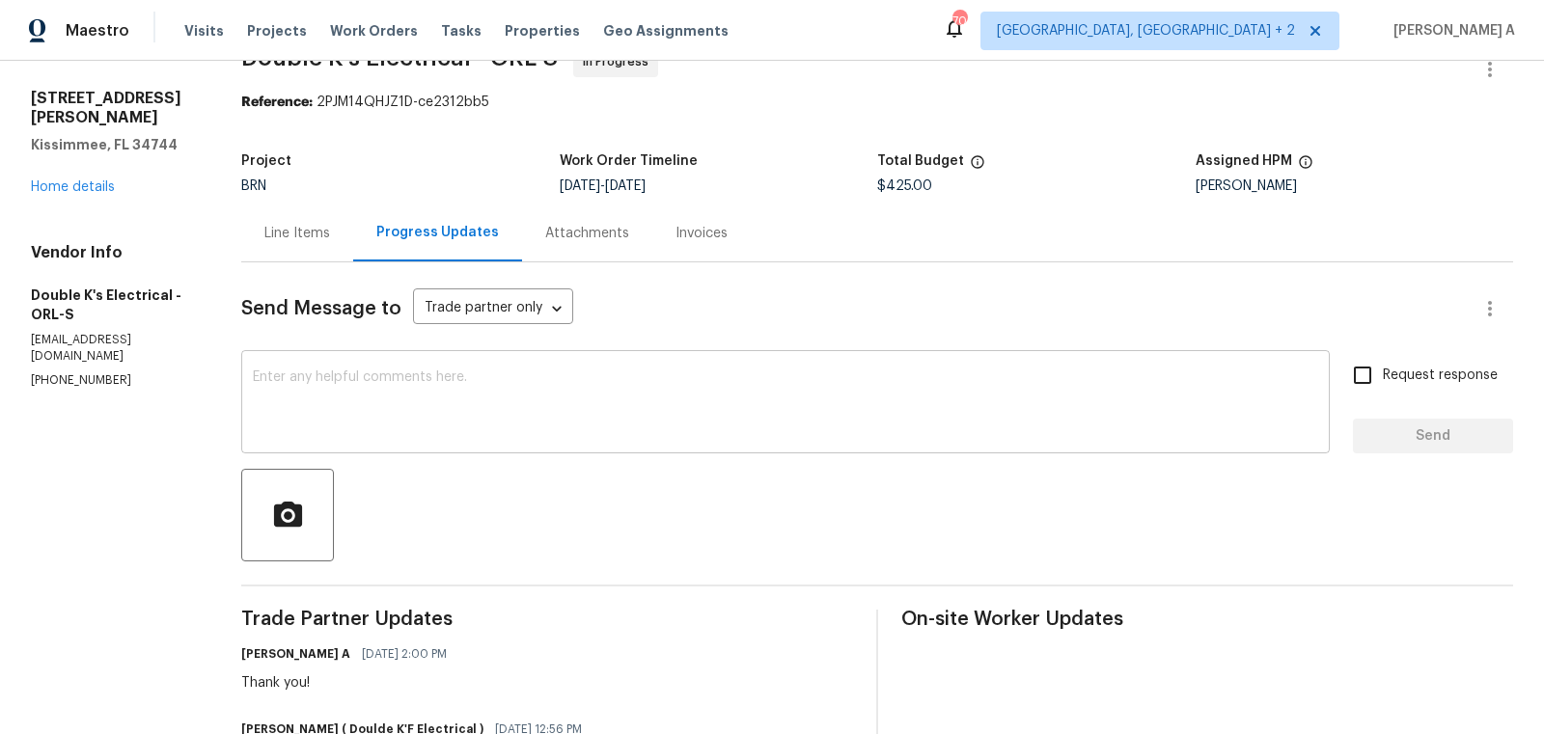
scroll to position [77, 0]
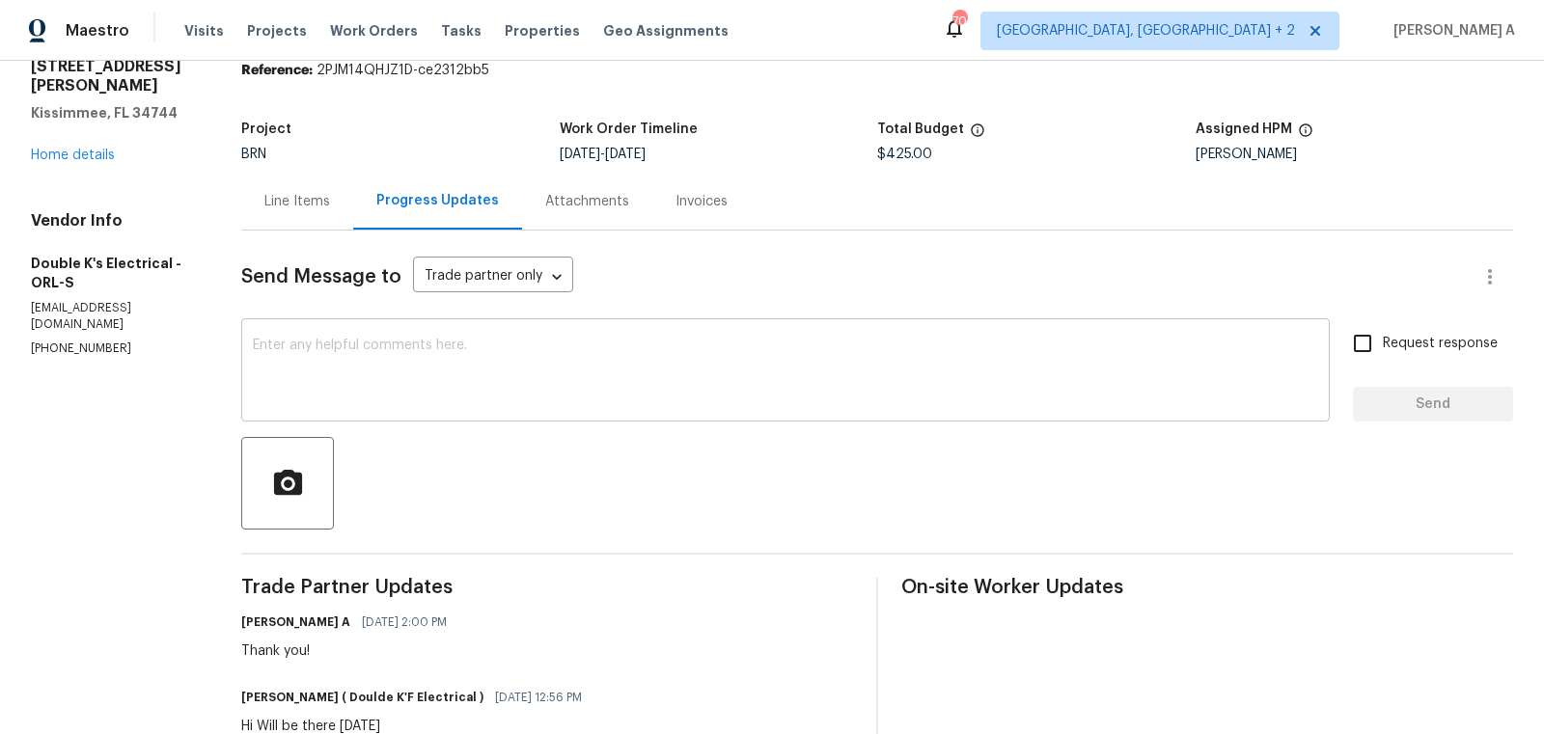
click at [457, 414] on div "x ​" at bounding box center [785, 372] width 1088 height 98
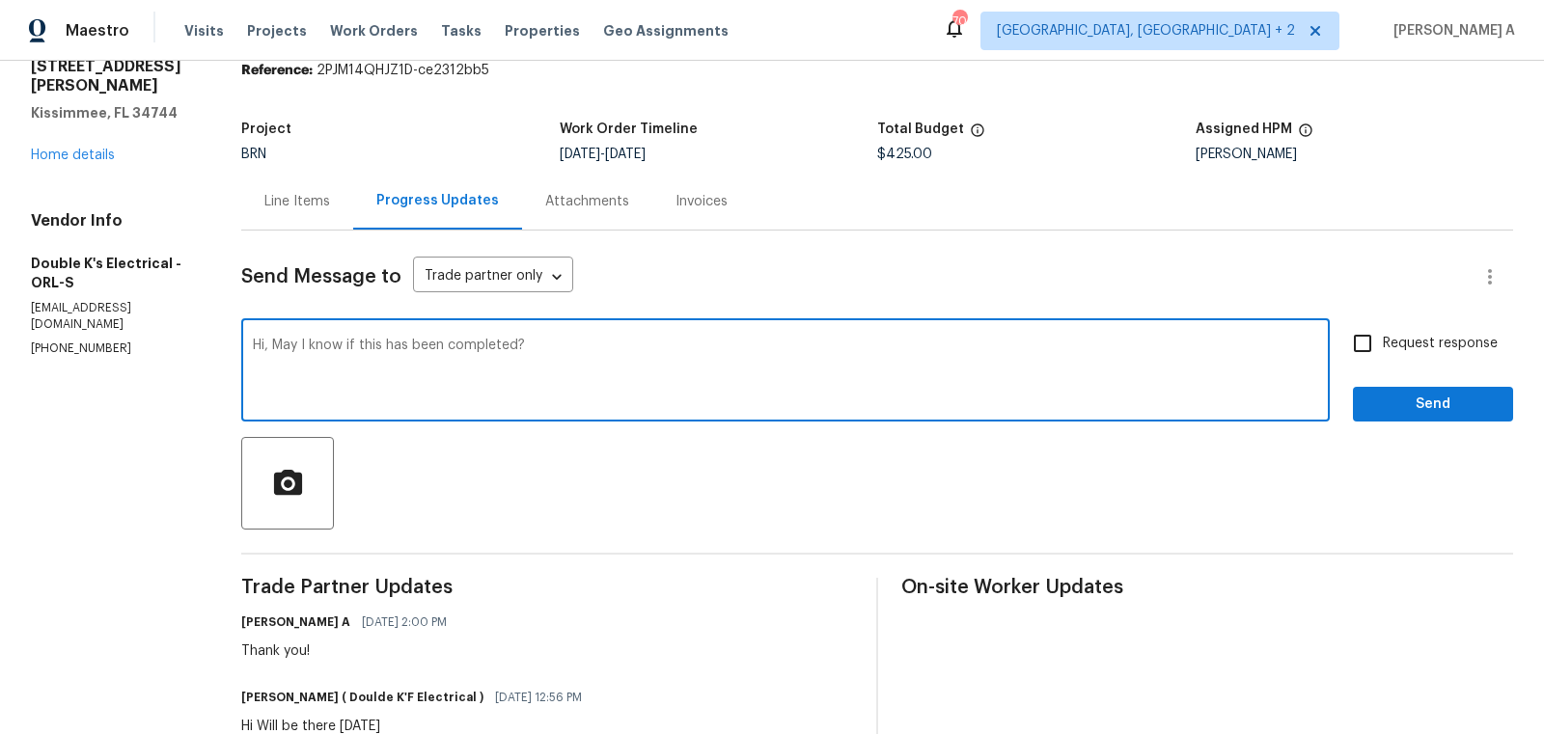
type textarea "Hi, May I know if this has been completed?"
click at [1384, 357] on label "Request response" at bounding box center [1419, 343] width 155 height 41
click at [1383, 357] on input "Request response" at bounding box center [1362, 343] width 41 height 41
checkbox input "true"
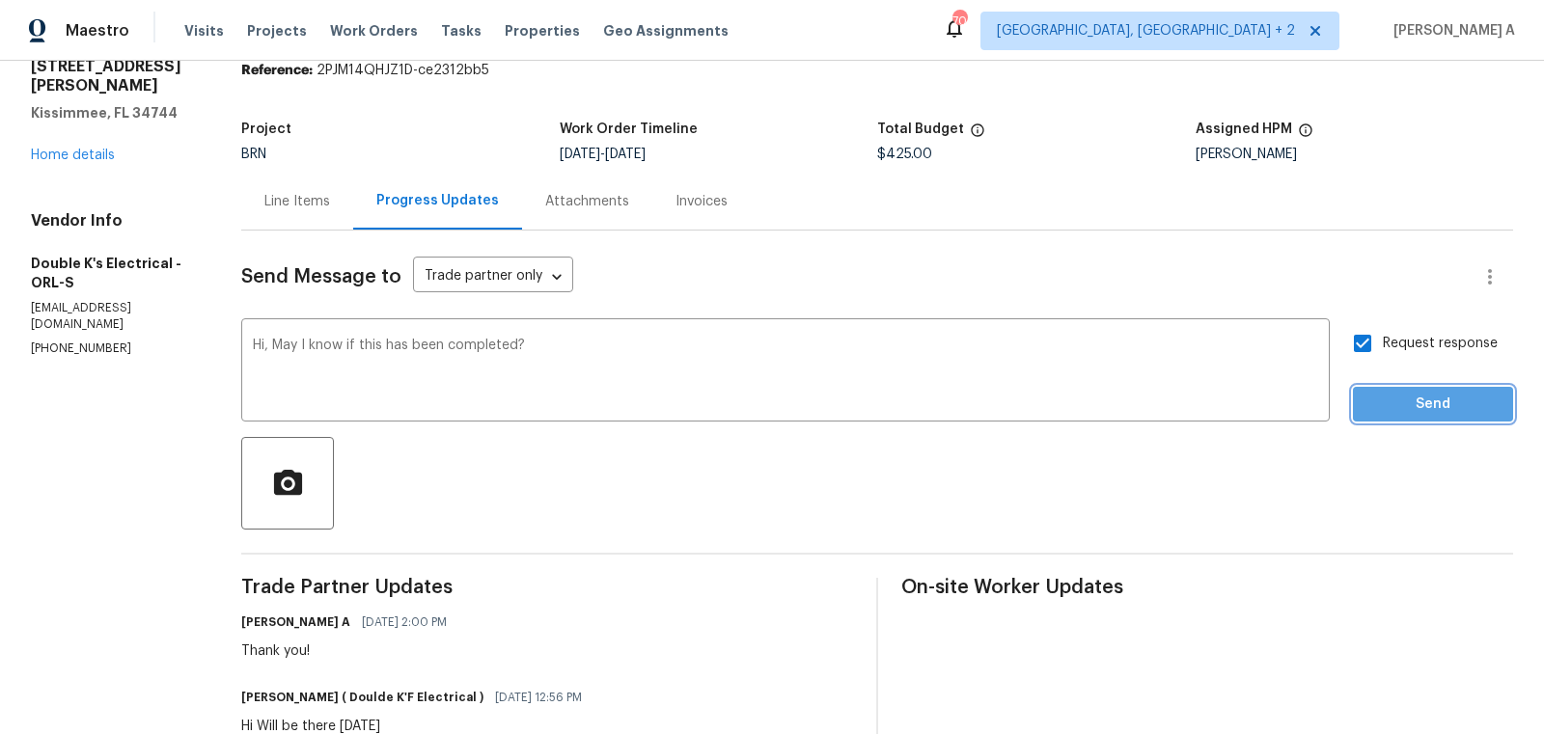
click at [1434, 407] on span "Send" at bounding box center [1432, 405] width 129 height 24
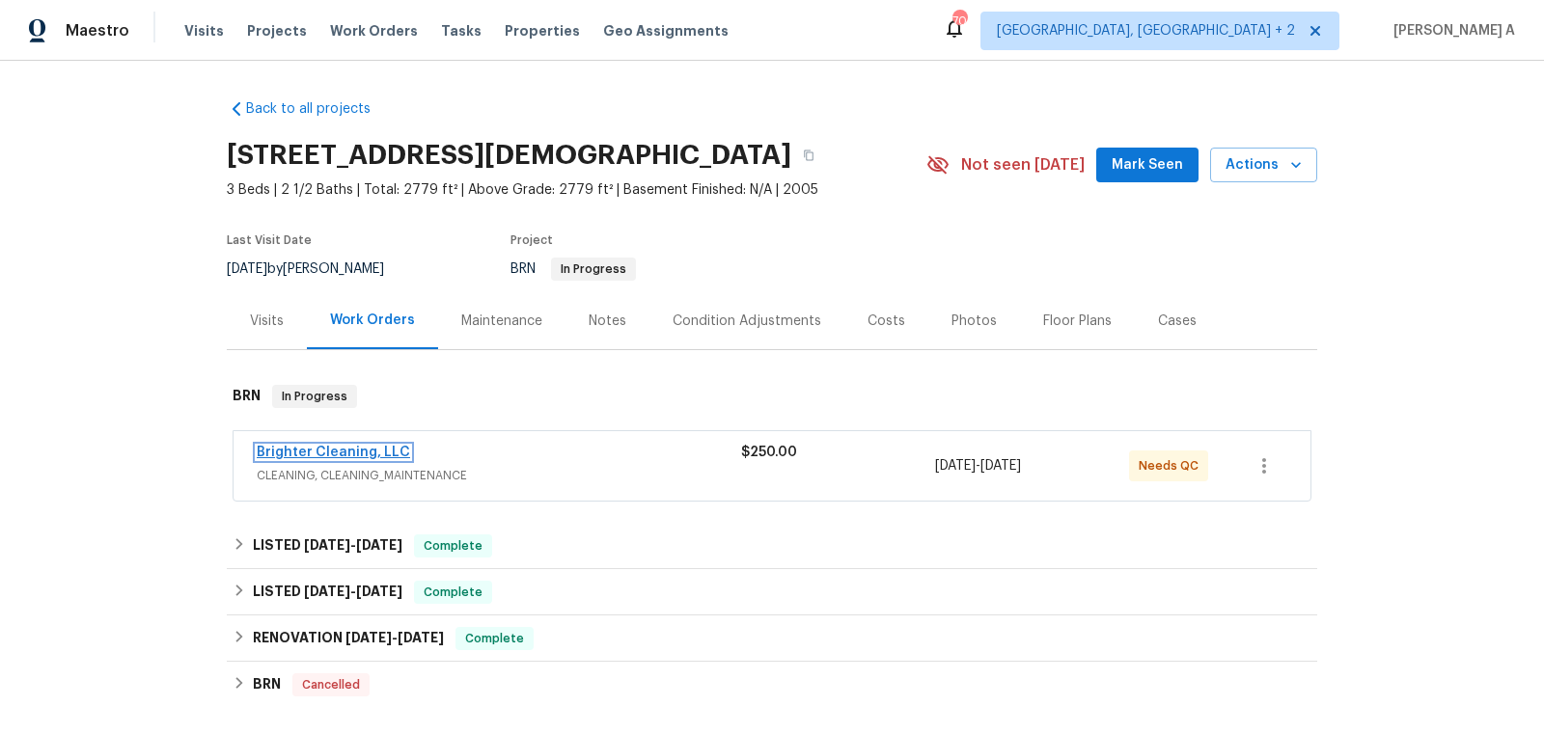
click at [324, 449] on link "Brighter Cleaning, LLC" at bounding box center [333, 453] width 153 height 14
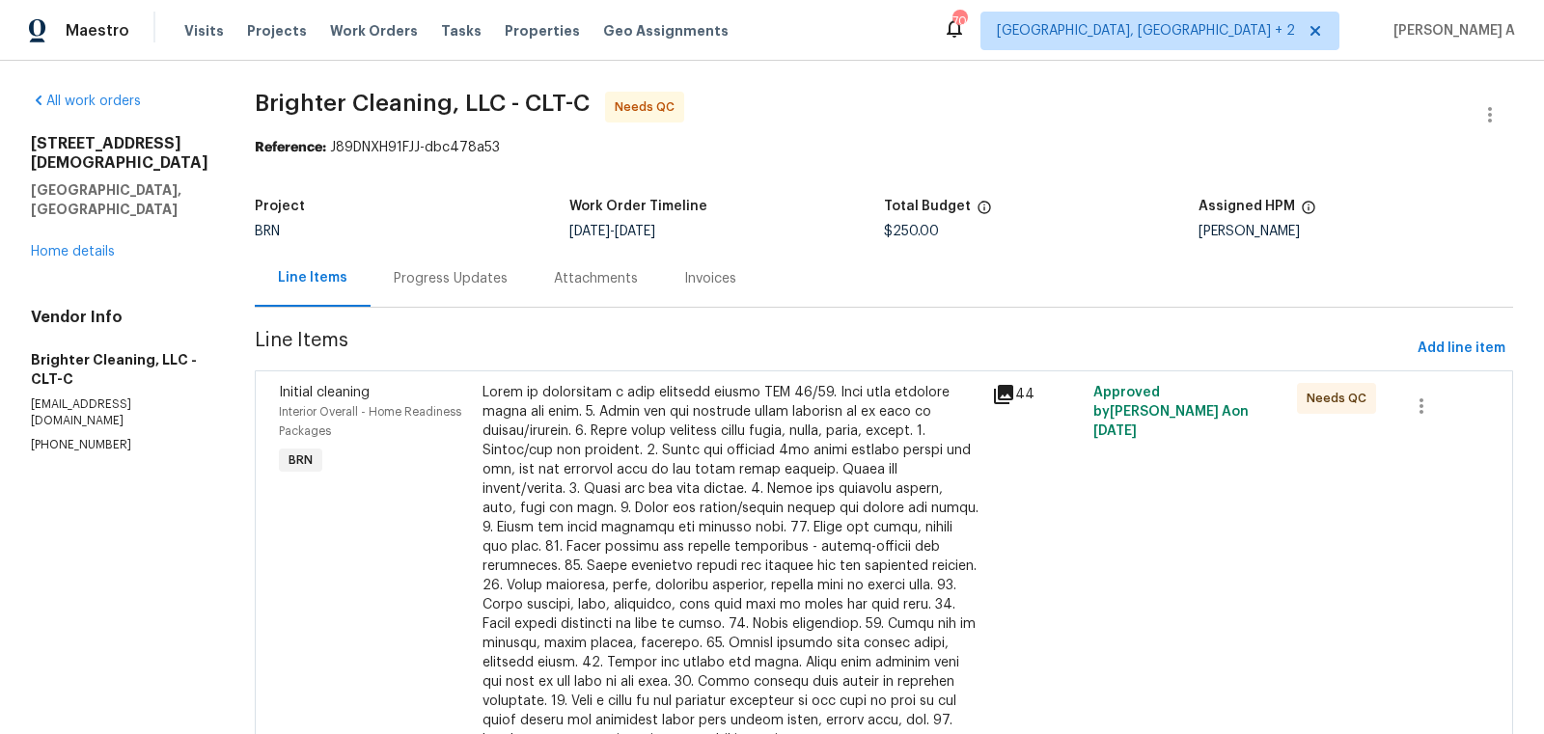
click at [562, 480] on div at bounding box center [731, 566] width 498 height 367
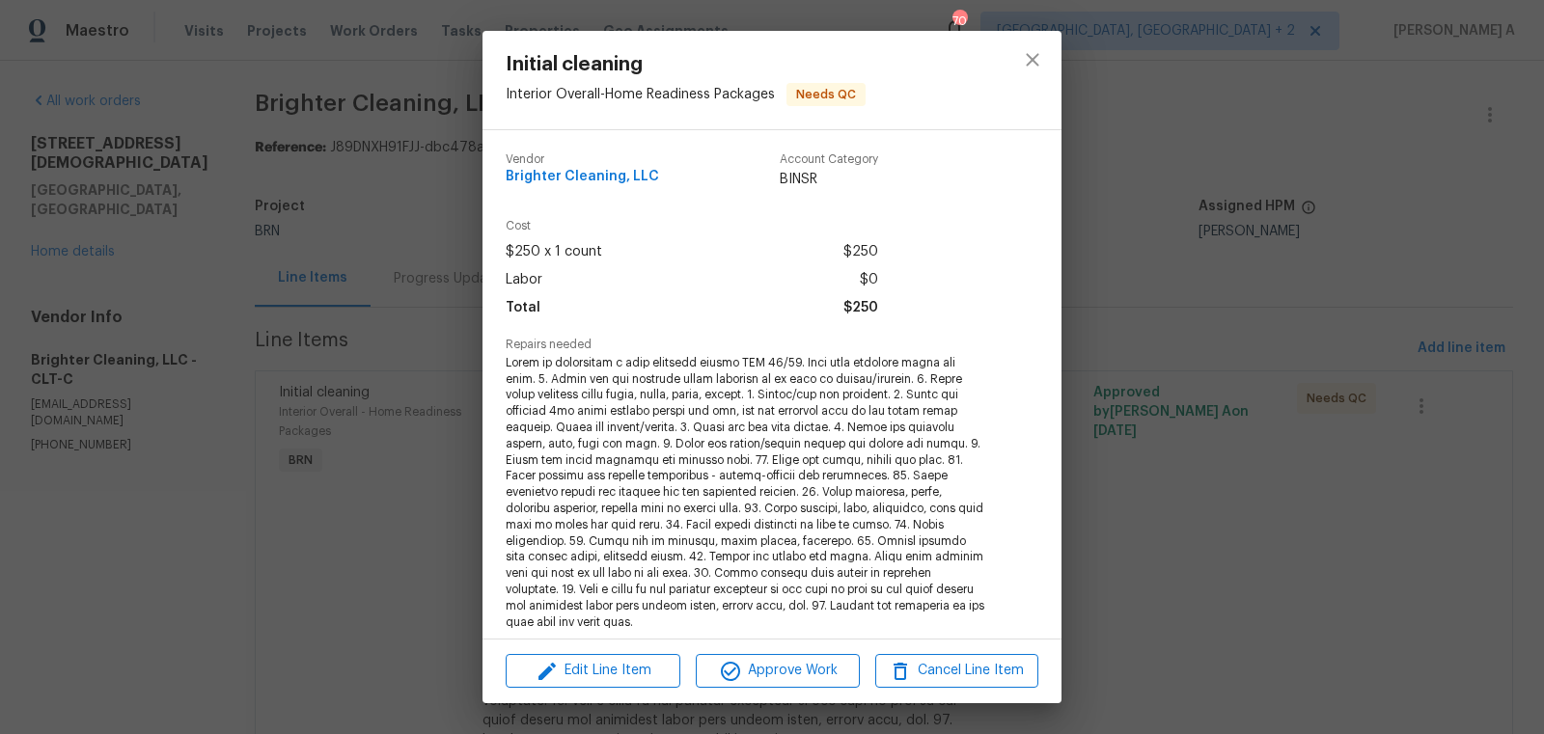
scroll to position [333, 0]
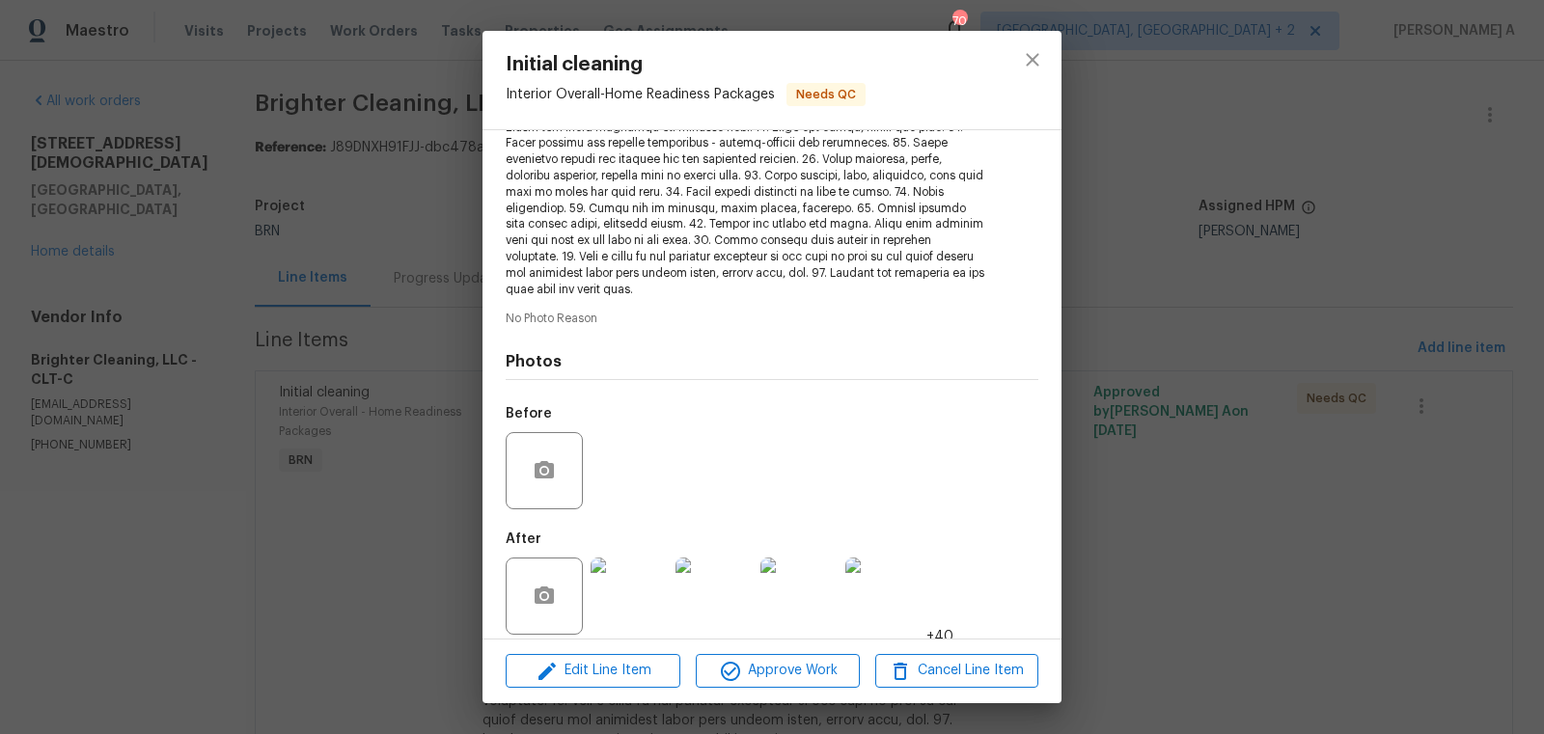
click at [638, 562] on img at bounding box center [628, 596] width 77 height 77
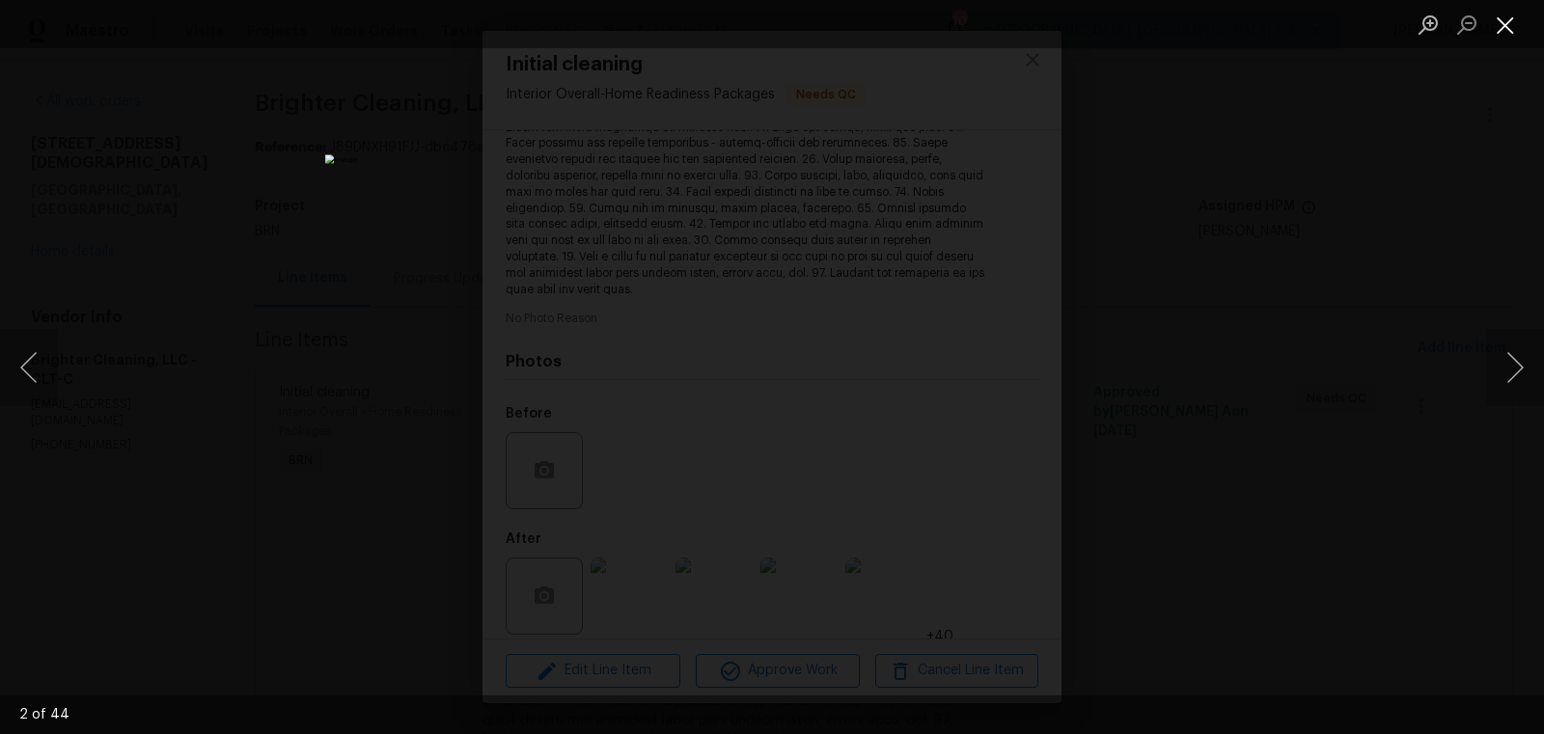
click at [1501, 23] on button "Close lightbox" at bounding box center [1505, 25] width 39 height 34
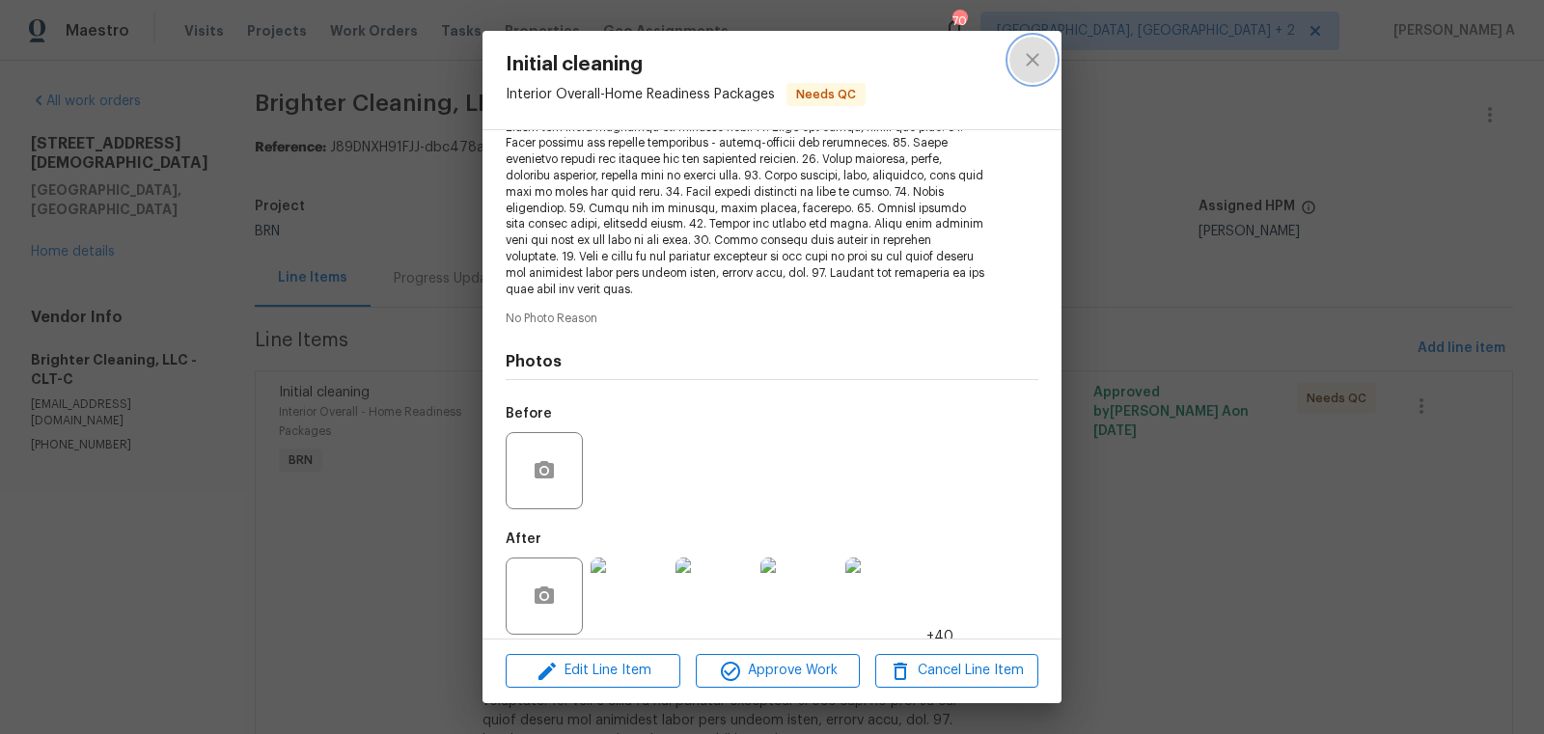
click at [1054, 52] on button "close" at bounding box center [1032, 60] width 46 height 46
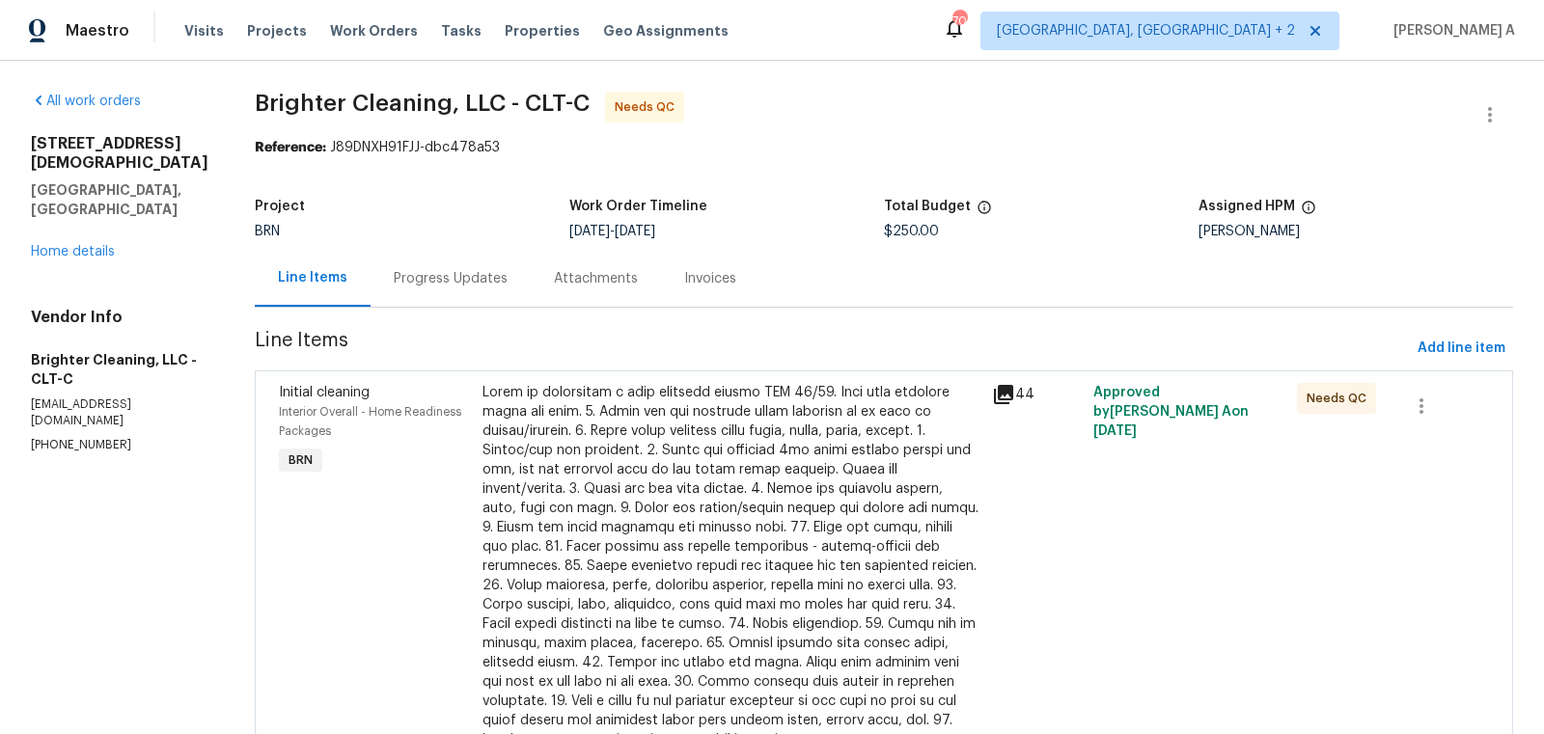
scroll to position [51, 0]
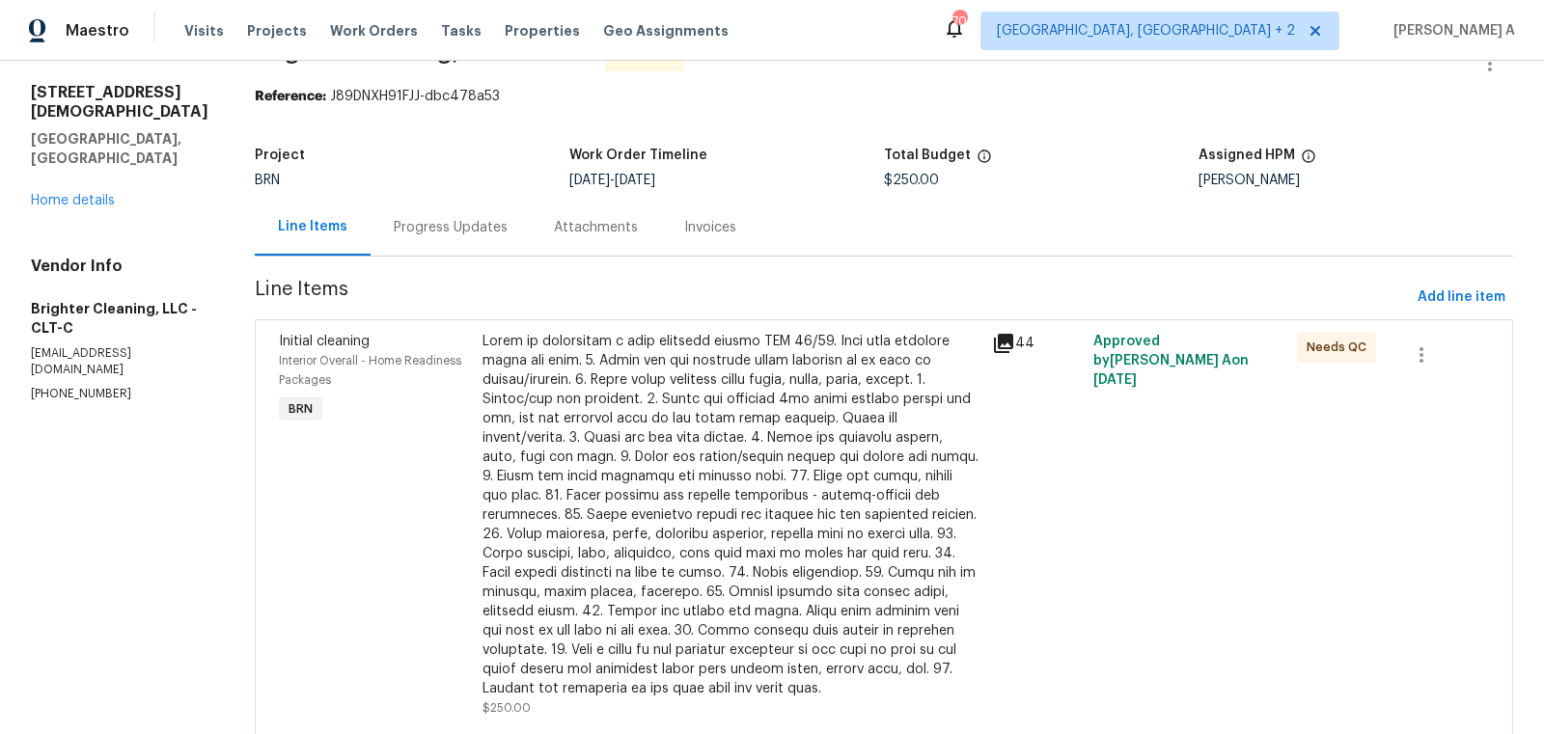
click at [396, 203] on div "Progress Updates" at bounding box center [450, 227] width 160 height 57
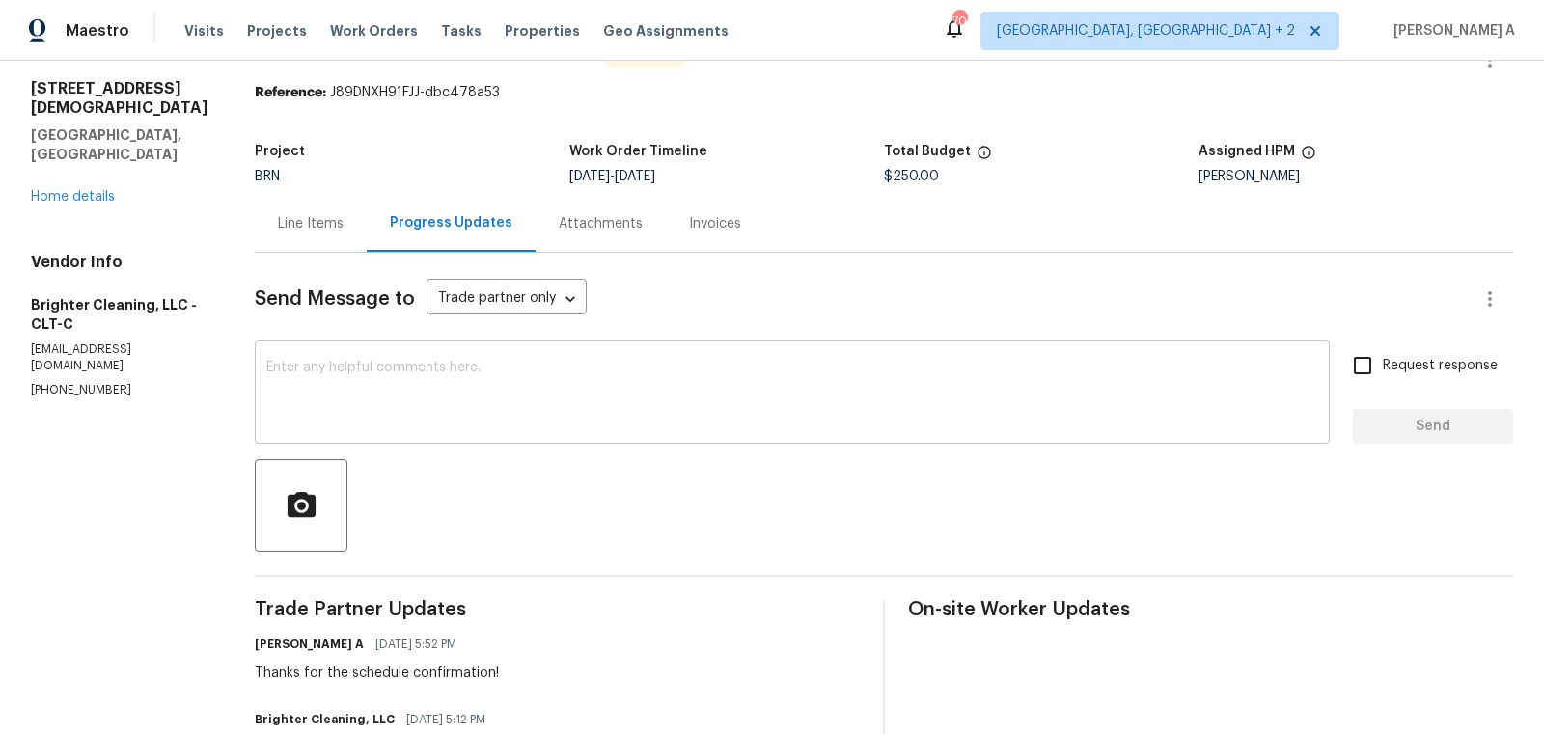
scroll to position [60, 0]
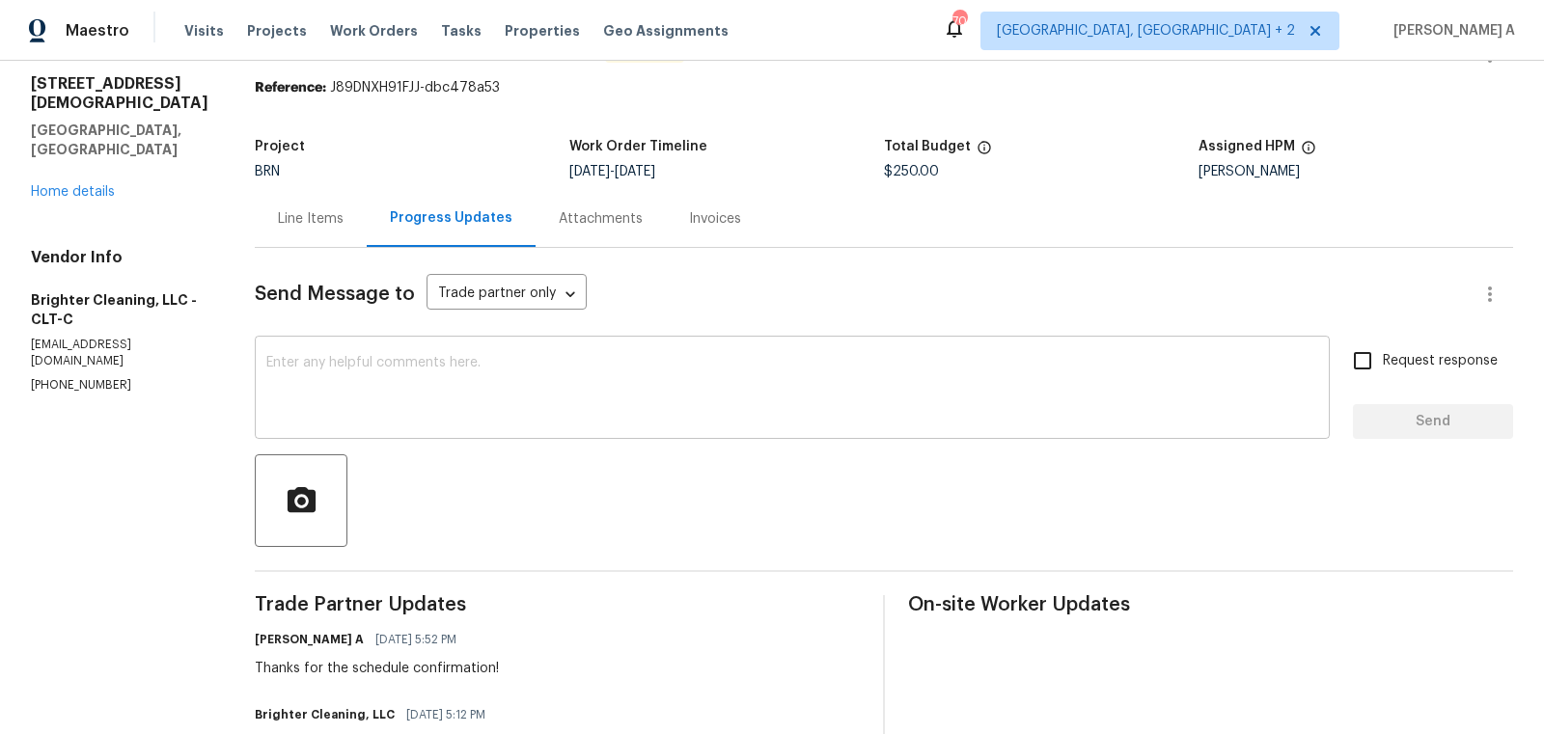
click at [614, 390] on textarea at bounding box center [792, 390] width 1052 height 68
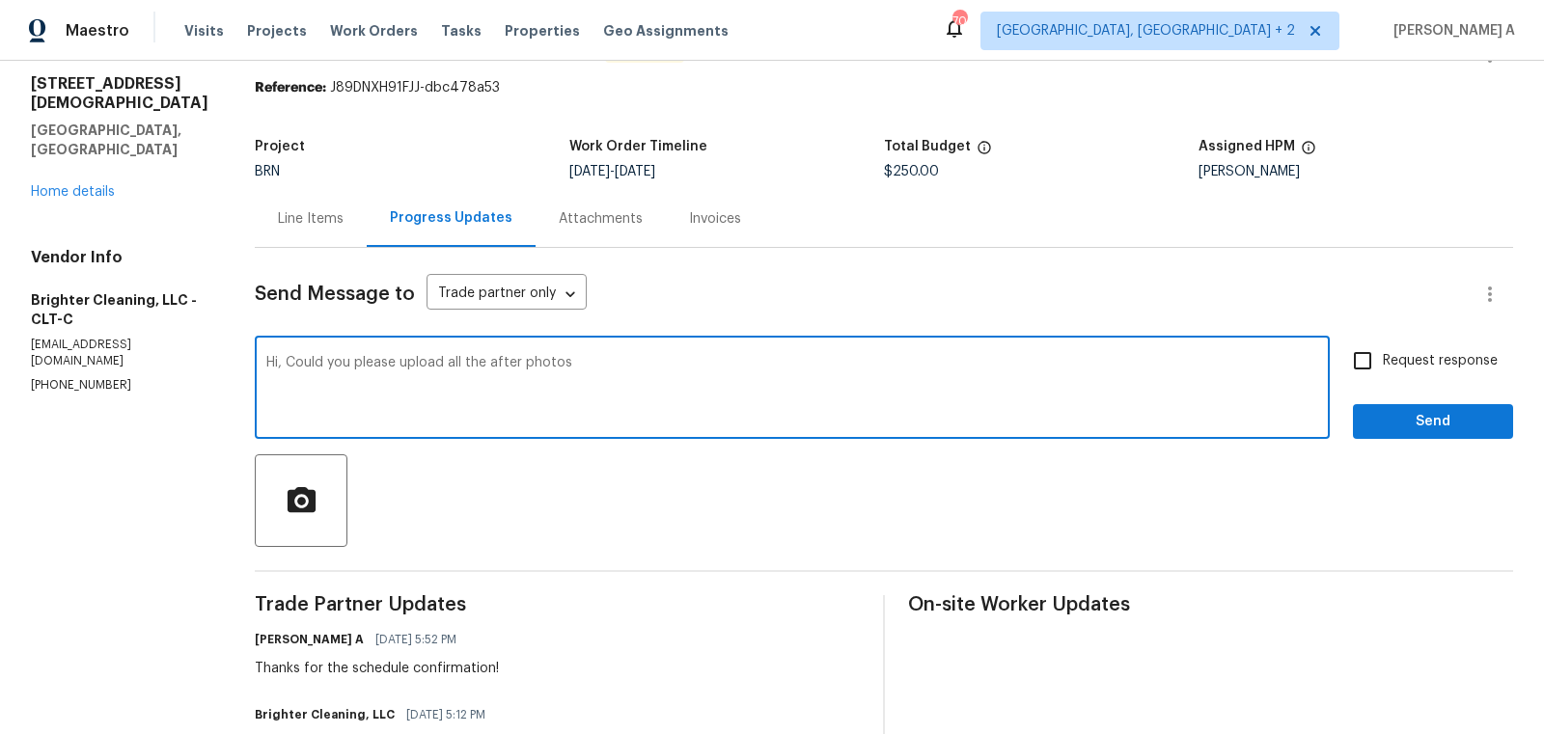
drag, startPoint x: 389, startPoint y: 361, endPoint x: 597, endPoint y: 368, distance: 208.5
click at [597, 368] on textarea "Hi, Could you please upload all the after photos" at bounding box center [792, 390] width 1052 height 68
click at [0, 0] on qb-div "Replace with send photos" at bounding box center [0, 0] width 0 height 0
click at [887, 383] on textarea "Hi, Could you please send photos of all the areas mentioned in the line item?" at bounding box center [792, 390] width 1052 height 68
click at [276, 365] on textarea "Hi, Could you please send photos of all the areas mentioned in the line item? T…" at bounding box center [792, 390] width 1052 height 68
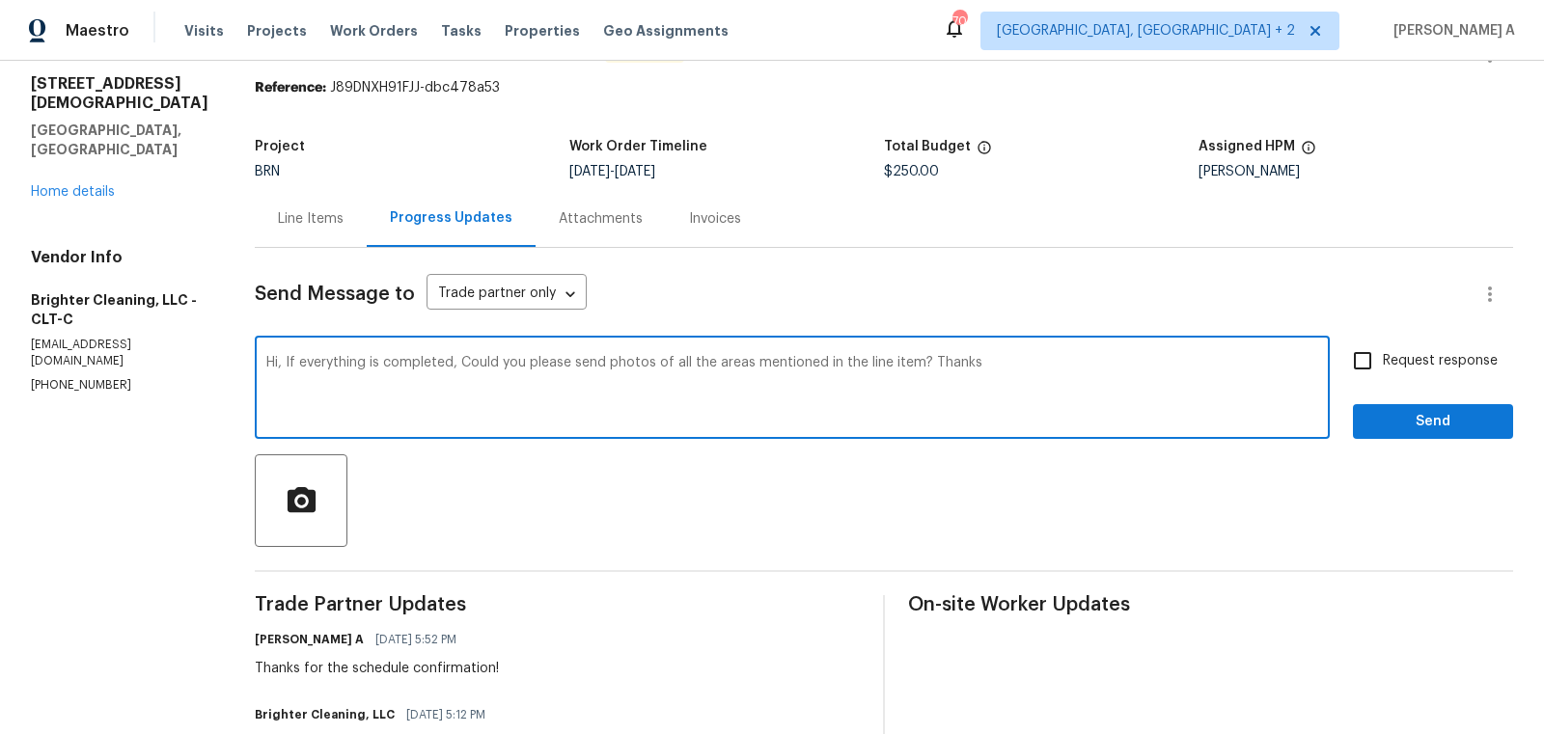
click at [579, 363] on textarea "Hi, If everything is completed, Could you please send photos of all the areas m…" at bounding box center [792, 390] width 1052 height 68
click at [558, 366] on textarea "Hi, If everything is completed, Could you pleaseupload photos of all the areas …" at bounding box center [792, 390] width 1052 height 68
click at [754, 368] on textarea "Hi, If everything is completed, Could you please upload photos of all the areas…" at bounding box center [792, 390] width 1052 height 68
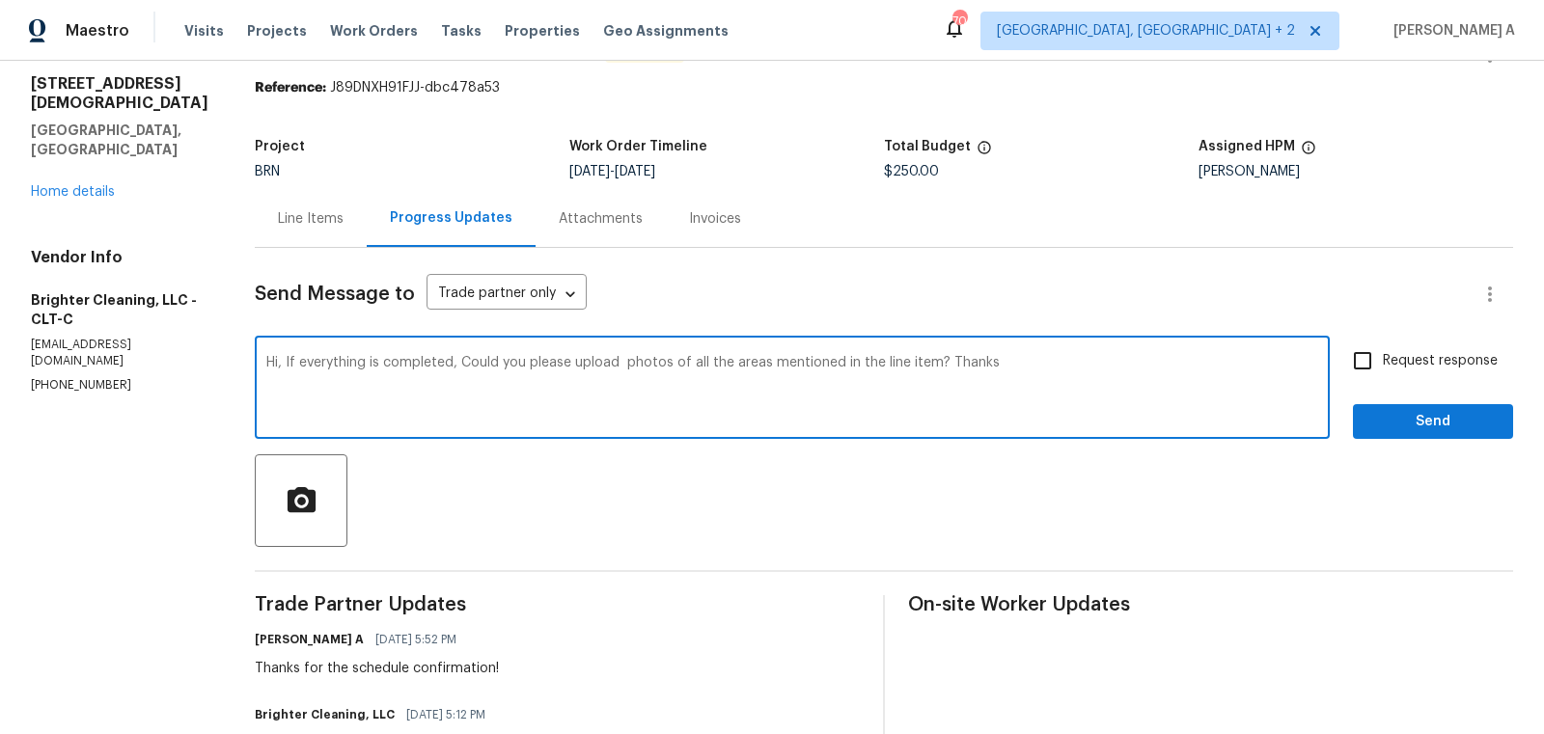
click at [754, 368] on textarea "Hi, If everything is completed, Could you please upload photos of all the areas…" at bounding box center [792, 390] width 1052 height 68
click at [0, 0] on icon "Paraphrase text" at bounding box center [0, 0] width 0 height 0
click at [0, 0] on icon "Text is too long. Try paraphrasing shorter sections." at bounding box center [0, 0] width 0 height 0
click at [0, 0] on div "If everything is done, could you please upload photos of all of the areas menti…" at bounding box center [0, 0] width 0 height 0
type textarea "Hi, If everything is done, could you please upload photos of all of the areas m…"
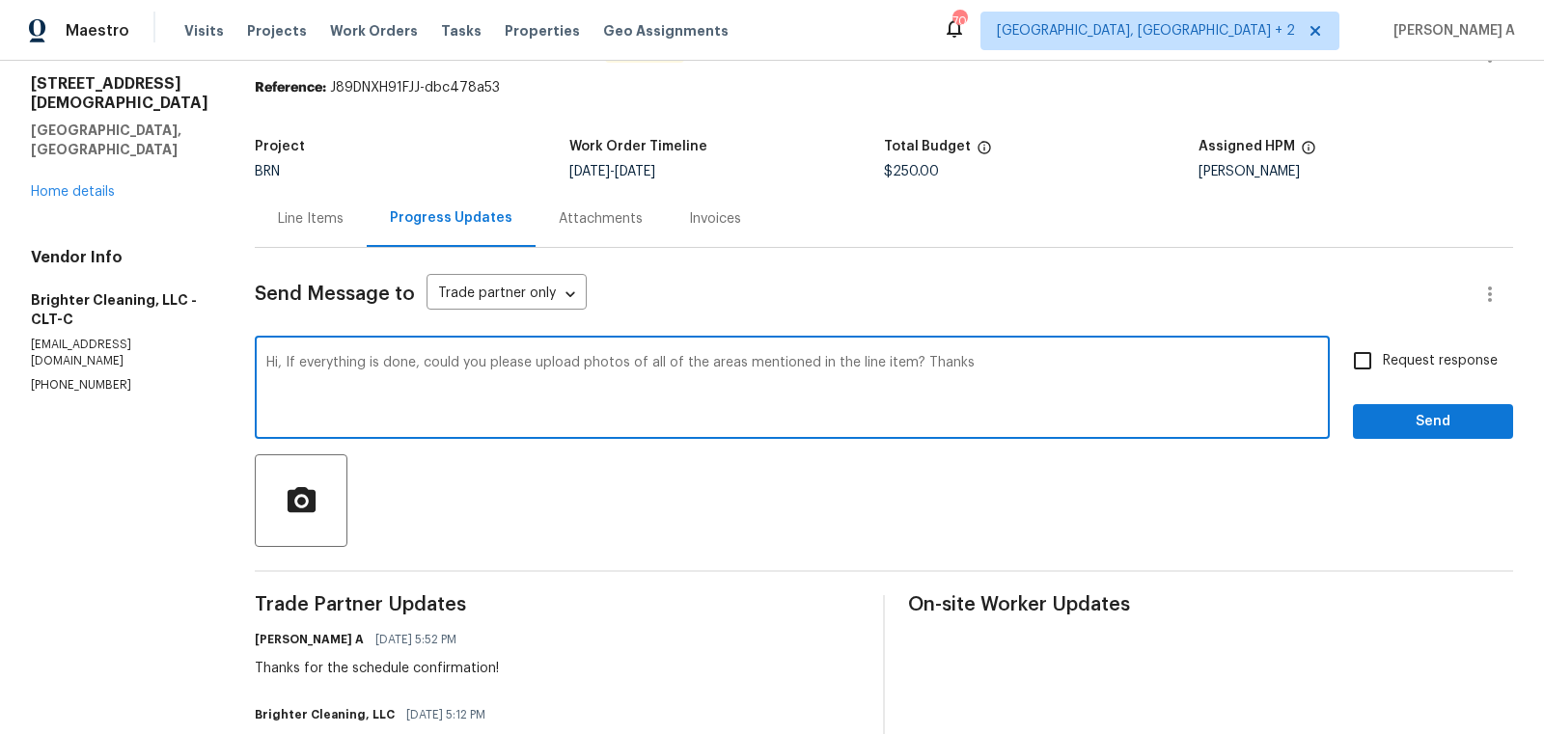
click at [1372, 354] on input "Request response" at bounding box center [1362, 361] width 41 height 41
checkbox input "true"
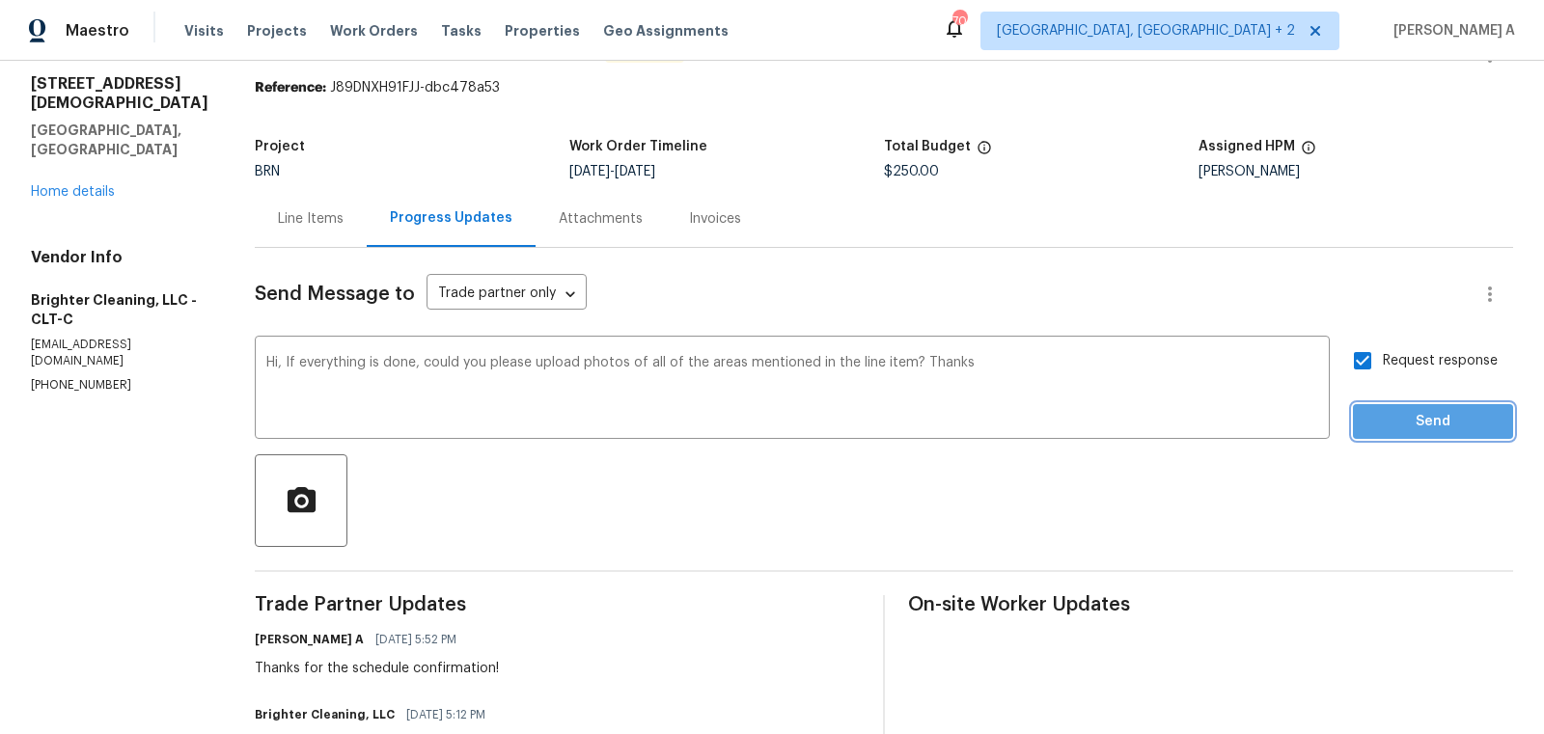
click at [1433, 412] on span "Send" at bounding box center [1432, 422] width 129 height 24
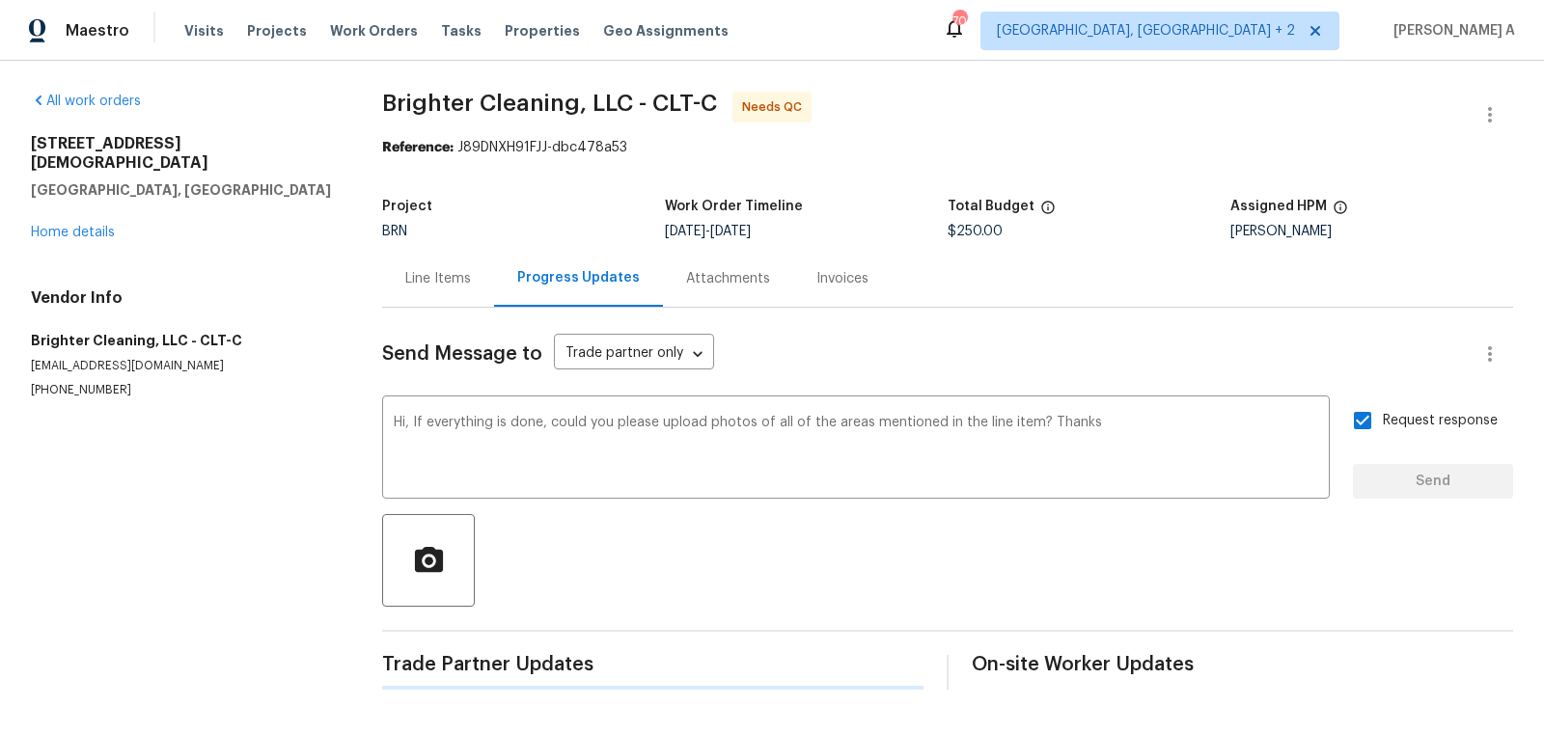
scroll to position [0, 0]
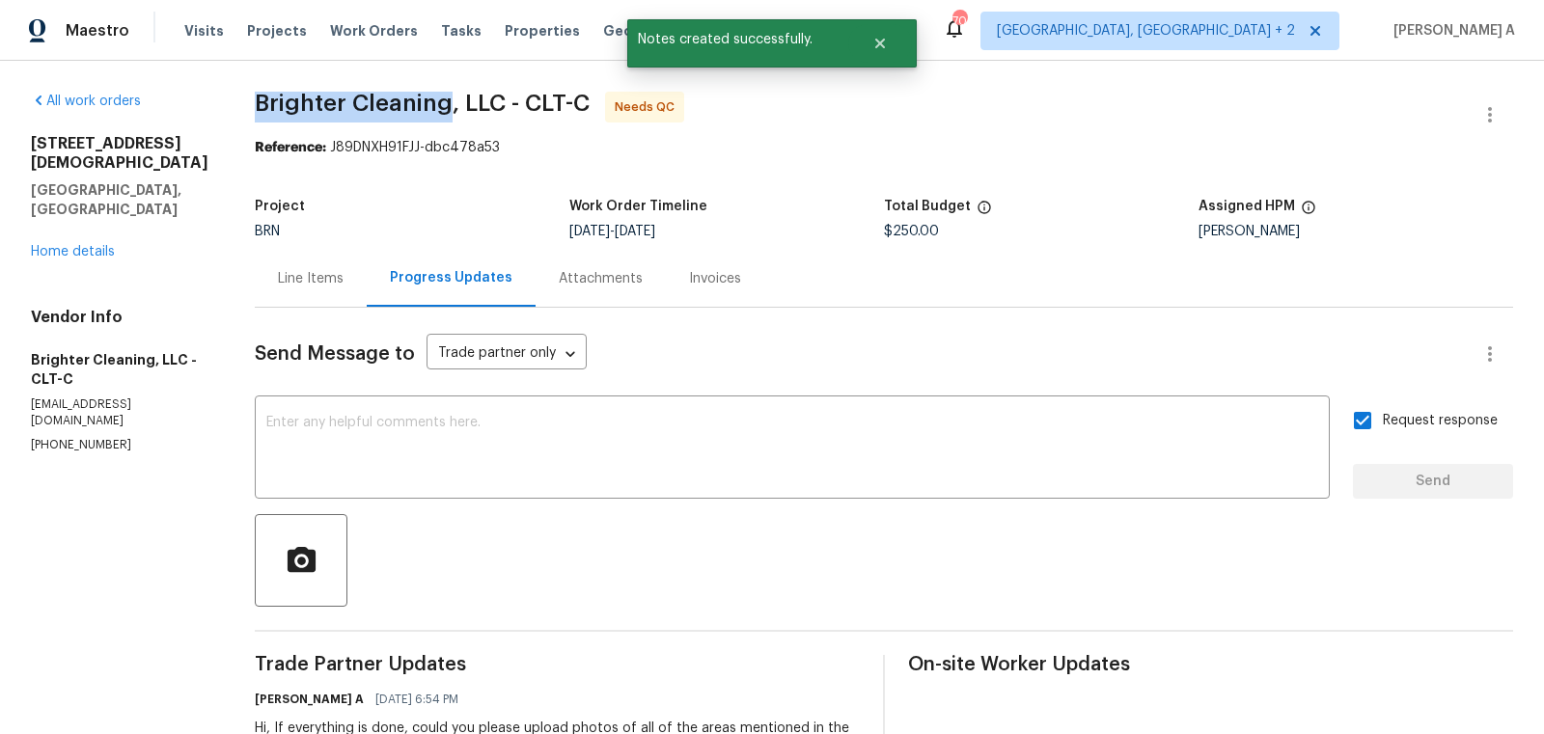
copy span "Brighter Cleaning"
drag, startPoint x: 220, startPoint y: 96, endPoint x: 440, endPoint y: 95, distance: 220.0
click at [439, 96] on div "All work orders 7007 Church Wood Ln Huntersville, NC 28078 Home details Vendor …" at bounding box center [772, 578] width 1544 height 1034
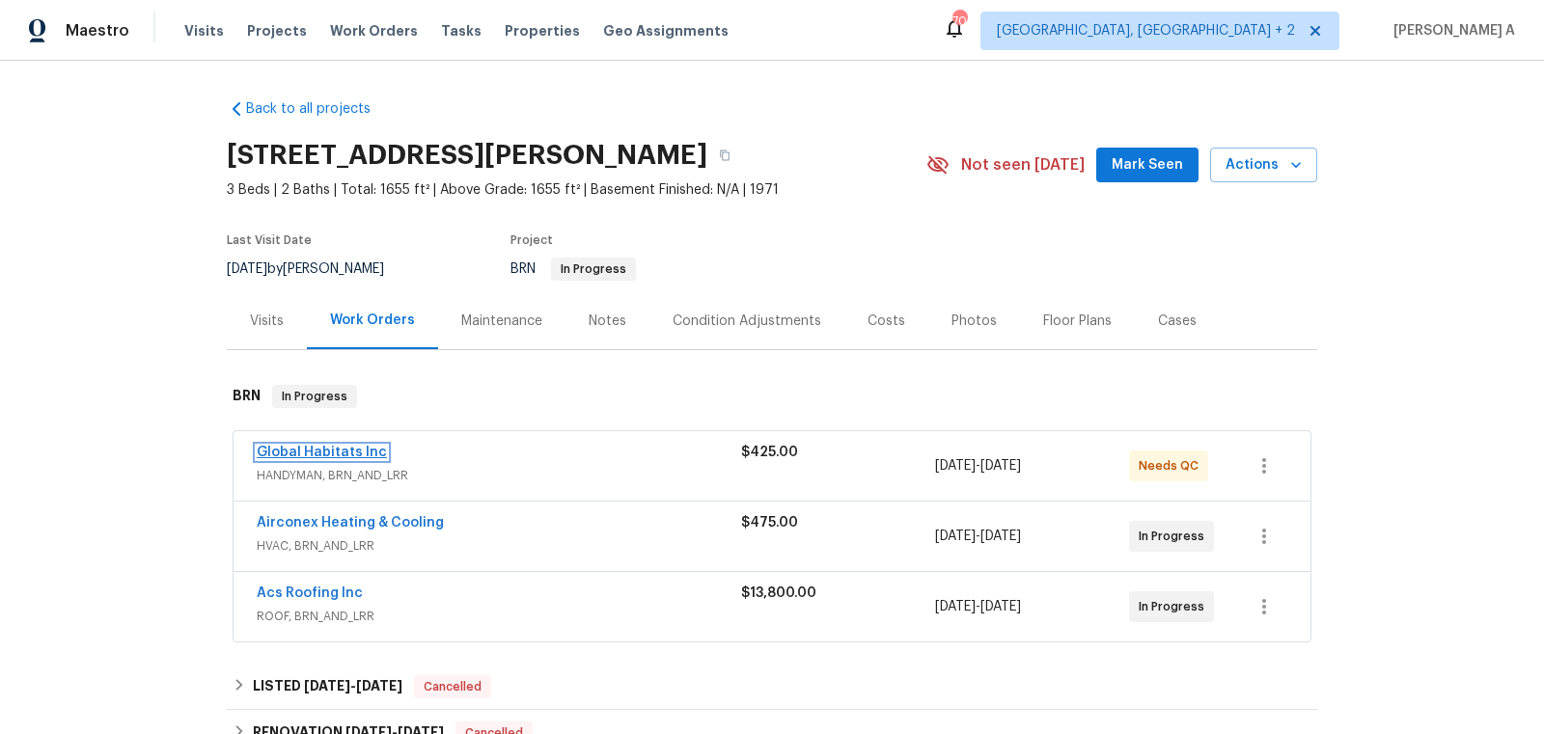
click at [322, 452] on link "Global Habitats Inc" at bounding box center [322, 453] width 130 height 14
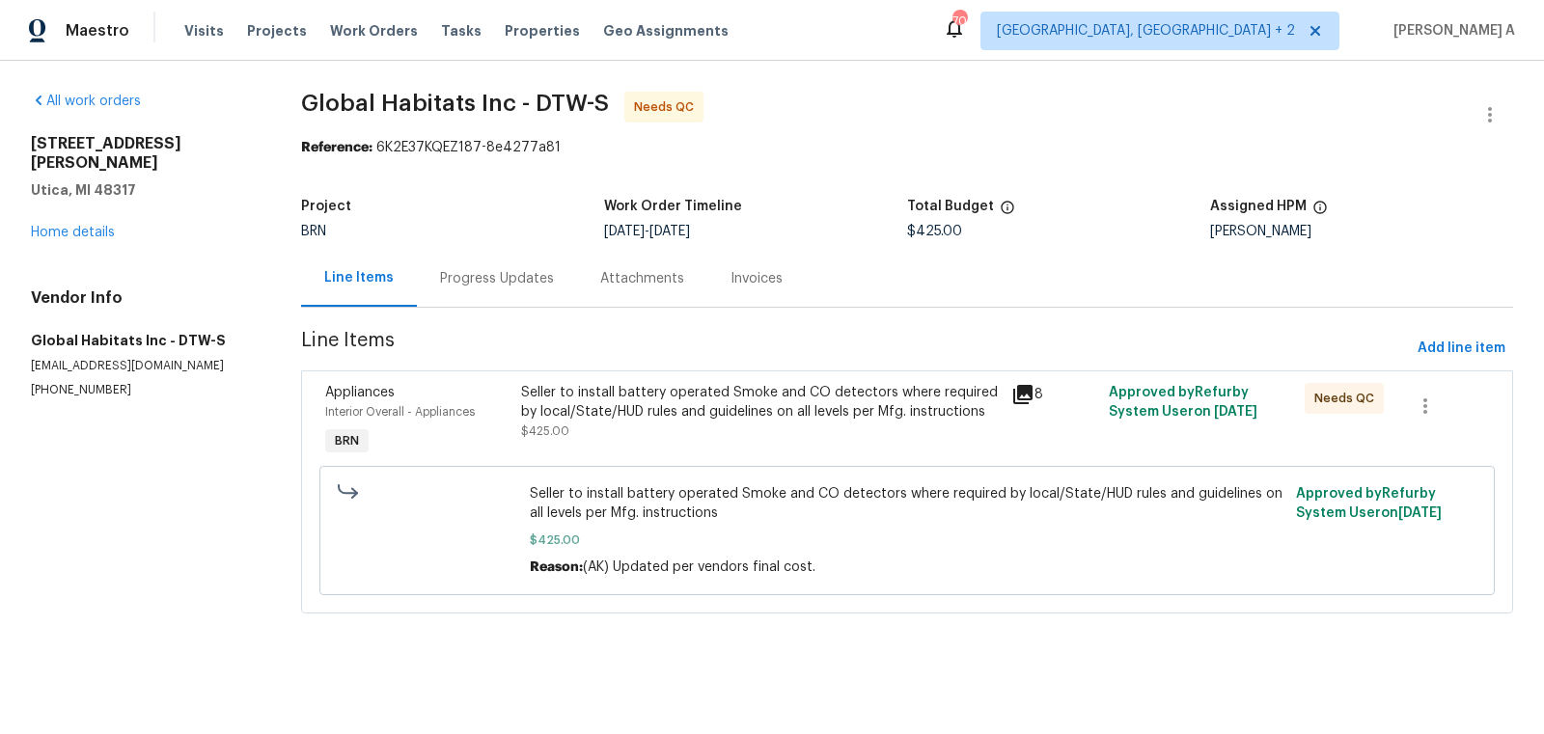
click at [606, 424] on div "Seller to install battery operated Smoke and CO detectors where required by loc…" at bounding box center [760, 412] width 478 height 58
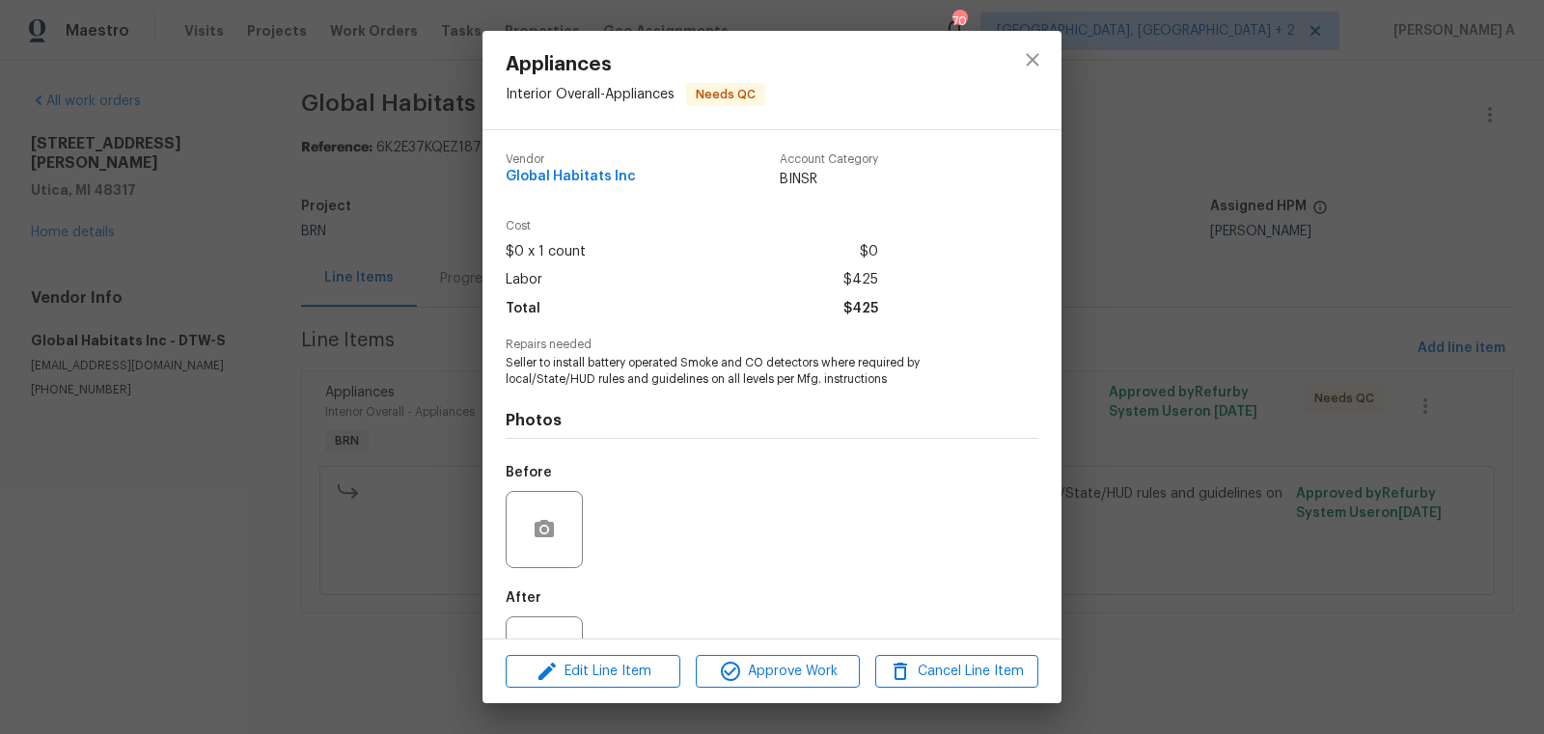
scroll to position [73, 0]
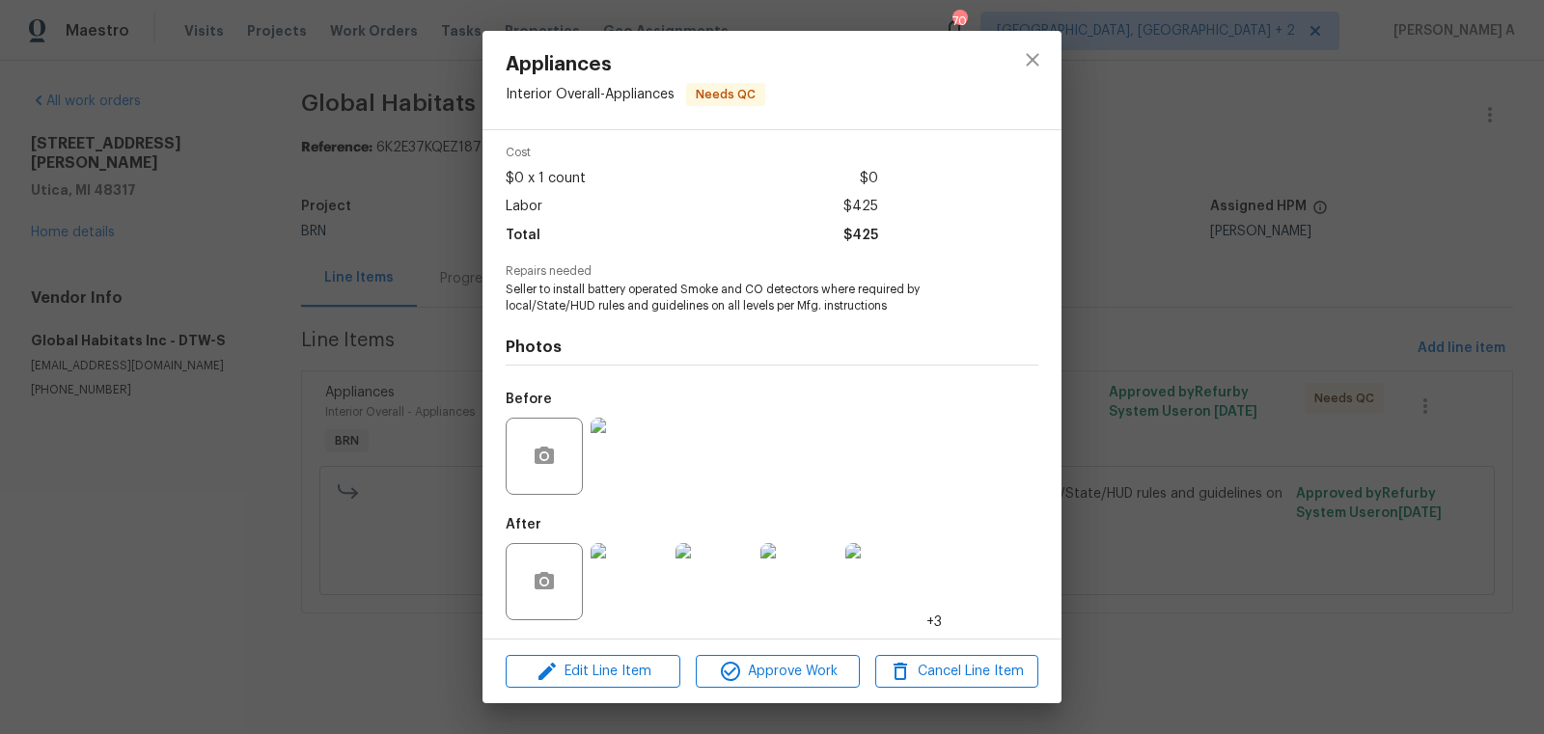
click at [632, 560] on img at bounding box center [628, 581] width 77 height 77
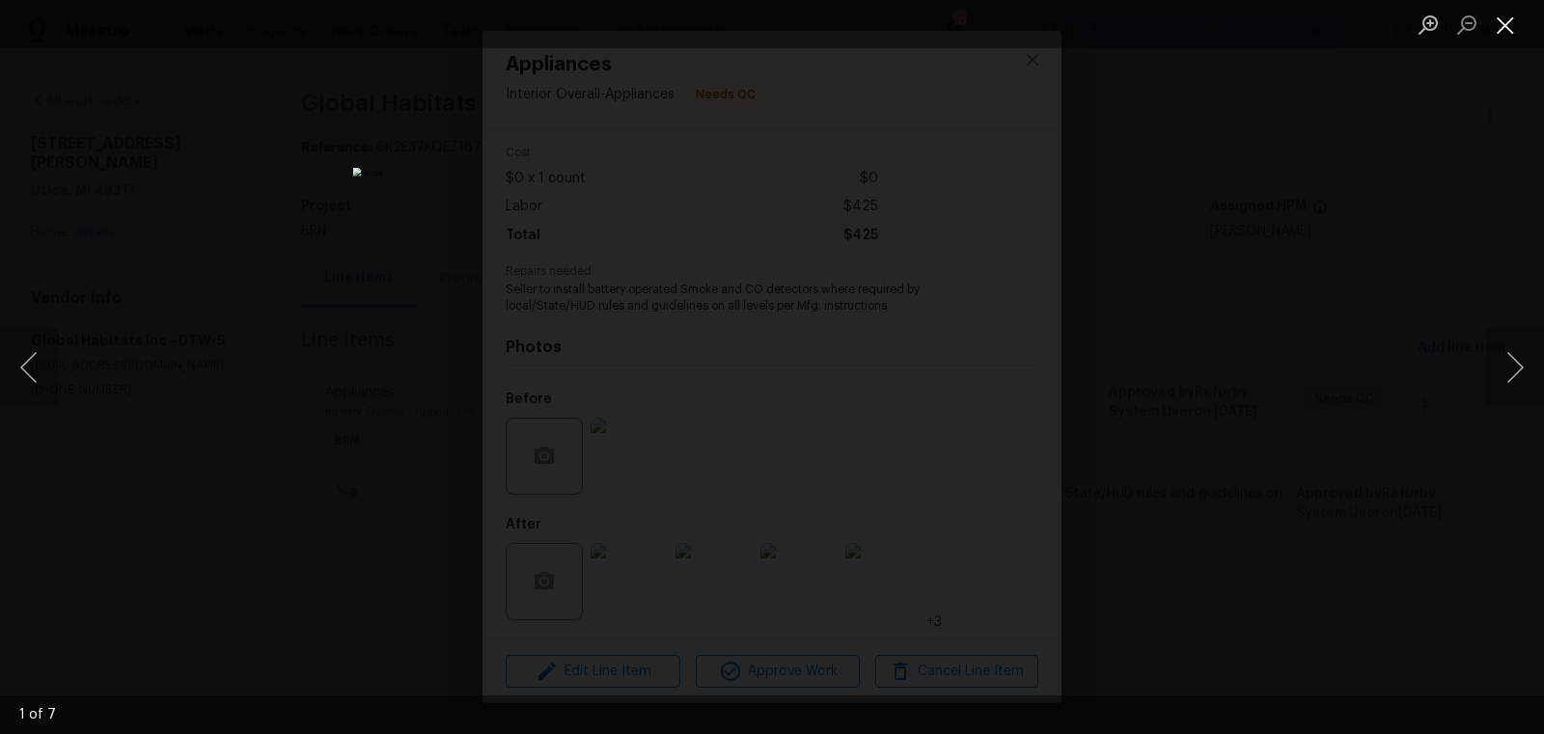
click at [1512, 18] on button "Close lightbox" at bounding box center [1505, 25] width 39 height 34
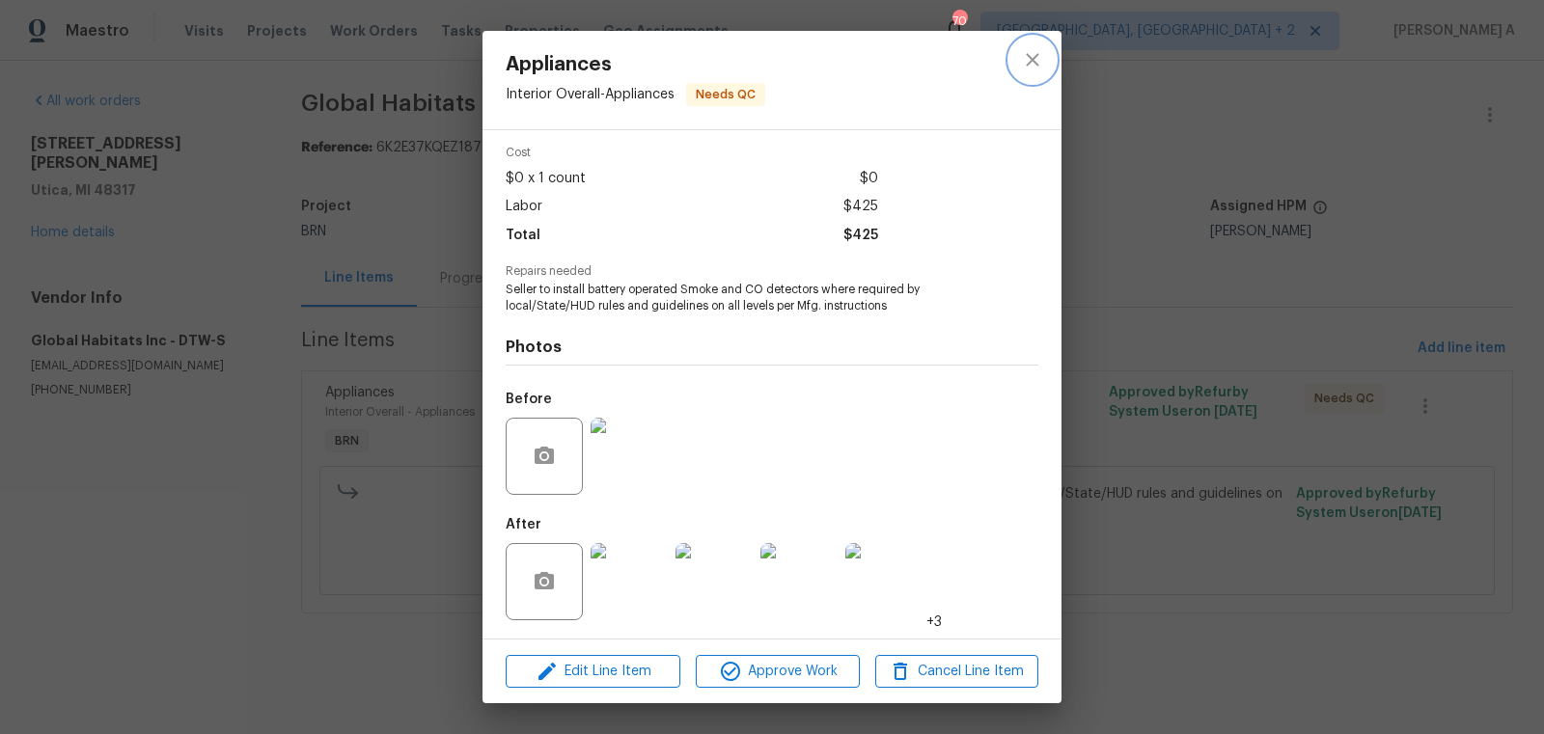
click at [1035, 48] on icon "close" at bounding box center [1032, 59] width 23 height 23
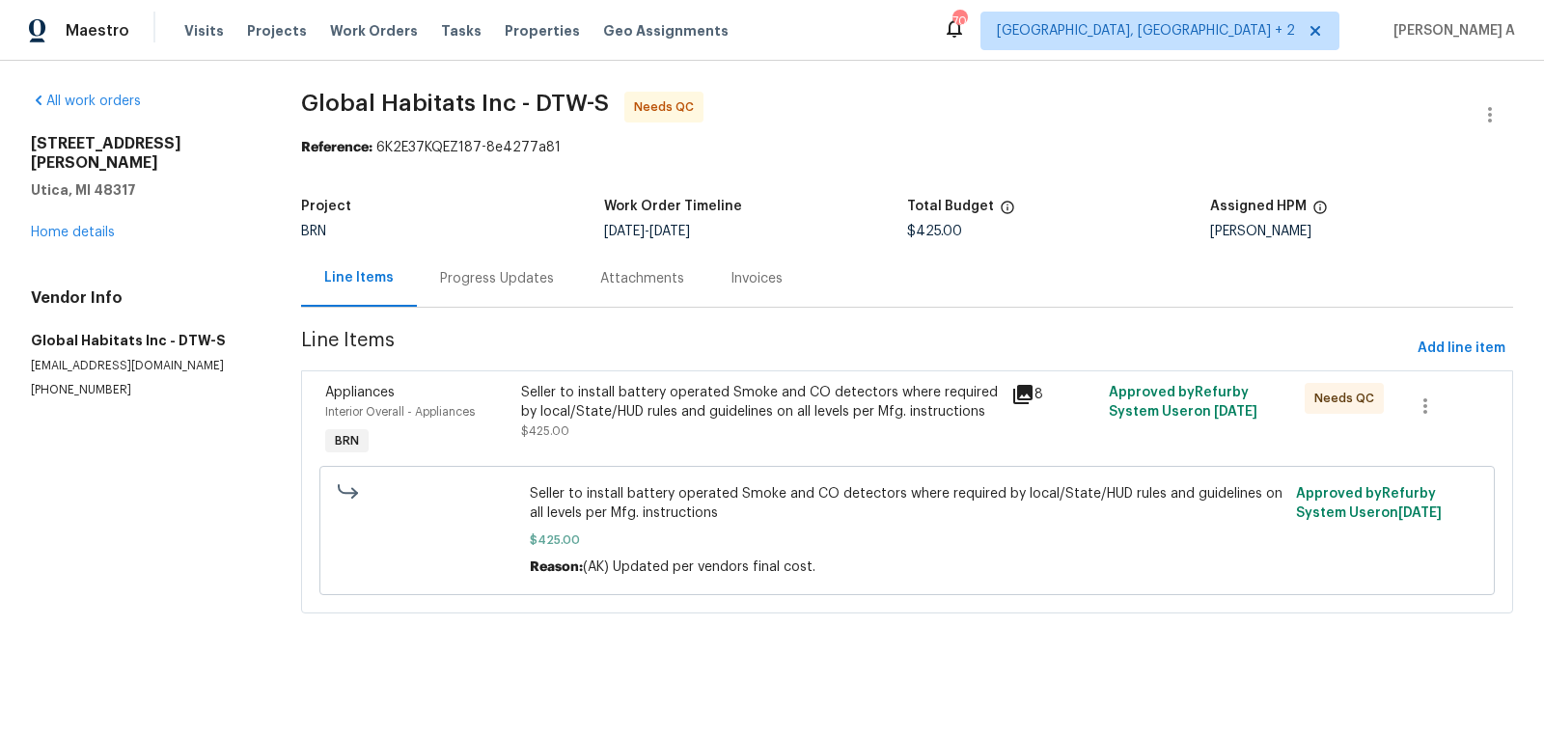
click at [493, 289] on div "Progress Updates" at bounding box center [497, 278] width 160 height 57
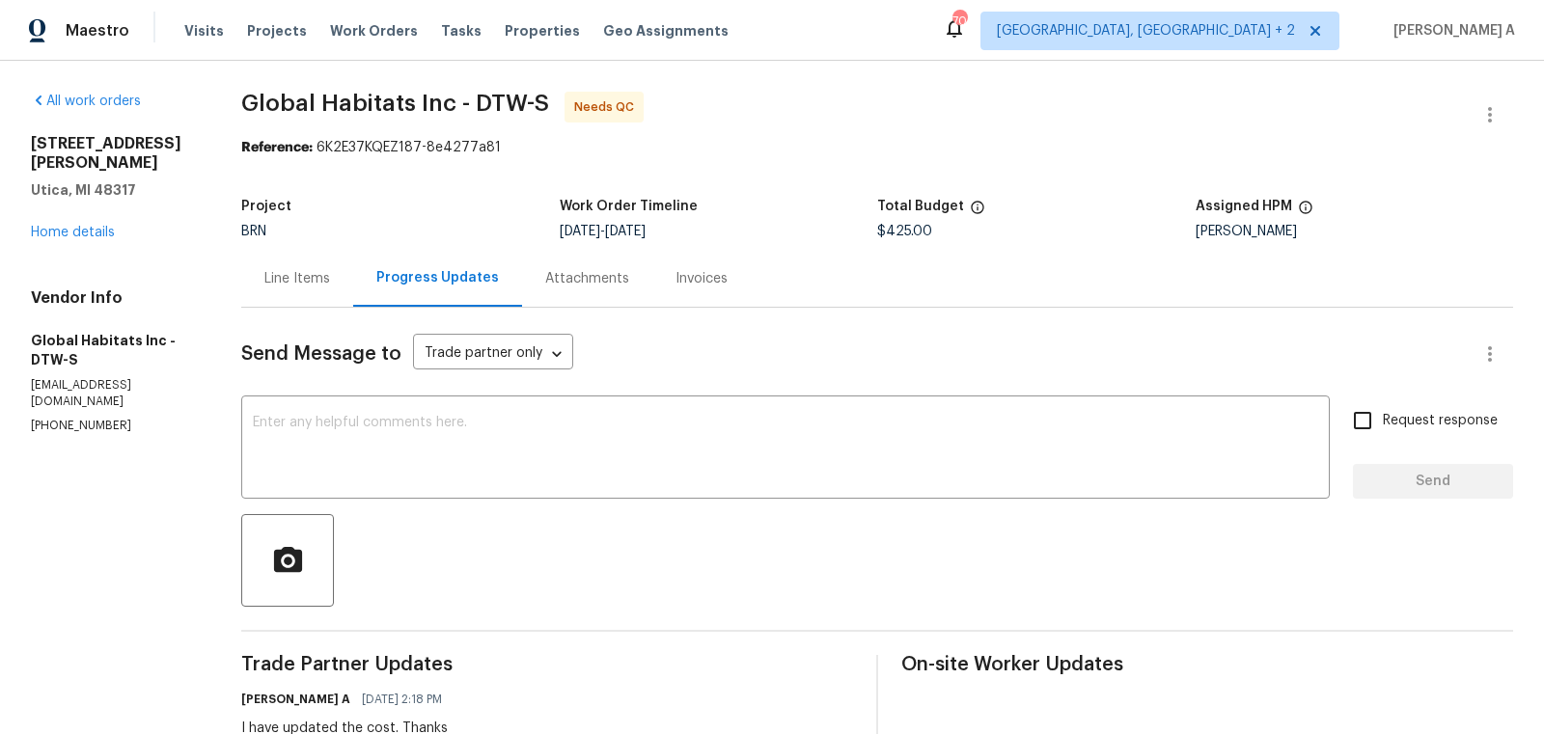
click at [257, 294] on div "Line Items" at bounding box center [297, 278] width 112 height 57
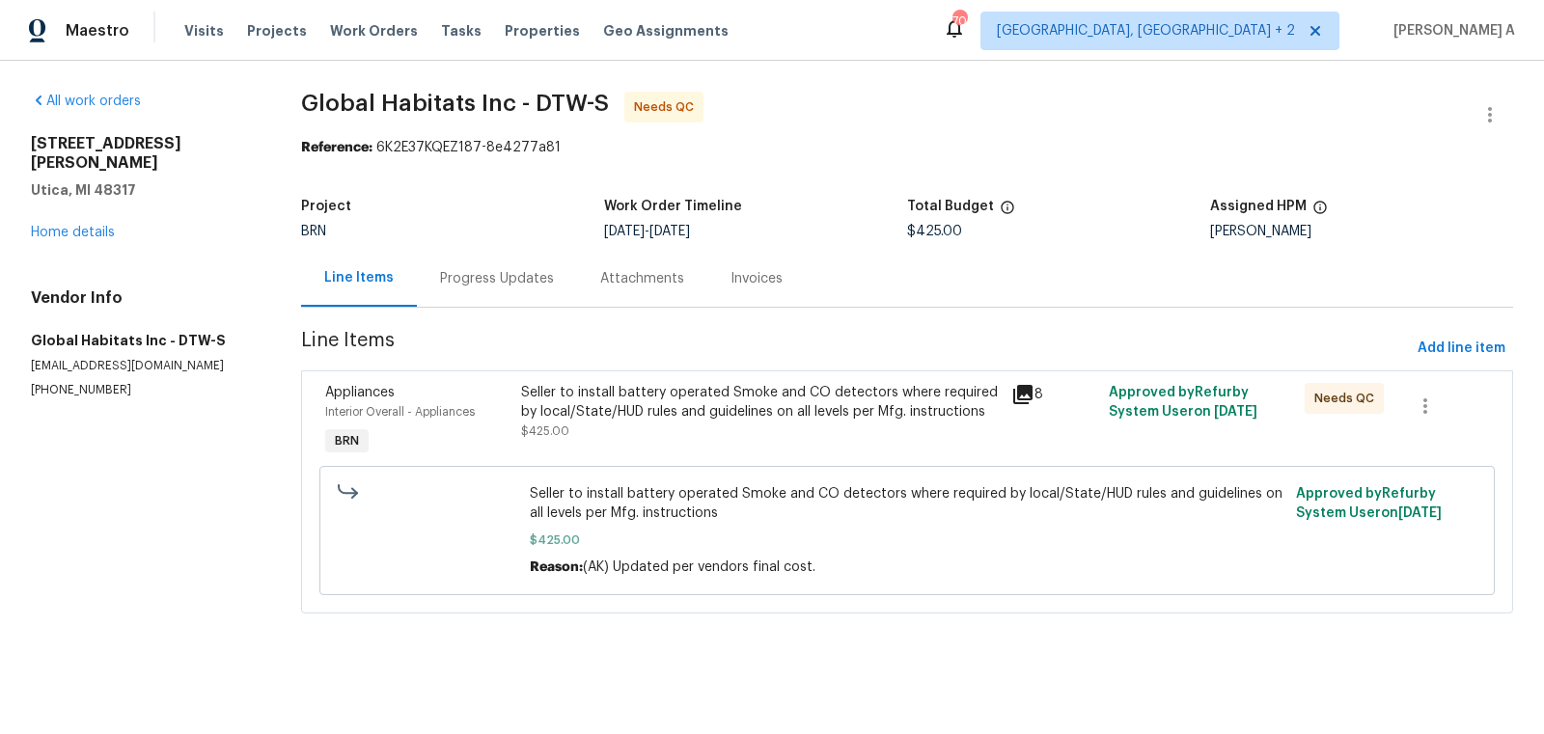
click at [653, 426] on div "Seller to install battery operated Smoke and CO detectors where required by loc…" at bounding box center [760, 412] width 478 height 58
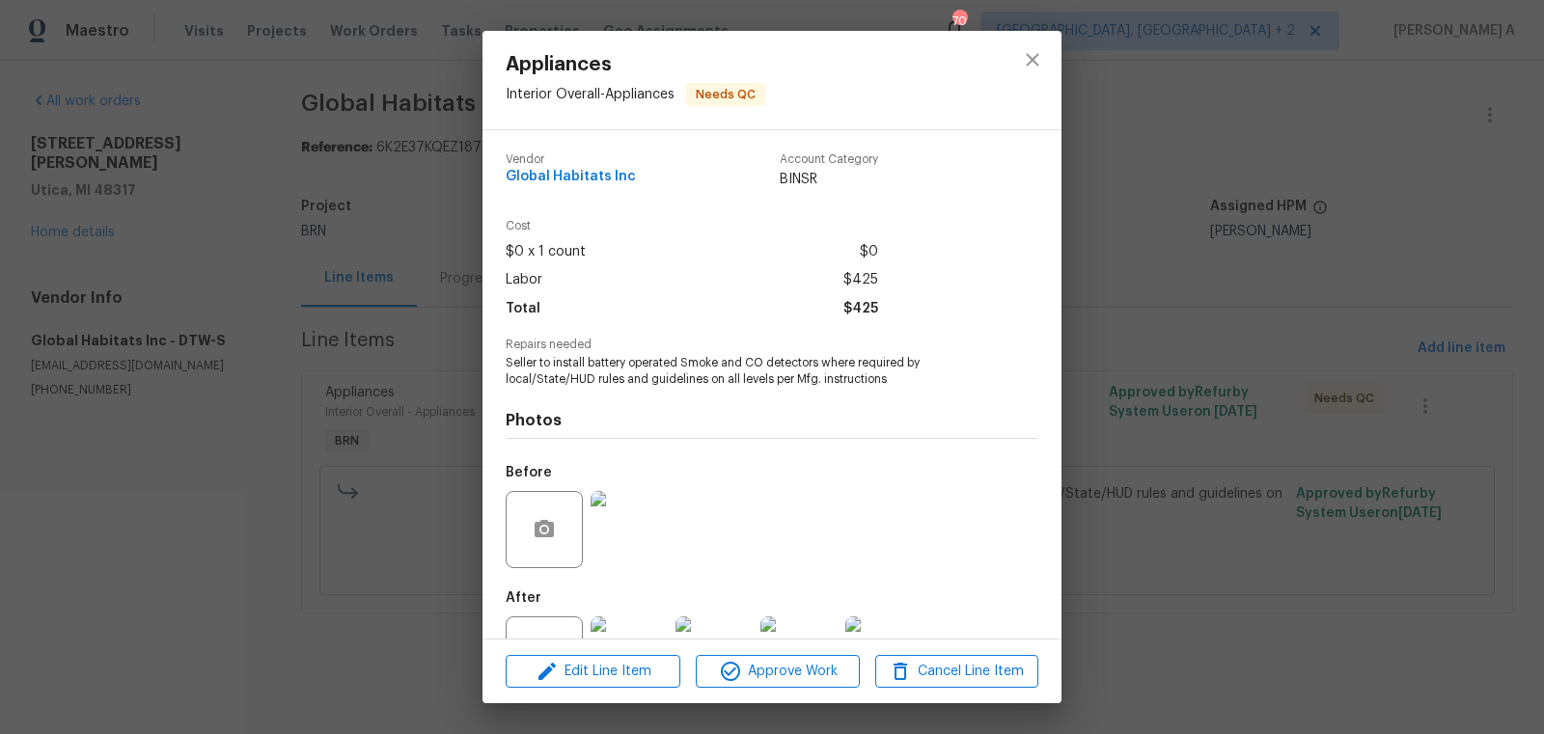
scroll to position [73, 0]
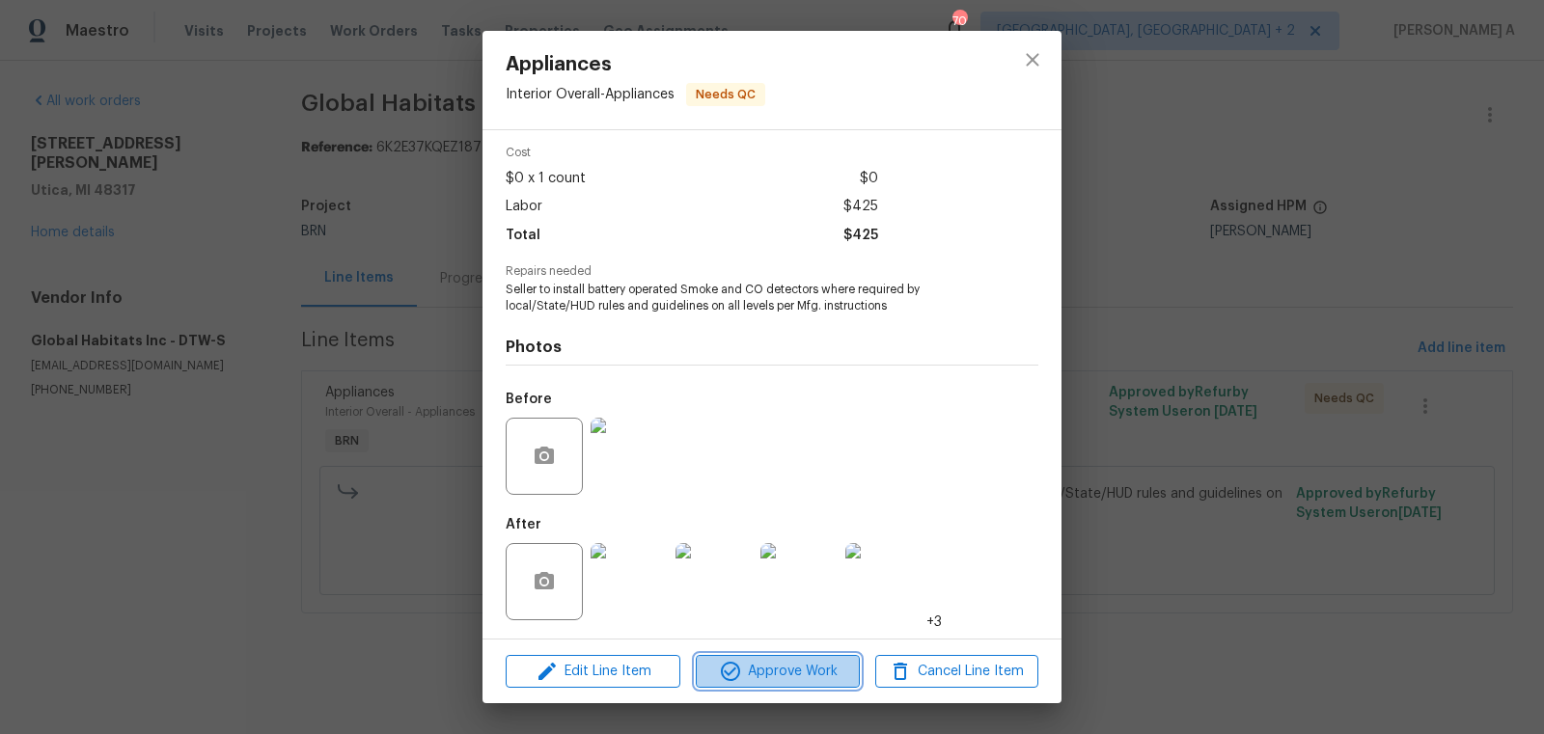
click at [766, 675] on span "Approve Work" at bounding box center [776, 672] width 151 height 24
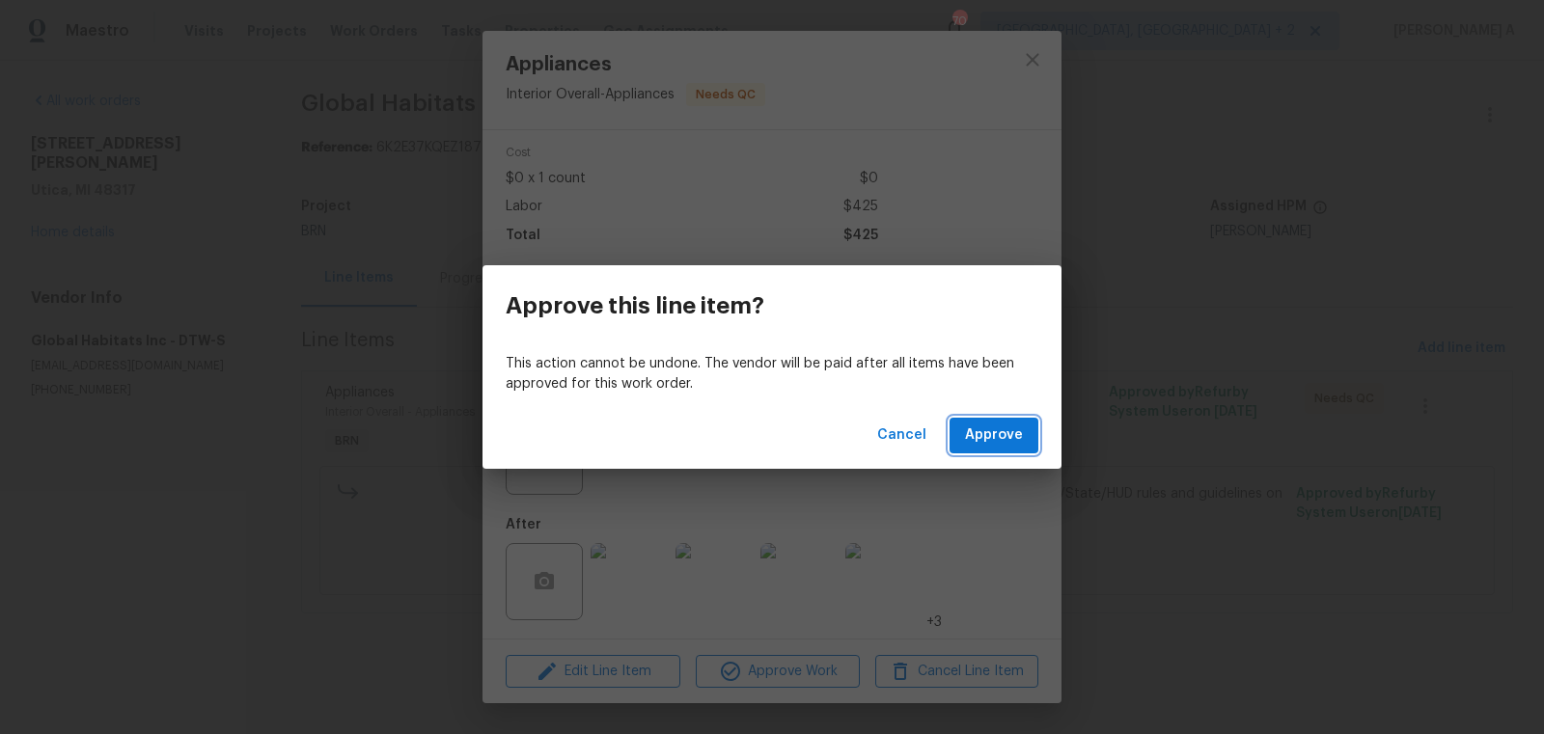
click at [983, 440] on span "Approve" at bounding box center [994, 436] width 58 height 24
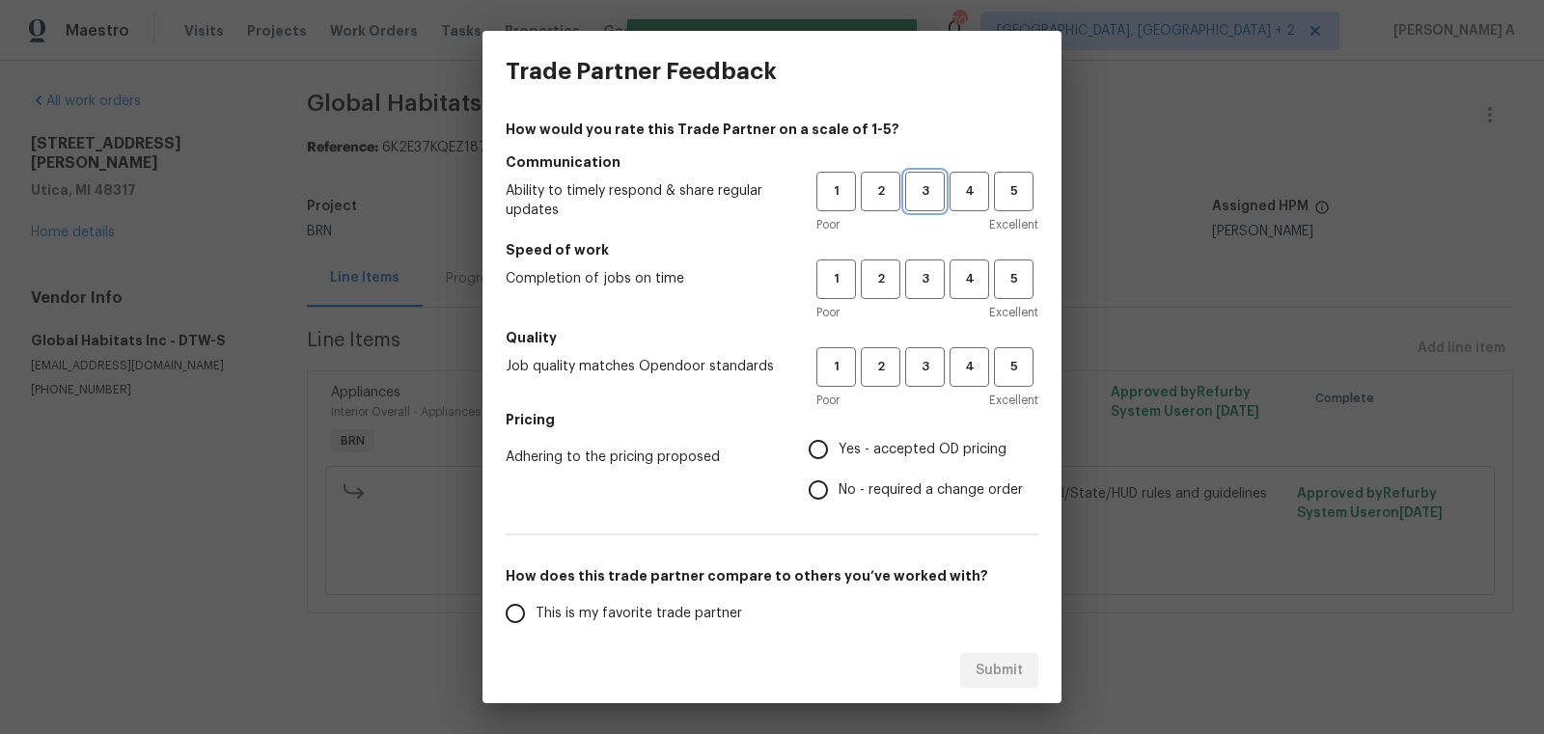
click at [920, 187] on span "3" at bounding box center [925, 191] width 36 height 22
click at [920, 277] on span "3" at bounding box center [925, 279] width 36 height 22
click at [920, 360] on span "3" at bounding box center [925, 367] width 36 height 22
click at [896, 497] on span "No - required a change order" at bounding box center [930, 490] width 184 height 20
click at [838, 497] on input "No - required a change order" at bounding box center [818, 490] width 41 height 41
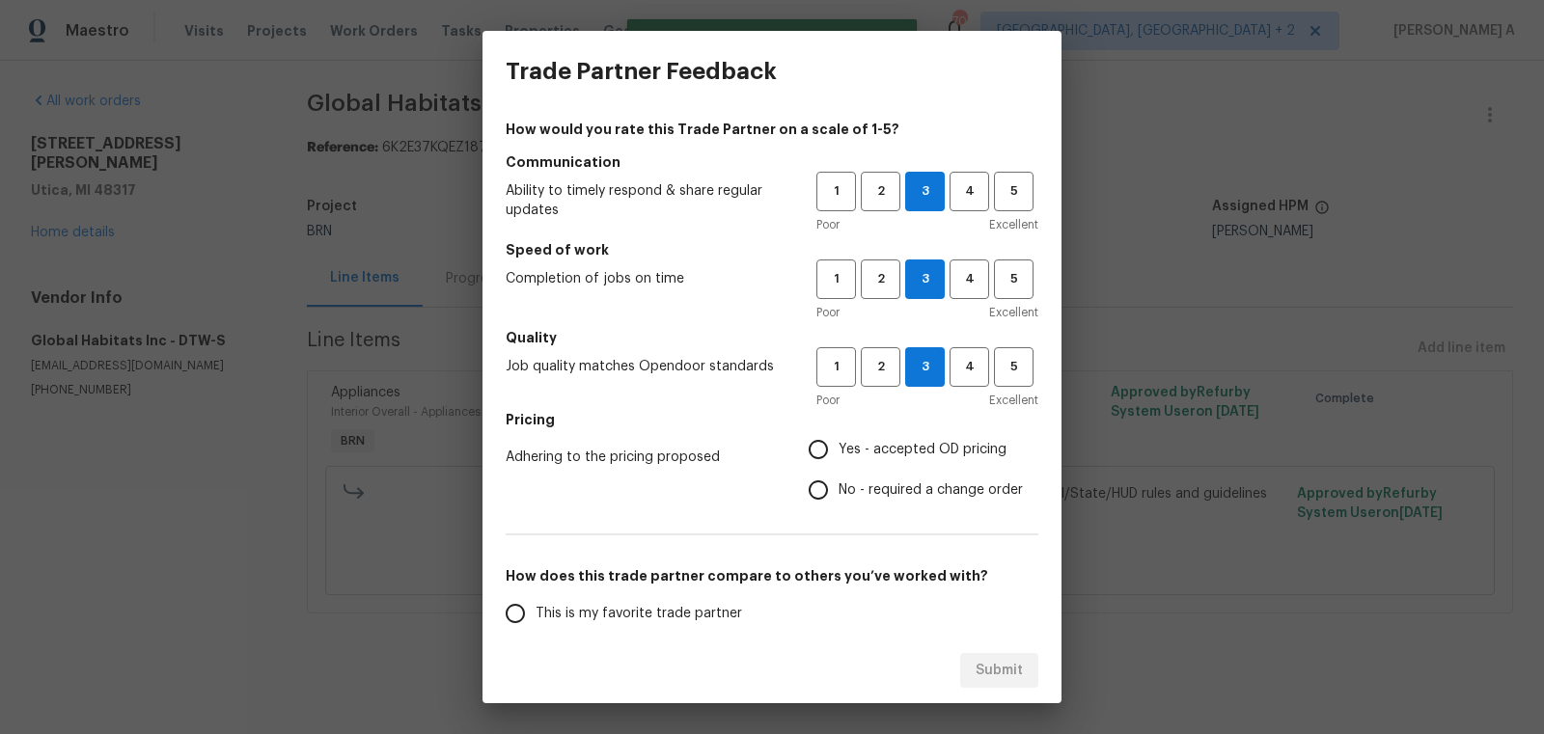
radio input "true"
click at [670, 614] on span "This is my favorite trade partner" at bounding box center [638, 614] width 206 height 20
click at [535, 614] on input "This is my favorite trade partner" at bounding box center [515, 613] width 41 height 41
click at [995, 668] on span "Submit" at bounding box center [998, 671] width 47 height 24
radio input "true"
